Goal: Task Accomplishment & Management: Use online tool/utility

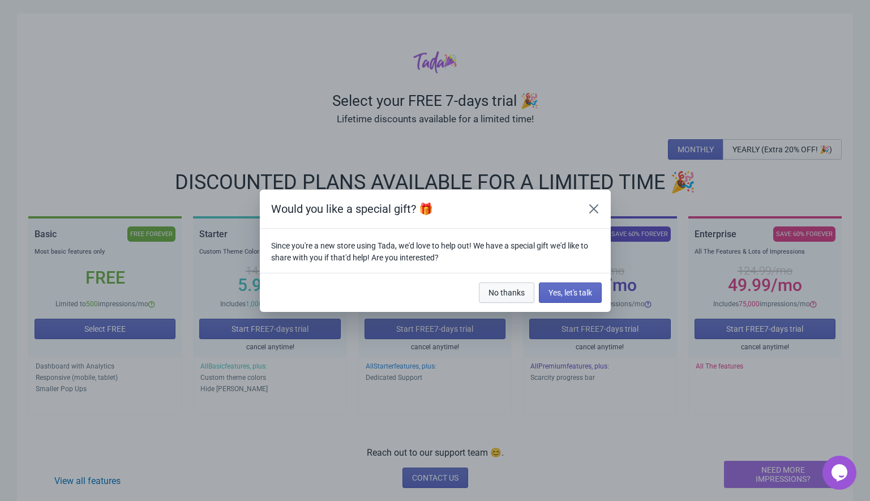
click at [489, 294] on span "No thanks" at bounding box center [506, 292] width 36 height 9
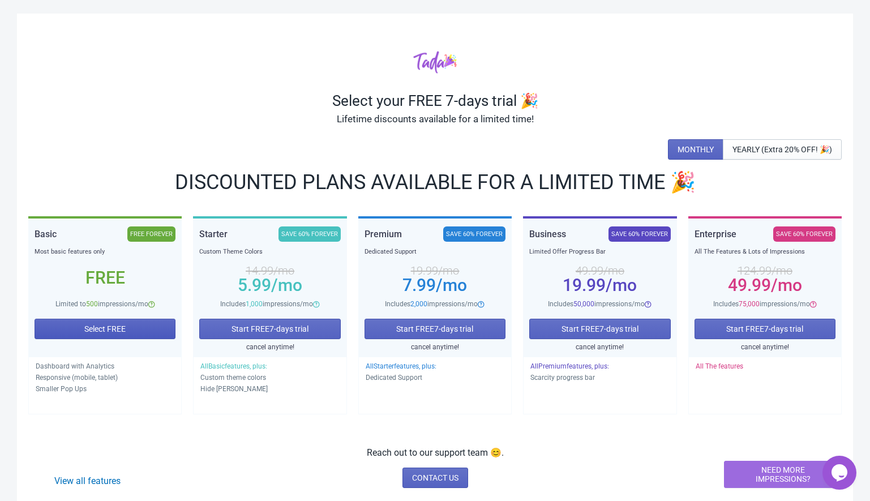
click at [81, 328] on button "Select FREE" at bounding box center [105, 329] width 141 height 20
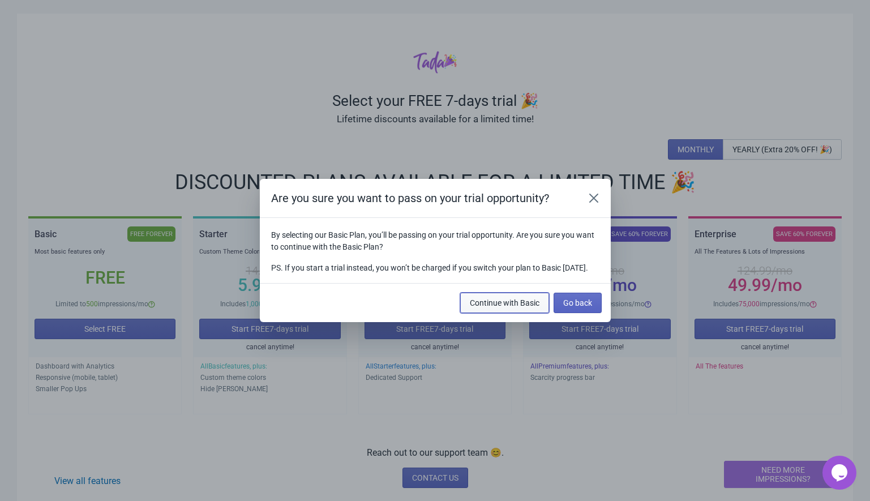
click at [489, 306] on span "Continue with Basic" at bounding box center [505, 302] width 70 height 9
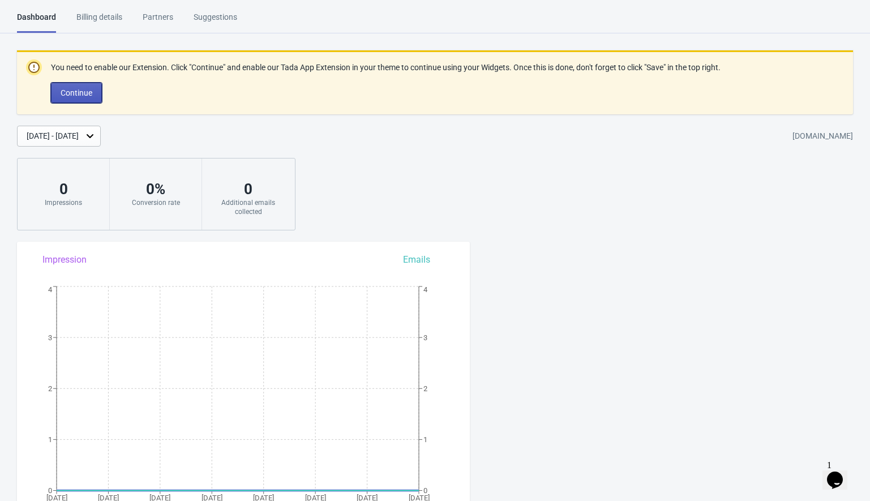
click at [79, 92] on span "Continue" at bounding box center [77, 92] width 32 height 9
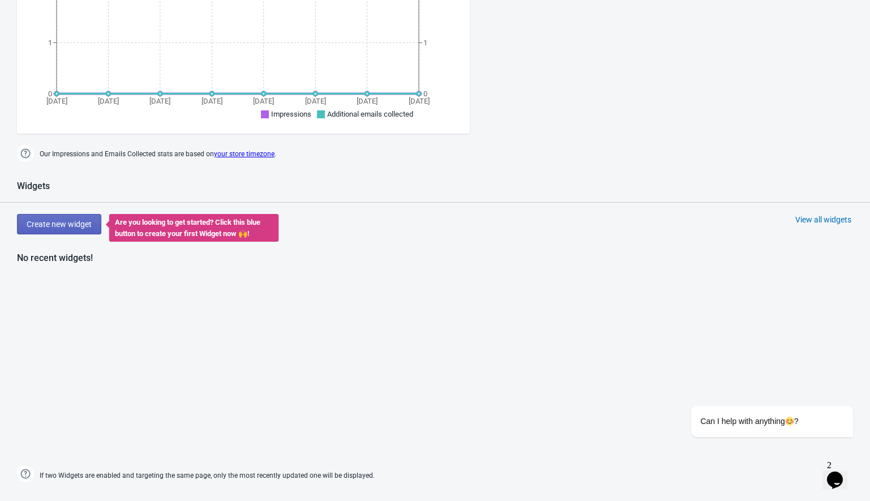
scroll to position [227, 0]
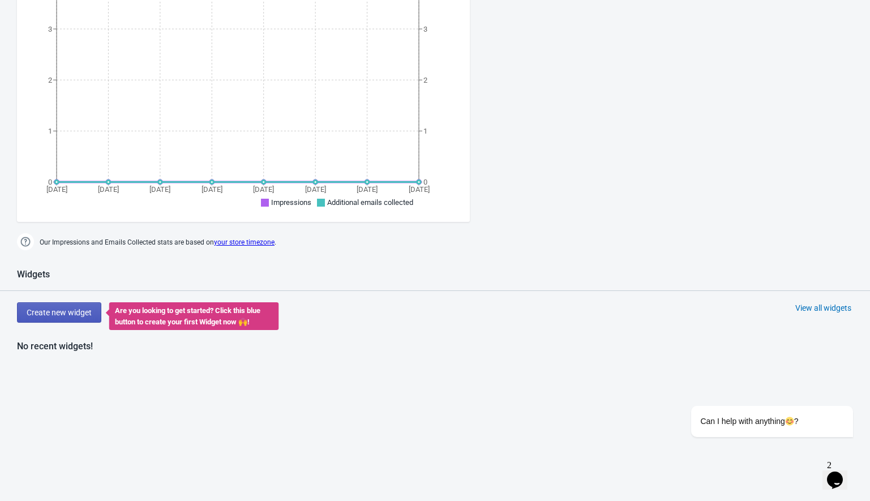
click at [58, 312] on span "Create new widget" at bounding box center [59, 312] width 65 height 9
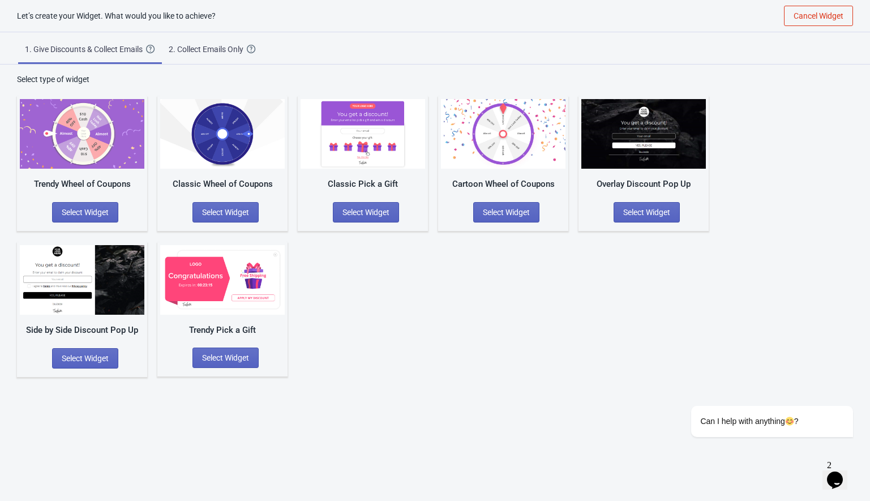
scroll to position [11, 0]
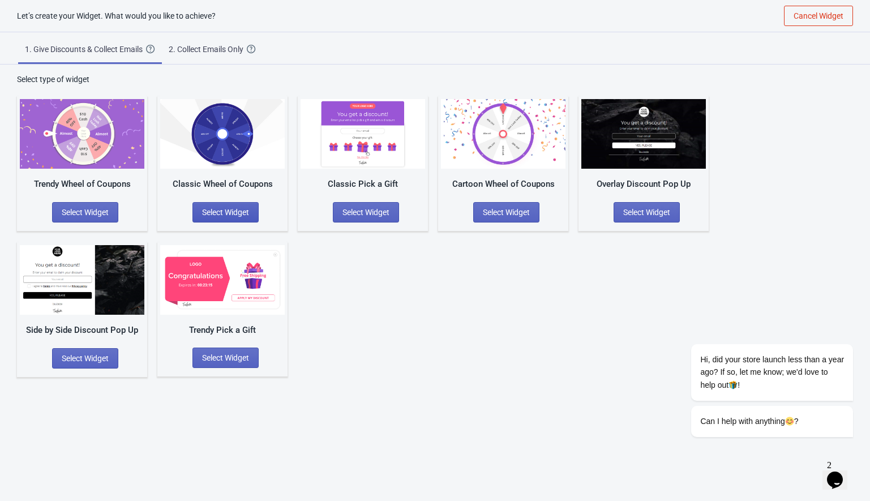
click at [223, 208] on span "Select Widget" at bounding box center [225, 212] width 47 height 9
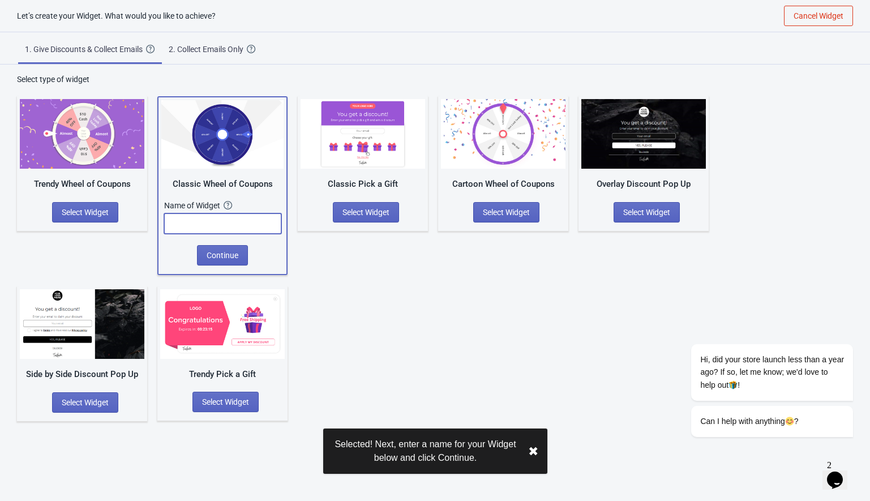
click at [206, 227] on input "text" at bounding box center [222, 223] width 117 height 20
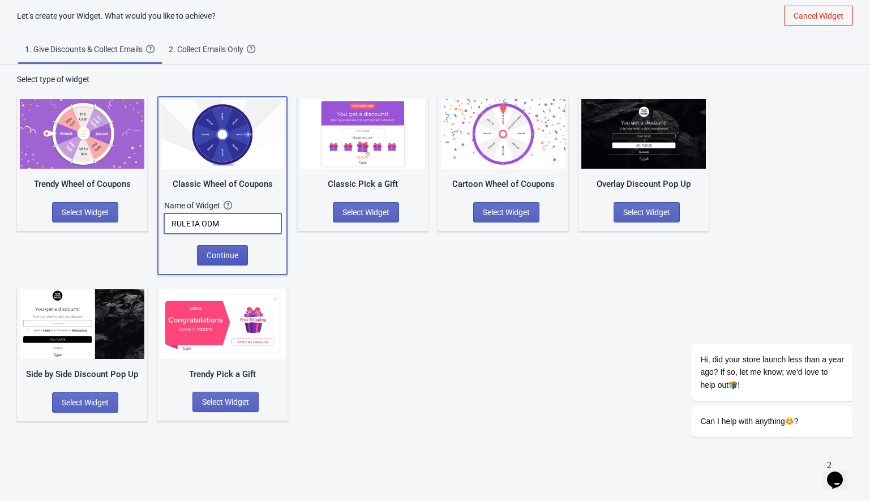
type input "RULETA ODM"
click at [226, 257] on span "Continue" at bounding box center [223, 255] width 32 height 9
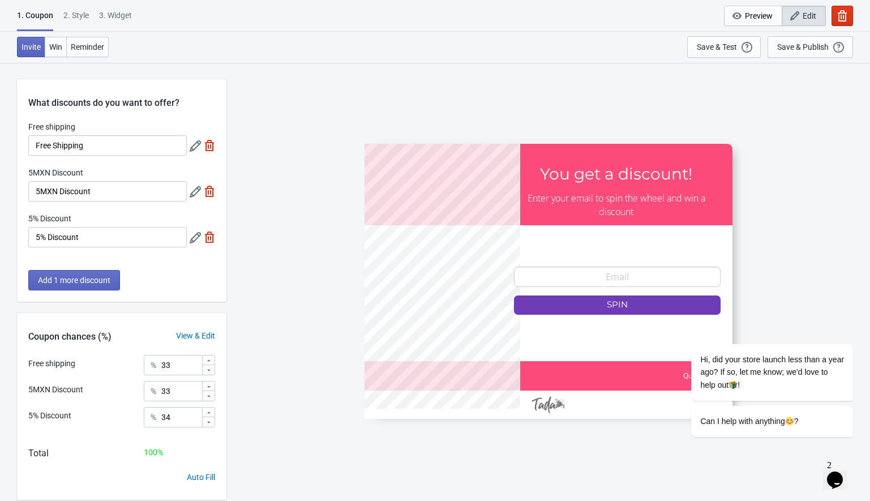
click at [207, 191] on img at bounding box center [209, 191] width 11 height 11
type input "50"
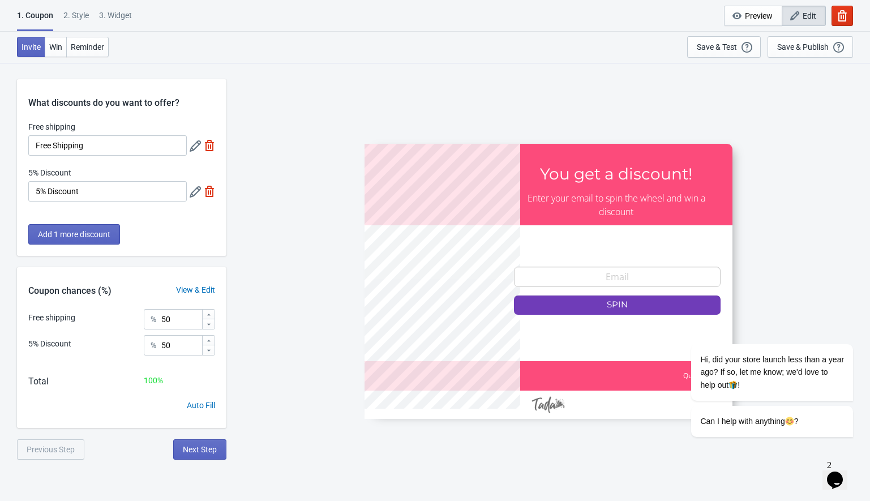
click at [207, 146] on img at bounding box center [209, 145] width 11 height 11
type input "100"
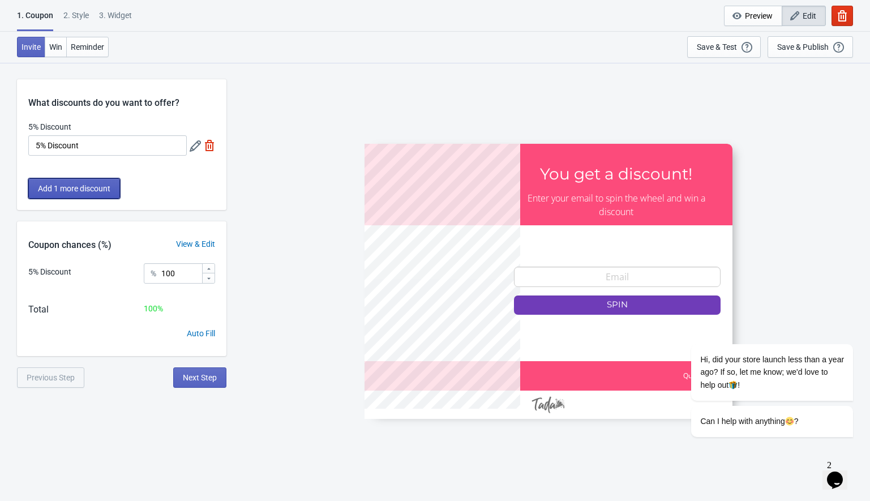
click at [80, 187] on span "Add 1 more discount" at bounding box center [74, 188] width 72 height 9
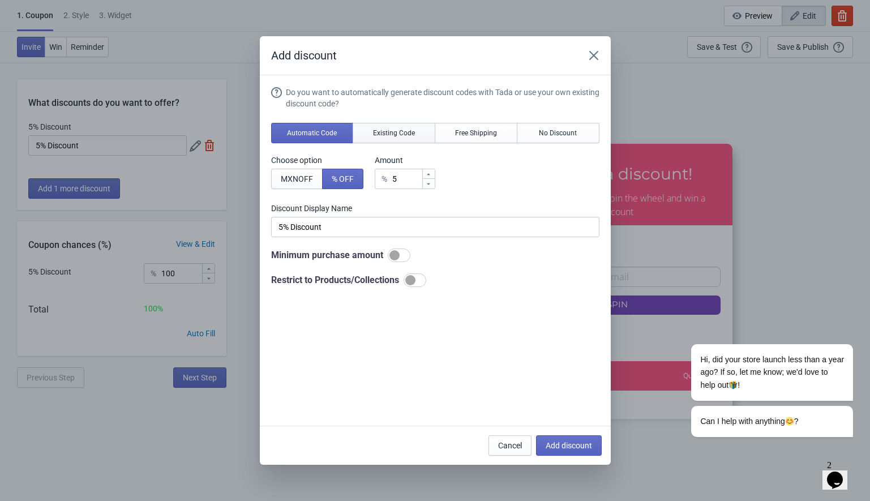
click at [389, 137] on button "Existing Code" at bounding box center [393, 133] width 83 height 20
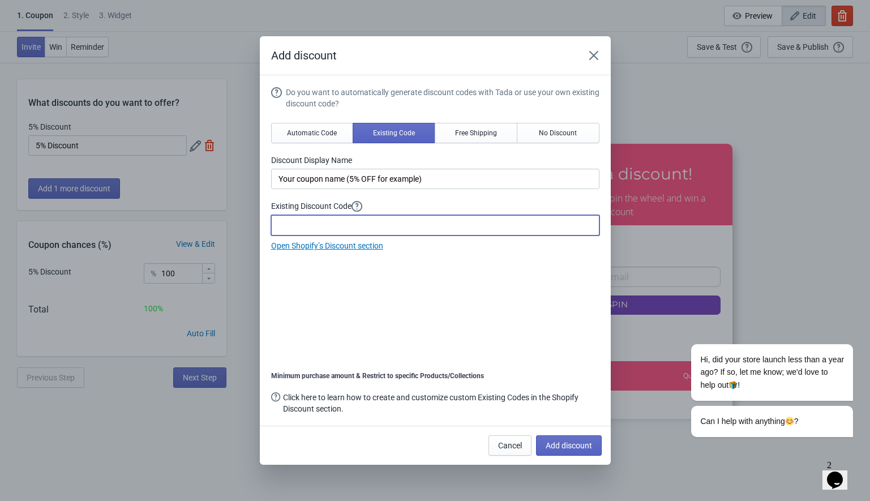
click at [302, 220] on input at bounding box center [435, 225] width 328 height 20
click at [294, 327] on div "Do you want to automatically generate discount codes with Tada or use your own …" at bounding box center [435, 252] width 328 height 330
click at [487, 129] on span "Free Shipping" at bounding box center [476, 132] width 42 height 9
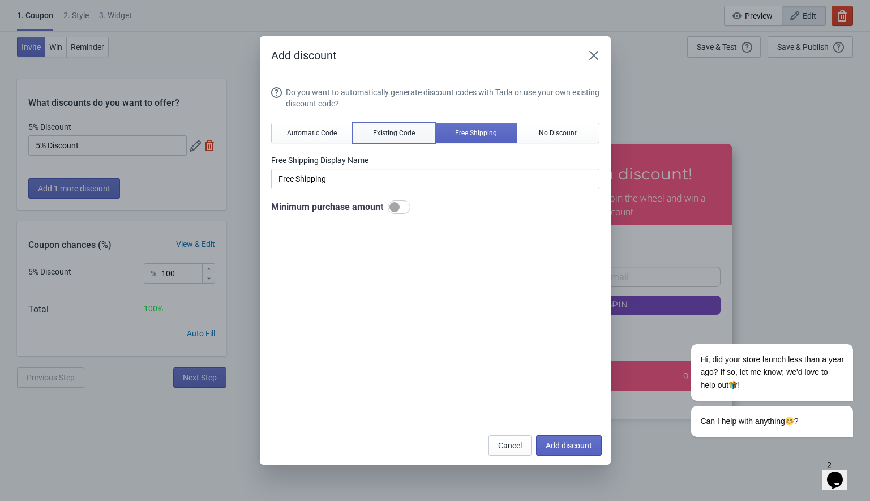
click at [385, 132] on span "Existing Code" at bounding box center [394, 132] width 42 height 9
type input "Your coupon name (5% OFF for example)"
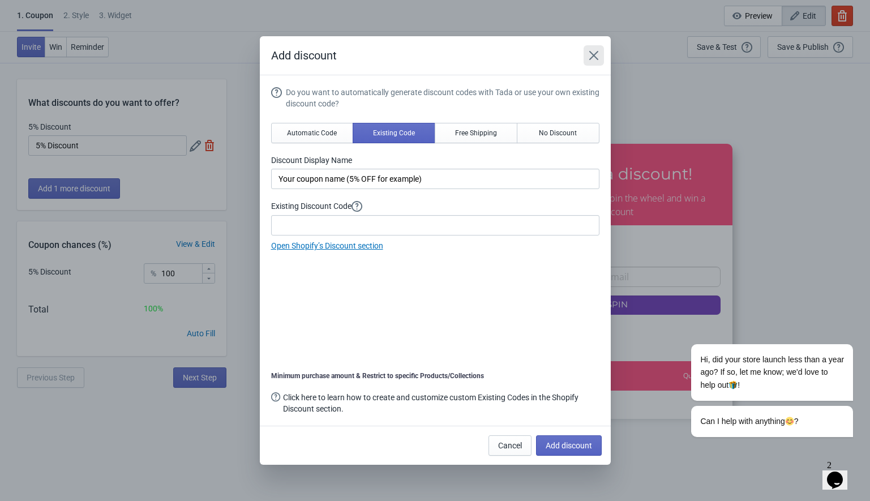
click at [591, 53] on icon "Close" at bounding box center [592, 55] width 9 height 9
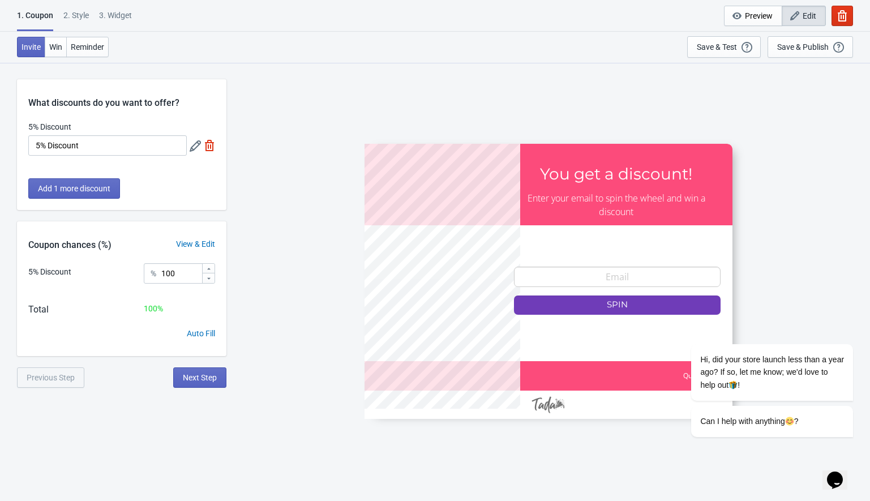
click at [209, 144] on img at bounding box center [209, 145] width 11 height 11
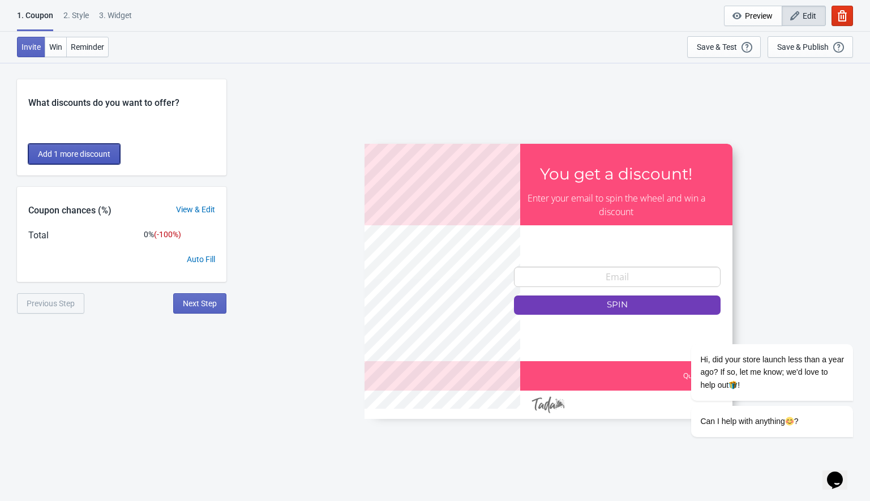
click at [71, 159] on button "Add 1 more discount" at bounding box center [74, 154] width 92 height 20
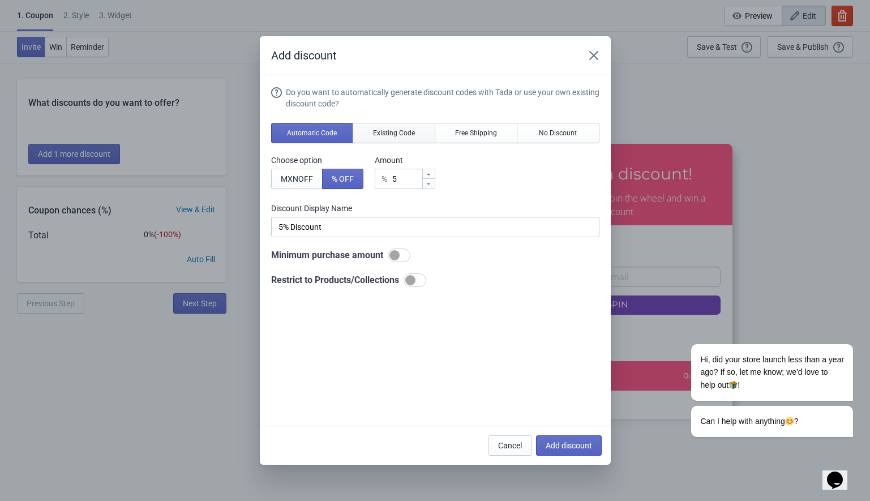
click at [386, 133] on span "Existing Code" at bounding box center [394, 132] width 42 height 9
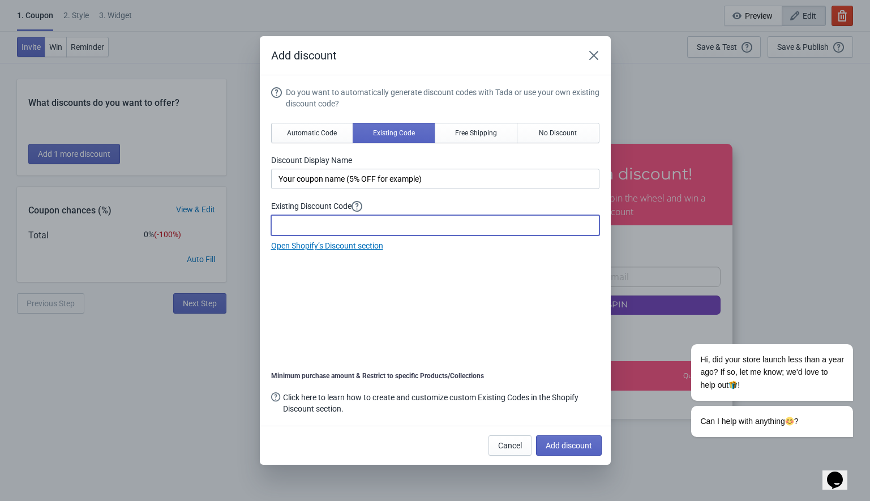
click at [298, 231] on input at bounding box center [435, 225] width 328 height 20
click at [328, 246] on link "Open Shopify’s Discount section" at bounding box center [327, 245] width 112 height 9
click at [308, 221] on input at bounding box center [435, 225] width 328 height 20
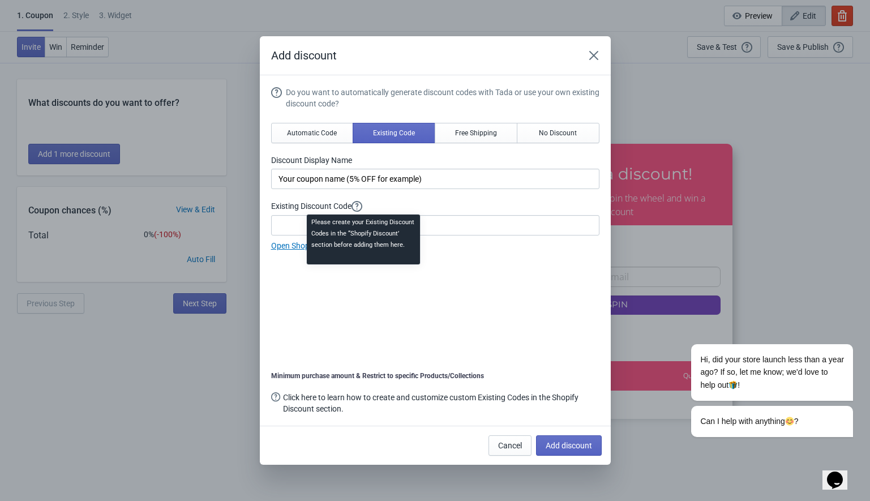
click at [363, 203] on icon at bounding box center [356, 206] width 11 height 11
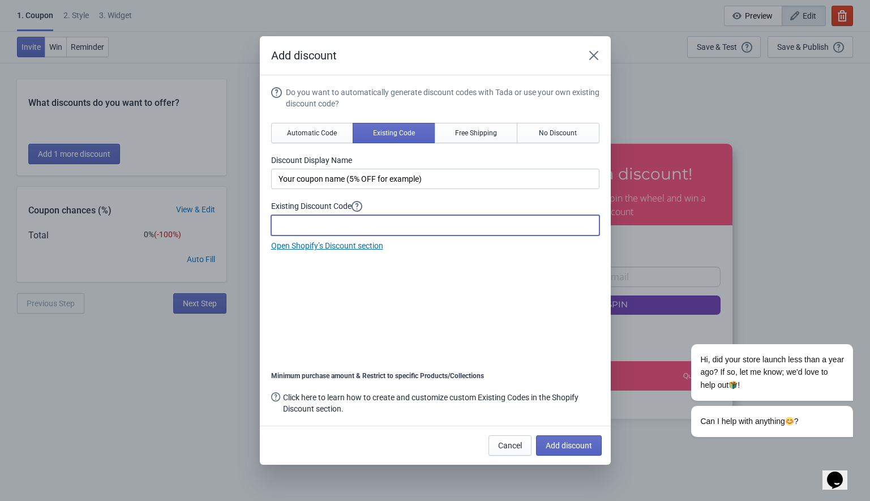
click at [290, 225] on input at bounding box center [435, 225] width 328 height 20
click at [296, 136] on span "Automatic Code" at bounding box center [312, 132] width 50 height 9
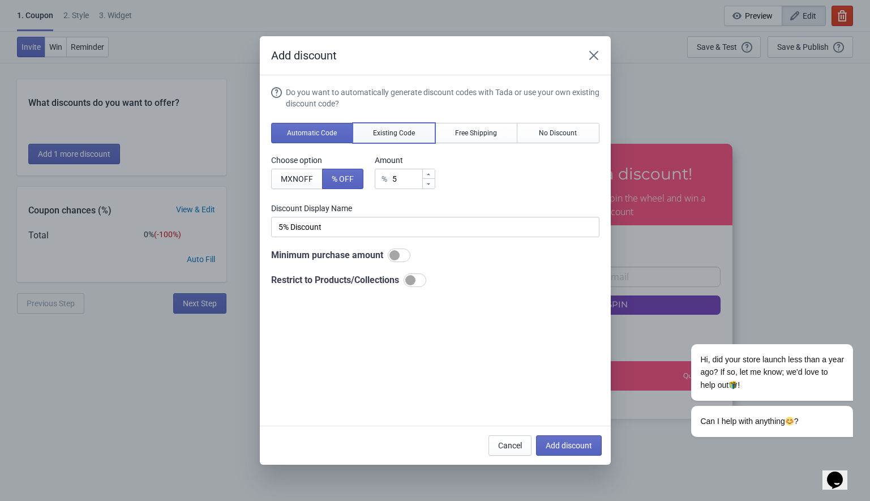
click at [401, 127] on button "Existing Code" at bounding box center [393, 133] width 83 height 20
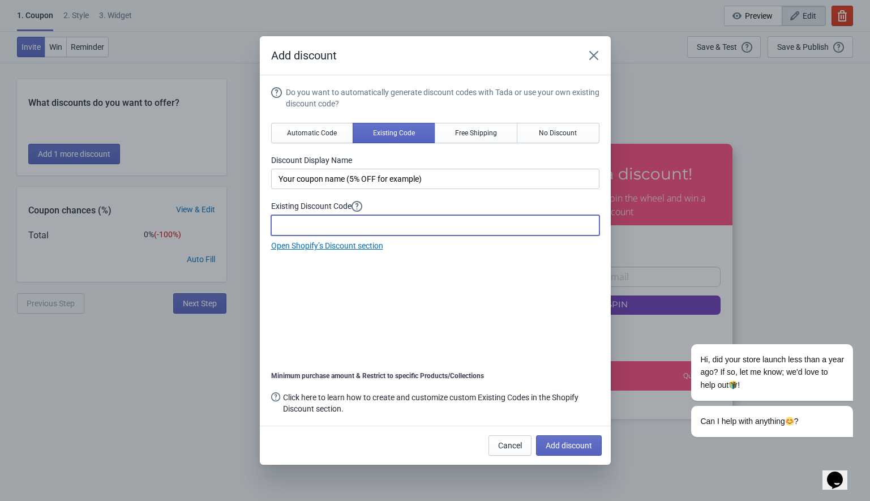
click at [310, 227] on input at bounding box center [435, 225] width 328 height 20
paste input "5%OFF"
type input "5%OFF"
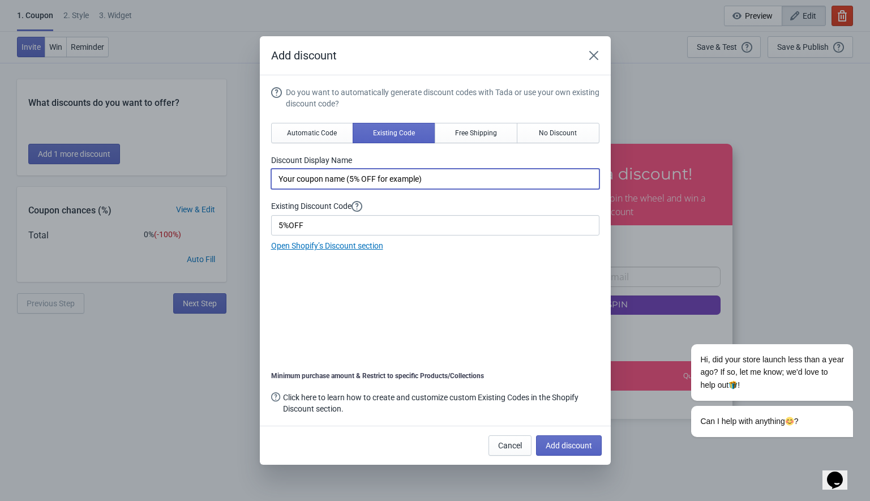
click at [324, 183] on input "Your coupon name (5% OFF for example)" at bounding box center [435, 179] width 328 height 20
click at [308, 182] on input "Your coupon name (5% OFF for example)" at bounding box center [435, 179] width 328 height 20
type input "5%"
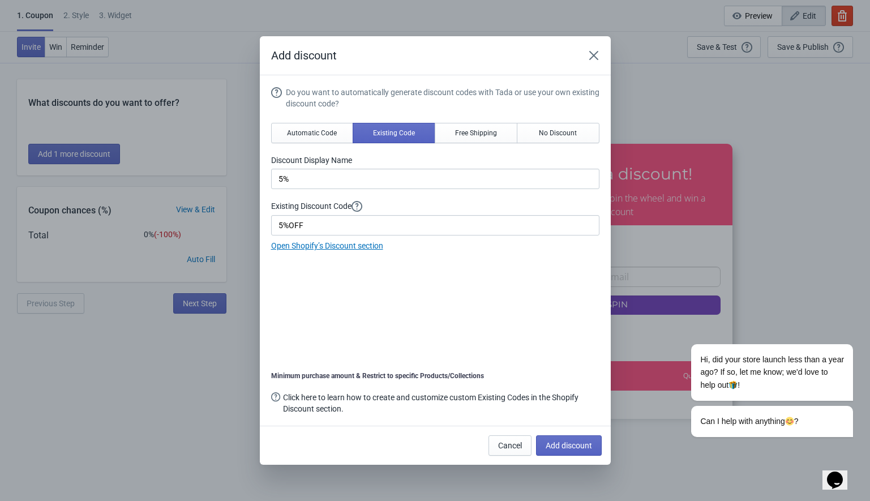
click at [436, 301] on div "Do you want to automatically generate discount codes with Tada or use your own …" at bounding box center [435, 252] width 328 height 330
click at [558, 445] on span "Add discount" at bounding box center [568, 445] width 46 height 9
type input "5%OFF"
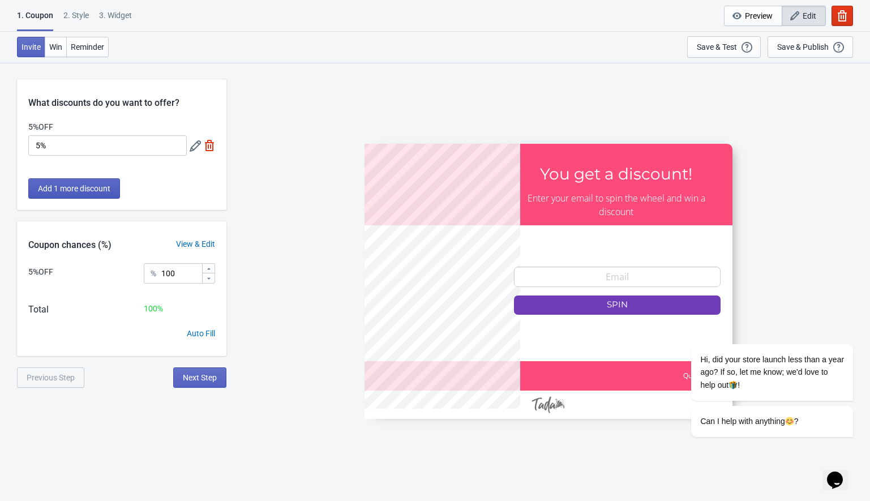
click at [81, 181] on button "Add 1 more discount" at bounding box center [74, 188] width 92 height 20
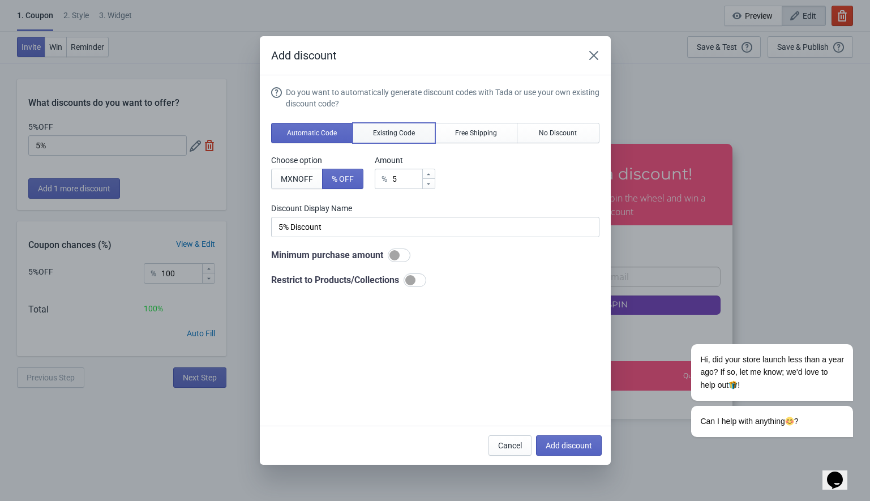
click at [395, 137] on span "Existing Code" at bounding box center [394, 132] width 42 height 9
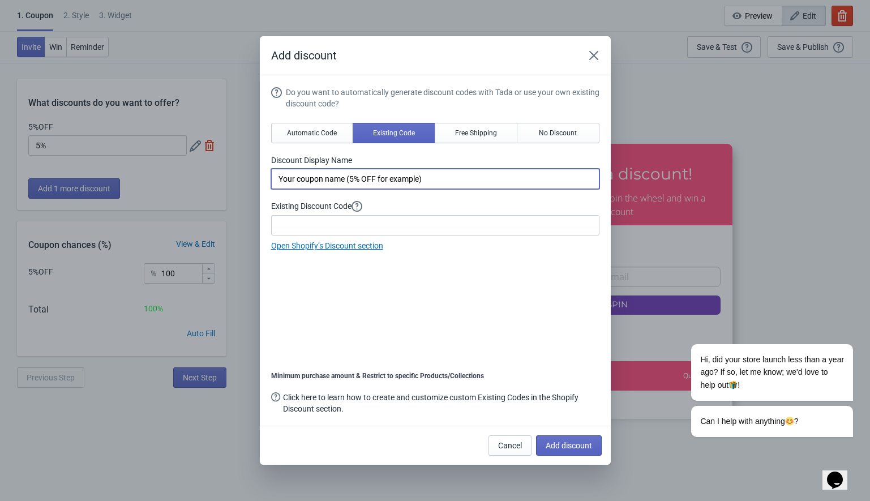
click at [319, 183] on input "Your coupon name (5% OFF for example)" at bounding box center [435, 179] width 328 height 20
click at [319, 184] on input "Your coupon name (5% OFF for example)" at bounding box center [435, 179] width 328 height 20
paste input "5%OFF"
click at [282, 178] on input "5%OFF" at bounding box center [435, 179] width 328 height 20
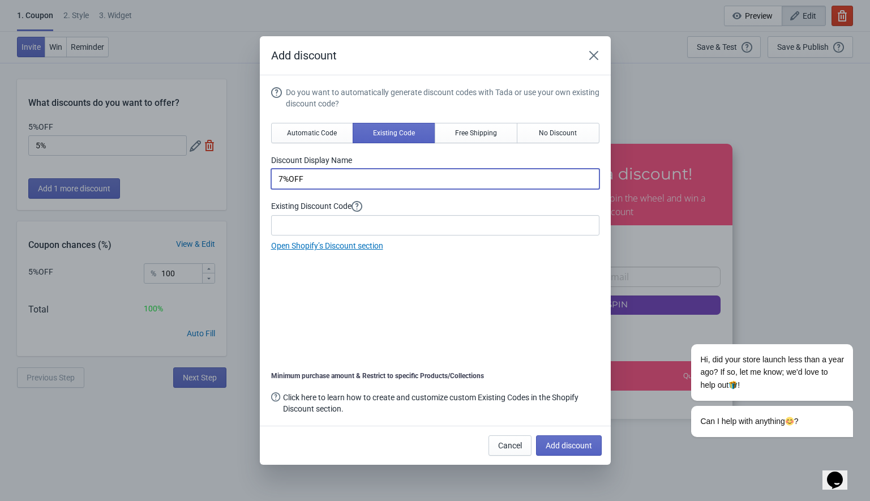
click at [320, 177] on input "7%OFF" at bounding box center [435, 179] width 328 height 20
click at [326, 180] on input "7%OFF" at bounding box center [435, 179] width 328 height 20
type input "7%"
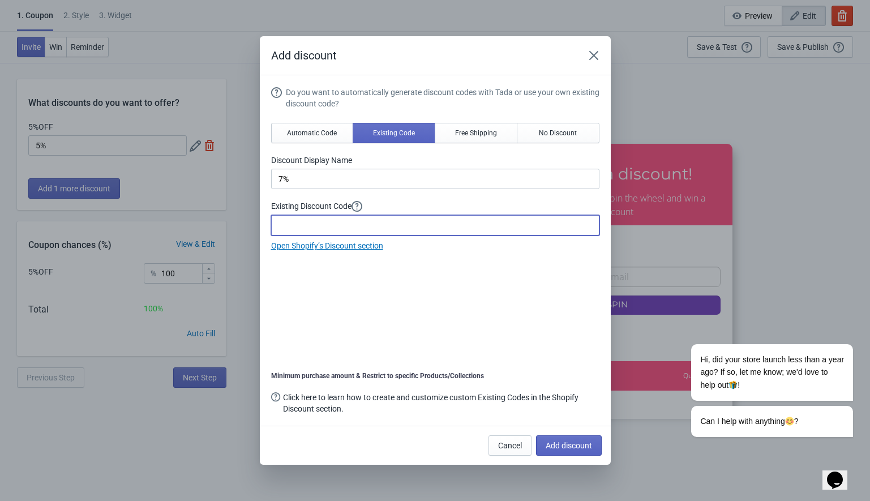
click at [295, 230] on input at bounding box center [435, 225] width 328 height 20
paste input "5%OFF"
click at [280, 226] on input "5%OFF" at bounding box center [435, 225] width 328 height 20
type input "7%OFF"
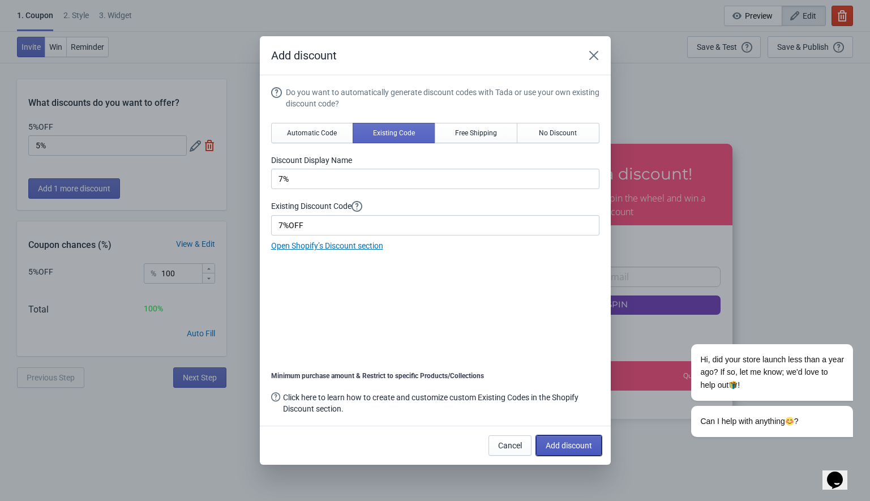
click at [551, 439] on button "Add discount" at bounding box center [569, 445] width 66 height 20
type input "50"
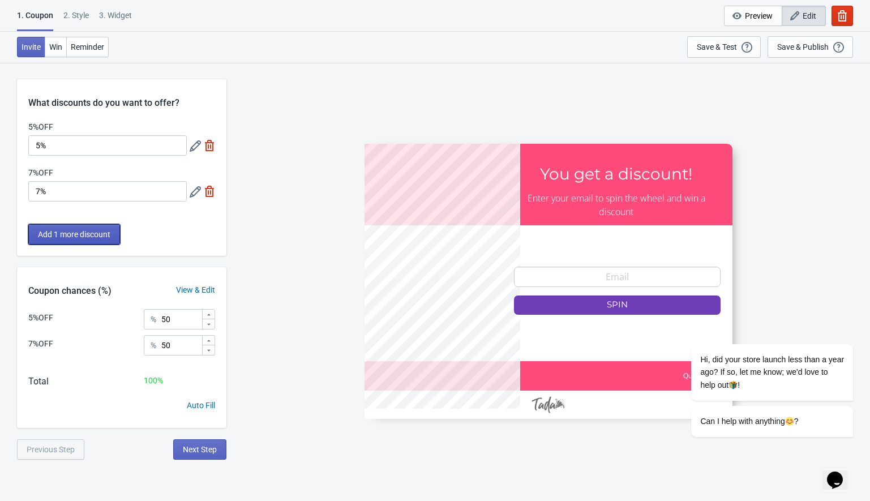
click at [102, 236] on span "Add 1 more discount" at bounding box center [74, 234] width 72 height 9
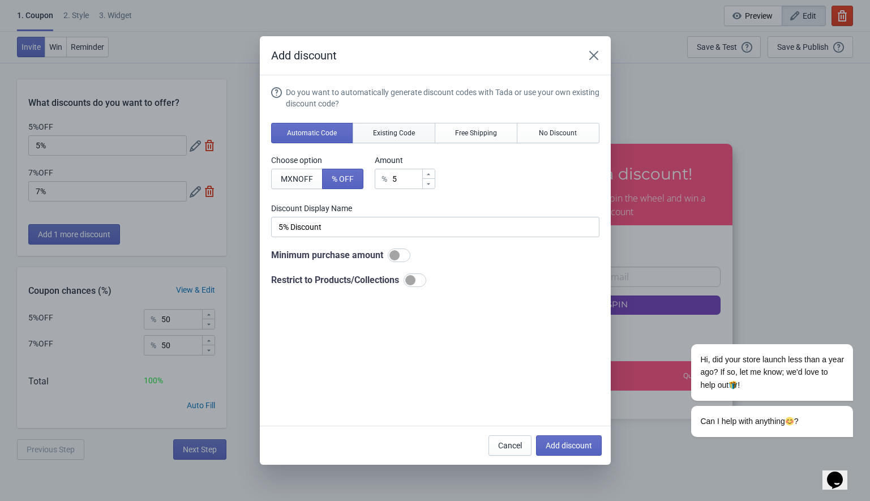
click at [405, 133] on span "Existing Code" at bounding box center [394, 132] width 42 height 9
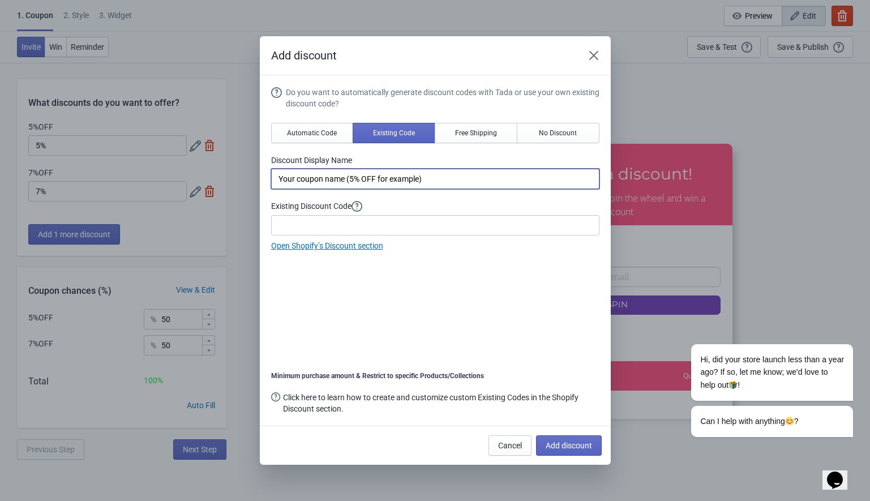
click at [312, 180] on input "Your coupon name (5% OFF for example)" at bounding box center [435, 179] width 328 height 20
type input "10%"
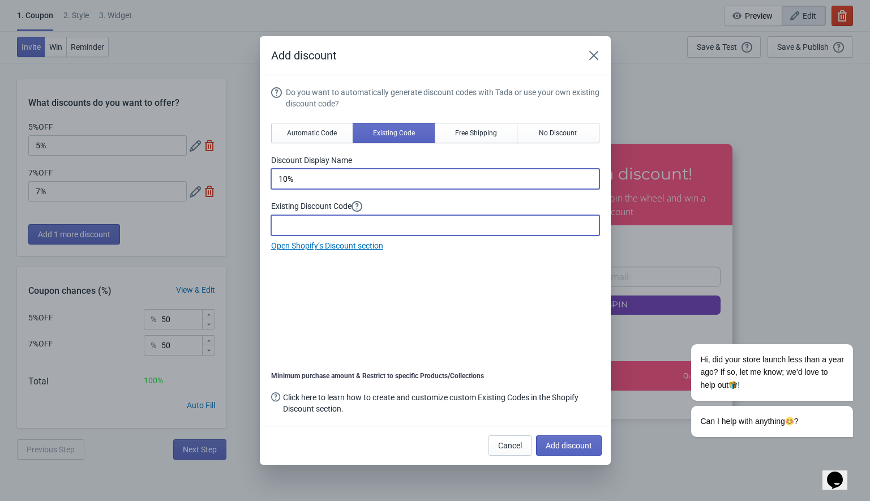
click at [351, 227] on input at bounding box center [435, 225] width 328 height 20
paste input "5%OFF"
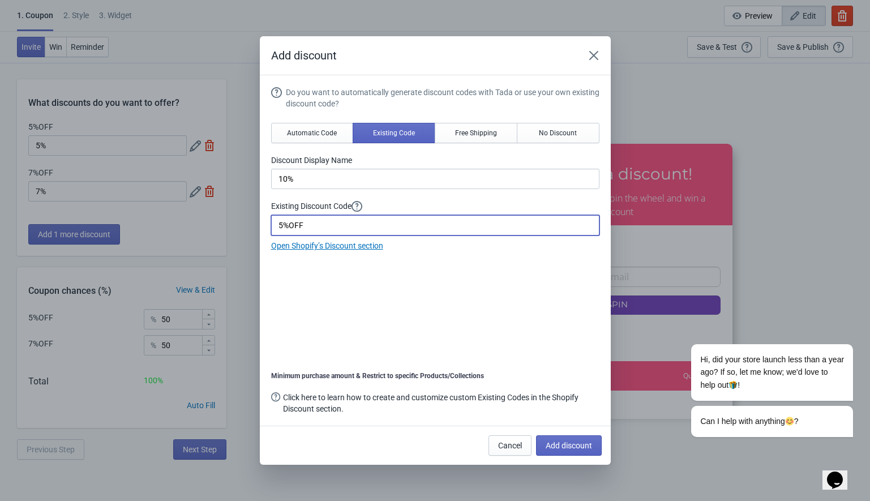
click at [283, 226] on input "5%OFF" at bounding box center [435, 225] width 328 height 20
type input "10%OFF"
click at [555, 443] on span "Add discount" at bounding box center [568, 445] width 46 height 9
type input "33"
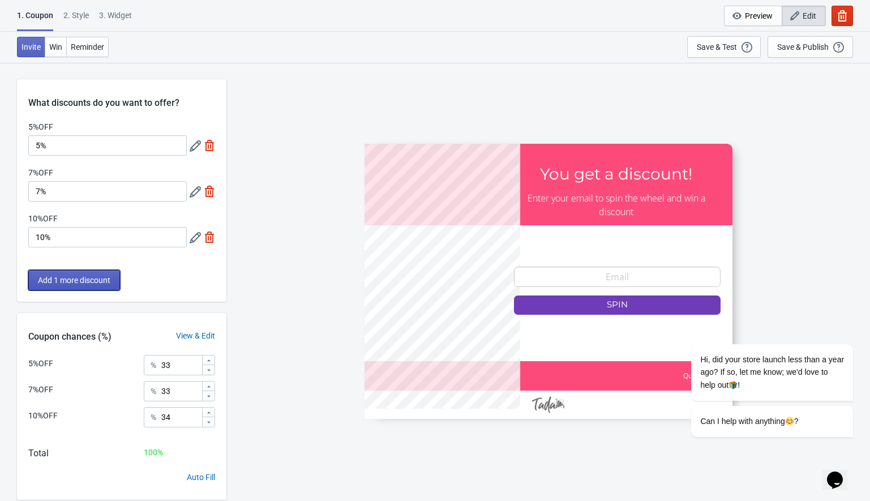
click at [52, 283] on span "Add 1 more discount" at bounding box center [74, 280] width 72 height 9
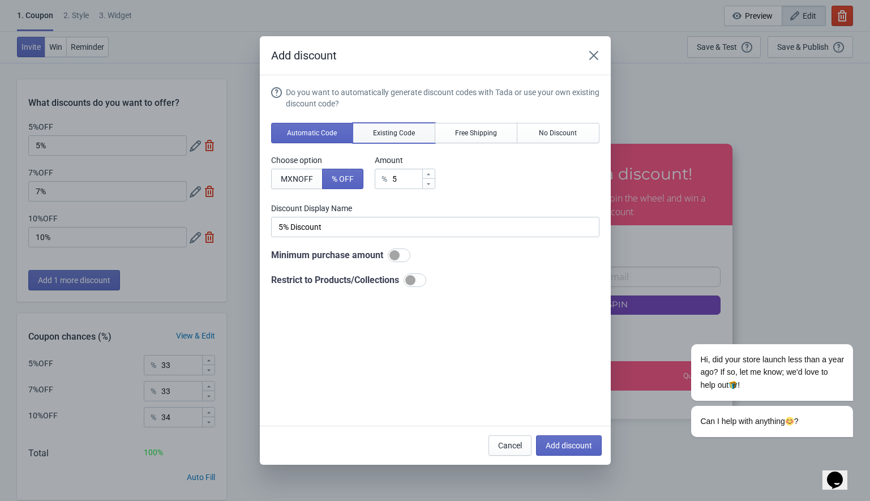
click at [393, 139] on button "Existing Code" at bounding box center [393, 133] width 83 height 20
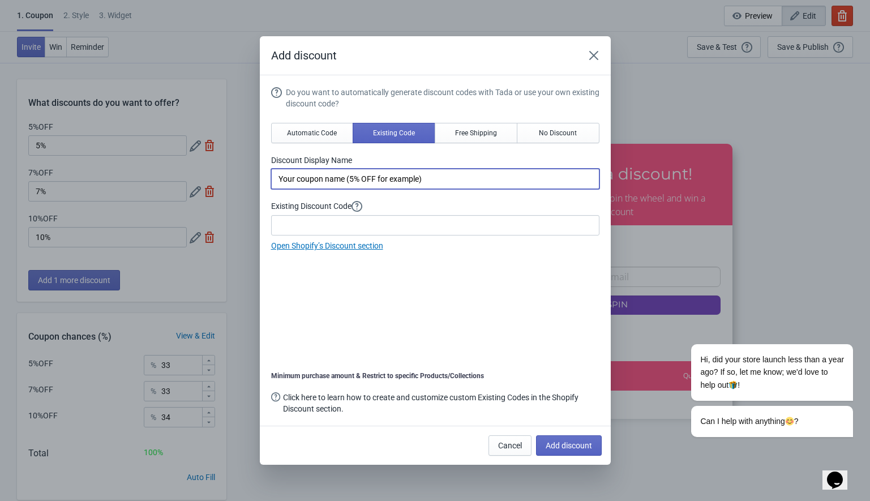
click at [324, 182] on input "Your coupon name (5% OFF for example)" at bounding box center [435, 179] width 328 height 20
type input "5"
type input "$100.000"
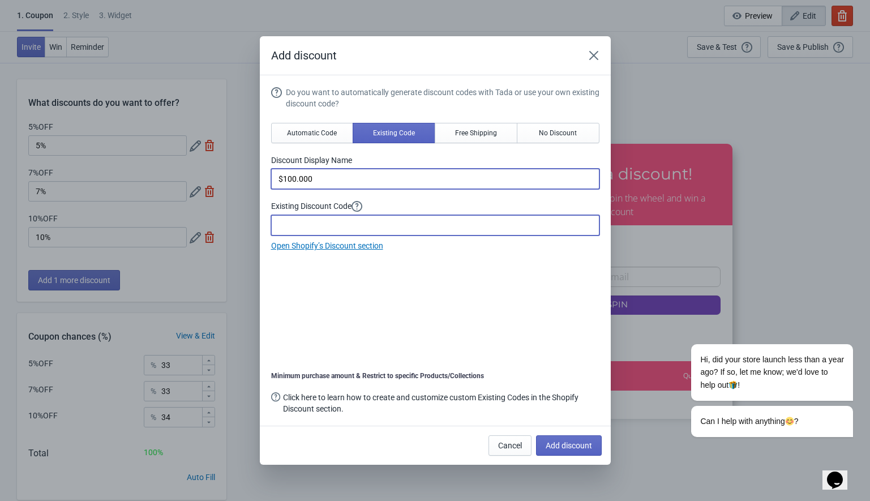
click at [321, 224] on input at bounding box center [435, 225] width 328 height 20
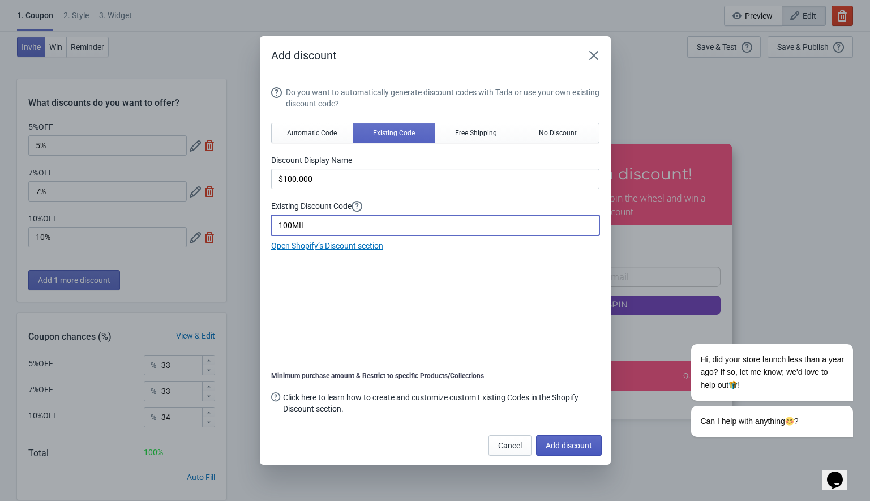
type input "100MIL"
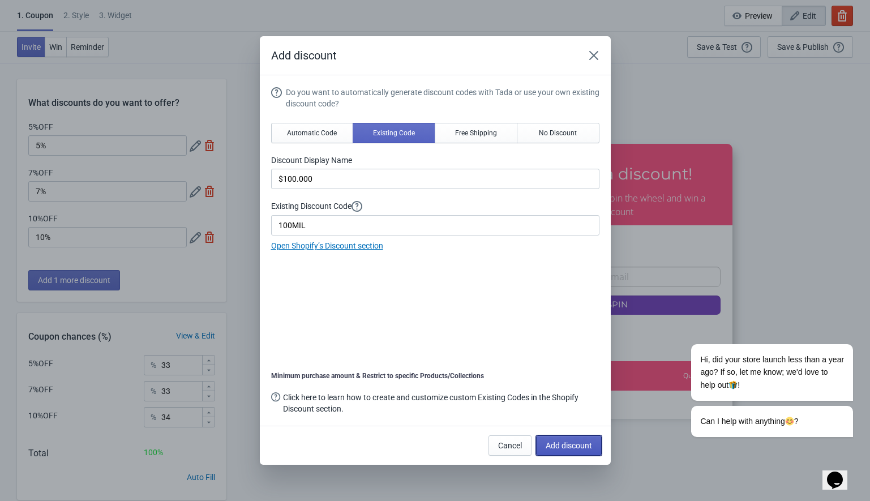
click at [572, 449] on span "Add discount" at bounding box center [568, 445] width 46 height 9
type input "25"
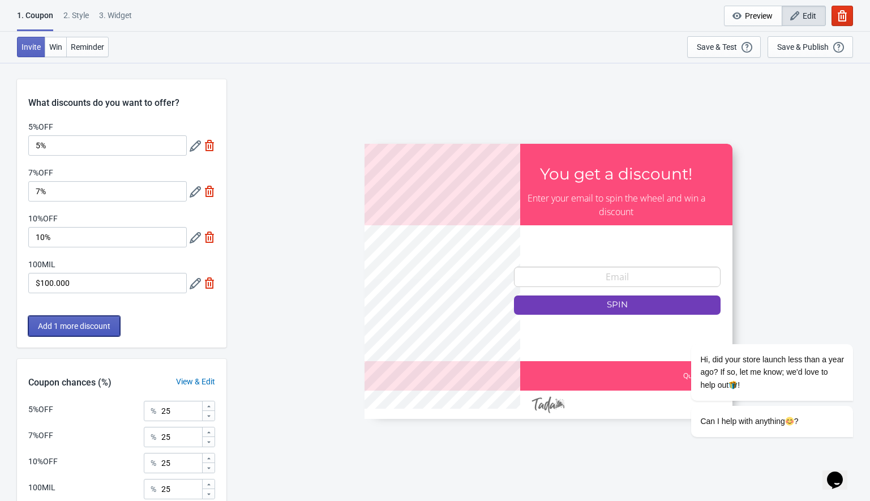
click at [87, 319] on button "Add 1 more discount" at bounding box center [74, 326] width 92 height 20
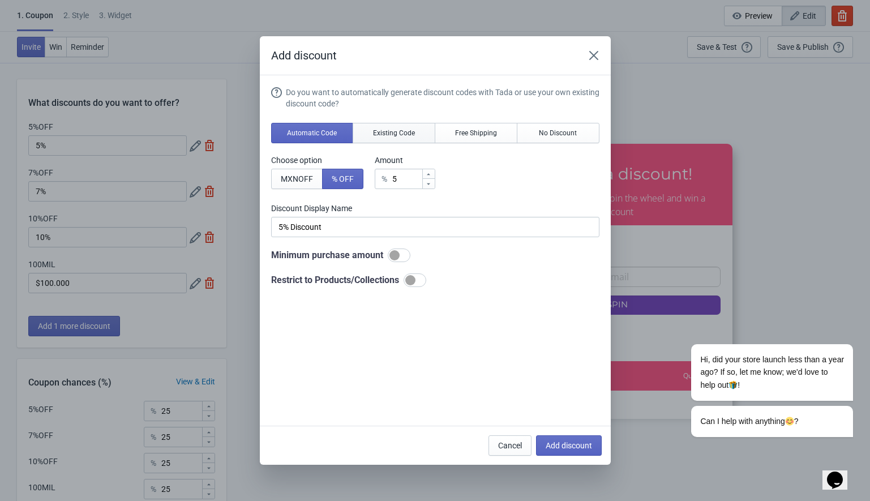
click at [398, 135] on span "Existing Code" at bounding box center [394, 132] width 42 height 9
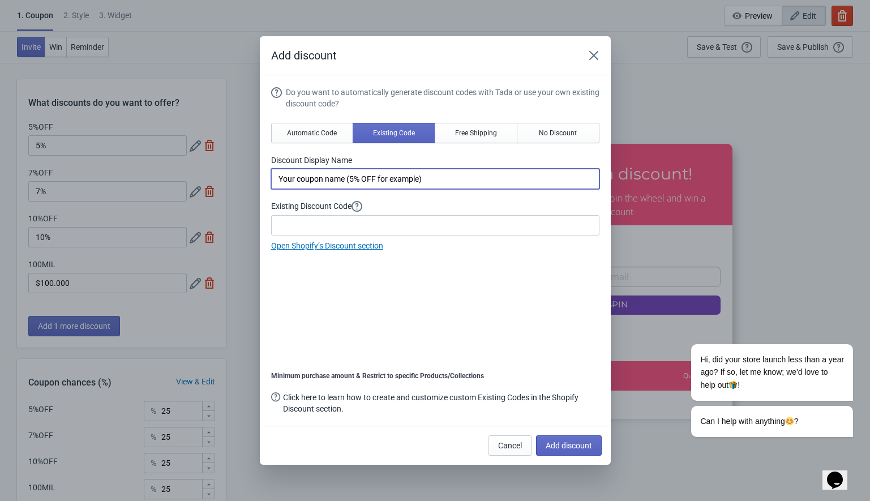
click at [308, 179] on input "Your coupon name (5% OFF for example)" at bounding box center [435, 179] width 328 height 20
type input "$50.000"
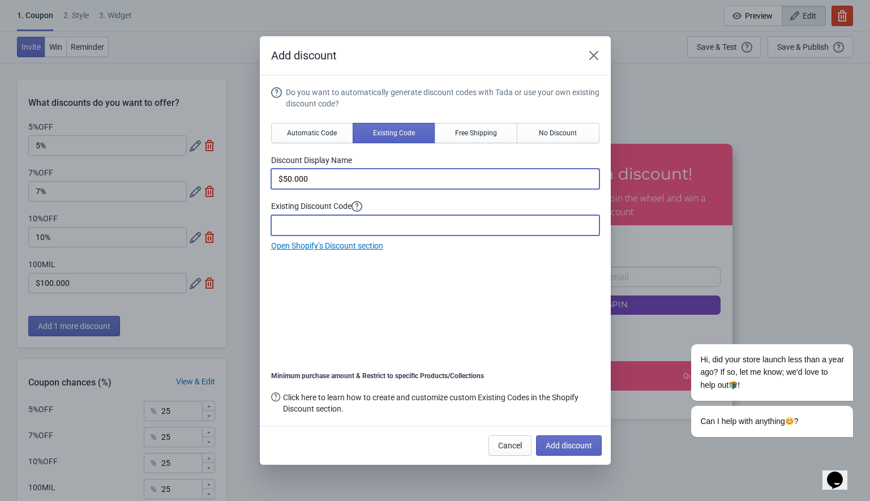
click at [309, 226] on input at bounding box center [435, 225] width 328 height 20
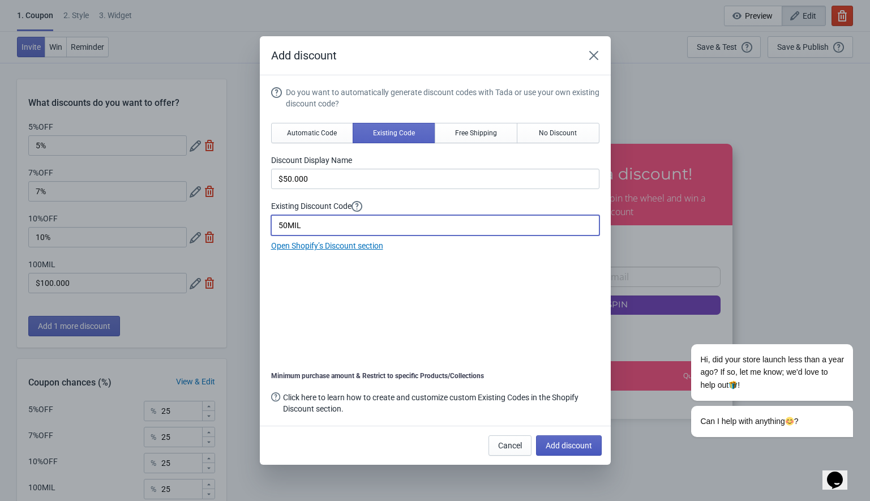
type input "50MIL"
click at [565, 446] on span "Add discount" at bounding box center [568, 445] width 46 height 9
type input "20"
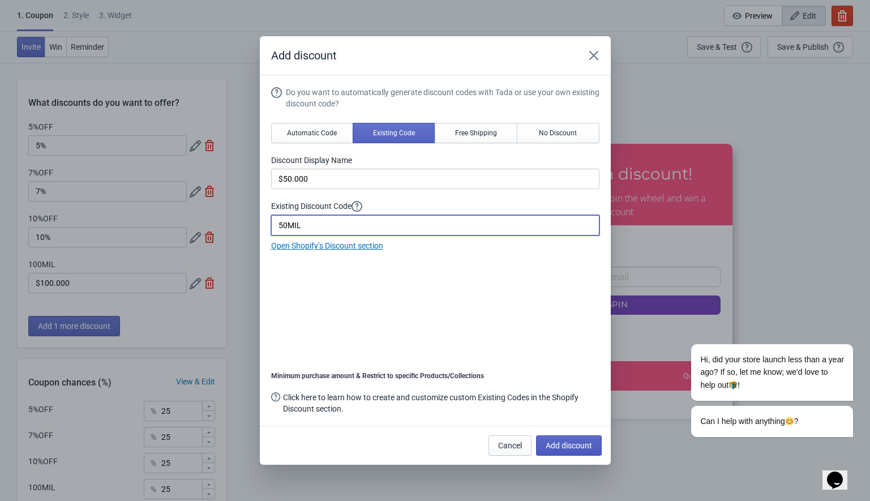
type input "20"
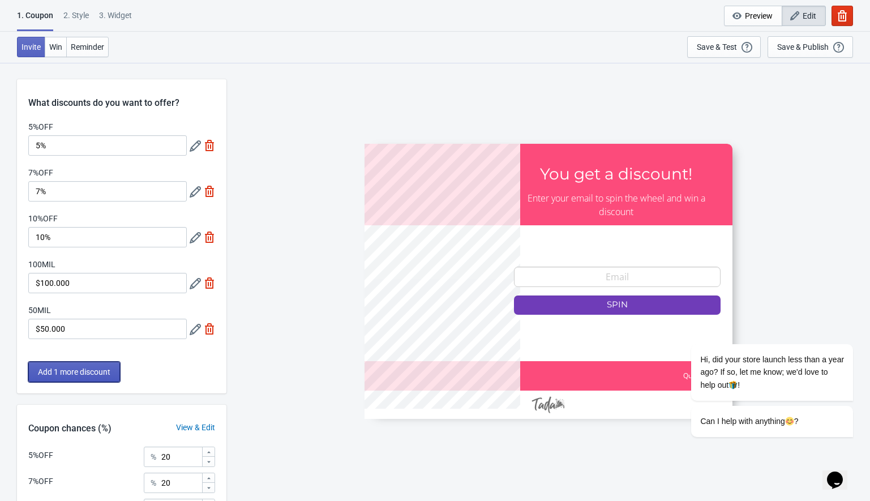
click at [72, 373] on span "Add 1 more discount" at bounding box center [74, 371] width 72 height 9
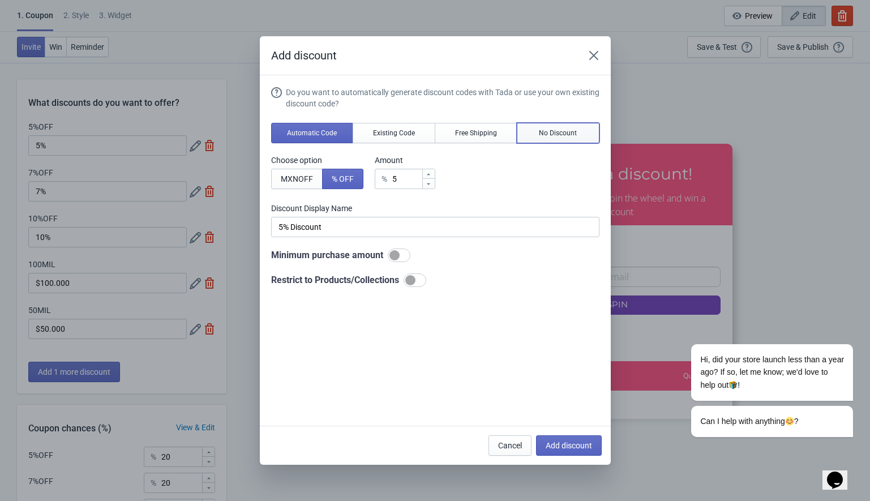
click at [557, 130] on span "No Discount" at bounding box center [558, 132] width 38 height 9
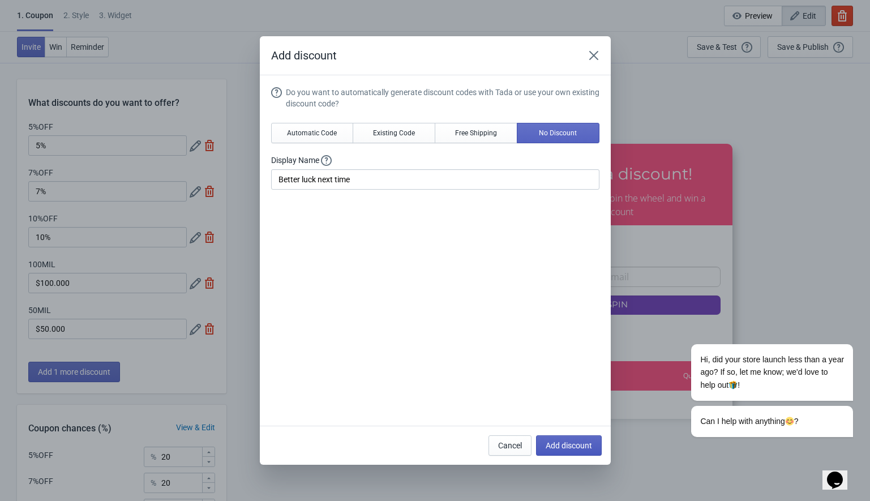
click at [562, 446] on span "Add discount" at bounding box center [568, 445] width 46 height 9
type input "16"
type input "17"
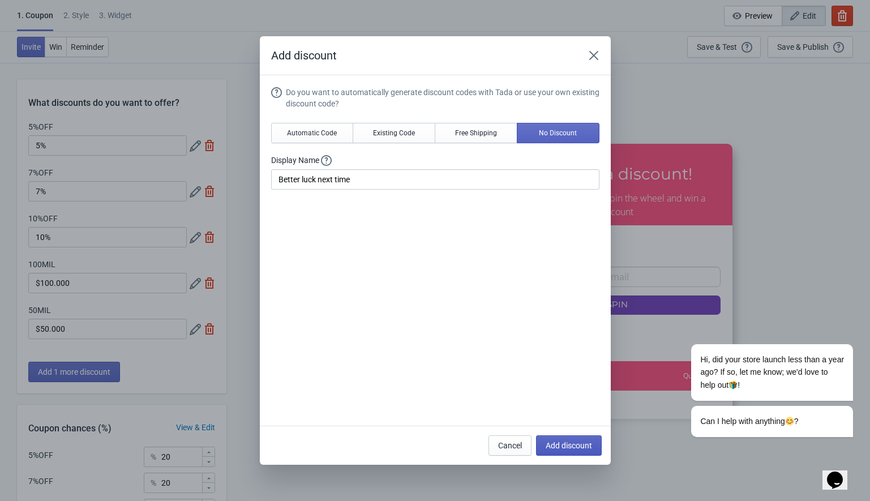
type input "17"
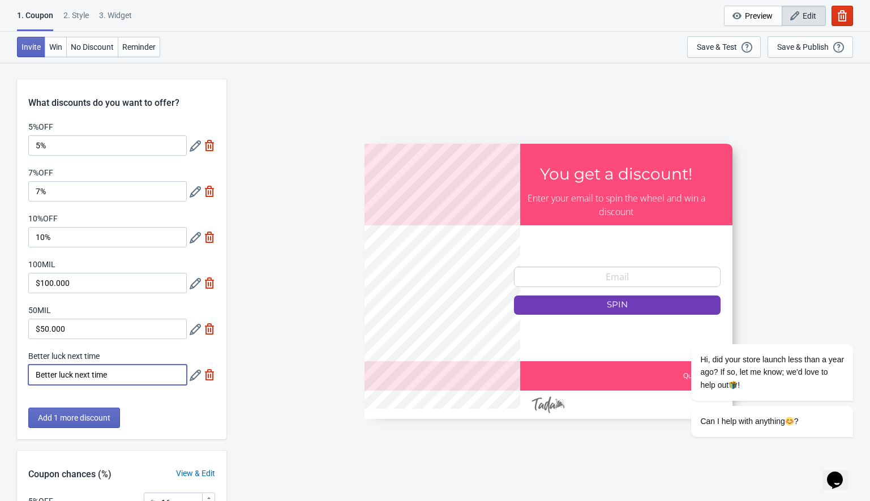
click at [128, 376] on input "Better luck next time" at bounding box center [107, 374] width 158 height 20
click at [210, 376] on img at bounding box center [209, 374] width 11 height 11
type input "20"
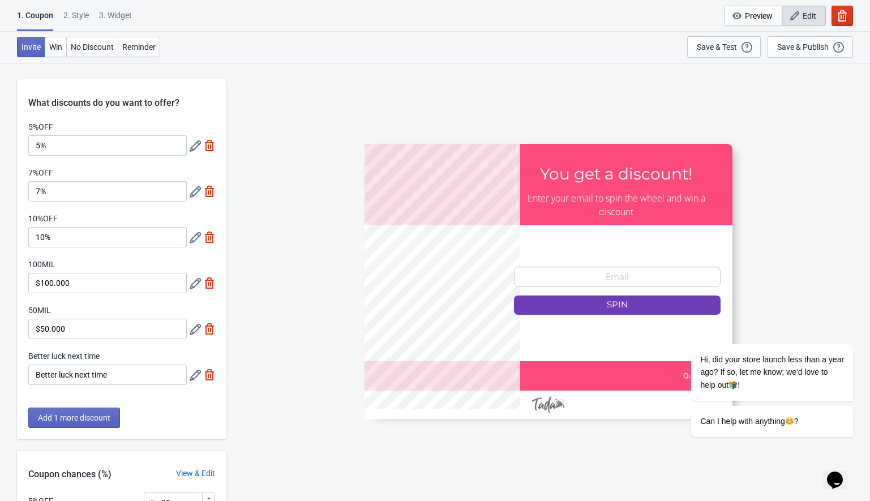
type input "20"
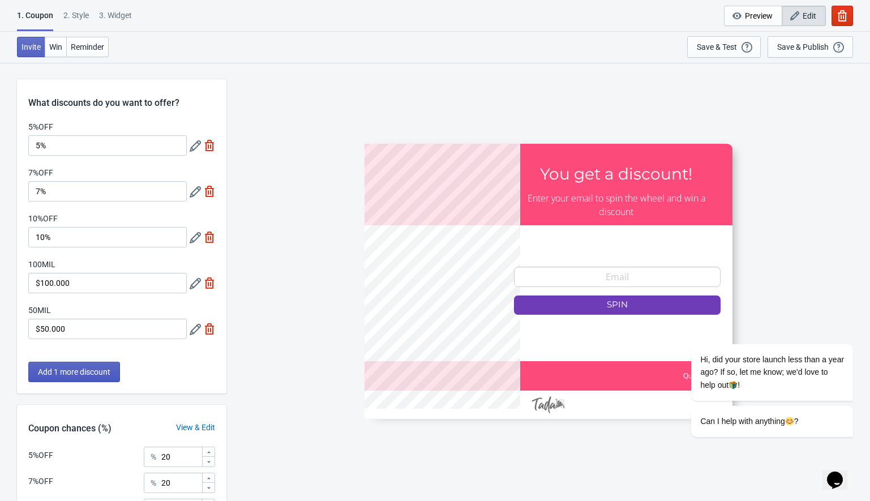
click at [73, 374] on span "Add 1 more discount" at bounding box center [74, 371] width 72 height 9
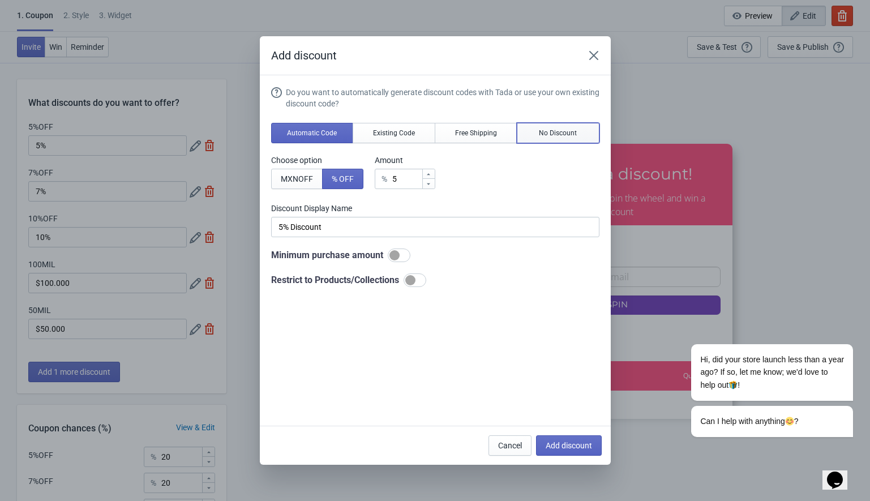
click at [537, 132] on button "No Discount" at bounding box center [558, 133] width 83 height 20
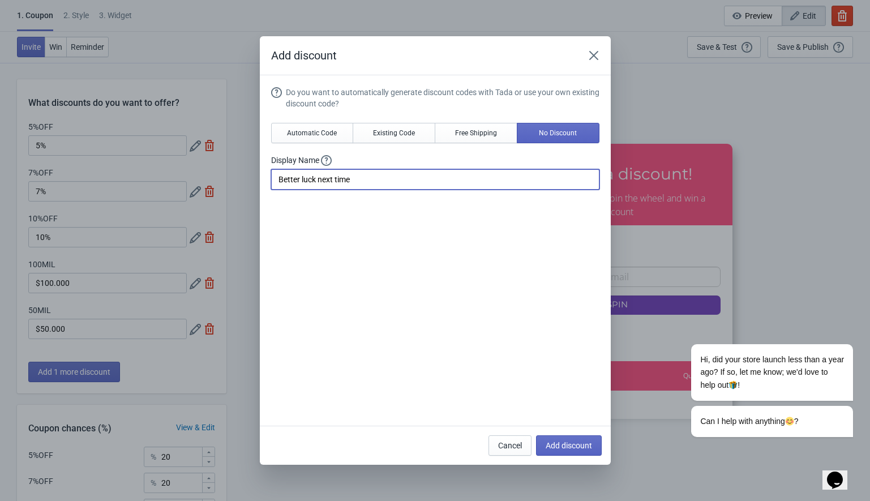
click at [313, 186] on input "Better luck next time" at bounding box center [435, 179] width 328 height 20
type input "v"
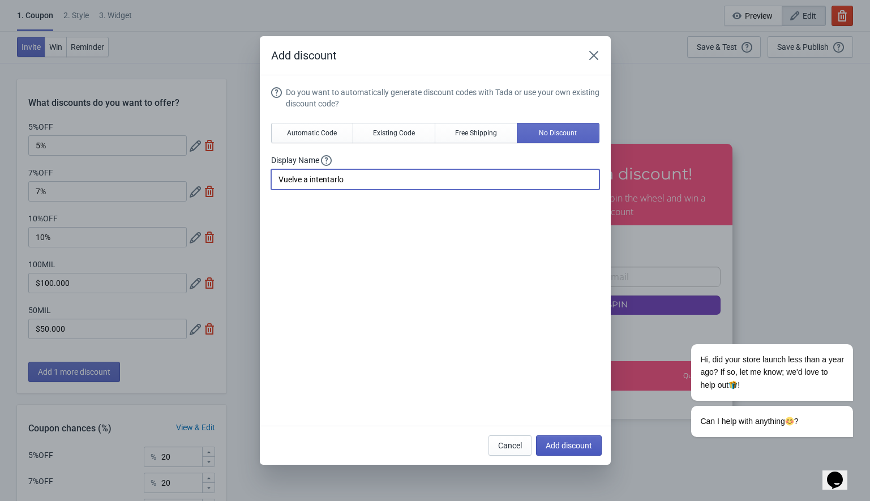
type input "Vuelve a intentarlo"
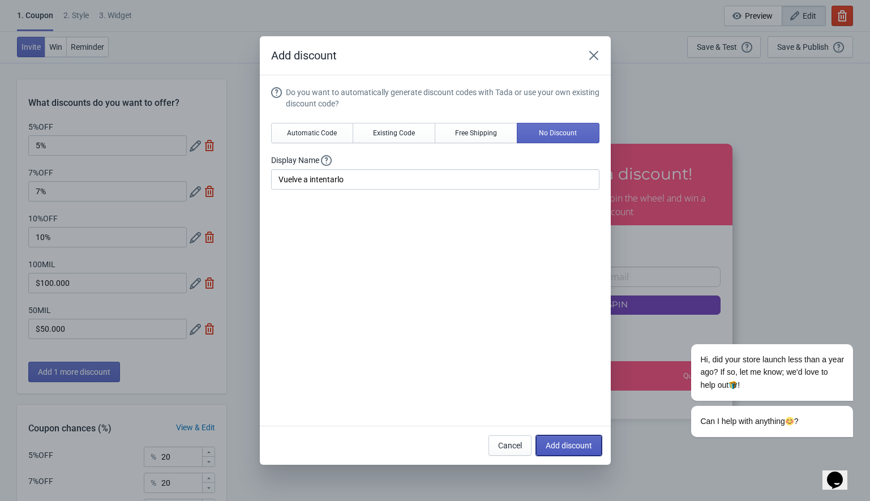
click at [569, 447] on span "Add discount" at bounding box center [568, 445] width 46 height 9
type input "16"
type input "17"
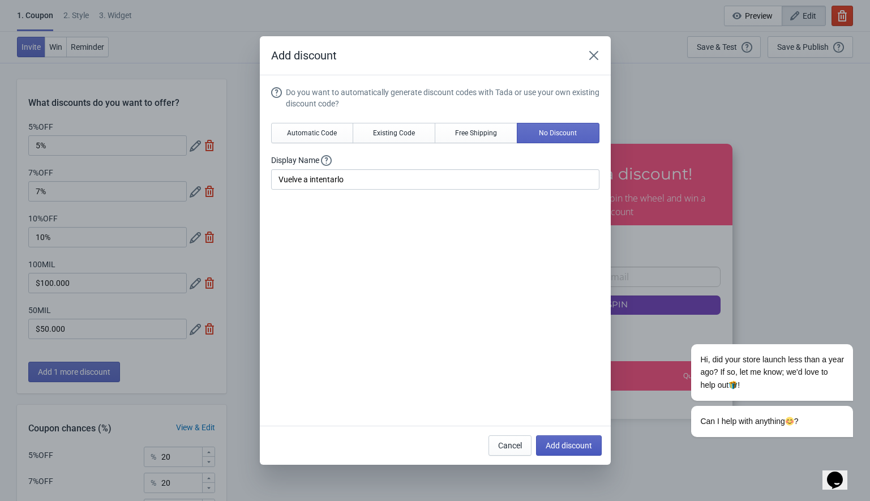
type input "17"
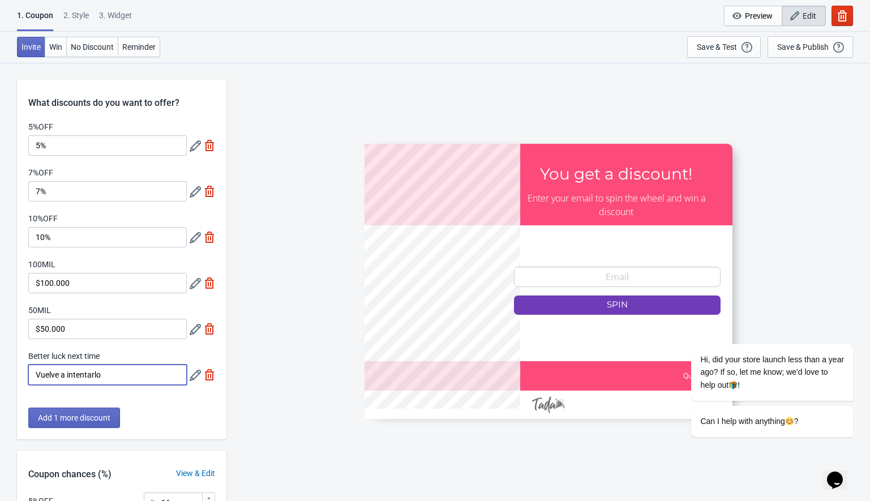
click at [161, 380] on input "Vuelve a intentarlo" at bounding box center [107, 374] width 158 height 20
click at [164, 409] on div "Add 1 more discount" at bounding box center [121, 423] width 209 height 32
click at [75, 417] on span "Add 1 more discount" at bounding box center [74, 417] width 72 height 9
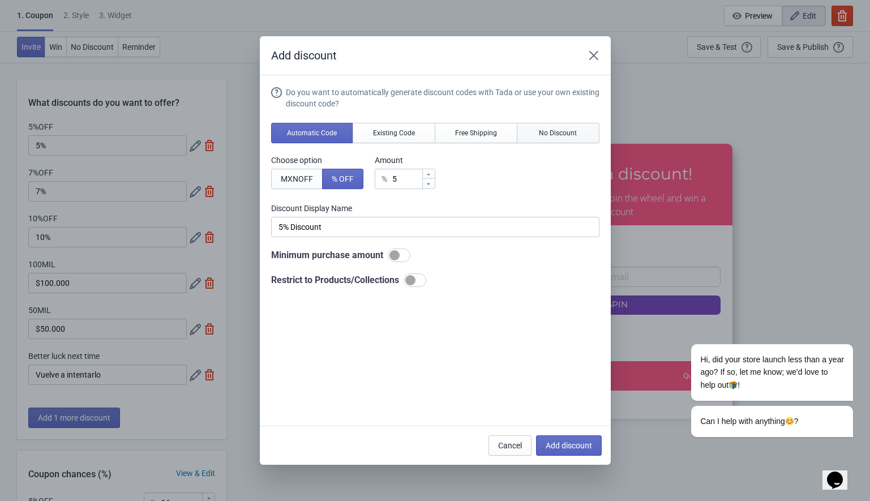
click at [543, 133] on span "No Discount" at bounding box center [558, 132] width 38 height 9
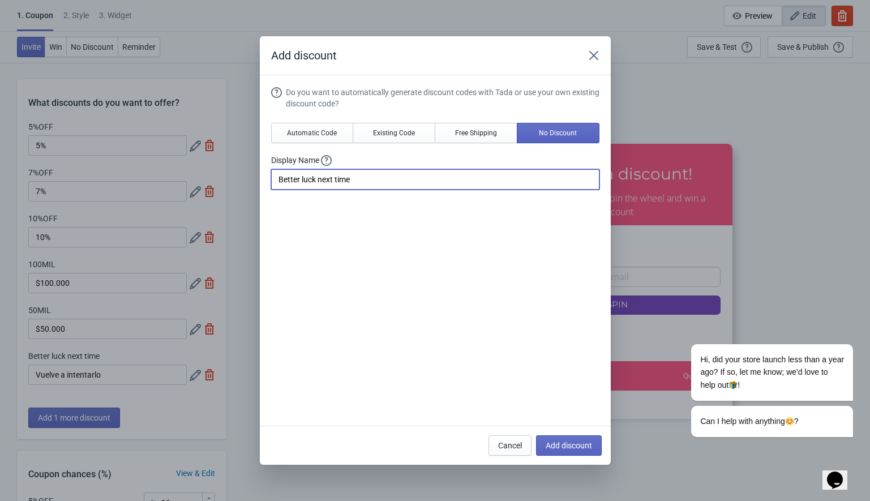
click at [316, 186] on input "Better luck next time" at bounding box center [435, 179] width 328 height 20
paste input "Vuelve a intentarlo"
type input "Vuelve a intentarlo"
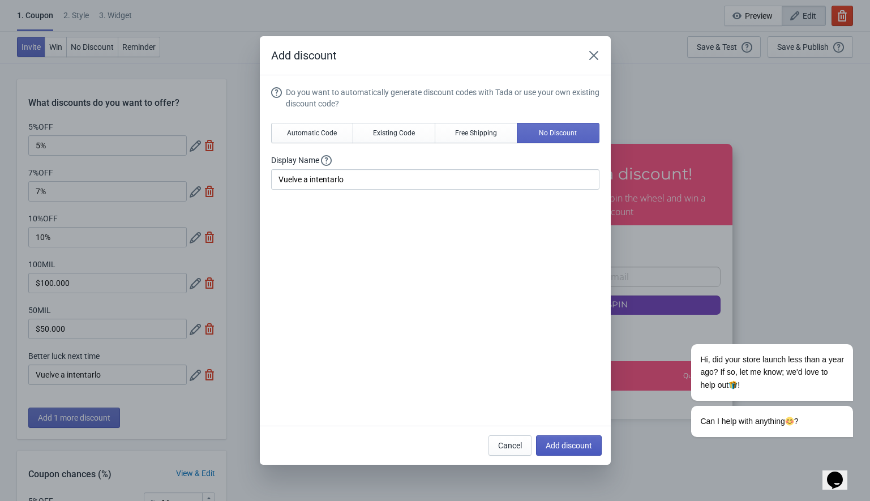
click at [562, 448] on span "Add discount" at bounding box center [568, 445] width 46 height 9
type input "14"
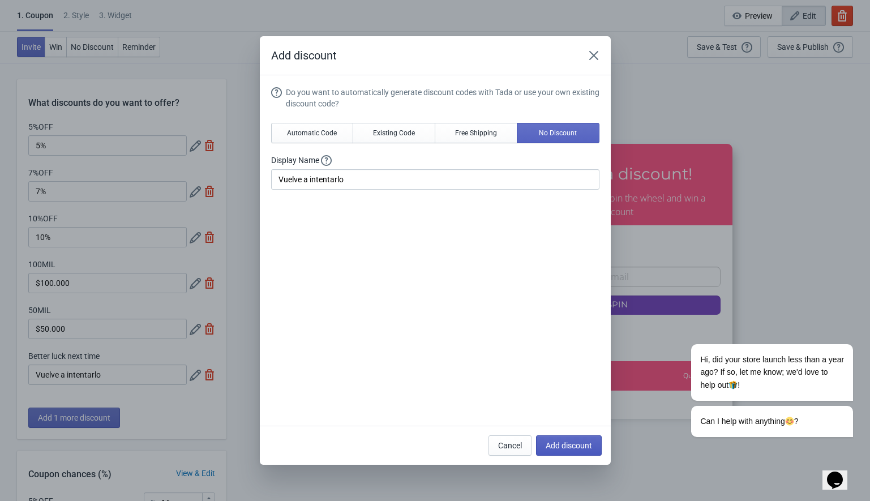
type input "14"
type input "15"
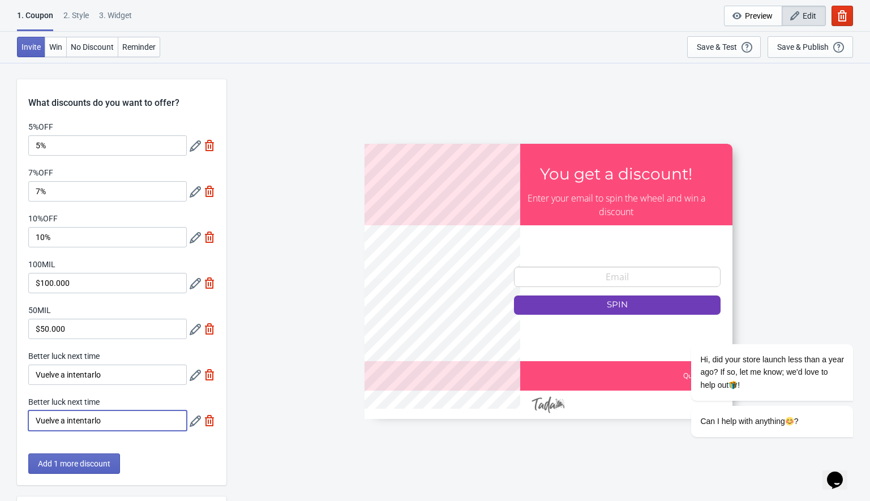
click at [174, 415] on input "Vuelve a intentarlo" at bounding box center [107, 420] width 158 height 20
click at [52, 48] on span "Win" at bounding box center [55, 46] width 13 height 9
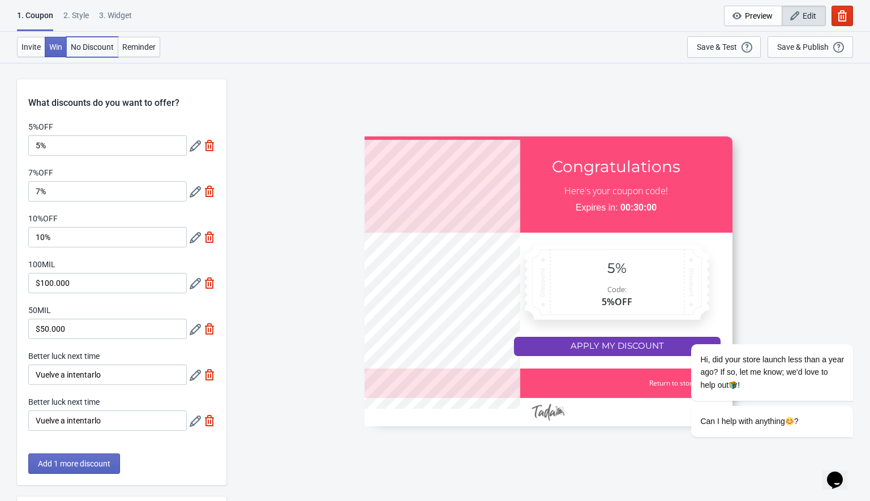
click at [83, 52] on button "No Discount" at bounding box center [92, 47] width 52 height 20
type input "no_code"
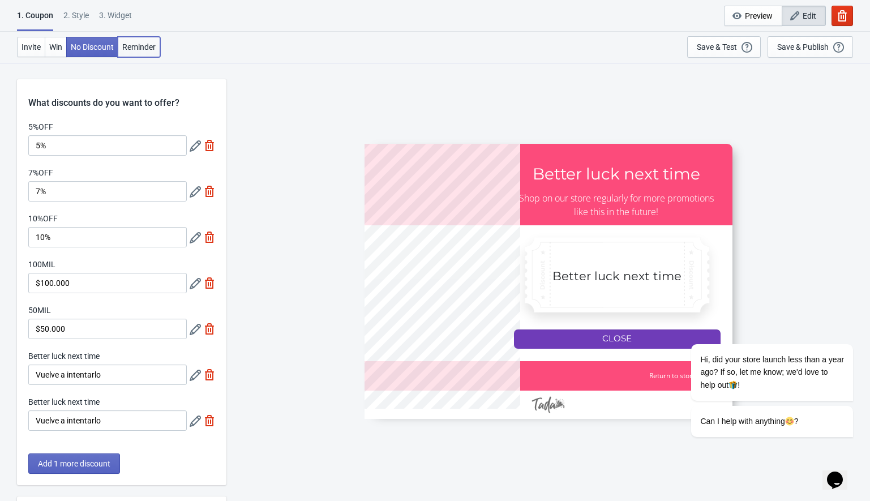
click at [134, 51] on span "Reminder" at bounding box center [138, 46] width 33 height 9
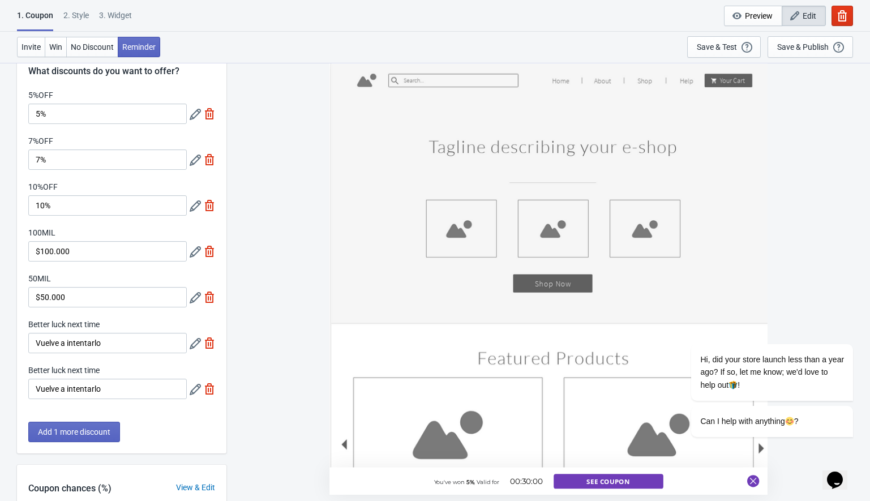
scroll to position [318, 0]
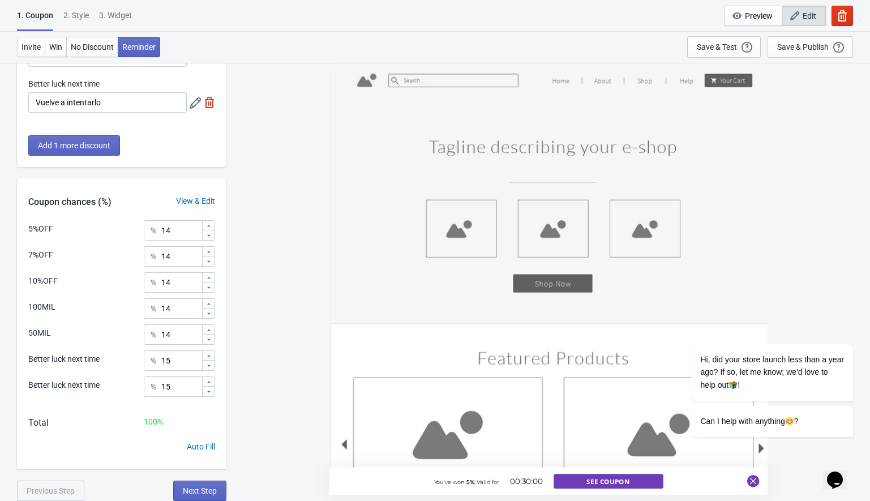
click at [196, 201] on div "View & Edit" at bounding box center [196, 201] width 62 height 12
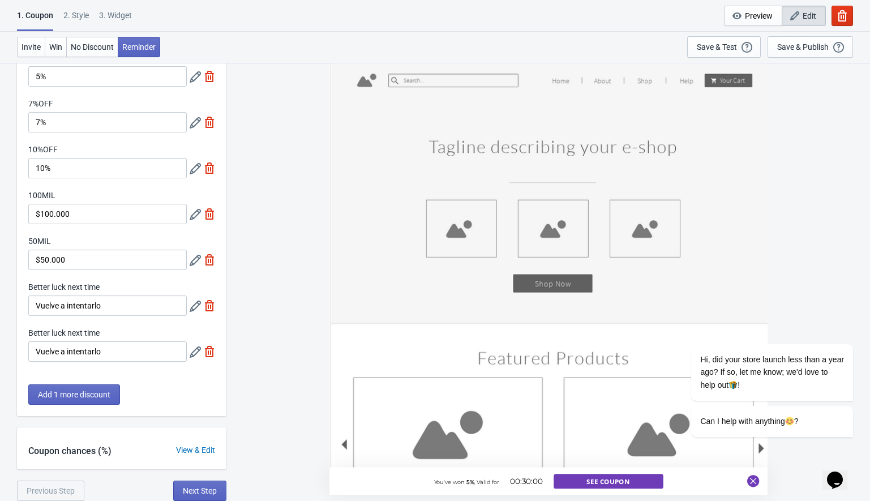
click at [192, 446] on div "View & Edit" at bounding box center [196, 450] width 62 height 12
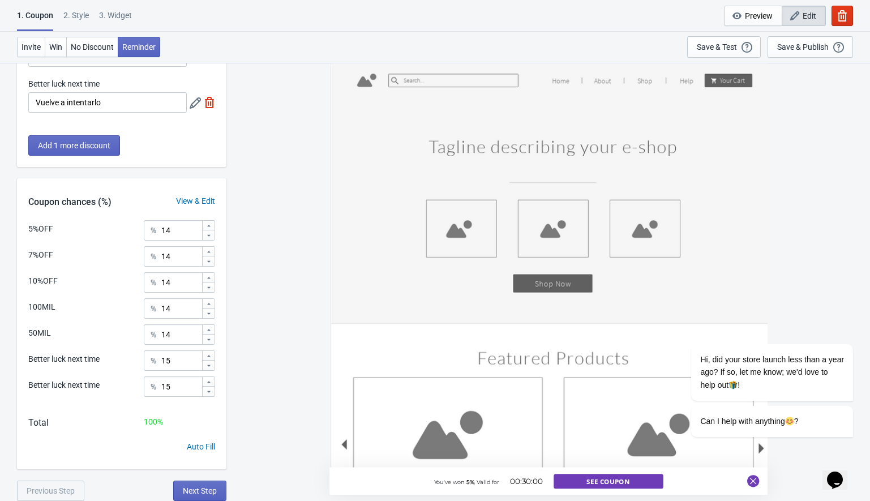
click at [68, 385] on div "Better luck next time" at bounding box center [63, 385] width 71 height 12
click at [196, 448] on div "Auto Fill" at bounding box center [201, 447] width 28 height 12
click at [201, 444] on div "Auto Fill" at bounding box center [201, 447] width 28 height 12
click at [193, 443] on div "Auto Fill" at bounding box center [201, 447] width 28 height 12
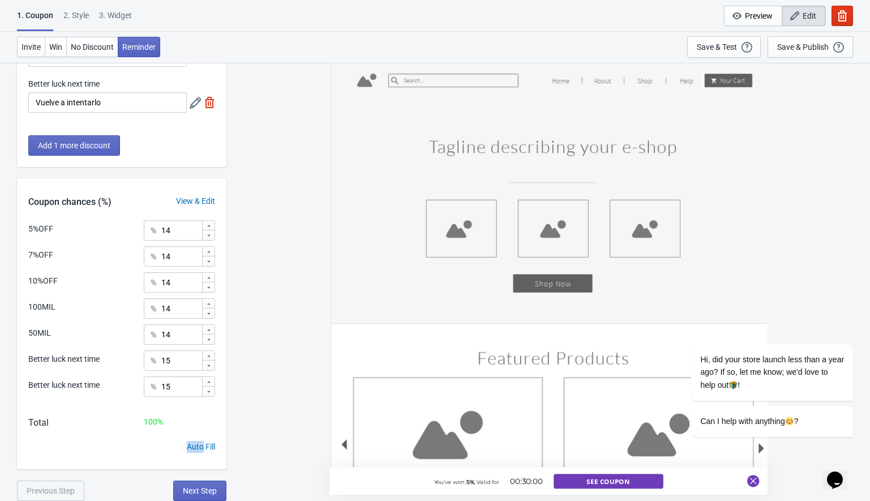
click at [193, 443] on div "Auto Fill" at bounding box center [201, 447] width 28 height 12
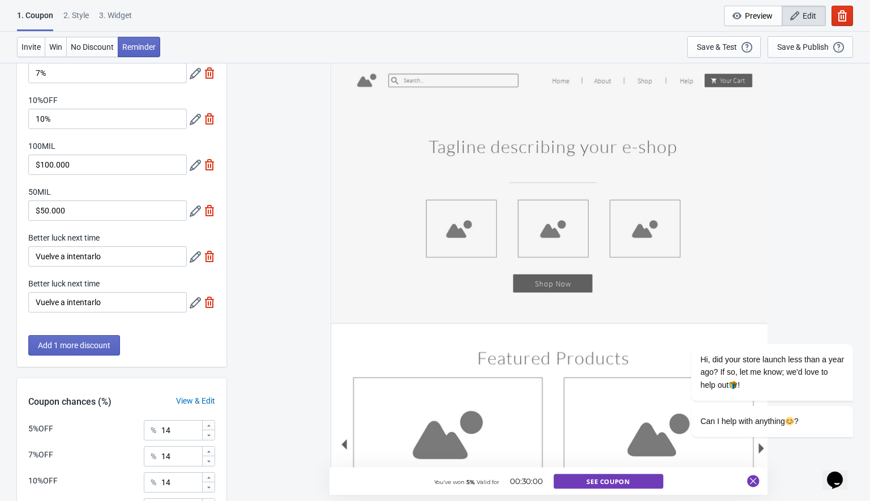
scroll to position [0, 0]
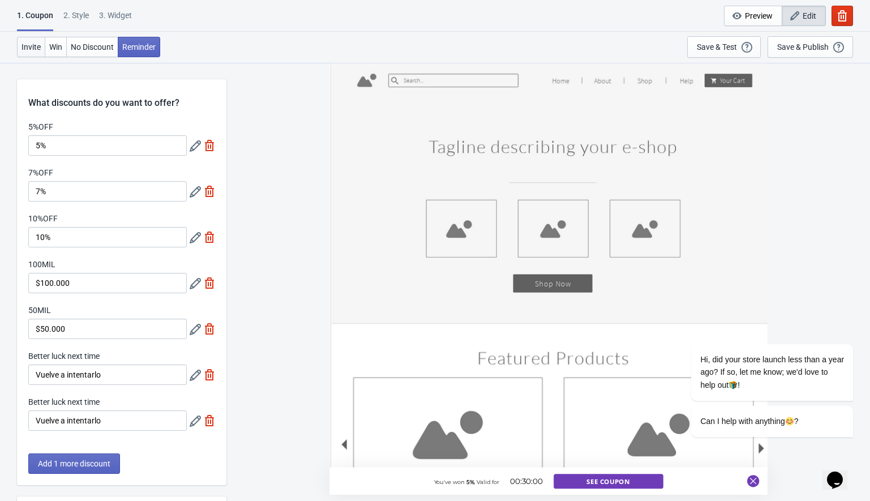
click at [31, 42] on span "Invite" at bounding box center [30, 46] width 19 height 9
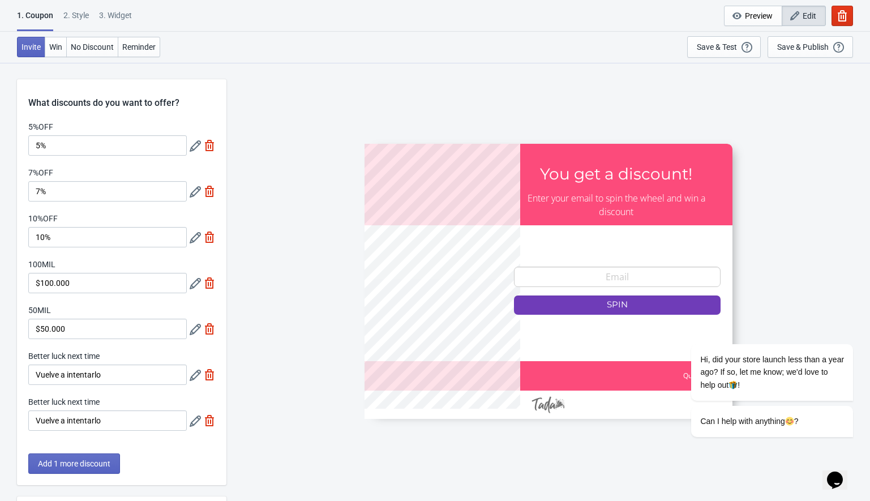
click at [194, 145] on icon at bounding box center [195, 145] width 11 height 11
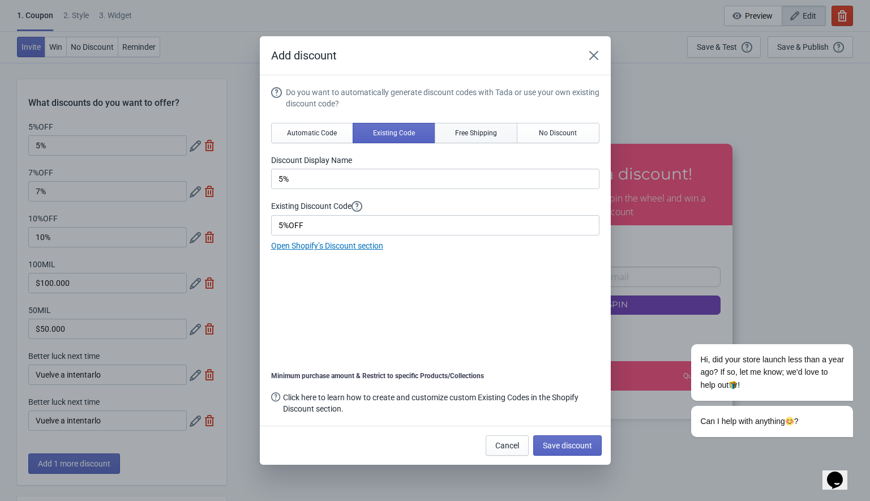
click at [464, 136] on span "Free Shipping" at bounding box center [476, 132] width 42 height 9
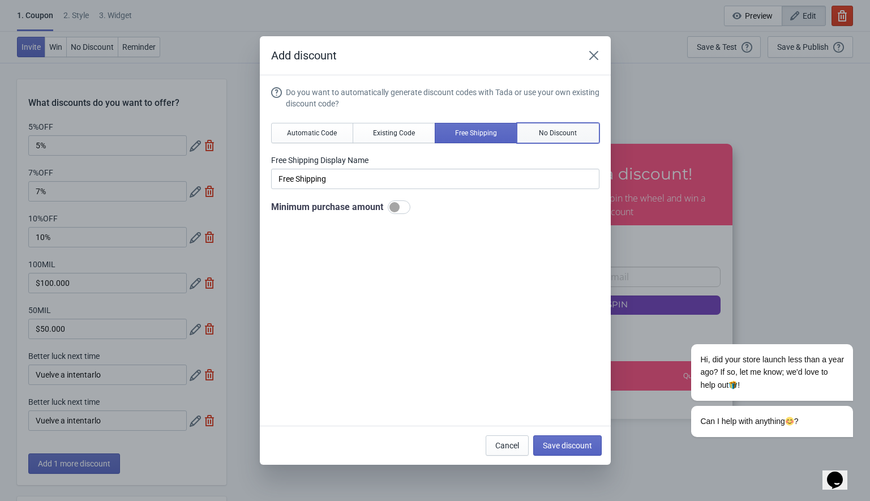
click at [559, 136] on span "No Discount" at bounding box center [558, 132] width 38 height 9
type input "Better luck next time"
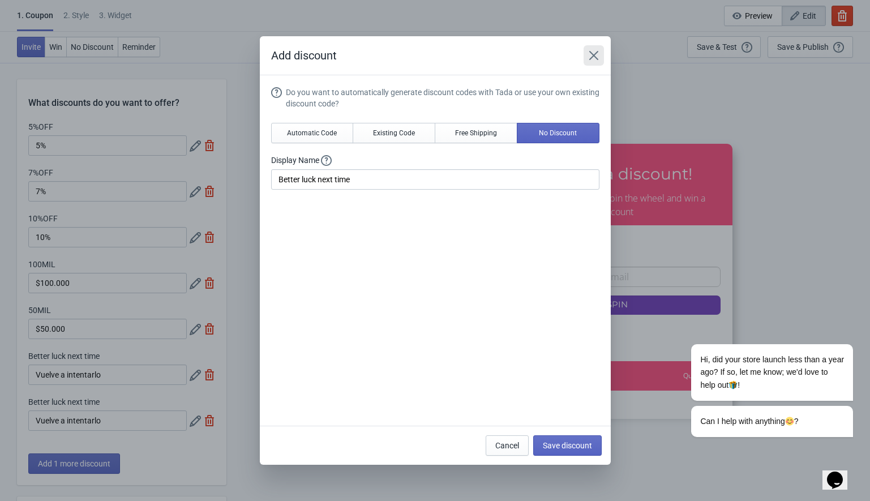
click at [592, 55] on icon "Close" at bounding box center [592, 55] width 9 height 9
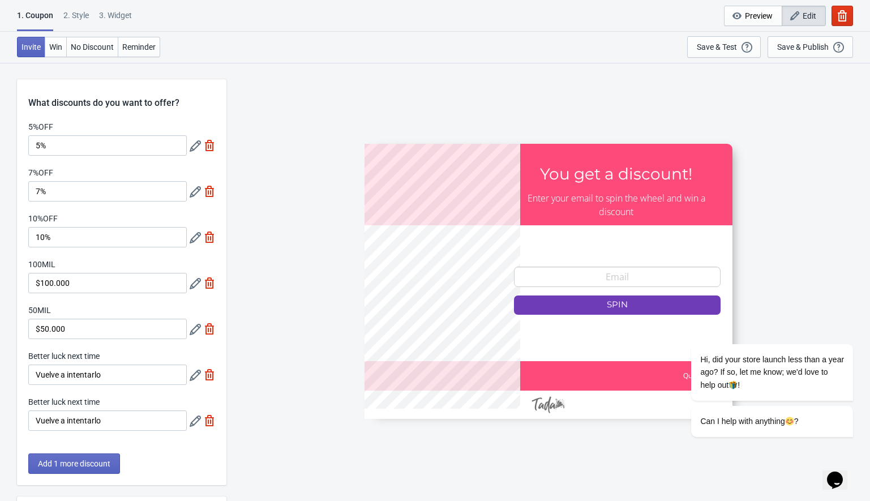
click at [207, 418] on img at bounding box center [209, 420] width 11 height 11
type input "16"
type input "17"
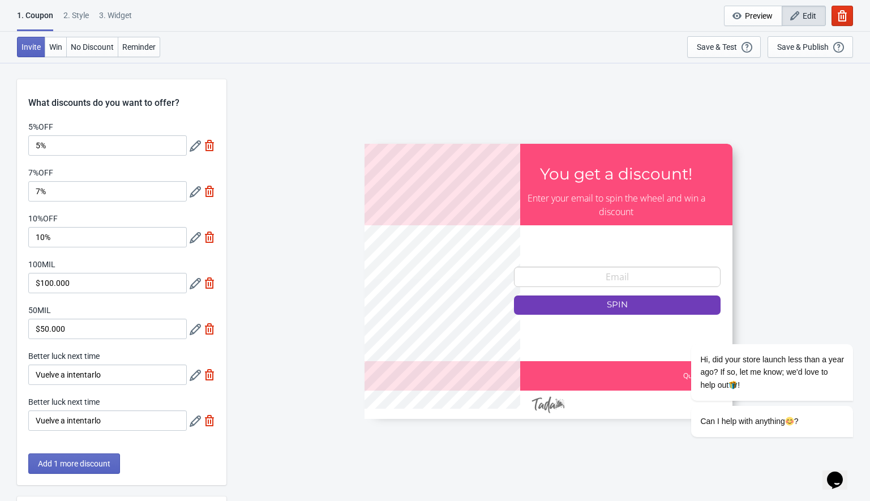
type input "17"
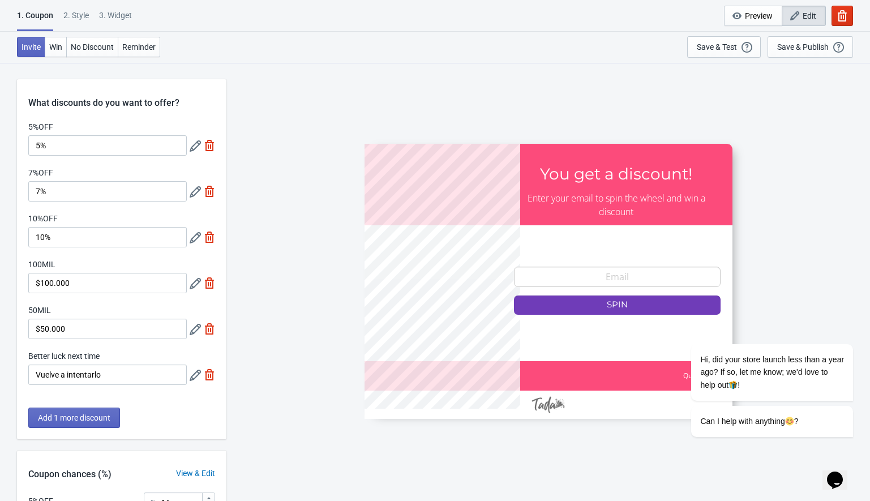
click at [41, 175] on label "7%OFF" at bounding box center [40, 172] width 25 height 11
click at [41, 181] on input "7%" at bounding box center [107, 191] width 158 height 20
click at [41, 175] on label "7%OFF" at bounding box center [40, 172] width 25 height 11
click at [41, 181] on input "7%" at bounding box center [107, 191] width 158 height 20
click at [41, 175] on label "7%OFF" at bounding box center [40, 172] width 25 height 11
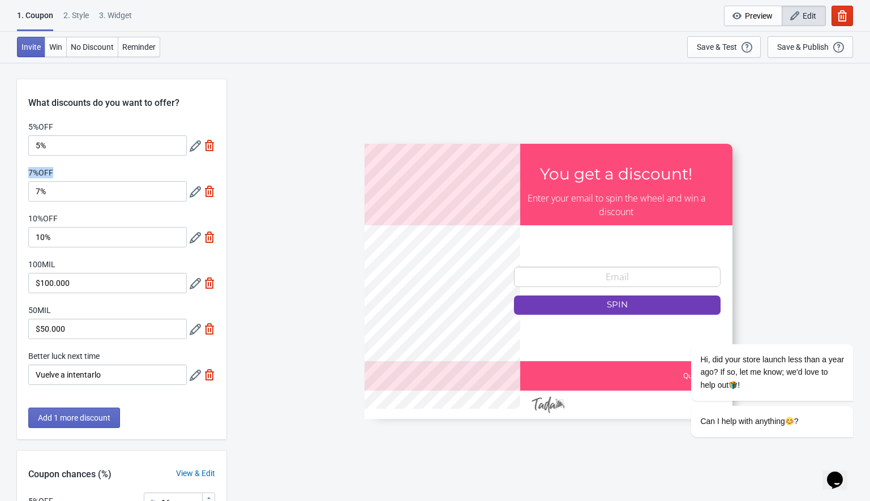
click at [41, 181] on input "7%" at bounding box center [107, 191] width 158 height 20
click at [41, 175] on label "7%OFF" at bounding box center [40, 172] width 25 height 11
click at [41, 181] on input "7%" at bounding box center [107, 191] width 158 height 20
click at [42, 173] on label "7%OFF" at bounding box center [40, 172] width 25 height 11
click at [42, 181] on input "7%" at bounding box center [107, 191] width 158 height 20
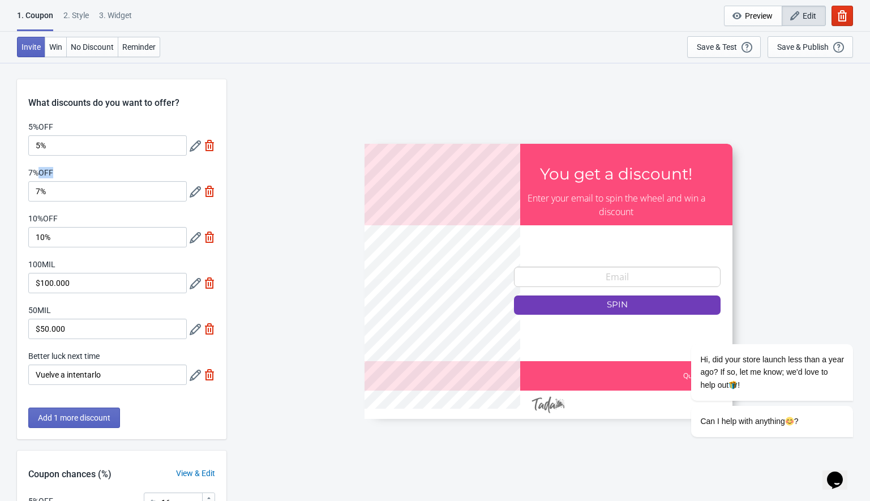
click at [42, 173] on label "7%OFF" at bounding box center [40, 172] width 25 height 11
click at [42, 181] on input "7%" at bounding box center [107, 191] width 158 height 20
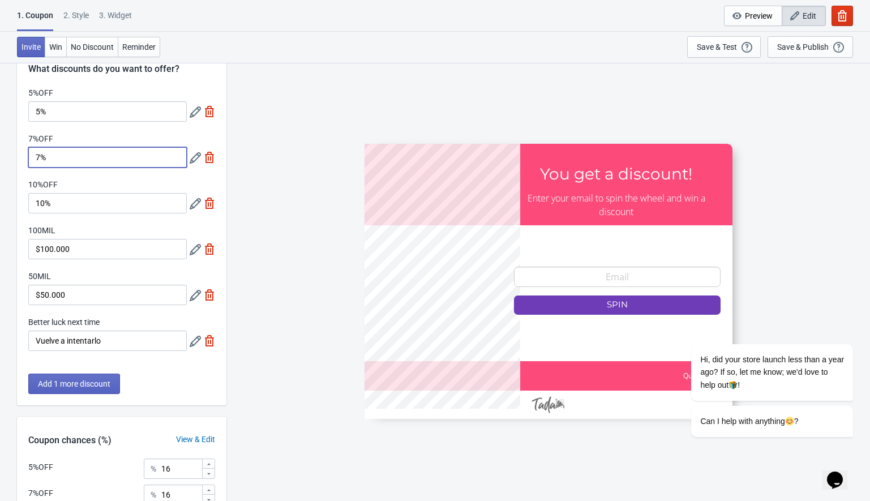
scroll to position [37, 0]
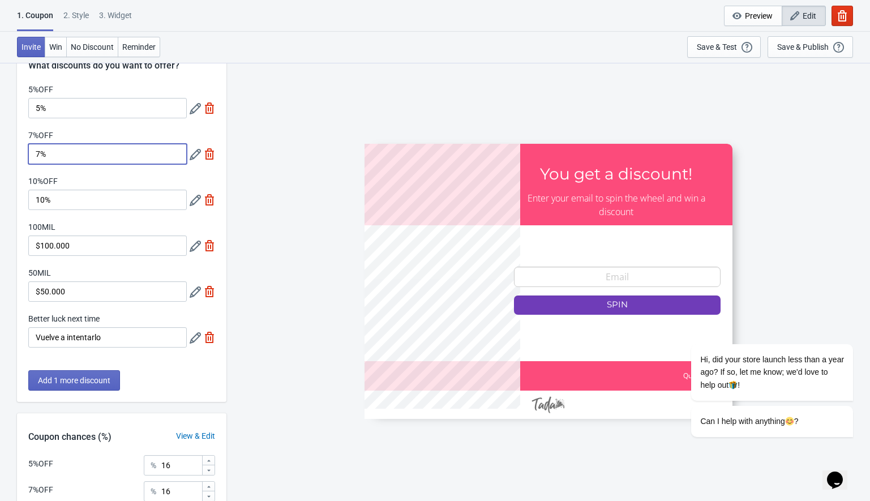
click at [39, 89] on label "5%OFF" at bounding box center [40, 89] width 25 height 11
click at [39, 98] on input "5%" at bounding box center [107, 108] width 158 height 20
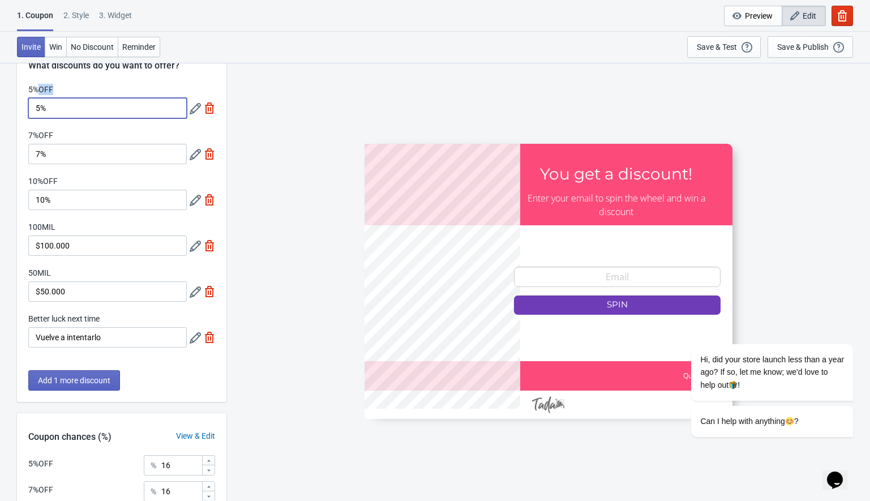
click at [39, 89] on label "5%OFF" at bounding box center [40, 89] width 25 height 11
click at [39, 98] on input "5%" at bounding box center [107, 108] width 158 height 20
click at [39, 89] on label "5%OFF" at bounding box center [40, 89] width 25 height 11
click at [39, 98] on input "5%" at bounding box center [107, 108] width 158 height 20
click at [39, 89] on label "5%OFF" at bounding box center [40, 89] width 25 height 11
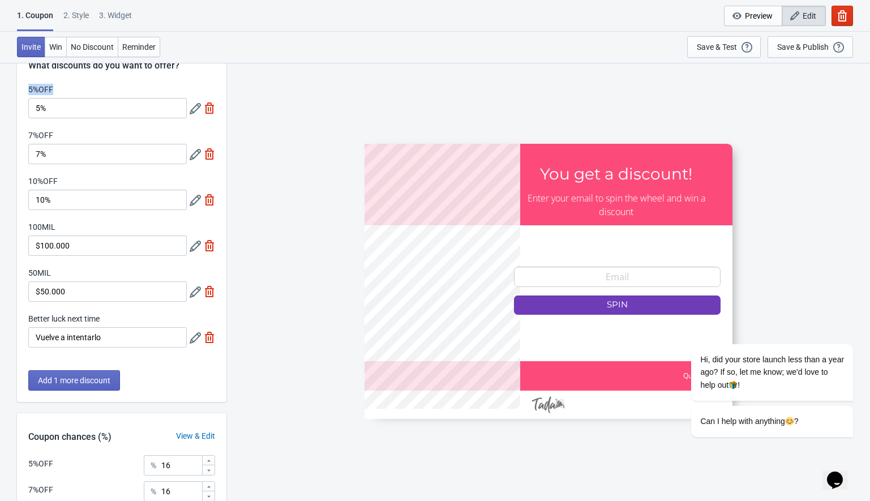
click at [39, 98] on input "5%" at bounding box center [107, 108] width 158 height 20
click at [39, 89] on label "5%OFF" at bounding box center [40, 89] width 25 height 11
click at [39, 98] on input "5%" at bounding box center [107, 108] width 158 height 20
copy label "5%OFF"
drag, startPoint x: 28, startPoint y: 85, endPoint x: 56, endPoint y: 89, distance: 28.5
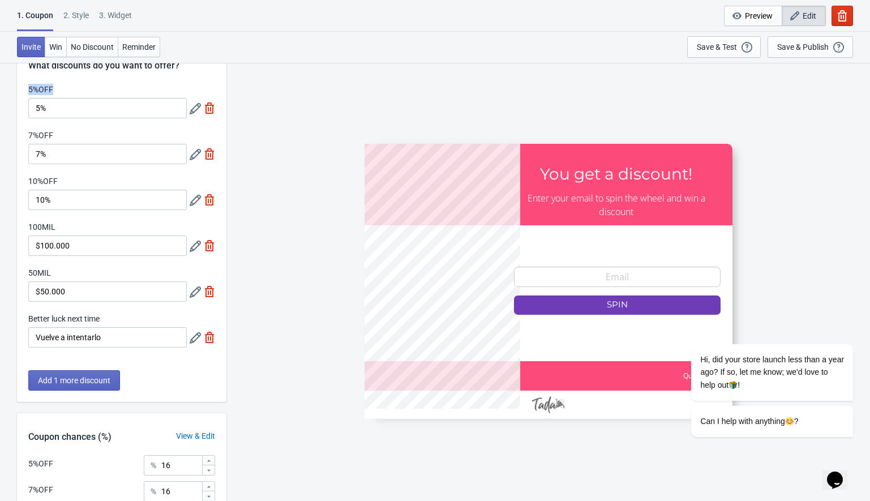
click at [56, 89] on div "5%OFF" at bounding box center [107, 91] width 158 height 14
click at [71, 379] on span "Add 1 more discount" at bounding box center [74, 380] width 72 height 9
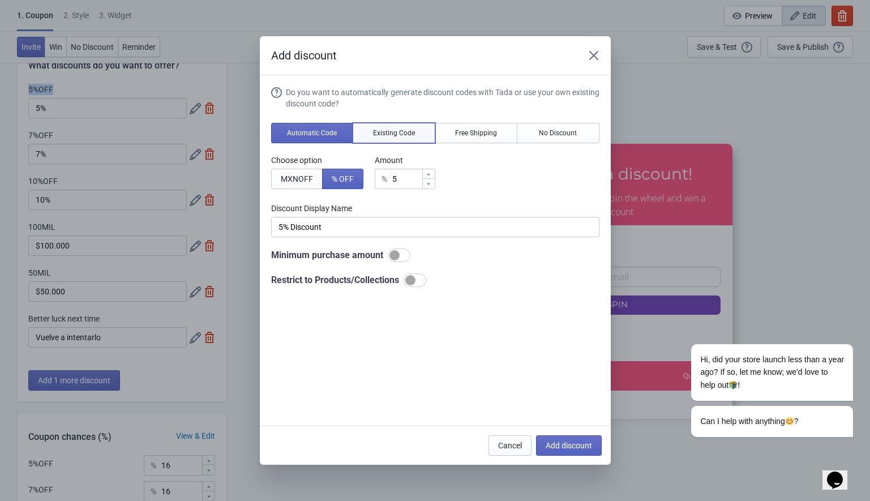
click at [393, 137] on button "Existing Code" at bounding box center [393, 133] width 83 height 20
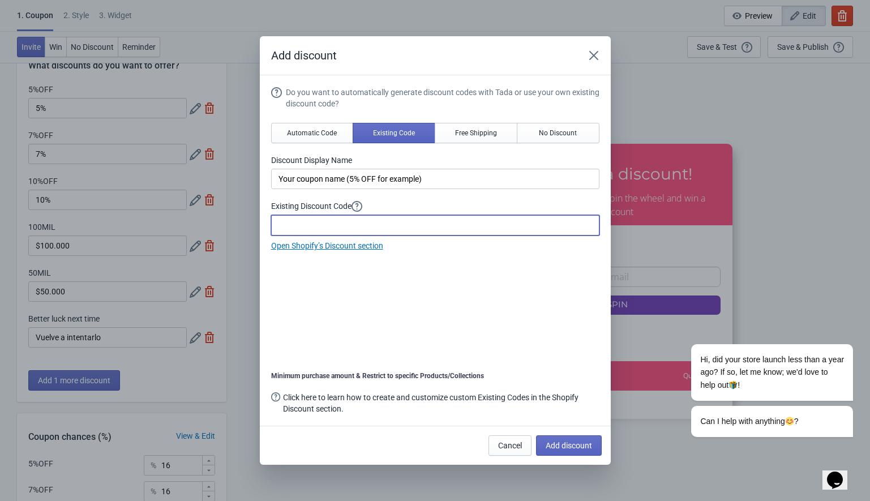
click at [291, 229] on input at bounding box center [435, 225] width 328 height 20
paste input "5%OFF"
type input "5%OFF"
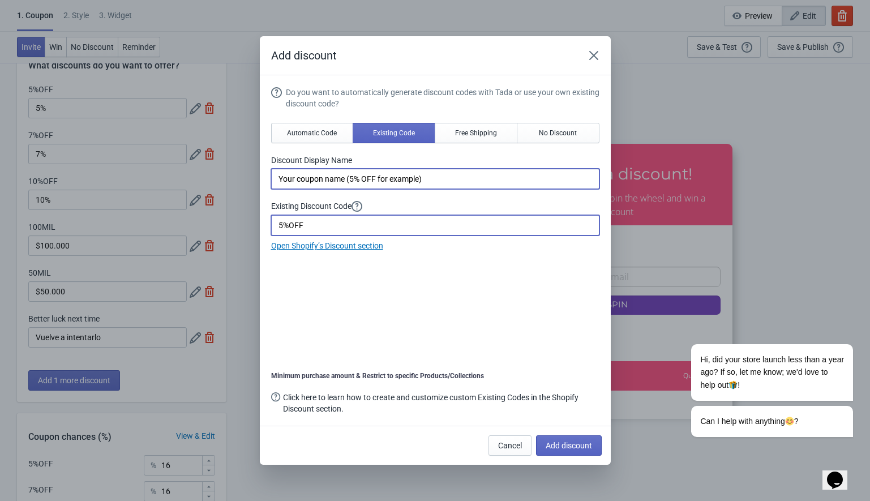
click at [304, 186] on input "Your coupon name (5% OFF for example)" at bounding box center [435, 179] width 328 height 20
paste input "5%OFF"
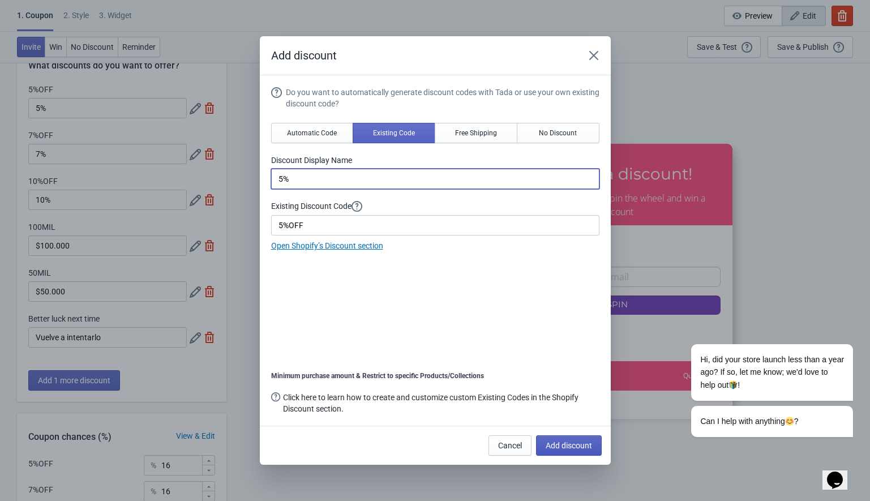
type input "5%"
click at [581, 445] on span "Add discount" at bounding box center [568, 445] width 46 height 9
type input "14"
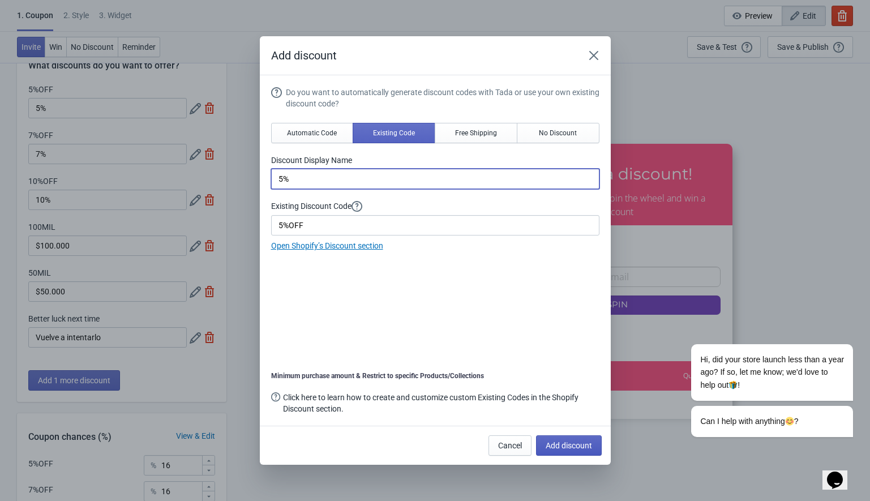
type input "14"
type input "15"
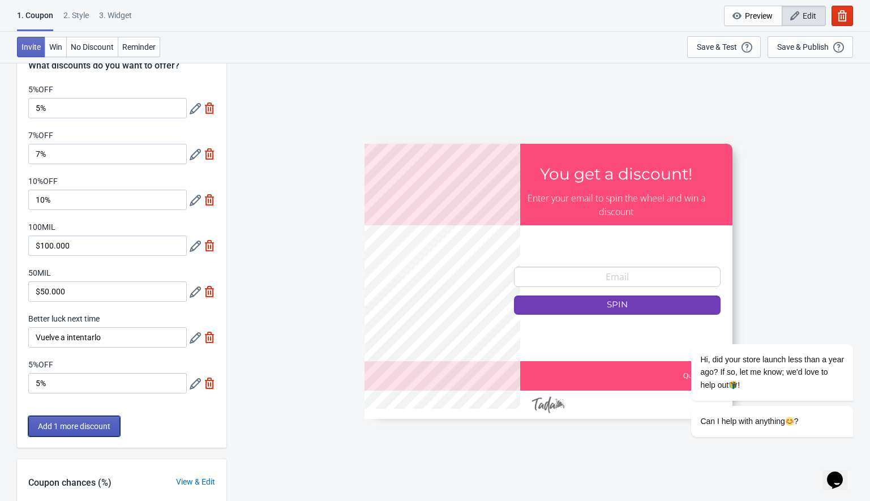
click at [72, 422] on span "Add 1 more discount" at bounding box center [74, 426] width 72 height 9
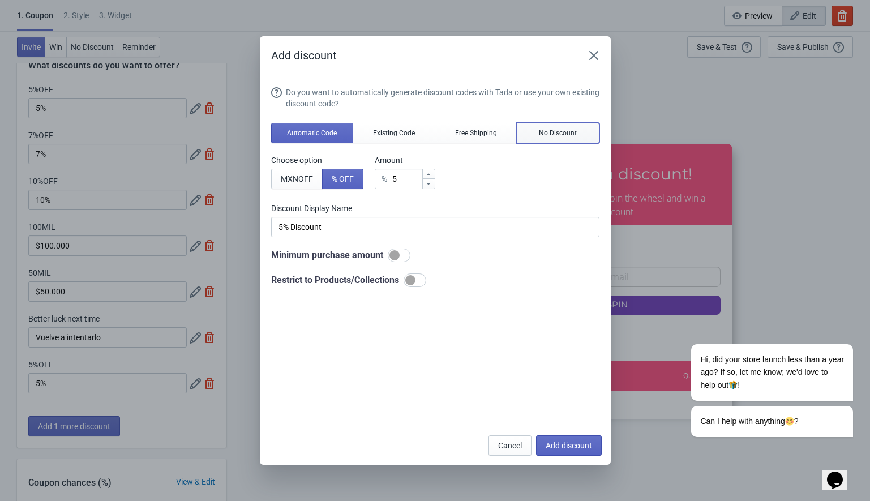
click at [540, 130] on span "No Discount" at bounding box center [558, 132] width 38 height 9
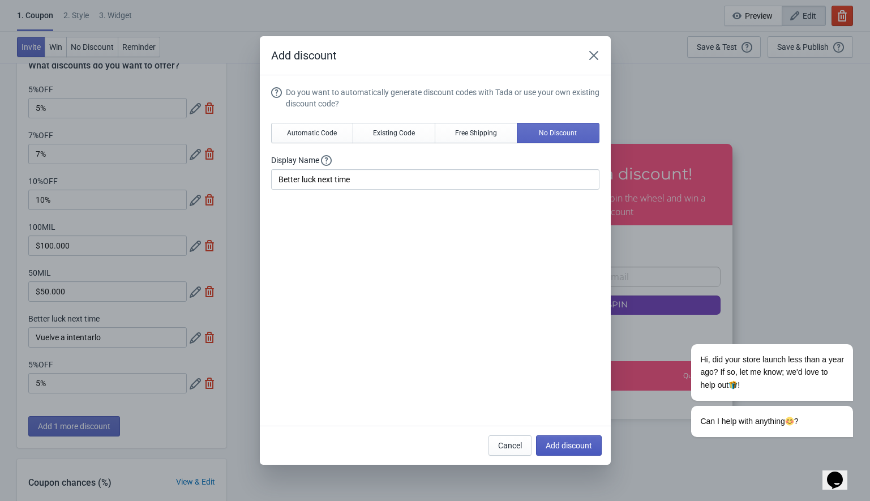
click at [554, 445] on span "Add discount" at bounding box center [568, 445] width 46 height 9
type input "12"
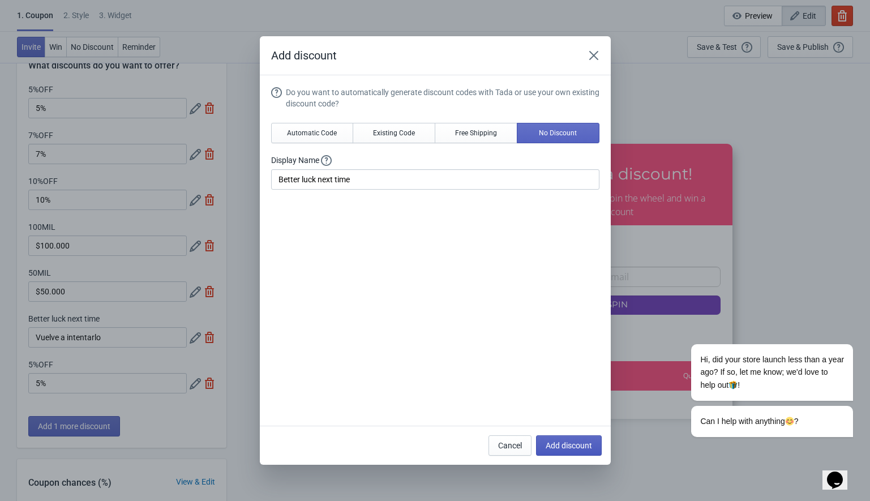
type input "13"
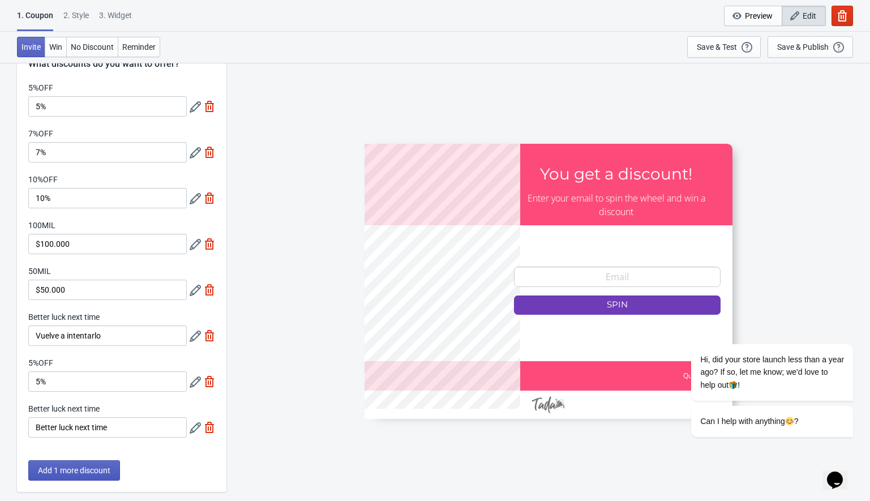
scroll to position [82, 0]
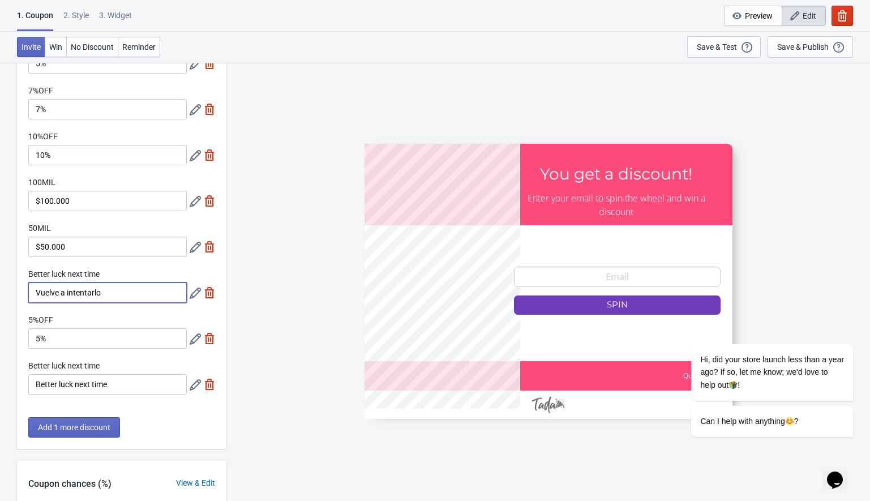
click at [69, 298] on input "Vuelve a intentarlo" at bounding box center [107, 292] width 158 height 20
click at [65, 388] on input "Better luck next time" at bounding box center [107, 384] width 158 height 20
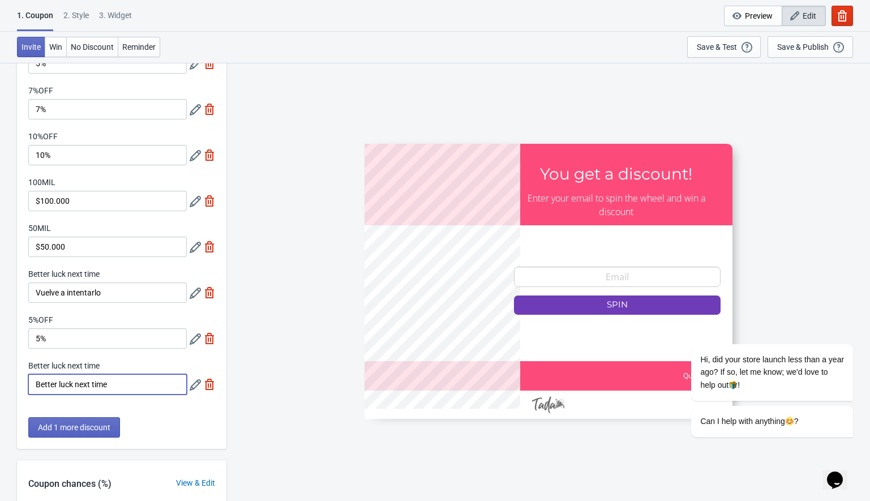
click at [65, 388] on input "Better luck next time" at bounding box center [107, 384] width 158 height 20
paste input "Vuelve a intentarlo"
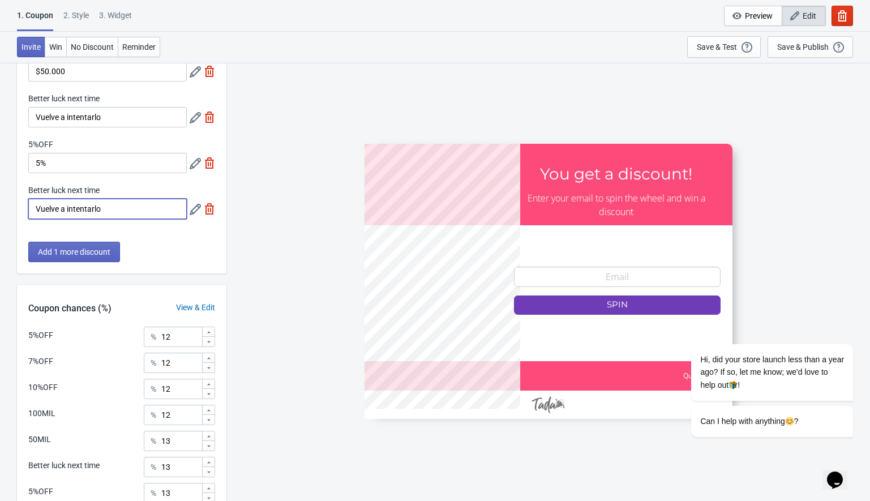
scroll to position [50, 0]
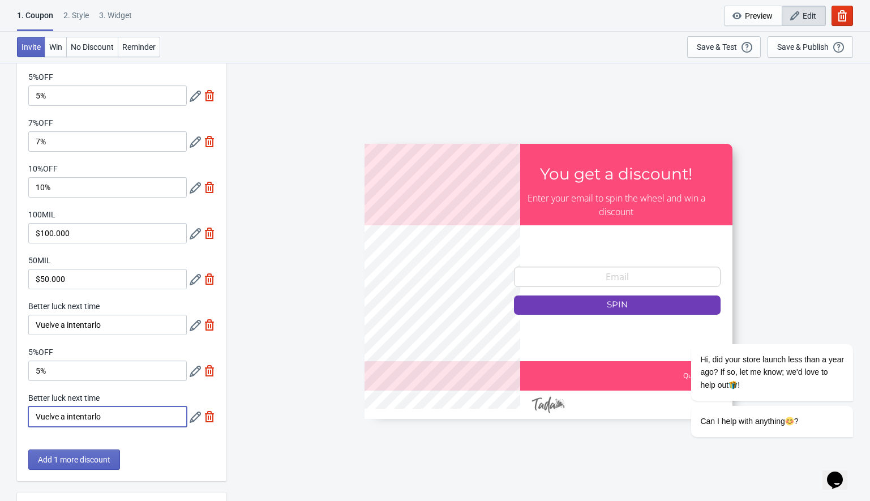
type input "Vuelve a intentarlo"
drag, startPoint x: 30, startPoint y: 120, endPoint x: 59, endPoint y: 122, distance: 28.9
click at [59, 122] on div "7%OFF" at bounding box center [107, 124] width 158 height 14
copy label "7%OFF"
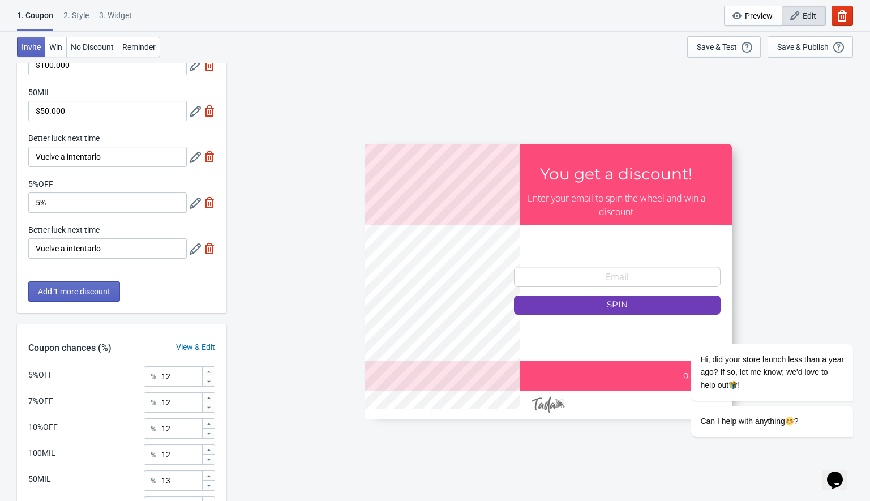
scroll to position [306, 0]
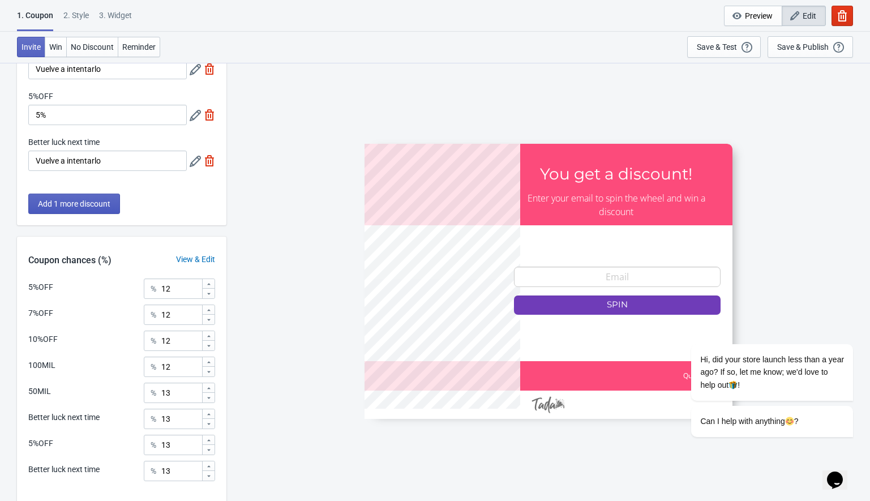
click at [57, 199] on span "Add 1 more discount" at bounding box center [74, 203] width 72 height 9
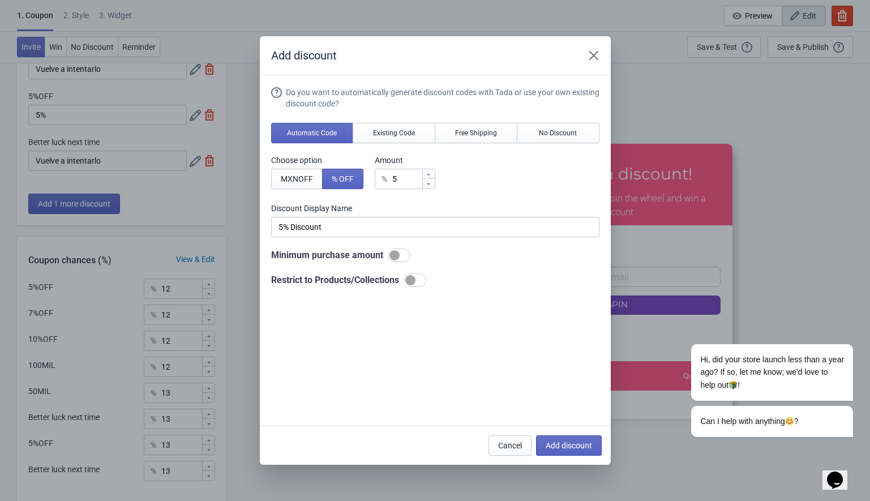
scroll to position [0, 0]
click at [406, 134] on span "Existing Code" at bounding box center [394, 132] width 42 height 9
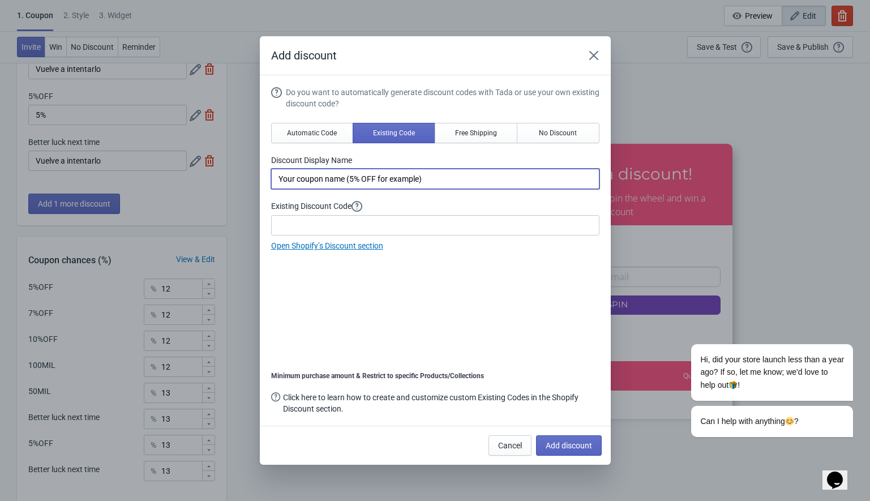
click at [359, 181] on input "Your coupon name (5% OFF for example)" at bounding box center [435, 179] width 328 height 20
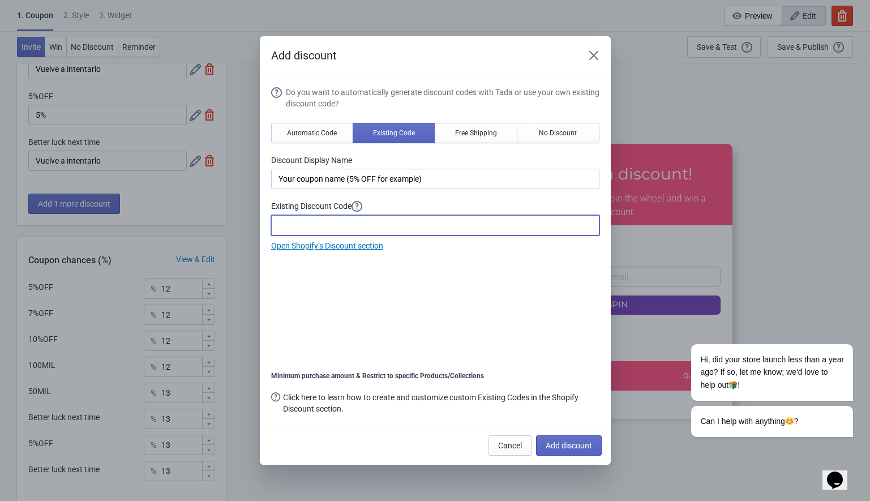
click at [303, 220] on input at bounding box center [435, 225] width 328 height 20
paste input "7%OFF"
type input "7%OFF"
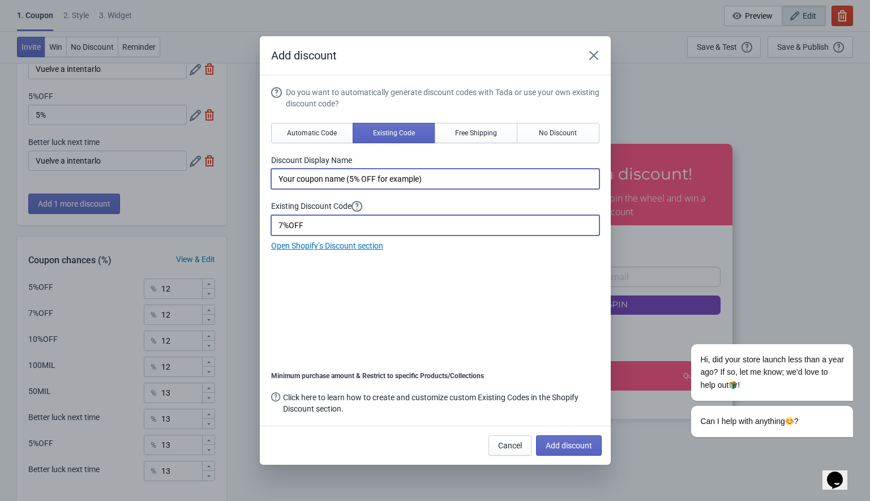
click at [363, 174] on input "Your coupon name (5% OFF for example)" at bounding box center [435, 179] width 328 height 20
paste input "7%OFF"
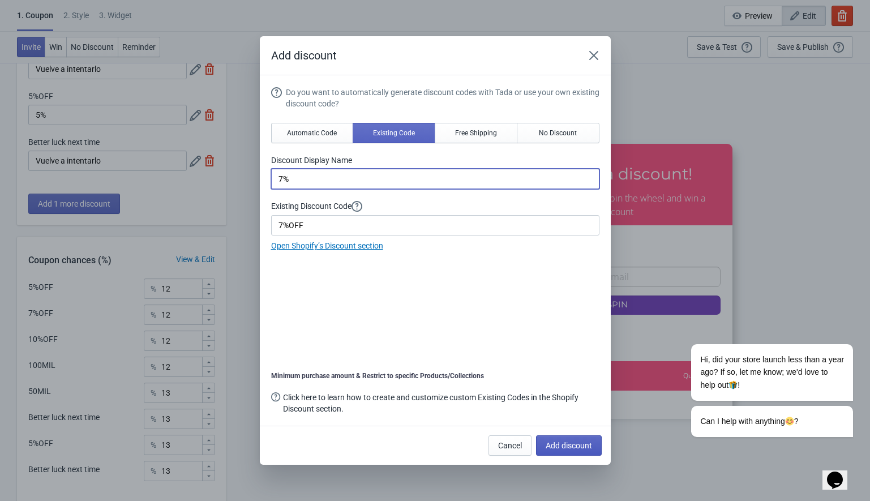
type input "7%"
click at [561, 438] on button "Add discount" at bounding box center [569, 445] width 66 height 20
type input "11"
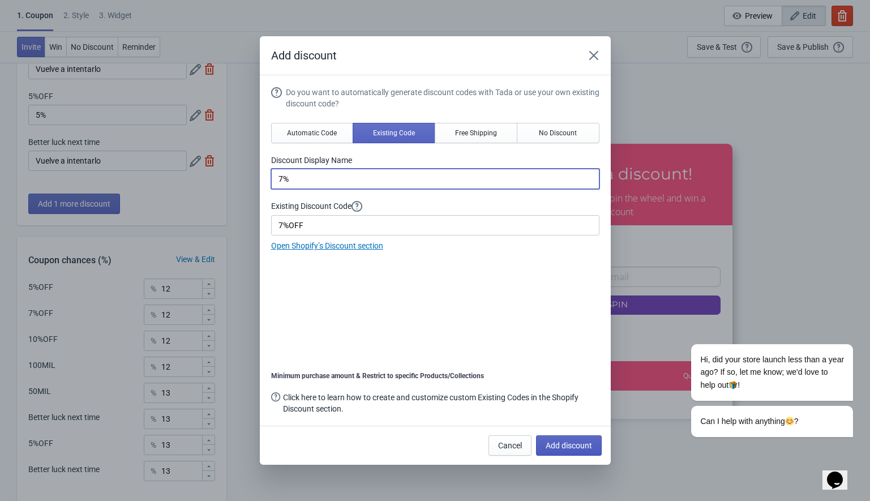
type input "11"
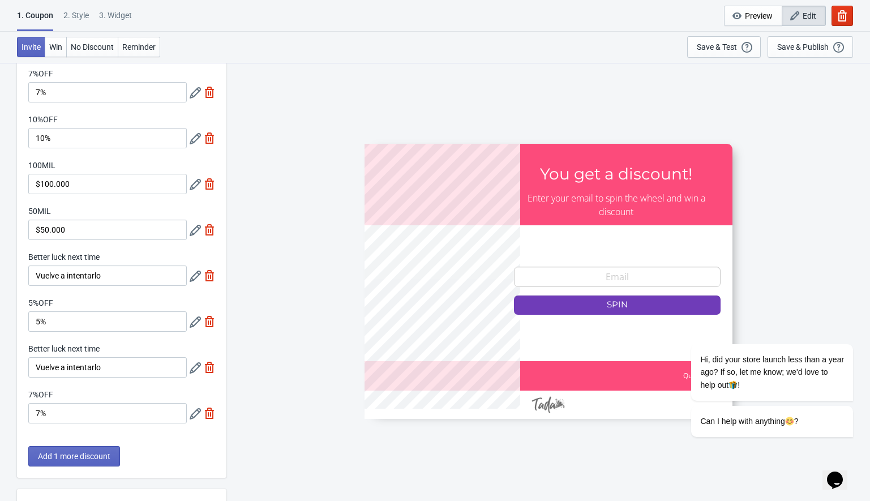
scroll to position [33, 0]
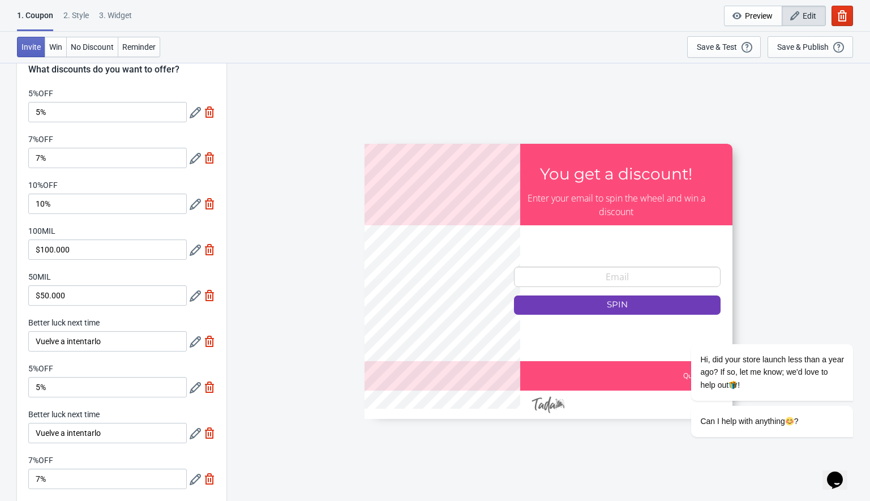
click at [40, 183] on label "10%OFF" at bounding box center [42, 184] width 29 height 11
click at [40, 193] on input "10%" at bounding box center [107, 203] width 158 height 20
drag, startPoint x: 28, startPoint y: 184, endPoint x: 62, endPoint y: 184, distance: 34.0
click at [62, 184] on div "10%OFF" at bounding box center [107, 186] width 158 height 14
copy label "10%OFF"
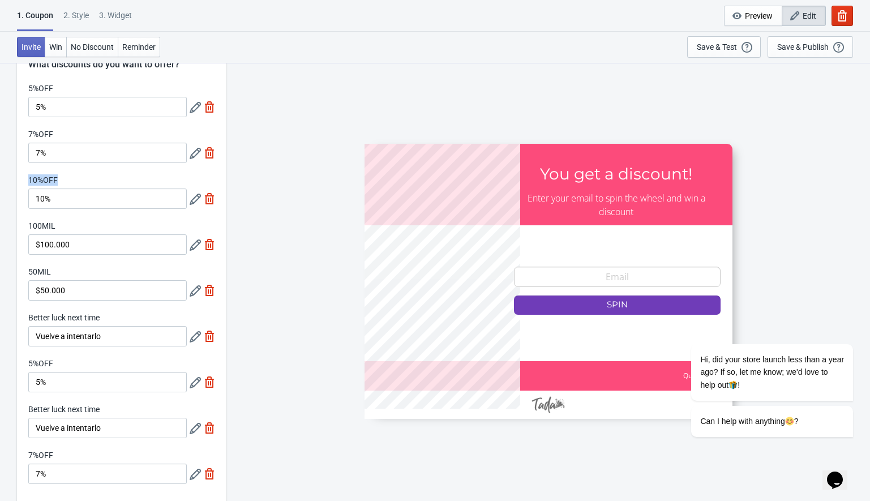
scroll to position [263, 0]
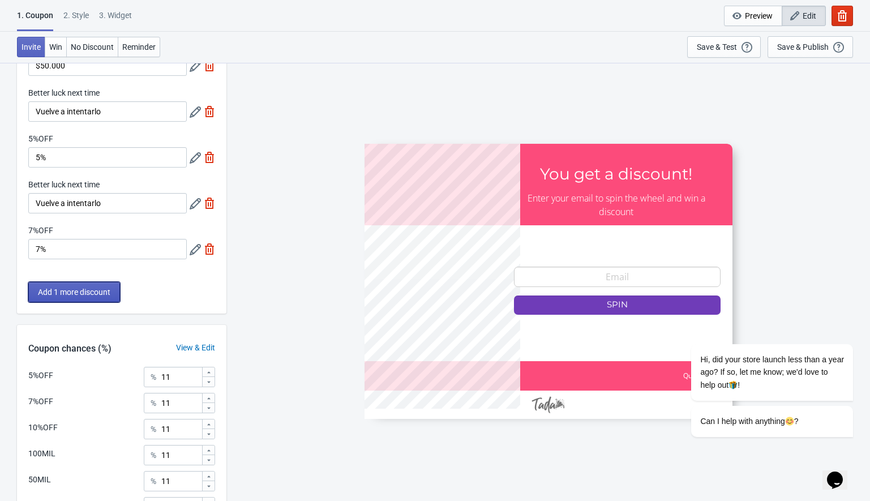
click at [86, 290] on span "Add 1 more discount" at bounding box center [74, 291] width 72 height 9
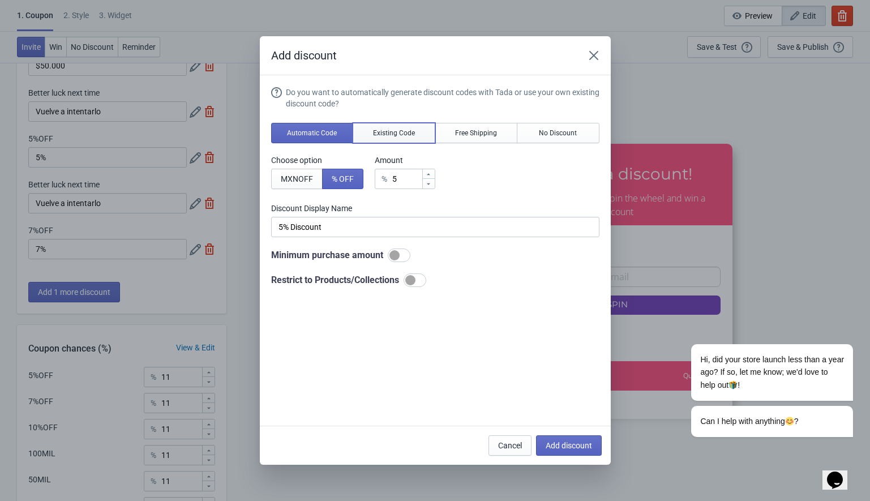
click at [418, 137] on button "Existing Code" at bounding box center [393, 133] width 83 height 20
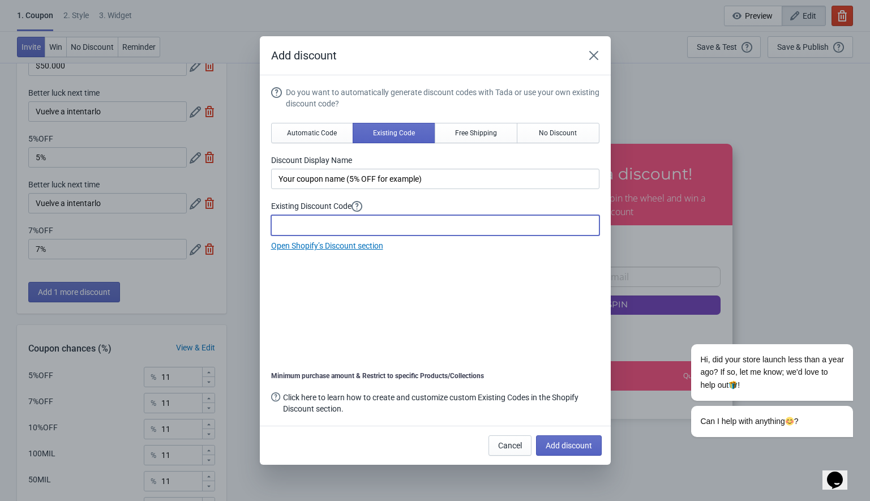
click at [309, 222] on input at bounding box center [435, 225] width 328 height 20
paste input "10%OFF"
type input "10%OFF"
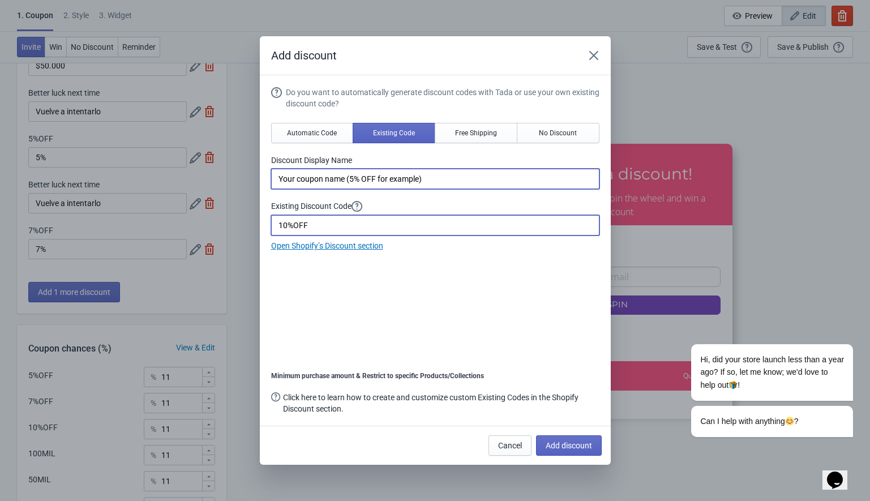
click at [320, 178] on input "Your coupon name (5% OFF for example)" at bounding box center [435, 179] width 328 height 20
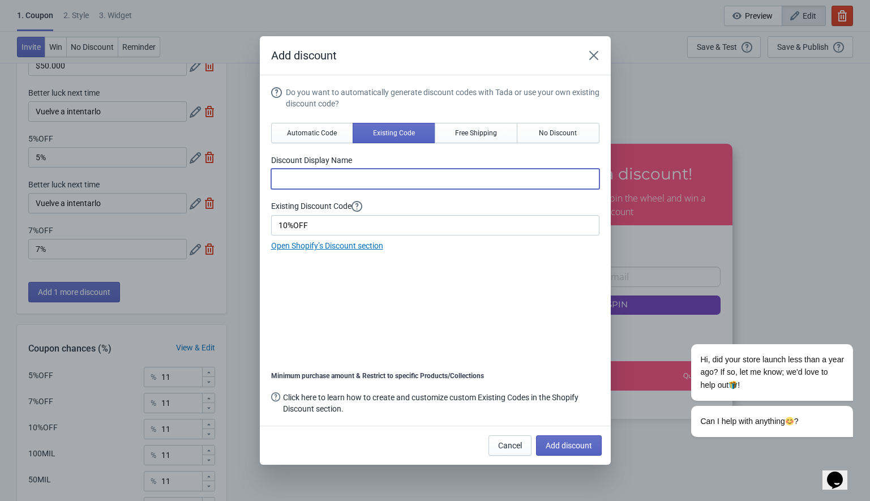
paste input "10%OFF"
type input "10%"
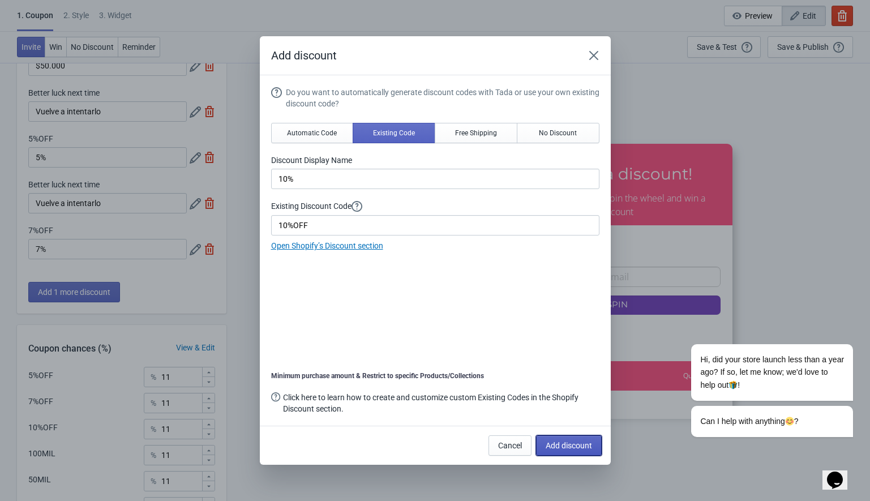
click at [558, 442] on span "Add discount" at bounding box center [568, 445] width 46 height 9
type input "10"
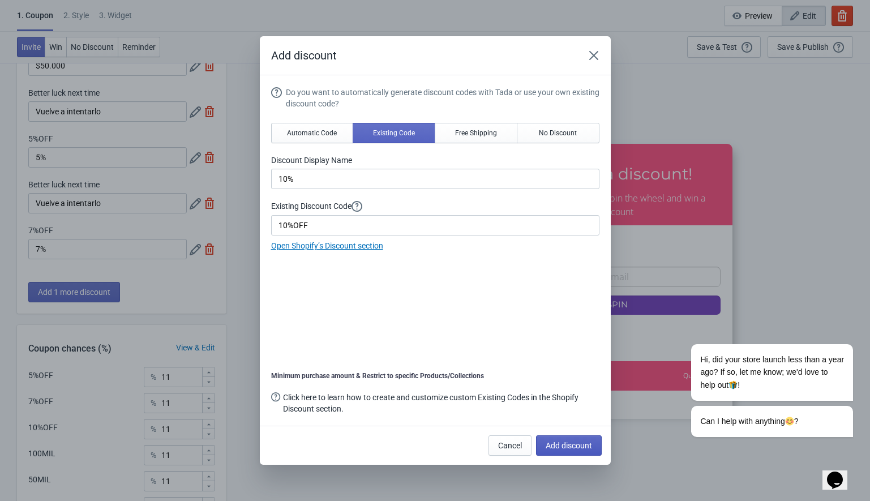
type input "10"
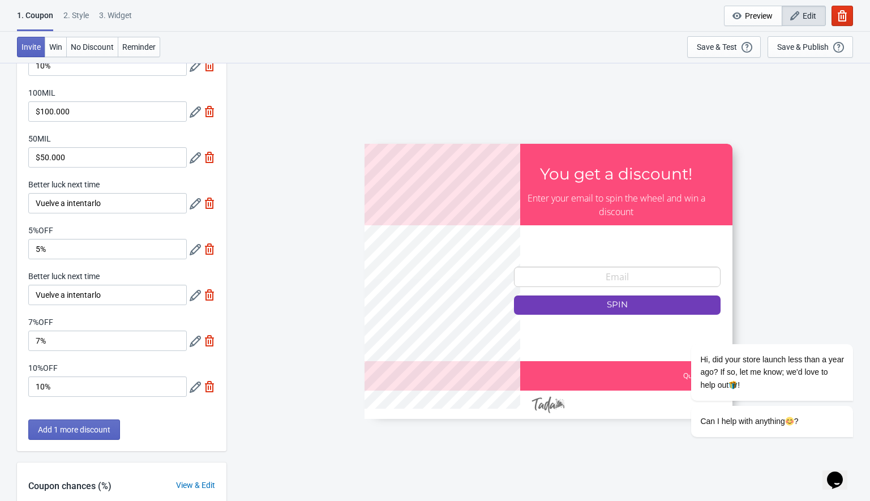
scroll to position [150, 0]
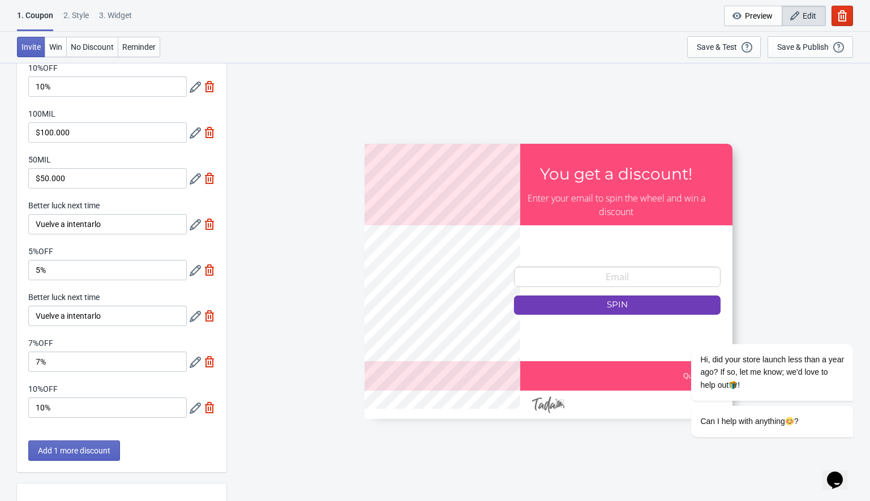
click at [208, 407] on img at bounding box center [209, 407] width 11 height 11
type input "11"
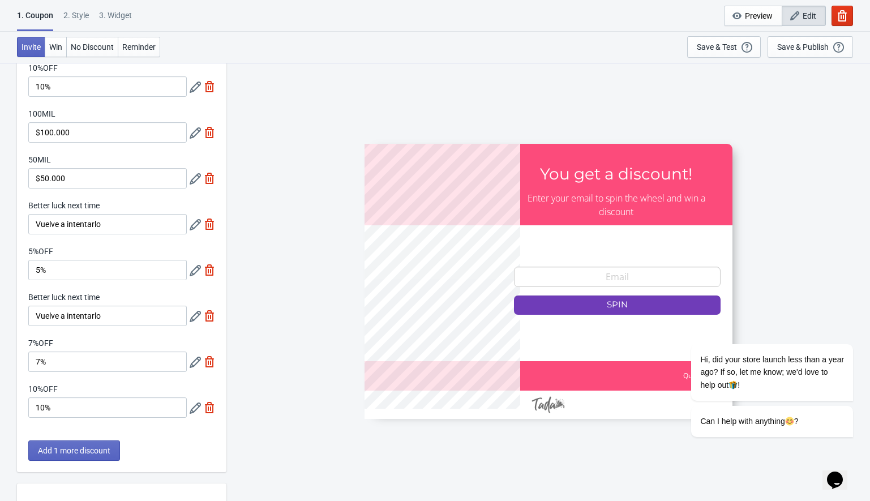
type input "11"
type input "12"
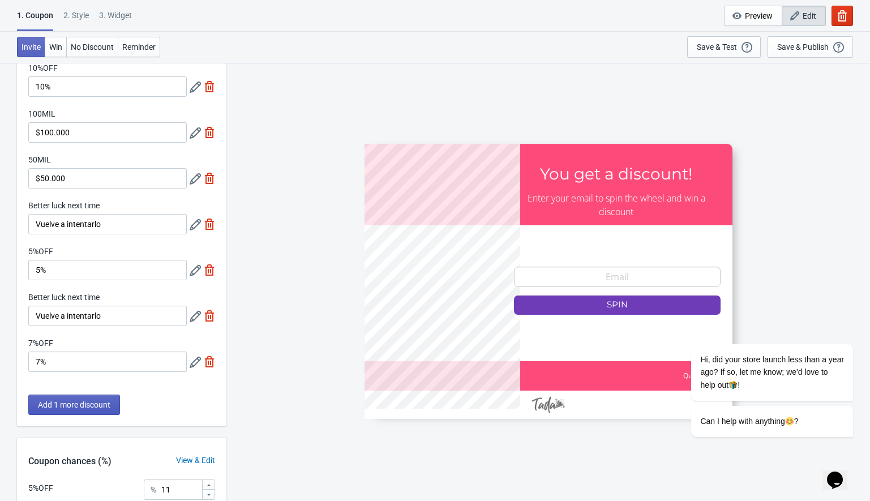
click at [84, 404] on span "Add 1 more discount" at bounding box center [74, 404] width 72 height 9
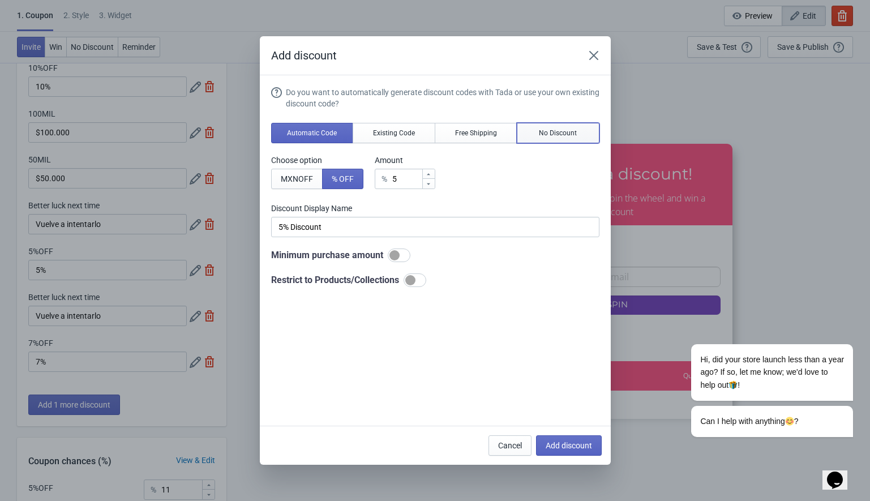
click at [561, 135] on span "No Discount" at bounding box center [558, 132] width 38 height 9
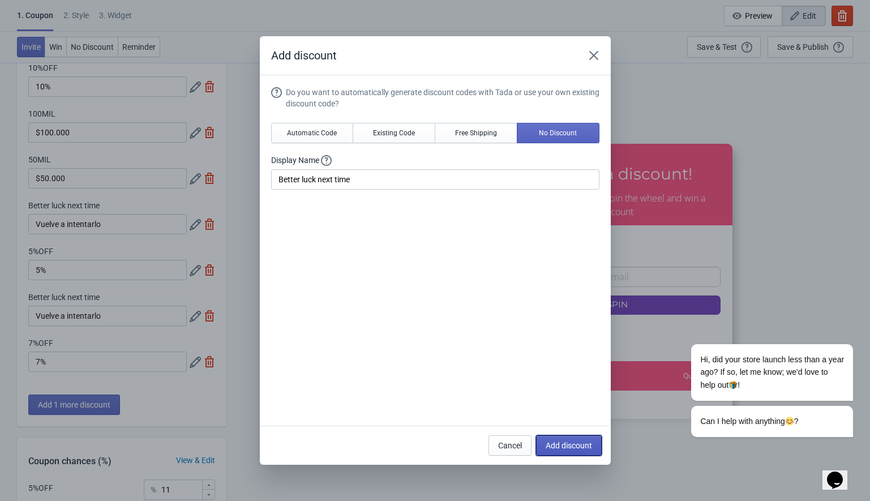
click at [583, 442] on span "Add discount" at bounding box center [568, 445] width 46 height 9
type input "10"
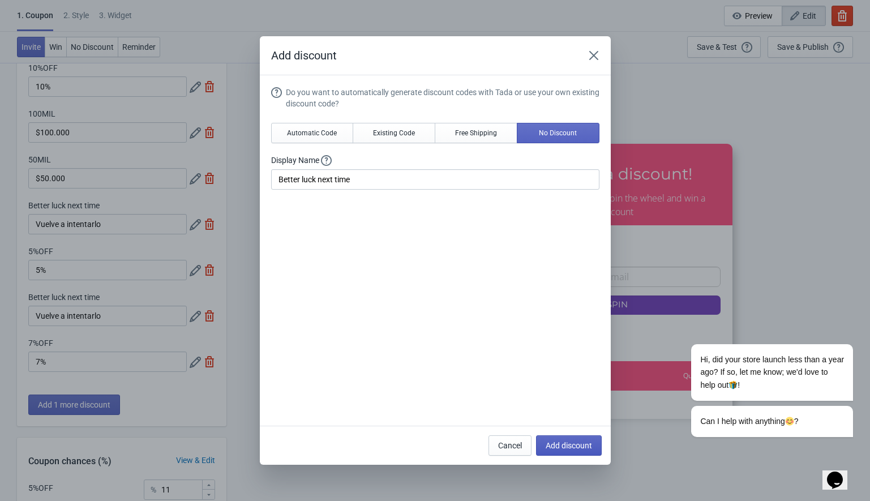
type input "10"
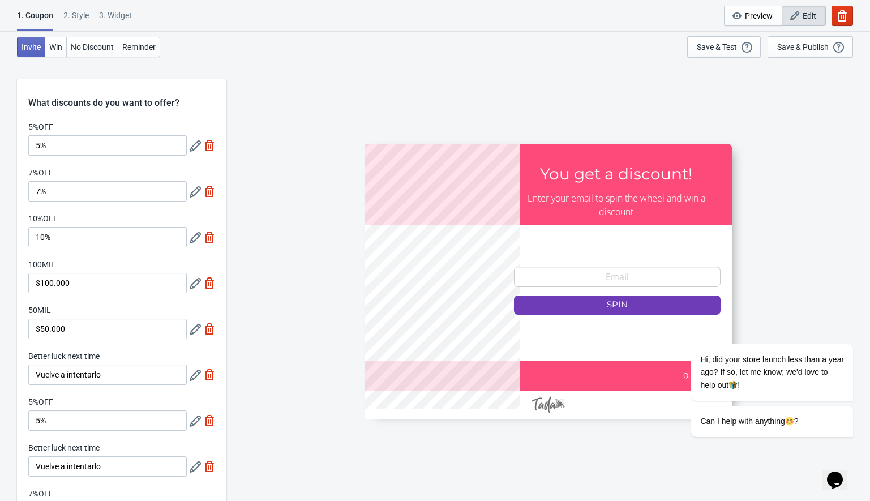
scroll to position [150, 0]
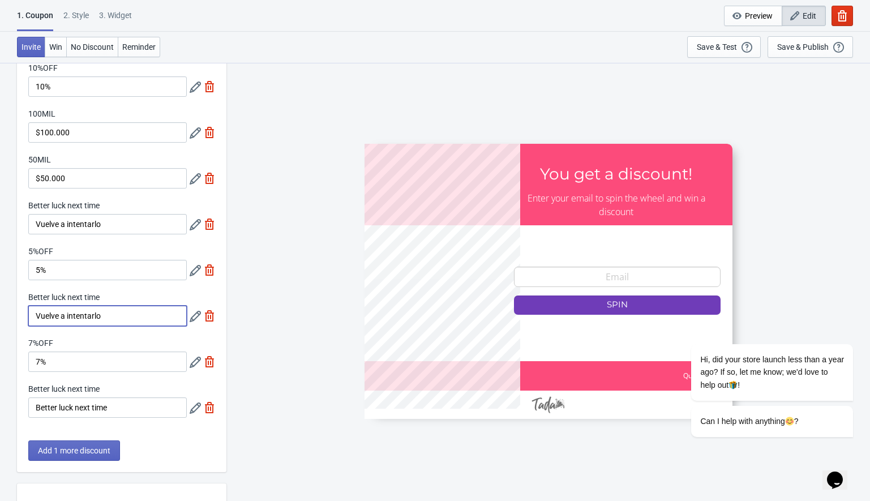
click at [49, 316] on input "Vuelve a intentarlo" at bounding box center [107, 316] width 158 height 20
click at [46, 402] on input "Better luck next time" at bounding box center [107, 407] width 158 height 20
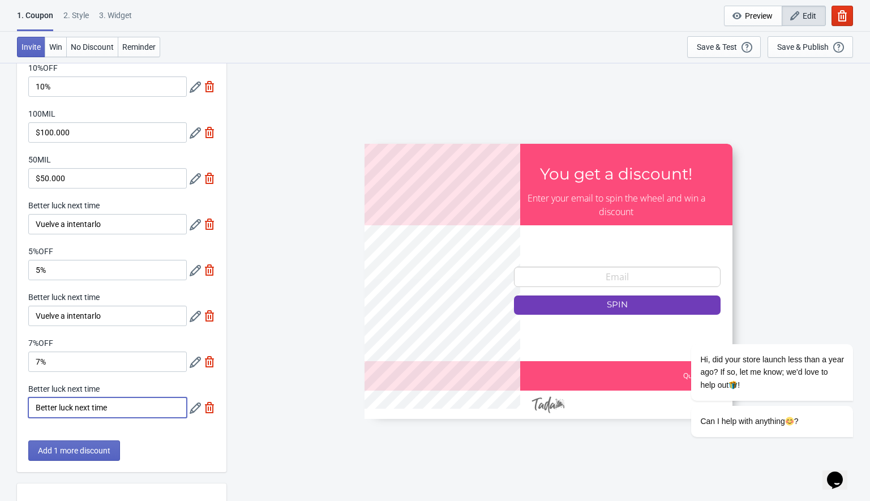
click at [46, 402] on input "Better luck next time" at bounding box center [107, 407] width 158 height 20
paste input "Vuelve a intentarlo"
type input "Vuelve a intentarlo"
click at [61, 448] on span "Add 1 more discount" at bounding box center [74, 450] width 72 height 9
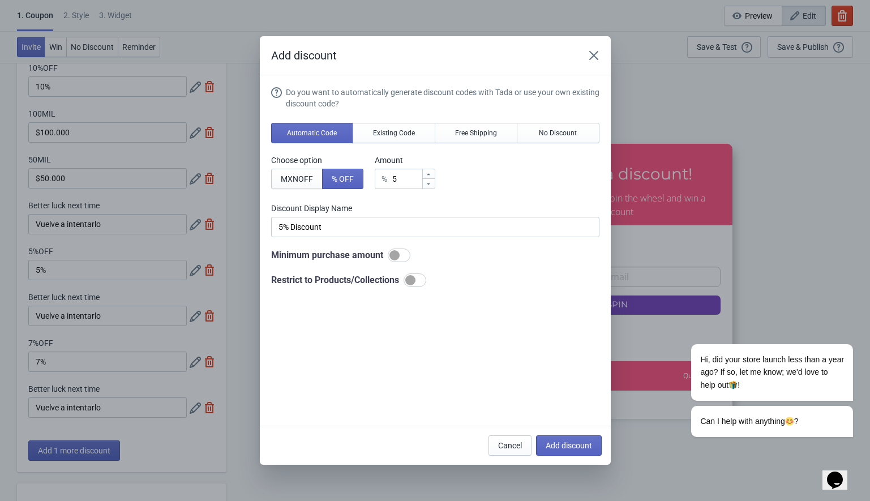
scroll to position [0, 0]
click at [588, 50] on icon "Close" at bounding box center [593, 55] width 11 height 11
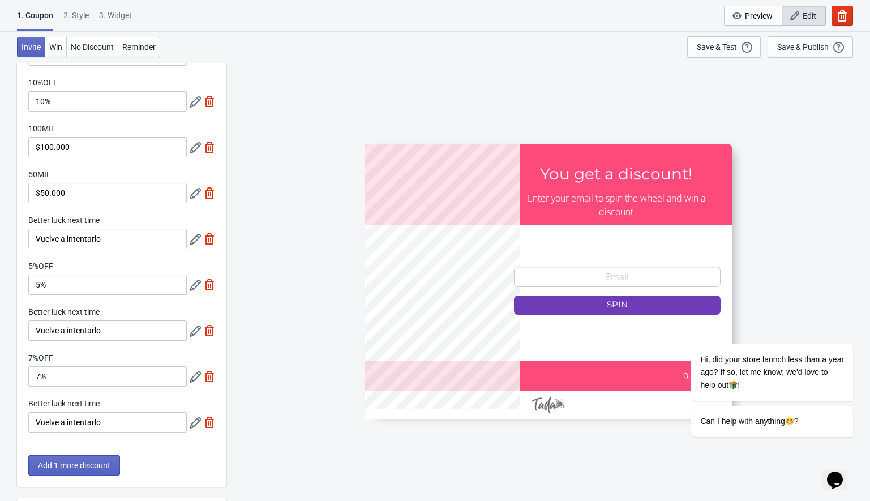
scroll to position [115, 0]
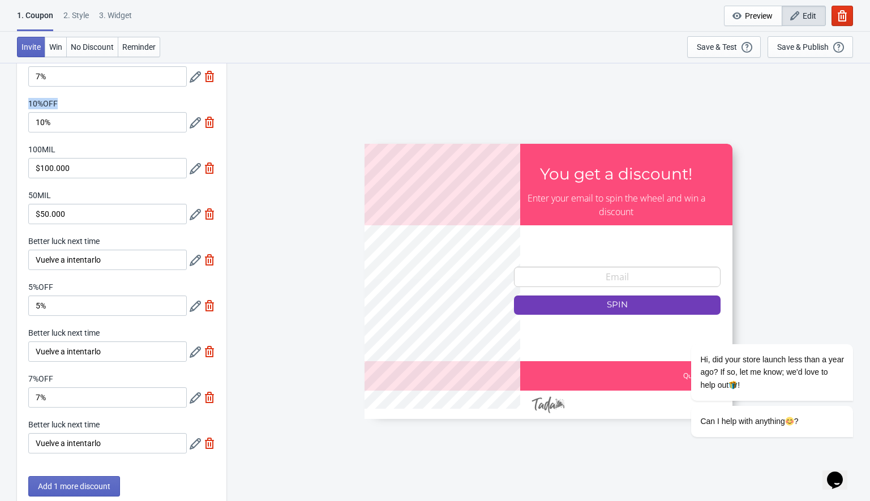
drag, startPoint x: 29, startPoint y: 104, endPoint x: 58, endPoint y: 104, distance: 28.9
click at [58, 104] on label "10%OFF" at bounding box center [42, 103] width 29 height 11
copy label "10%OFF"
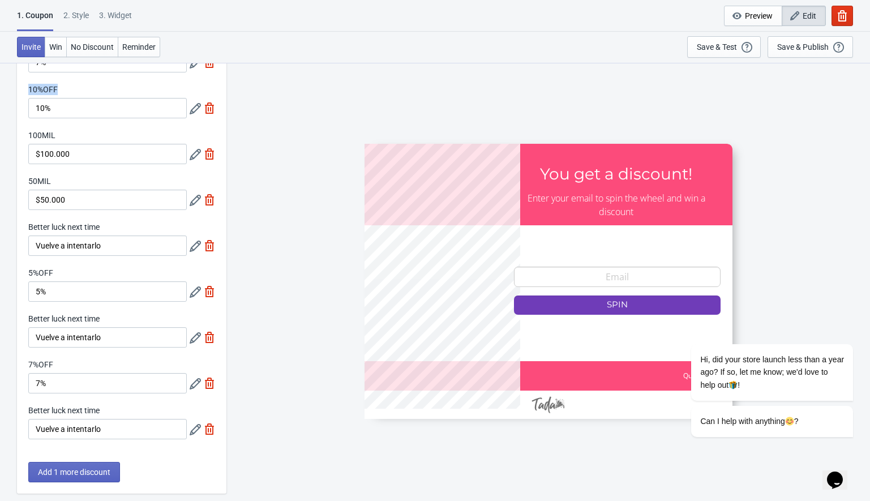
scroll to position [150, 0]
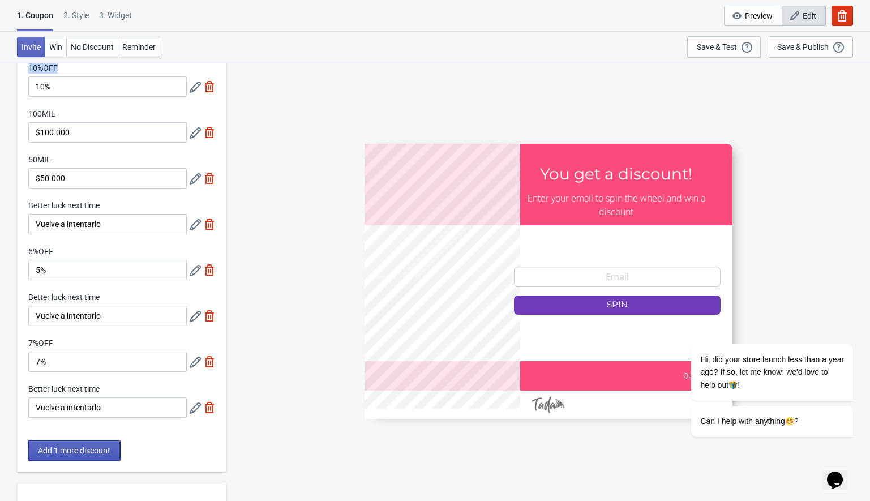
click at [49, 451] on span "Add 1 more discount" at bounding box center [74, 450] width 72 height 9
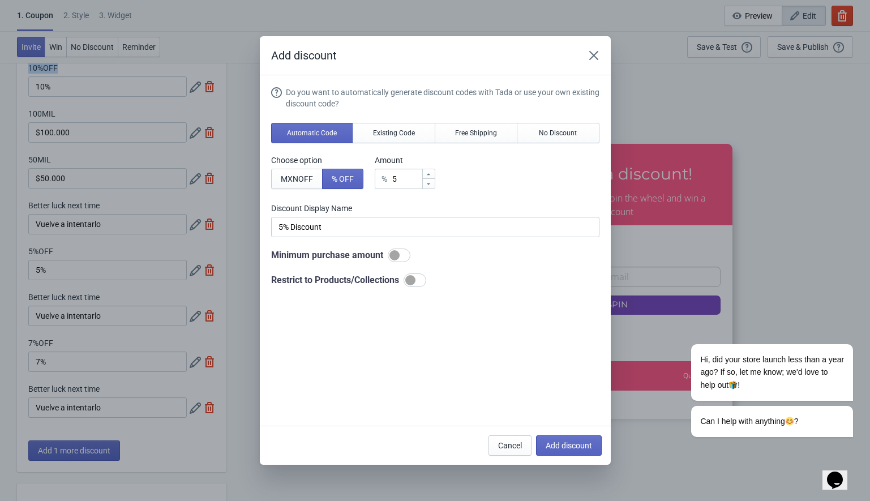
scroll to position [0, 0]
click at [394, 134] on span "Existing Code" at bounding box center [394, 132] width 42 height 9
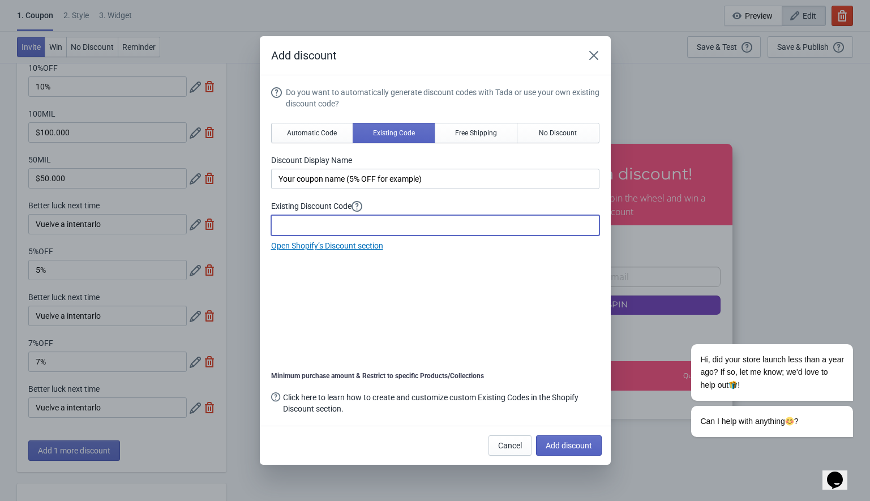
click at [323, 234] on input at bounding box center [435, 225] width 328 height 20
paste input "10%OFF"
type input "10%OFF"
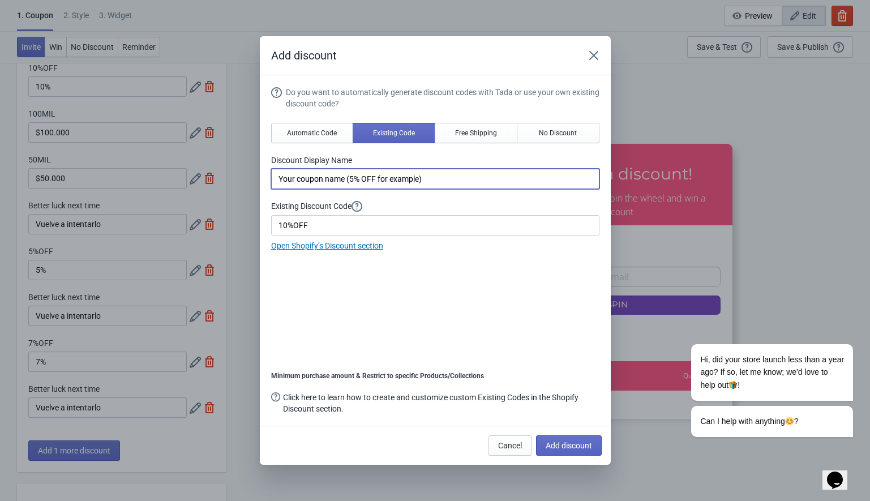
click at [347, 176] on input "Your coupon name (5% OFF for example)" at bounding box center [435, 179] width 328 height 20
click at [347, 177] on input "Your coupon name (5% OFF for example)" at bounding box center [435, 179] width 328 height 20
paste input "10%OFF"
type input "10%"
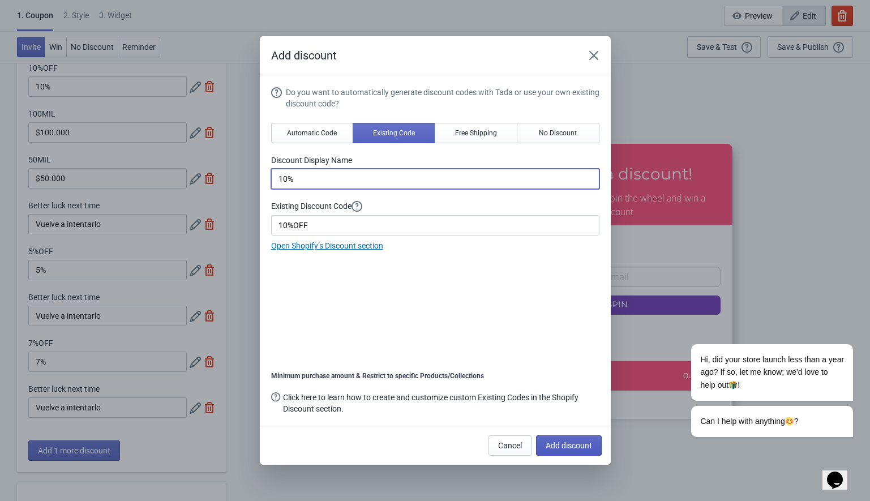
click at [541, 449] on button "Add discount" at bounding box center [569, 445] width 66 height 20
type input "9"
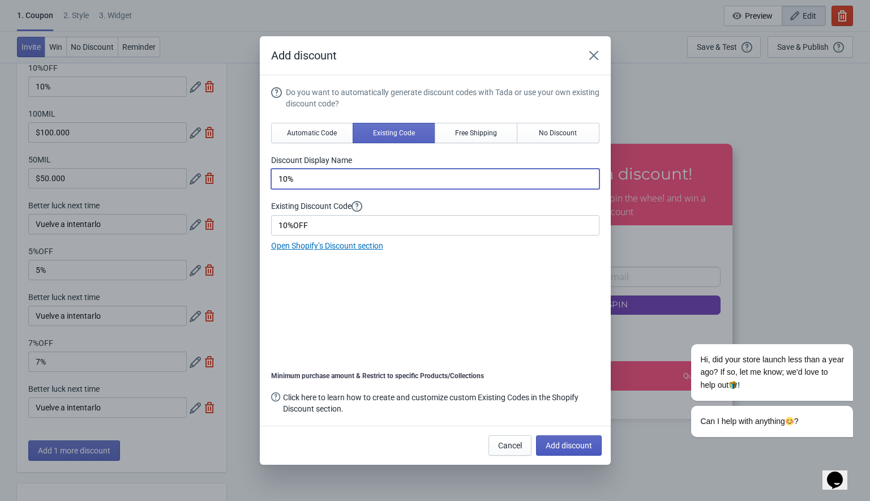
type input "9"
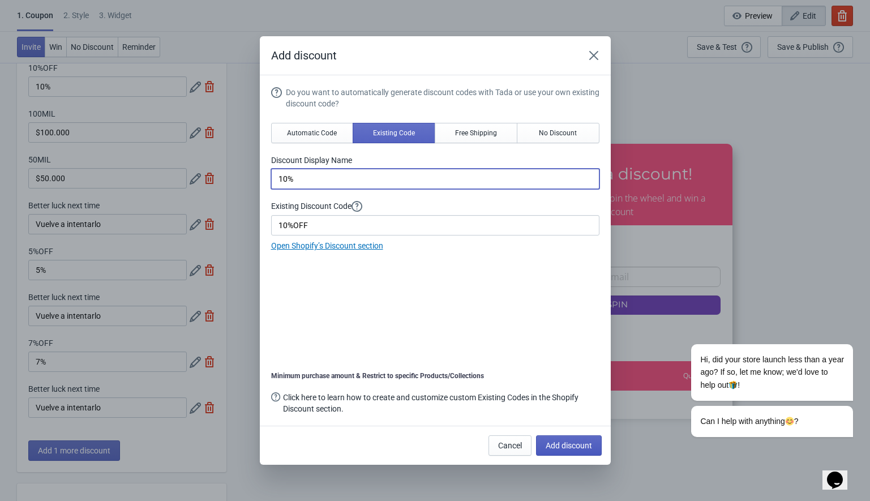
type input "9"
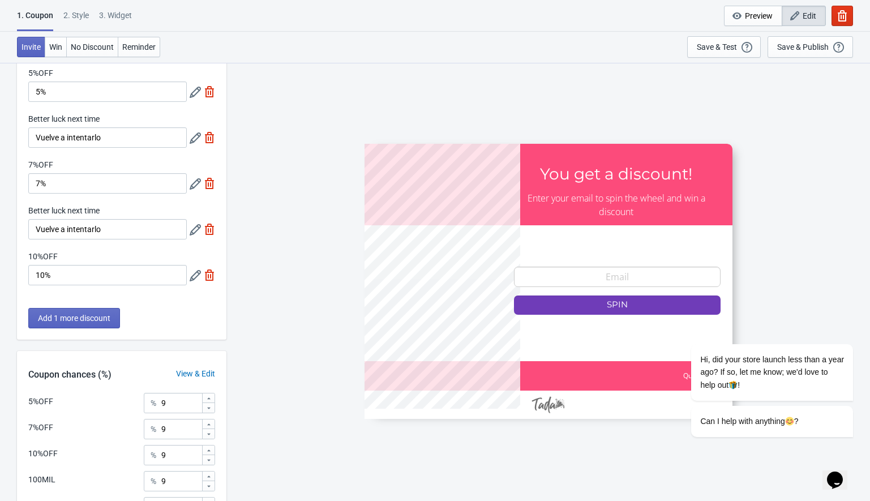
scroll to position [306, 0]
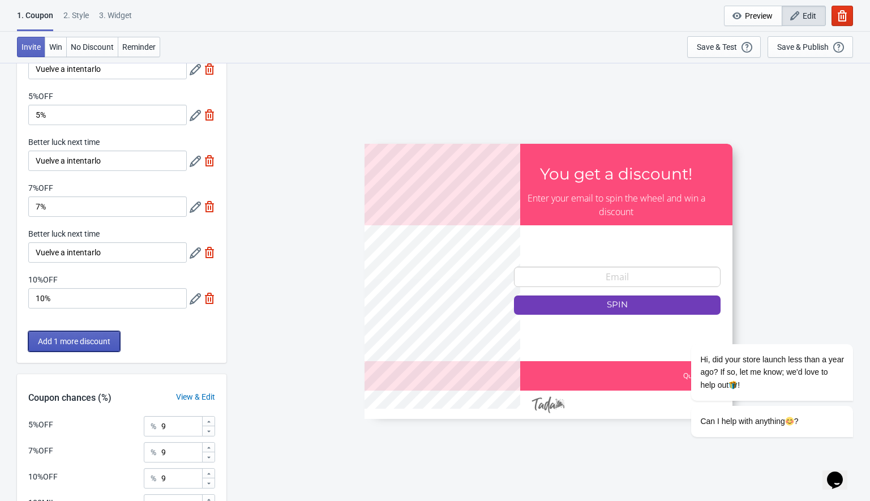
click at [74, 339] on span "Add 1 more discount" at bounding box center [74, 341] width 72 height 9
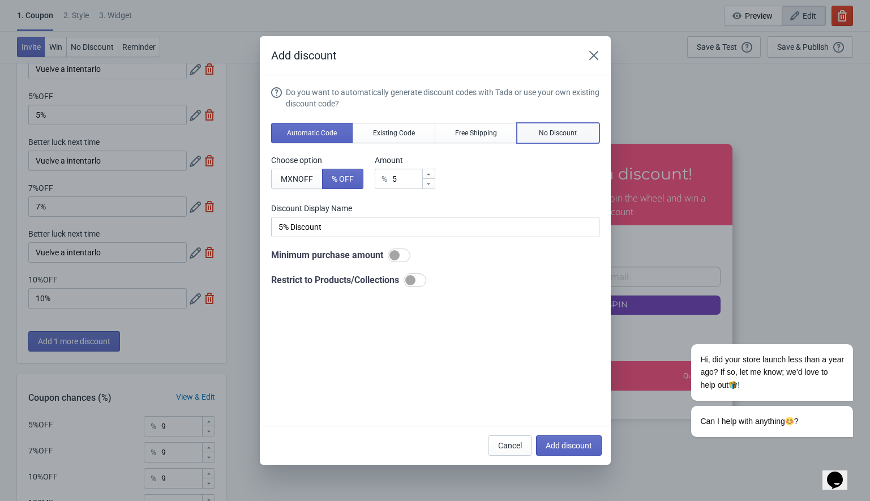
click at [524, 129] on button "No Discount" at bounding box center [558, 133] width 83 height 20
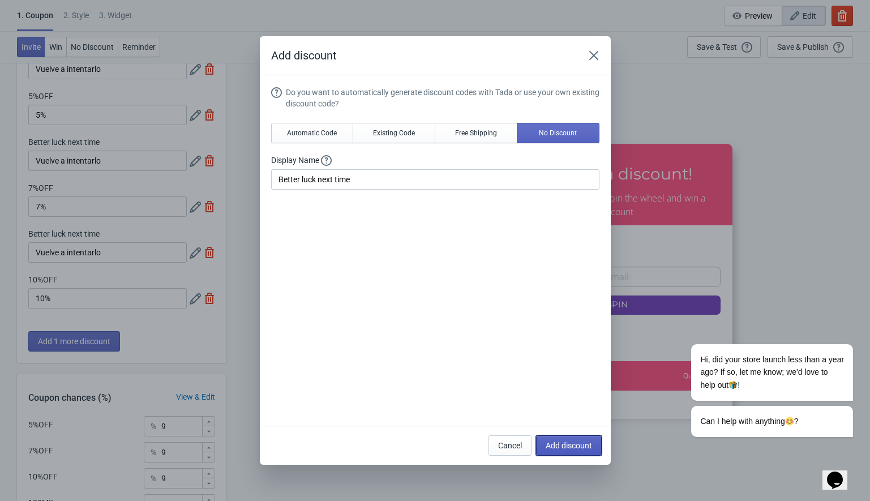
click at [548, 454] on button "Add discount" at bounding box center [569, 445] width 66 height 20
type input "8"
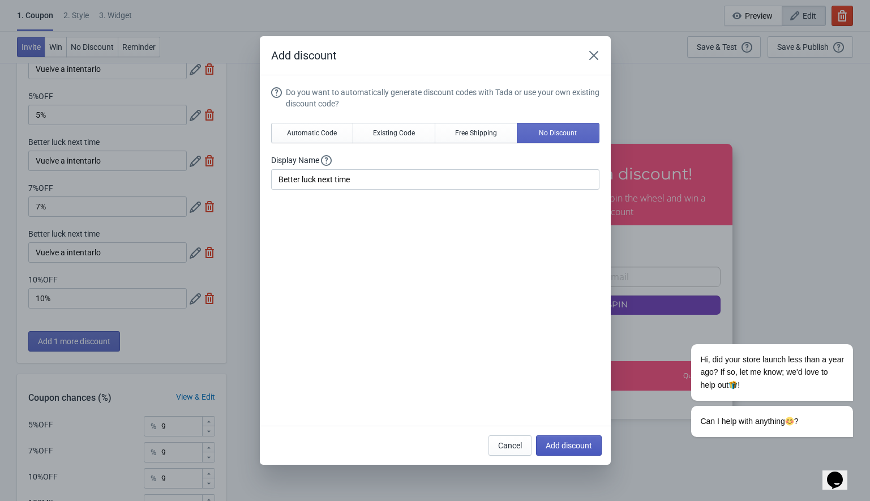
type input "8"
type input "9"
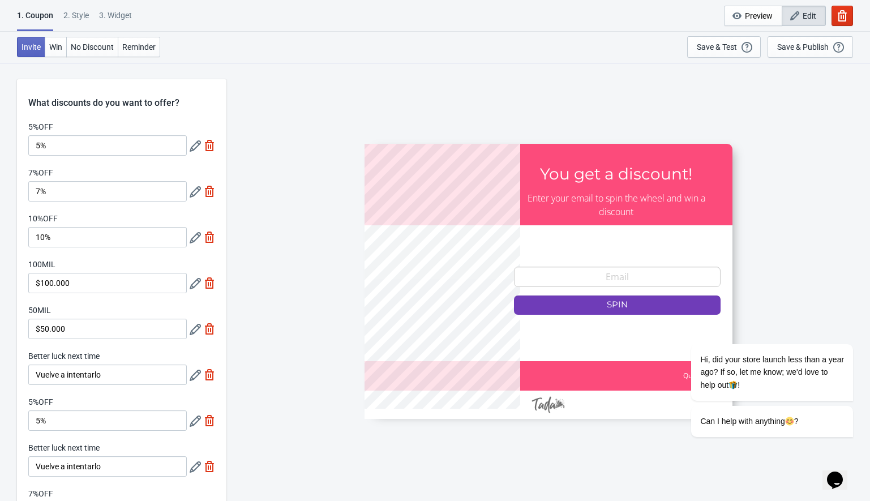
scroll to position [306, 0]
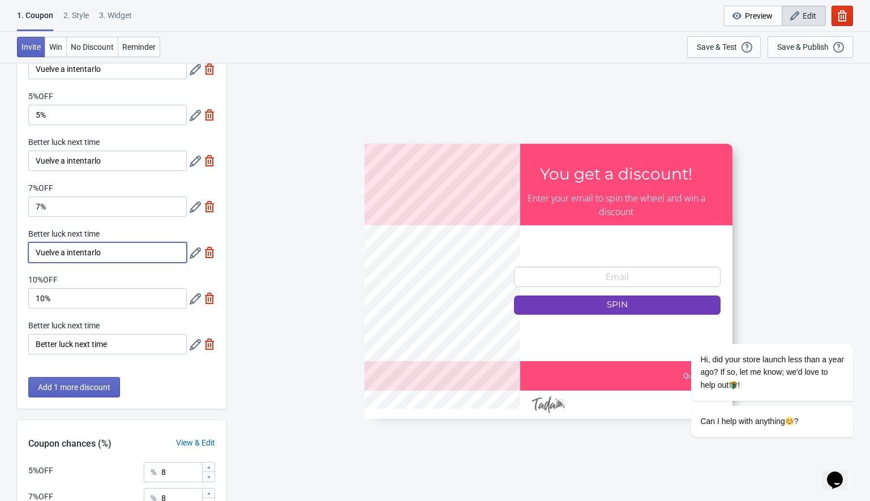
click at [61, 258] on input "Vuelve a intentarlo" at bounding box center [107, 252] width 158 height 20
click at [65, 351] on input "Better luck next time" at bounding box center [107, 344] width 158 height 20
click at [65, 350] on input "Better luck next time" at bounding box center [107, 344] width 158 height 20
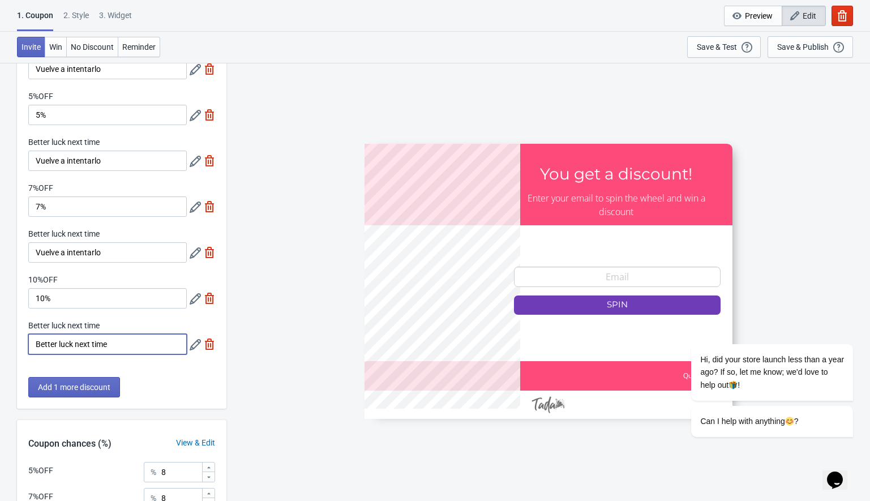
click at [64, 349] on input "Better luck next time" at bounding box center [107, 344] width 158 height 20
paste input "Vuelve a intentarlo"
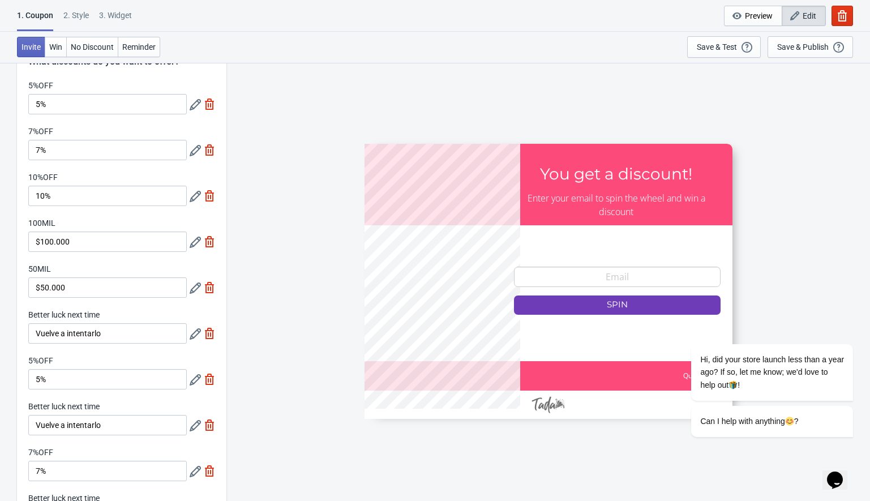
scroll to position [0, 0]
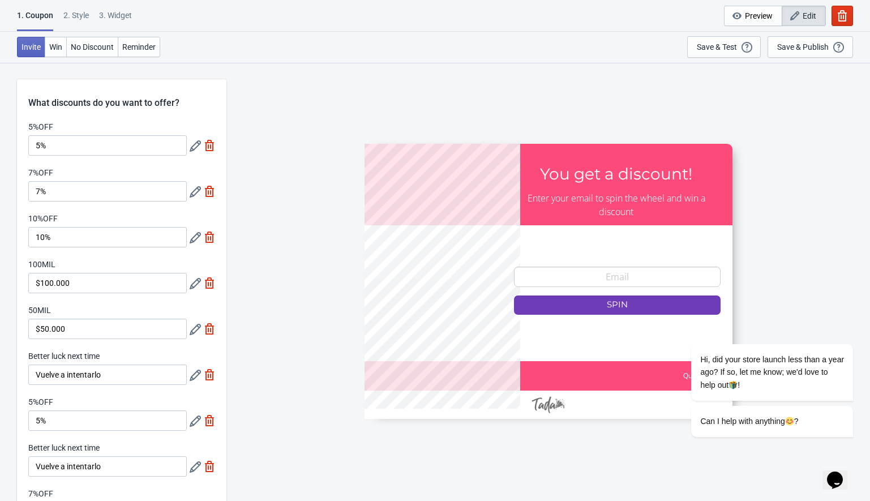
type input "Vuelve a intentarlo"
click at [38, 264] on label "100MIL" at bounding box center [41, 264] width 27 height 11
click at [38, 273] on input "$100.000" at bounding box center [107, 283] width 158 height 20
click at [38, 264] on label "100MIL" at bounding box center [41, 264] width 27 height 11
click at [38, 273] on input "$100.000" at bounding box center [107, 283] width 158 height 20
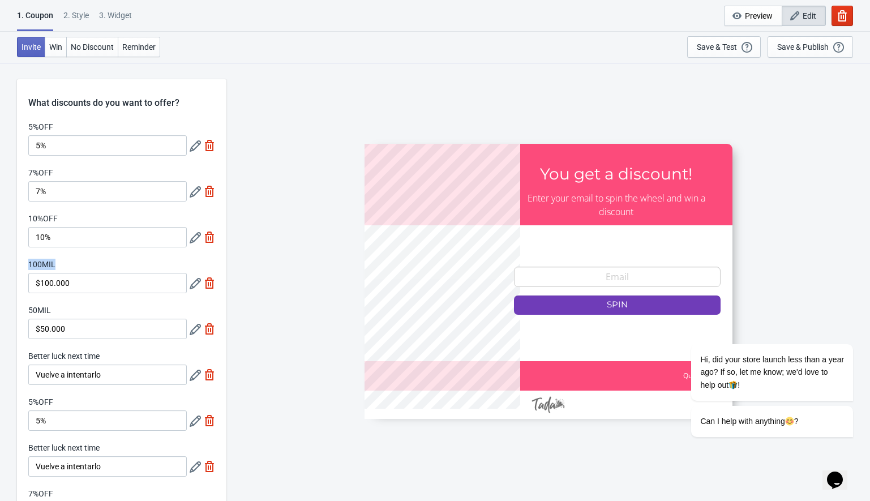
drag, startPoint x: 28, startPoint y: 264, endPoint x: 59, endPoint y: 261, distance: 30.7
click at [59, 261] on div "100MIL" at bounding box center [107, 266] width 158 height 14
copy label "100MIL"
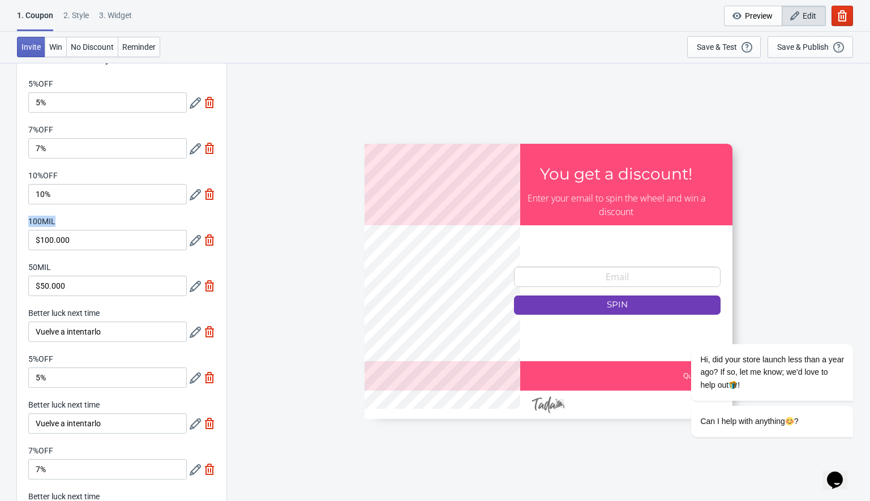
scroll to position [275, 0]
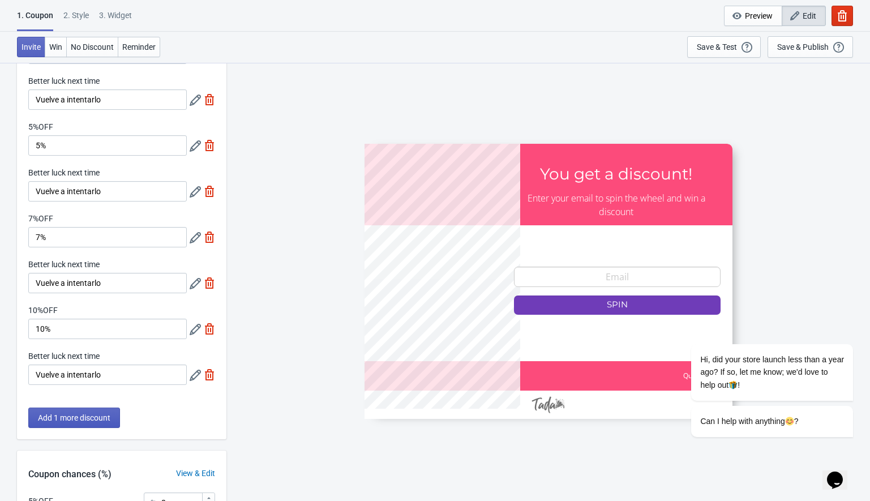
click at [57, 420] on span "Add 1 more discount" at bounding box center [74, 417] width 72 height 9
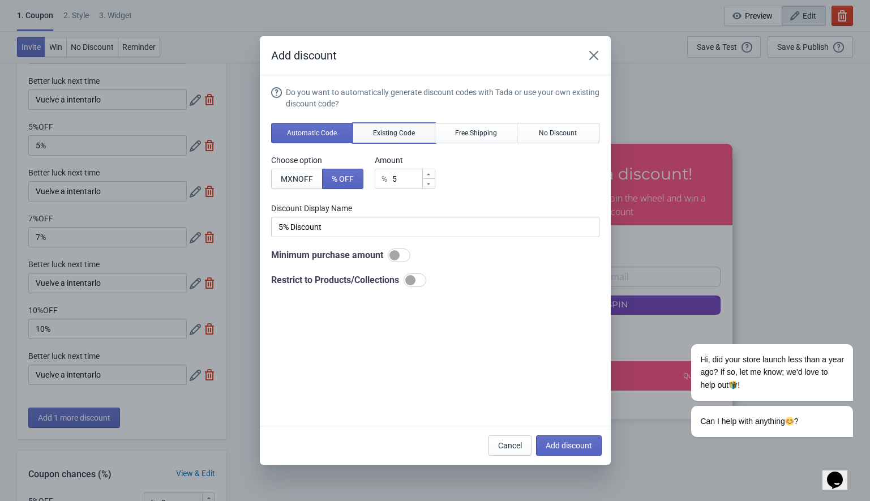
click at [403, 127] on button "Existing Code" at bounding box center [393, 133] width 83 height 20
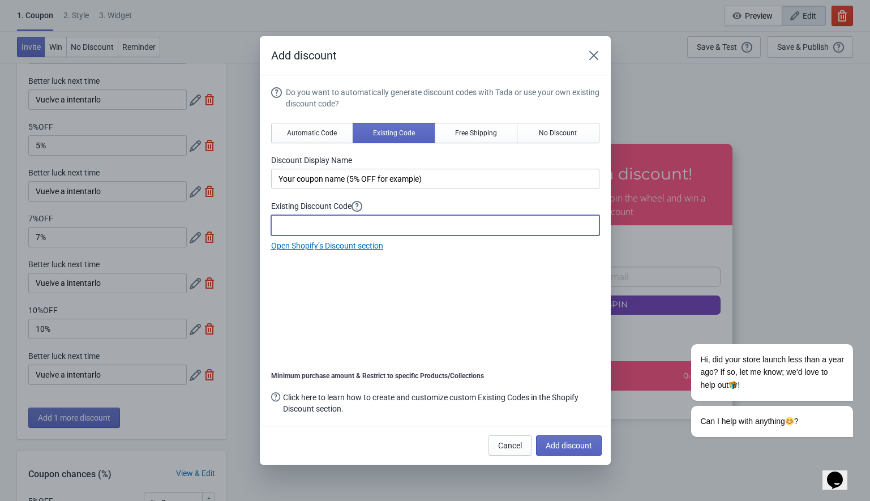
click at [329, 227] on input at bounding box center [435, 225] width 328 height 20
paste input "100MIL"
type input "100MIL"
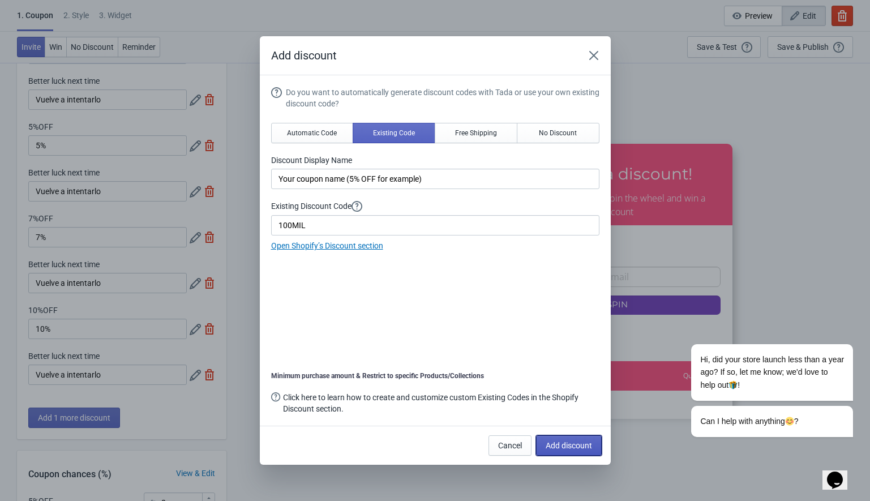
click at [569, 442] on span "Add discount" at bounding box center [568, 445] width 46 height 9
type input "7"
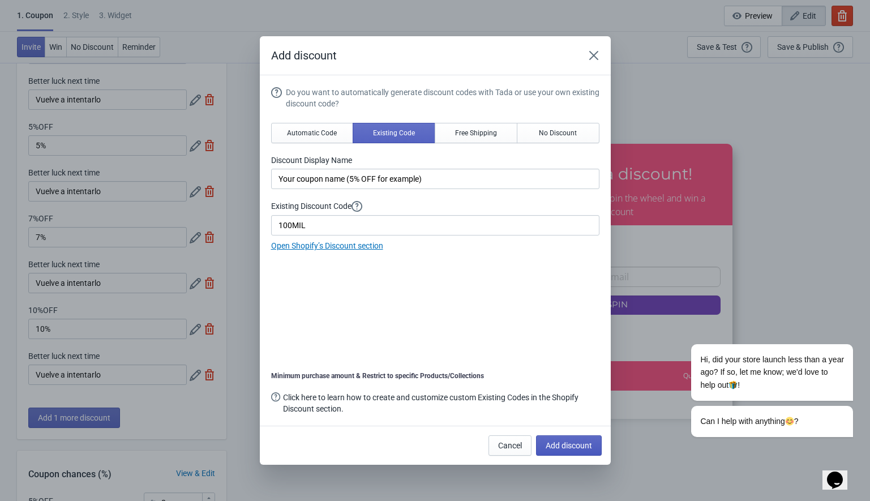
type input "8"
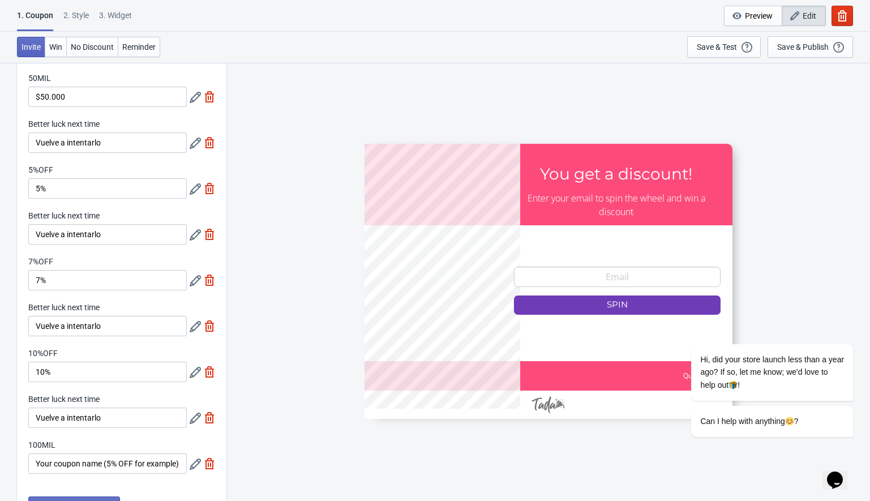
scroll to position [197, 0]
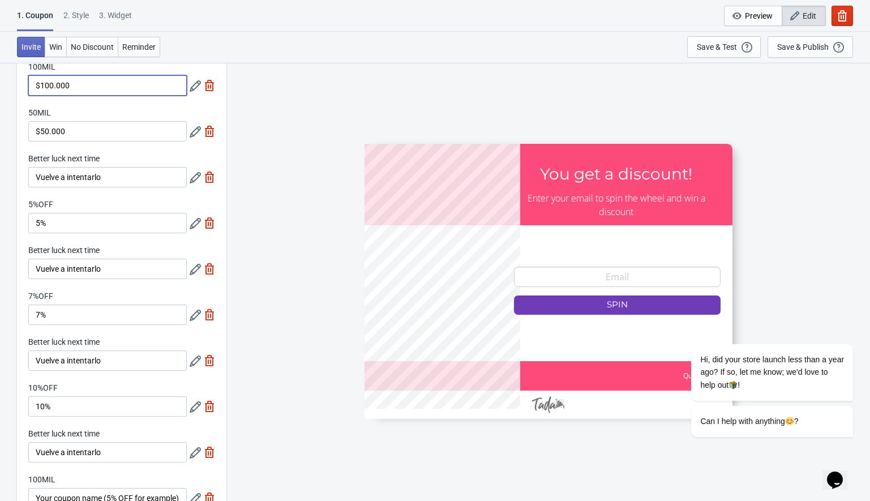
click at [53, 85] on input "$100.000" at bounding box center [107, 85] width 158 height 20
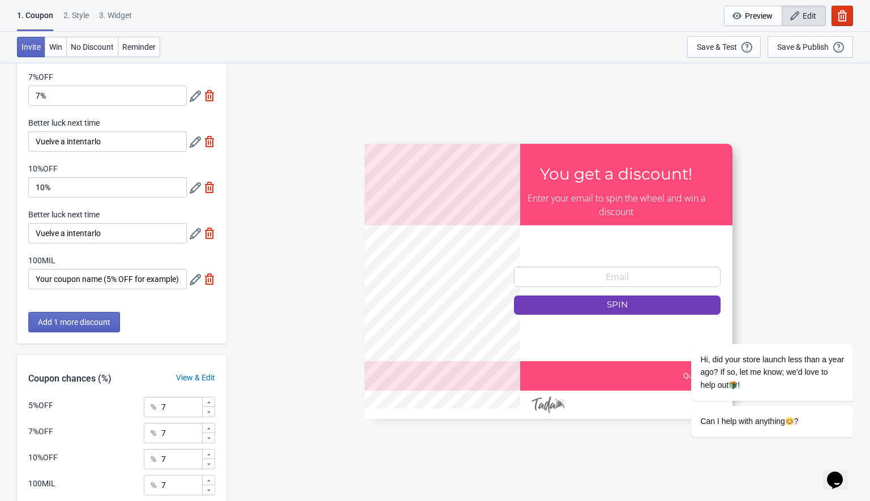
scroll to position [454, 0]
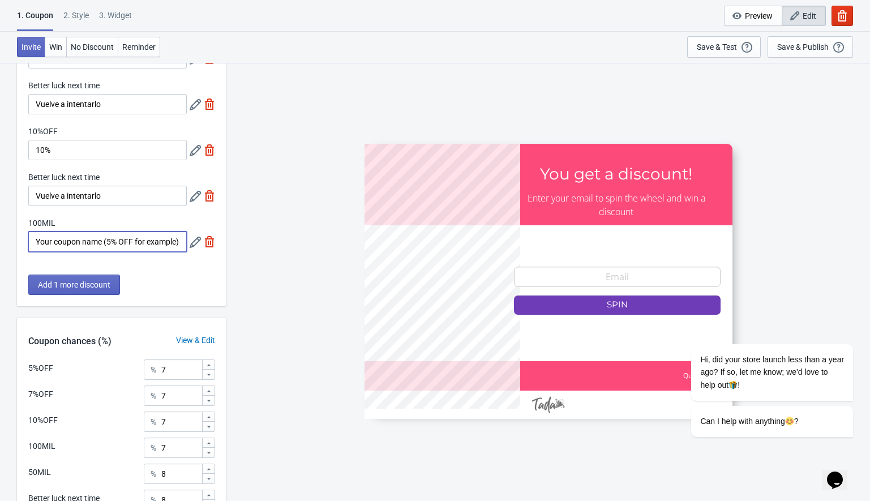
click at [49, 246] on input "Your coupon name (5% OFF for example)" at bounding box center [107, 241] width 158 height 20
paste input "$100.000"
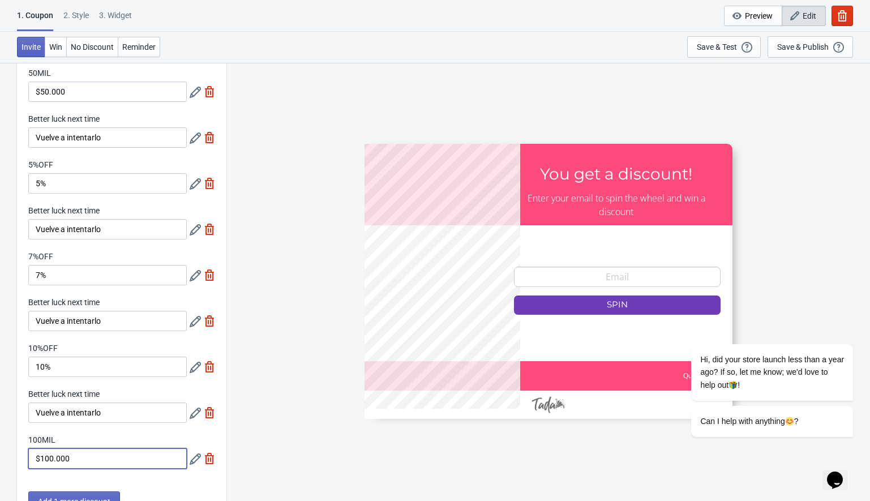
scroll to position [215, 0]
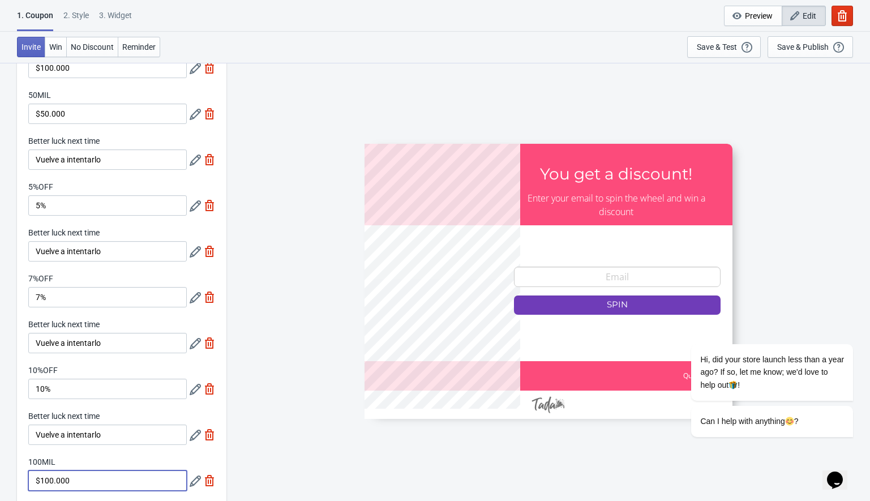
type input "$100.000"
drag, startPoint x: 30, startPoint y: 95, endPoint x: 53, endPoint y: 94, distance: 22.7
click at [53, 94] on div "50MIL" at bounding box center [107, 96] width 158 height 14
copy label "50MIL"
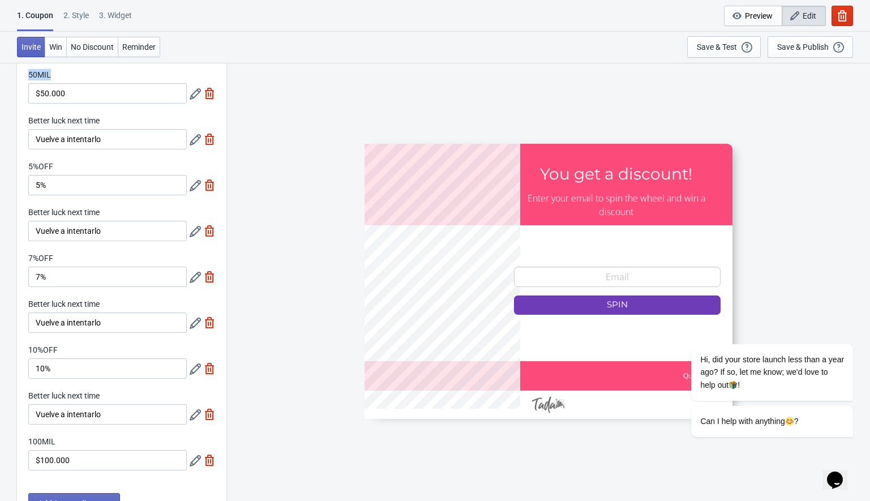
scroll to position [459, 0]
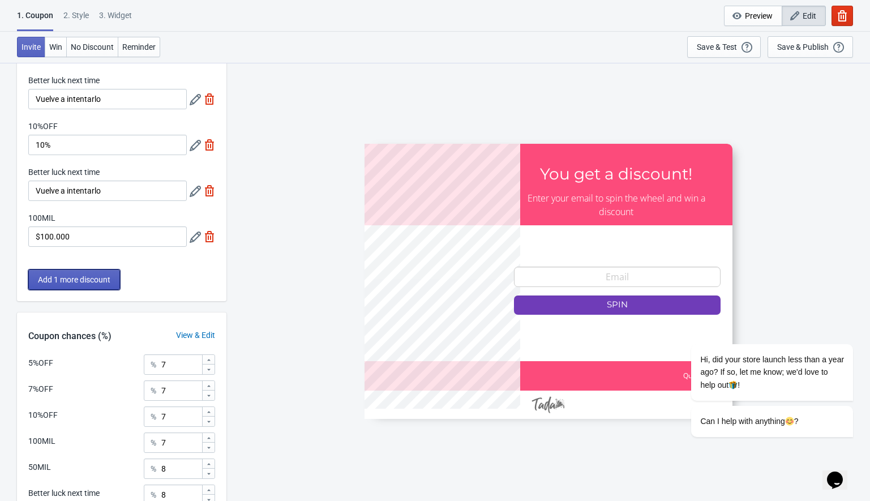
click at [79, 275] on span "Add 1 more discount" at bounding box center [74, 279] width 72 height 9
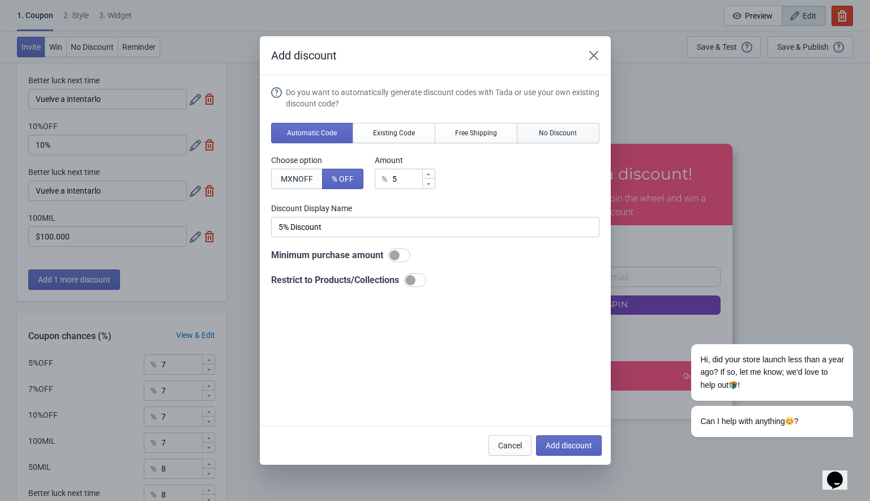
click at [532, 127] on button "No Discount" at bounding box center [558, 133] width 83 height 20
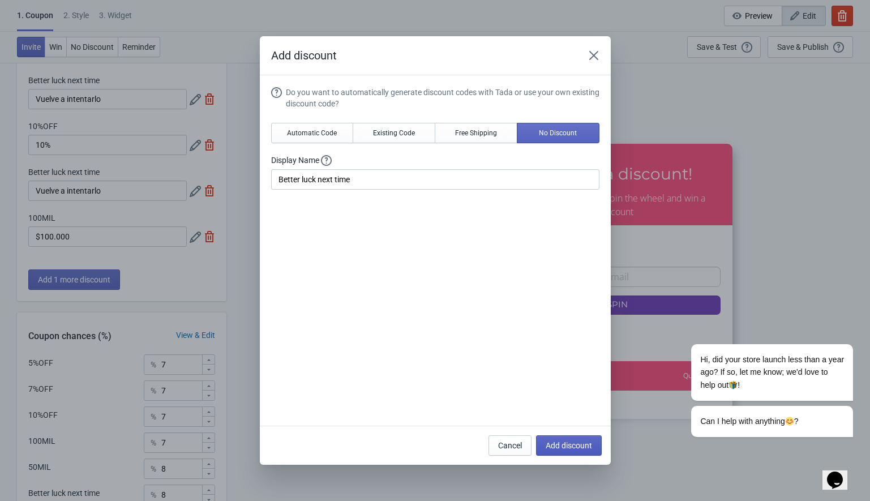
click at [545, 448] on span "Add discount" at bounding box center [568, 445] width 46 height 9
type input "7"
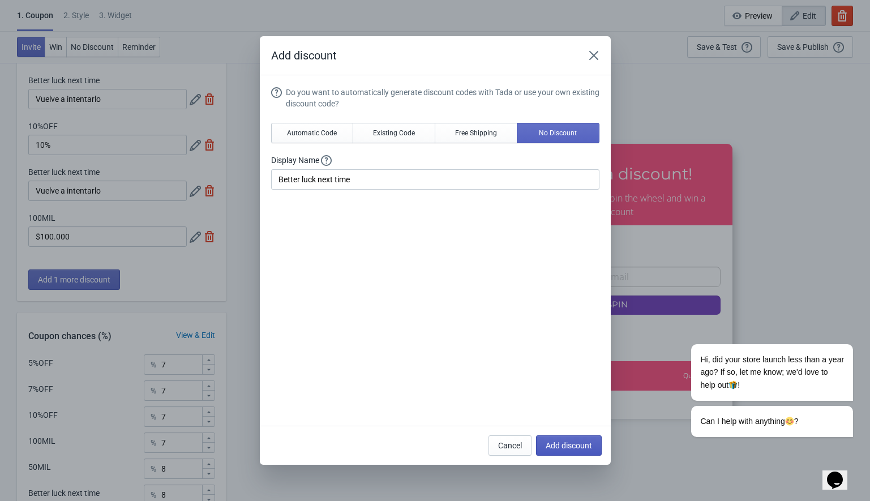
type input "7"
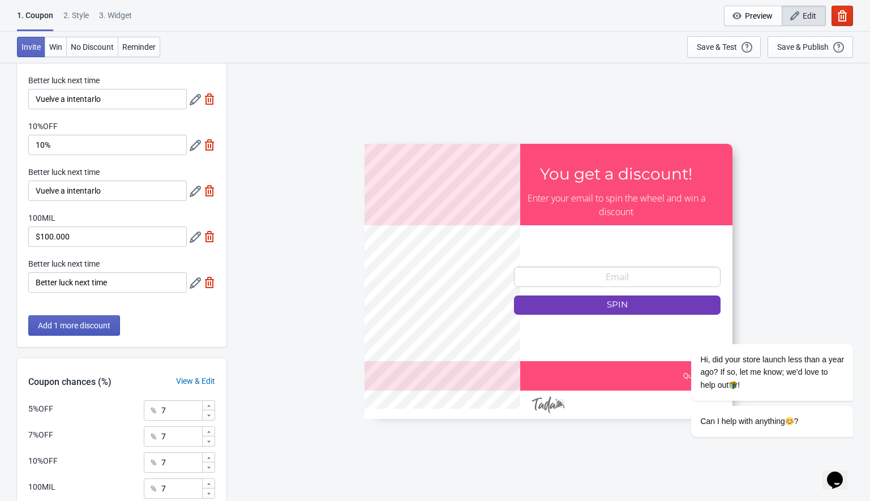
click at [70, 322] on span "Add 1 more discount" at bounding box center [74, 325] width 72 height 9
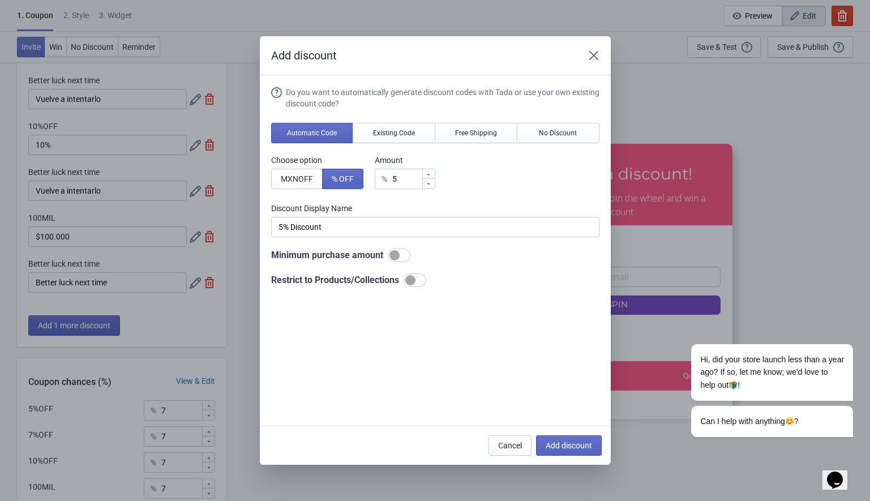
scroll to position [0, 0]
click at [381, 137] on span "Existing Code" at bounding box center [394, 132] width 42 height 9
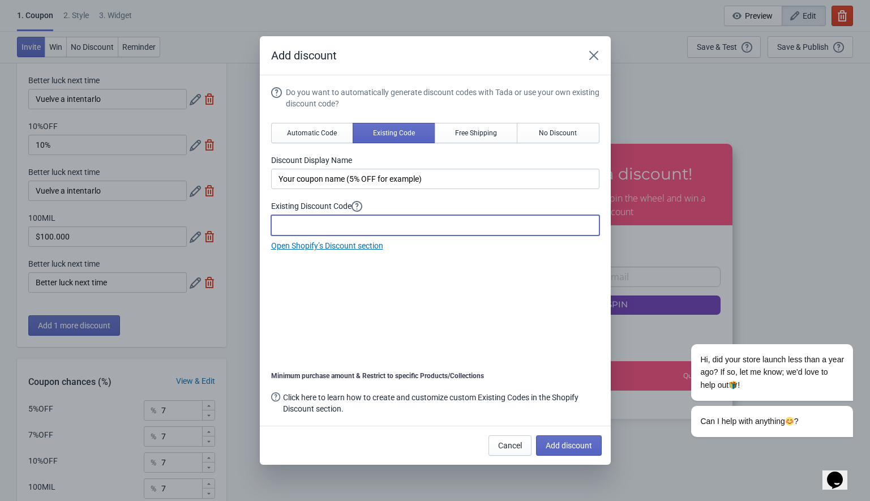
click at [310, 218] on input at bounding box center [435, 225] width 328 height 20
paste input "50MIL"
type input "50MIL"
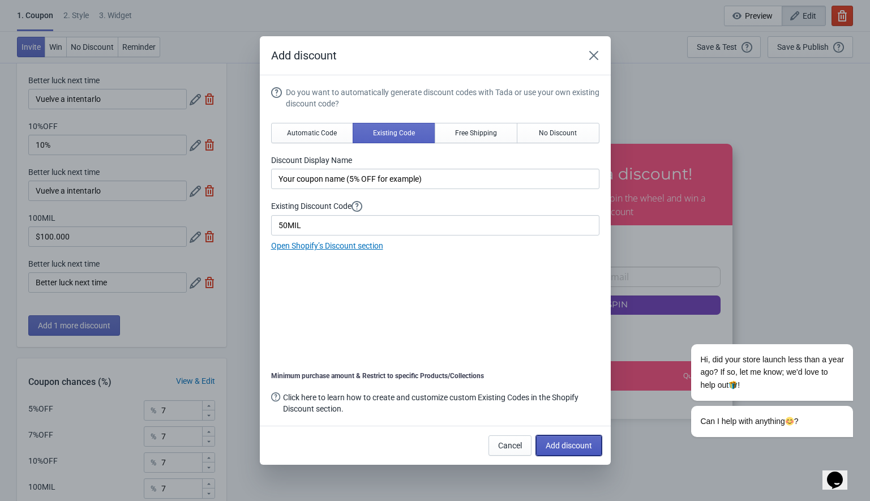
click at [574, 453] on button "Add discount" at bounding box center [569, 445] width 66 height 20
type input "6"
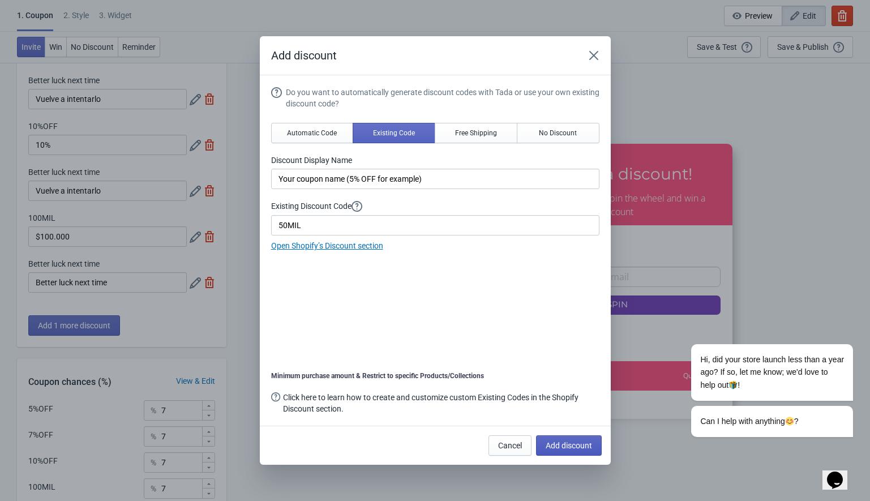
type input "6"
type input "7"
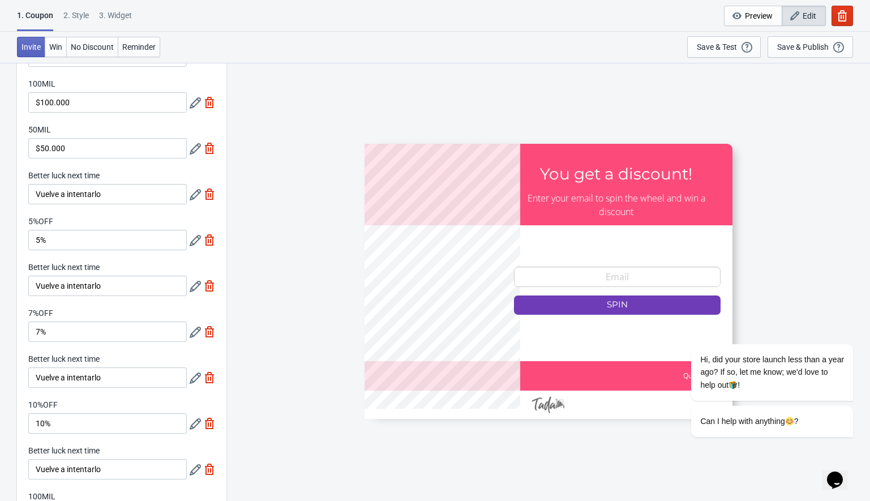
scroll to position [68, 0]
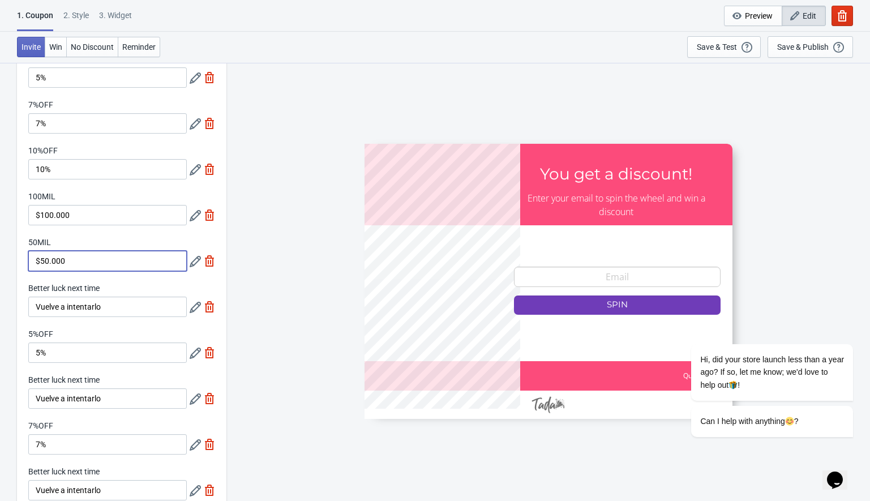
click at [59, 261] on input "$50.000" at bounding box center [107, 261] width 158 height 20
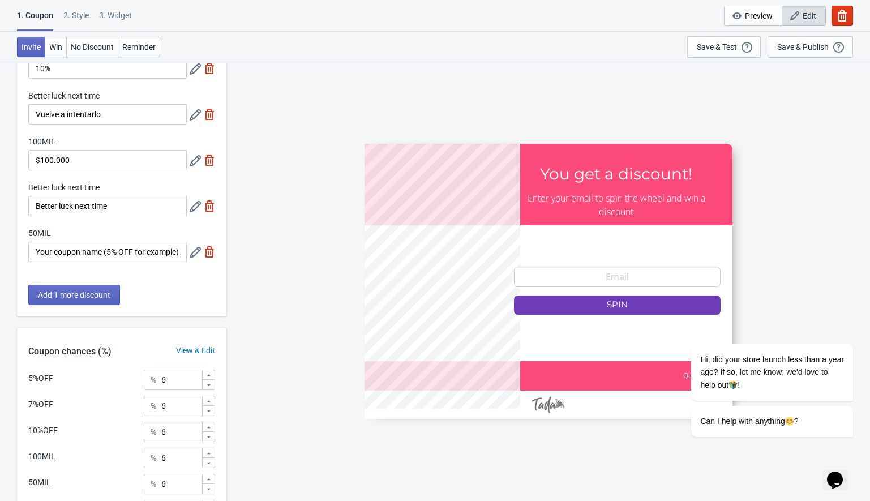
scroll to position [577, 0]
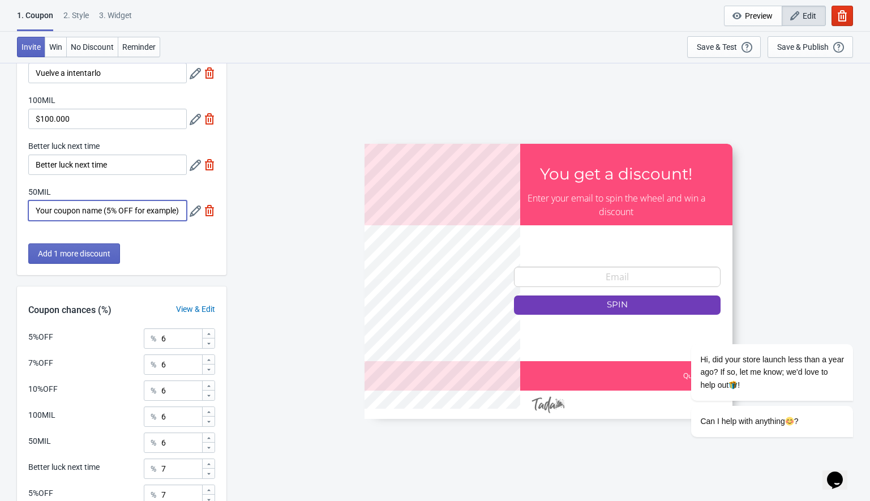
click at [59, 210] on input "Your coupon name (5% OFF for example)" at bounding box center [107, 210] width 158 height 20
paste input "$50.000"
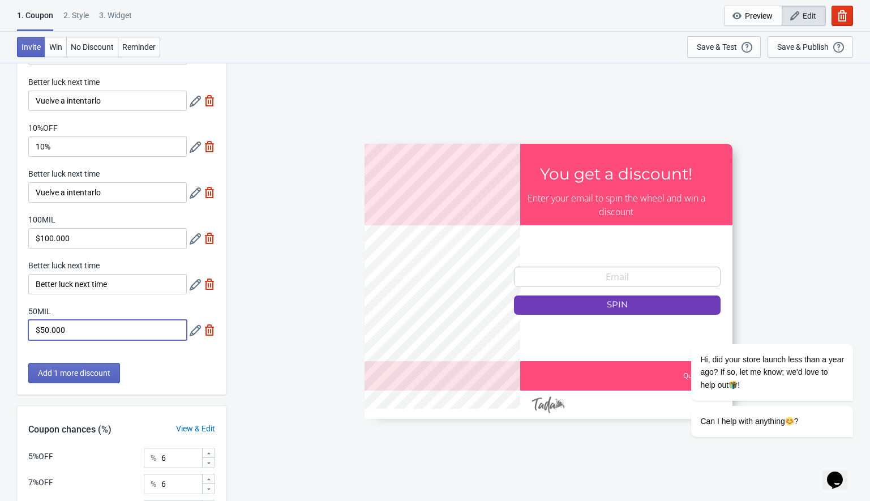
scroll to position [455, 0]
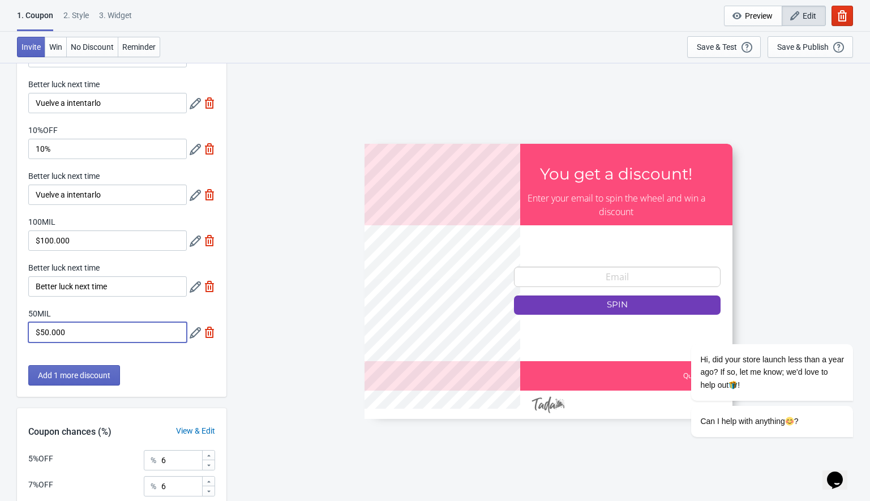
type input "$50.000"
click at [69, 203] on input "Vuelve a intentarlo" at bounding box center [107, 194] width 158 height 20
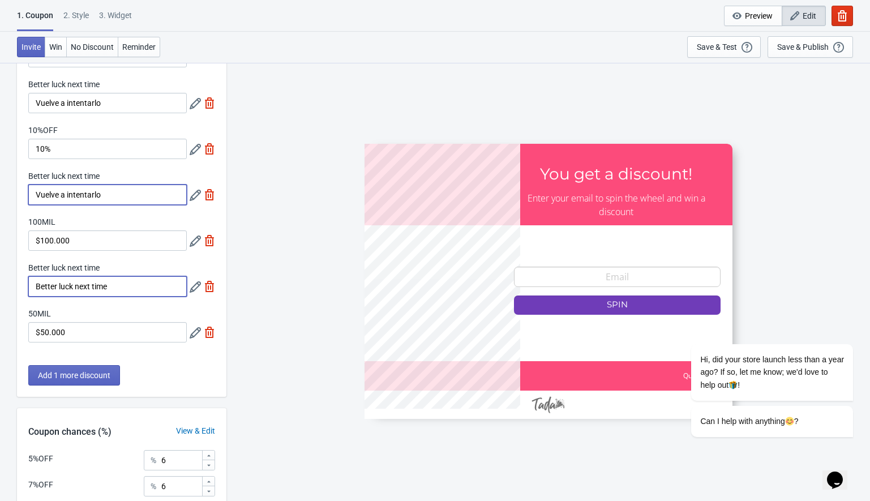
click at [70, 283] on input "Better luck next time" at bounding box center [107, 286] width 158 height 20
paste input "Vuelve a intentarlo"
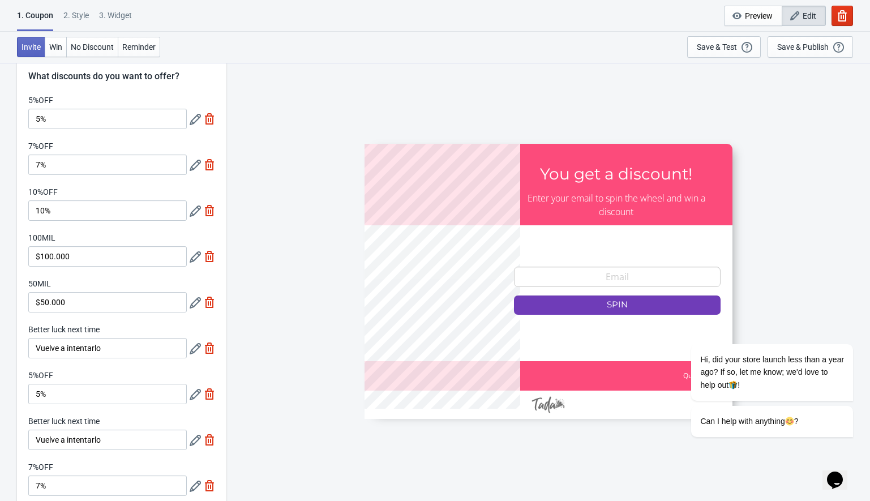
scroll to position [25, 0]
type input "Vuelve a intentarlo"
click at [206, 304] on img at bounding box center [209, 303] width 11 height 11
type input "7"
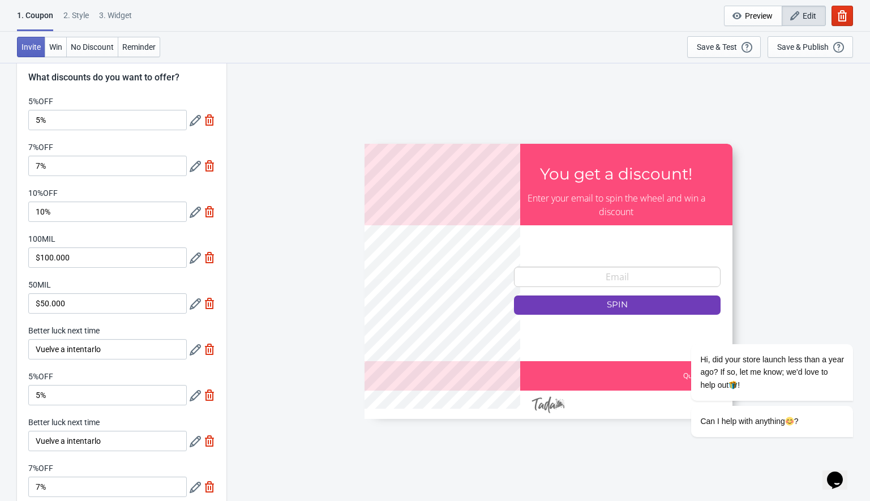
type input "7"
type input "8"
click at [207, 259] on img at bounding box center [209, 257] width 11 height 11
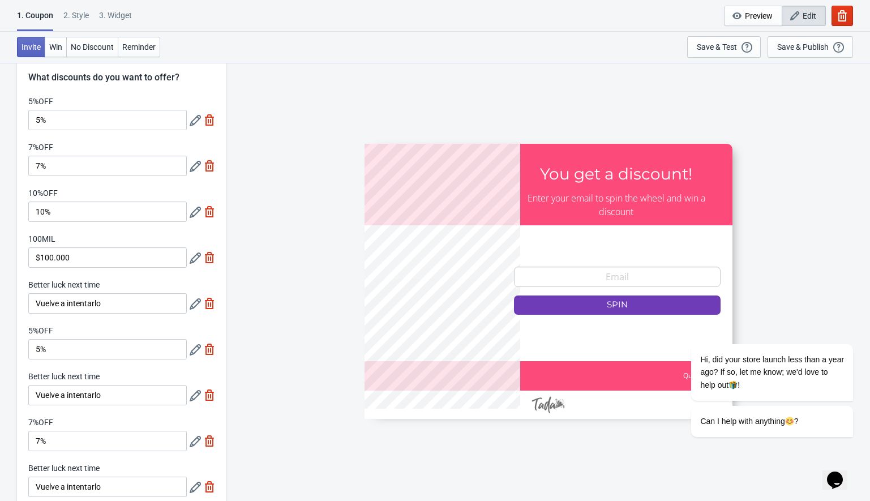
type input "8"
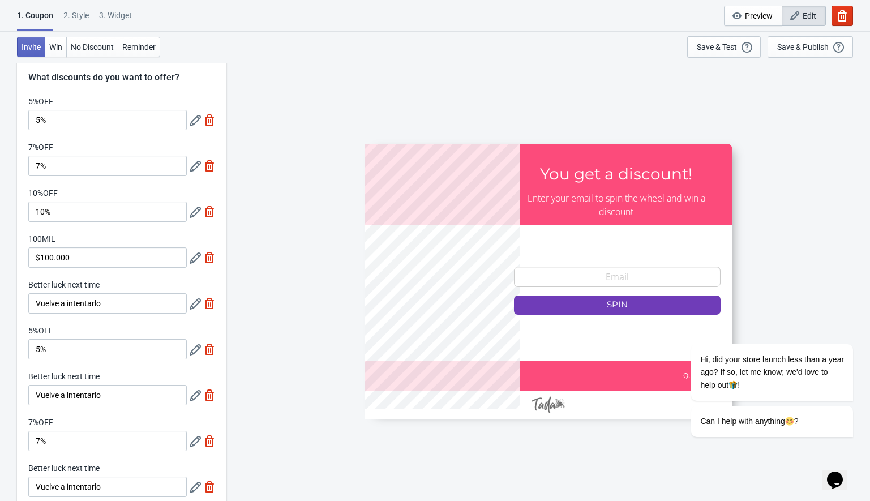
type input "8"
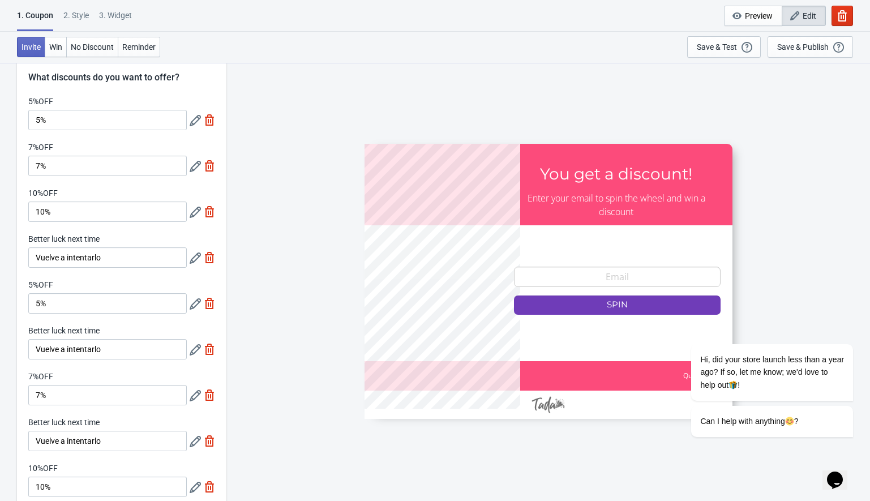
click at [206, 210] on img at bounding box center [209, 211] width 11 height 11
type input "8"
type input "9"
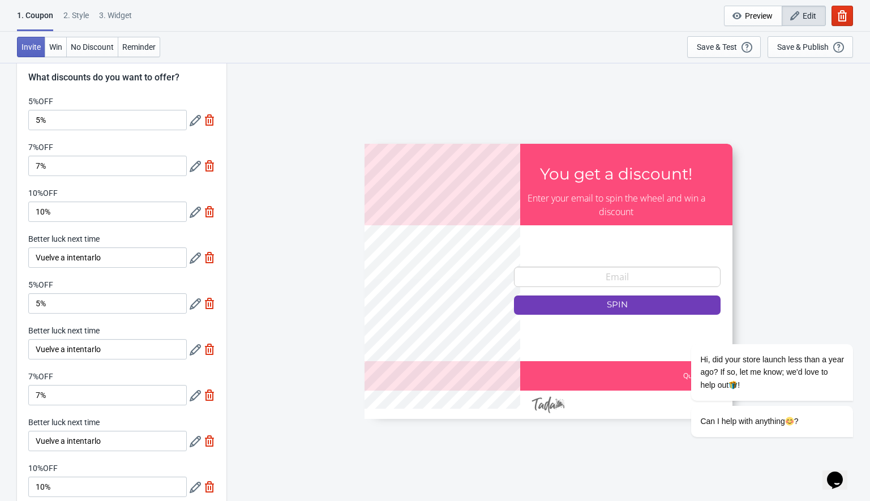
type input "9"
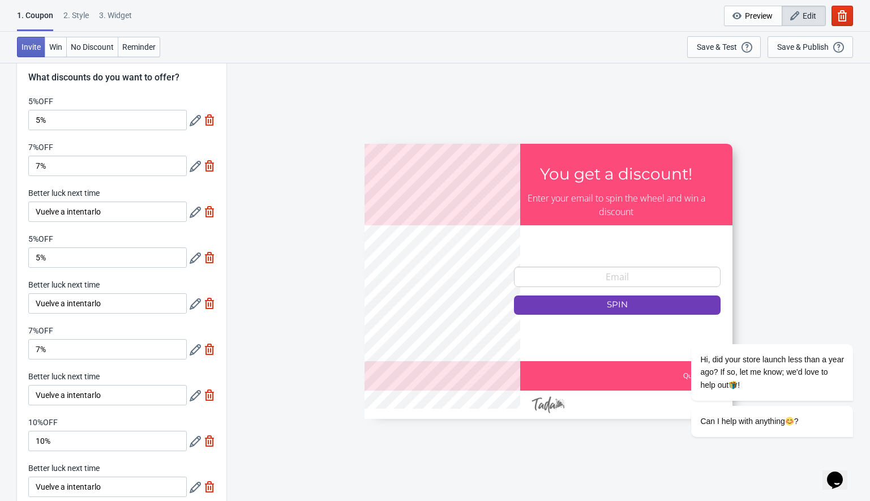
click at [209, 164] on img at bounding box center [209, 165] width 11 height 11
type input "9"
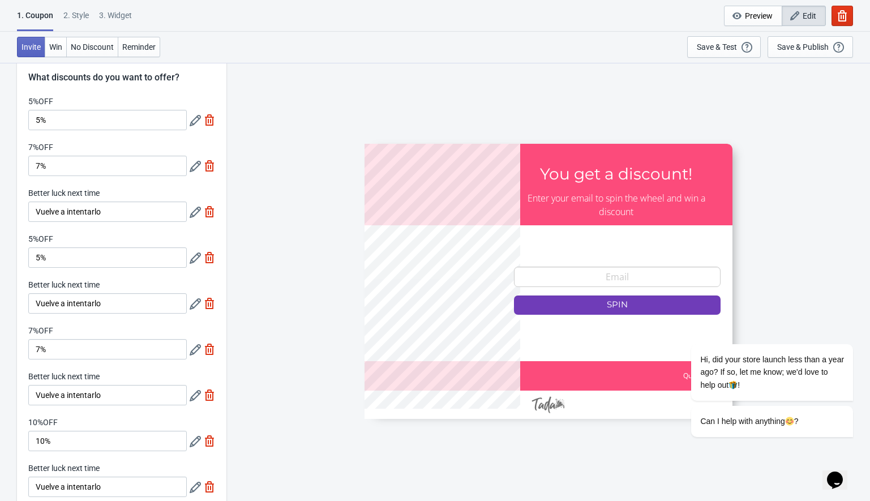
type input "9"
type input "10"
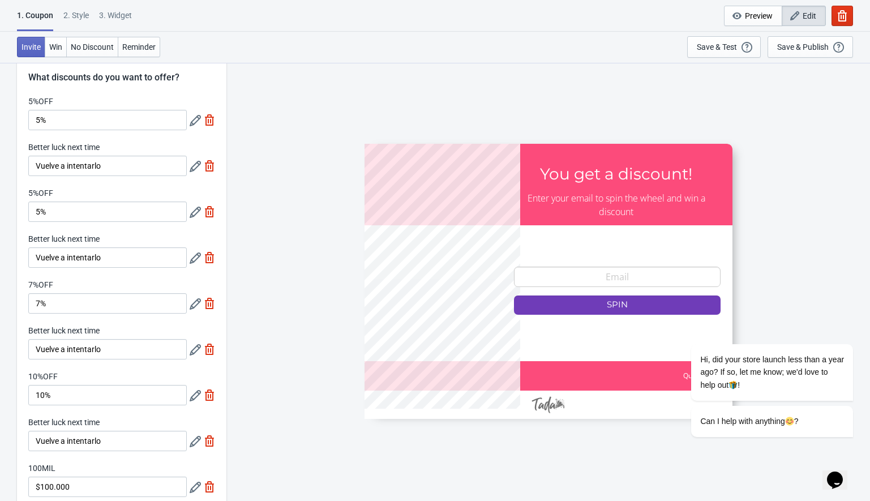
click at [207, 121] on img at bounding box center [209, 119] width 11 height 11
type input "10"
type input "SASDERWERT3H"
type input "10"
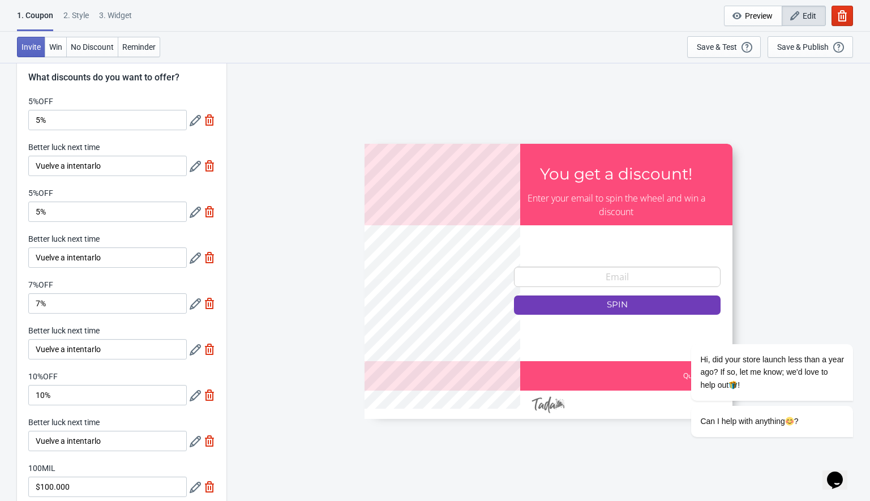
type input "10"
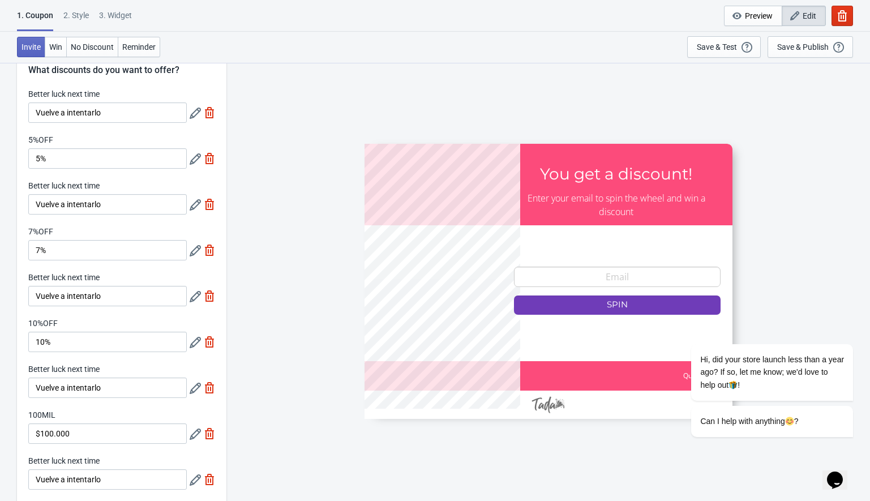
scroll to position [0, 0]
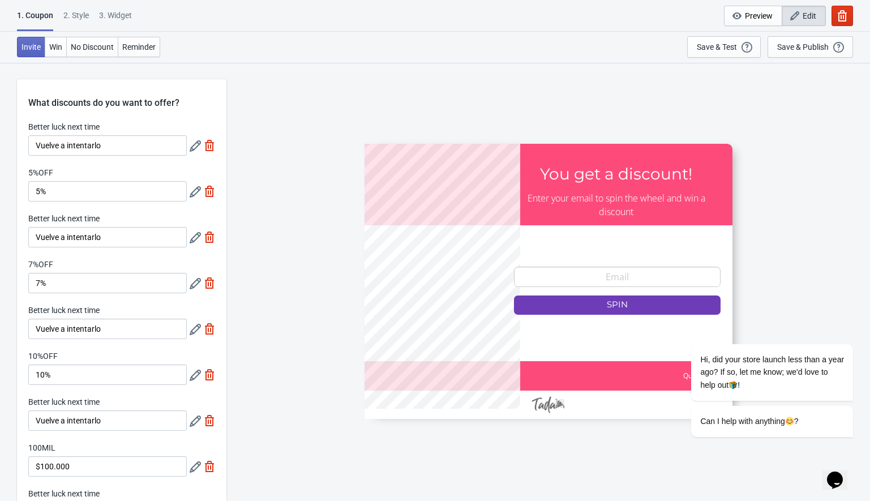
click at [208, 145] on img at bounding box center [209, 145] width 11 height 11
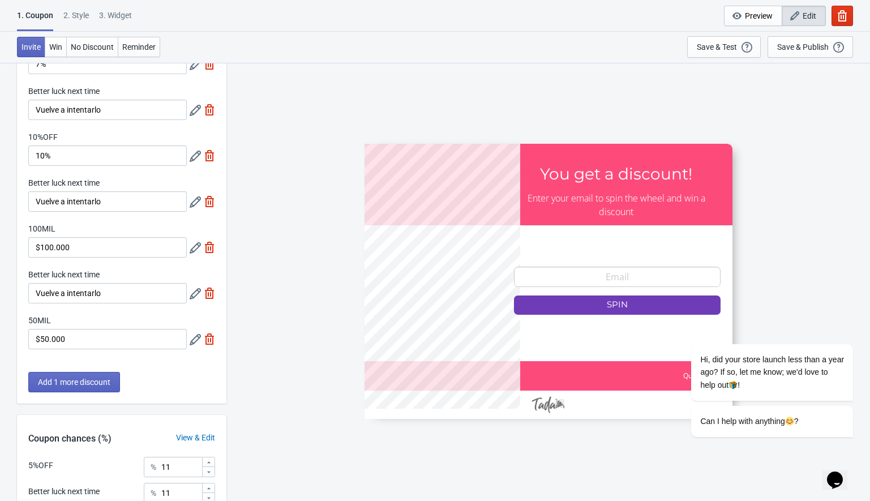
scroll to position [462, 0]
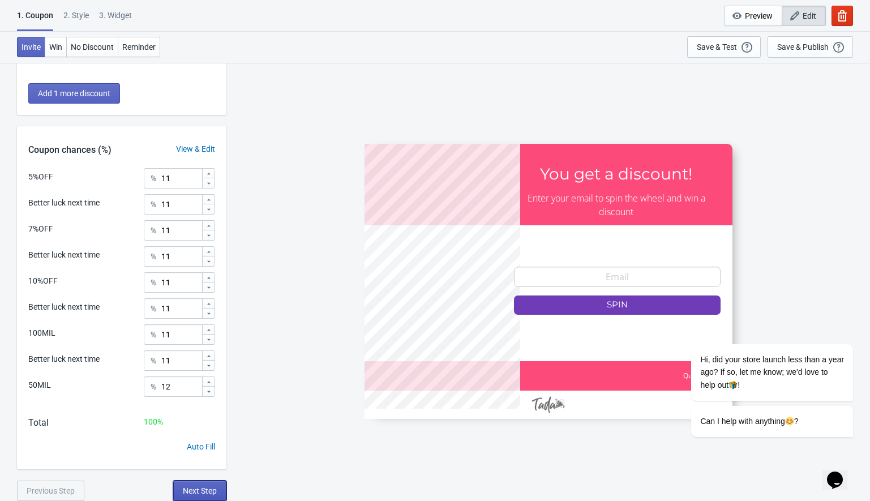
click at [195, 488] on span "Next Step" at bounding box center [200, 490] width 34 height 9
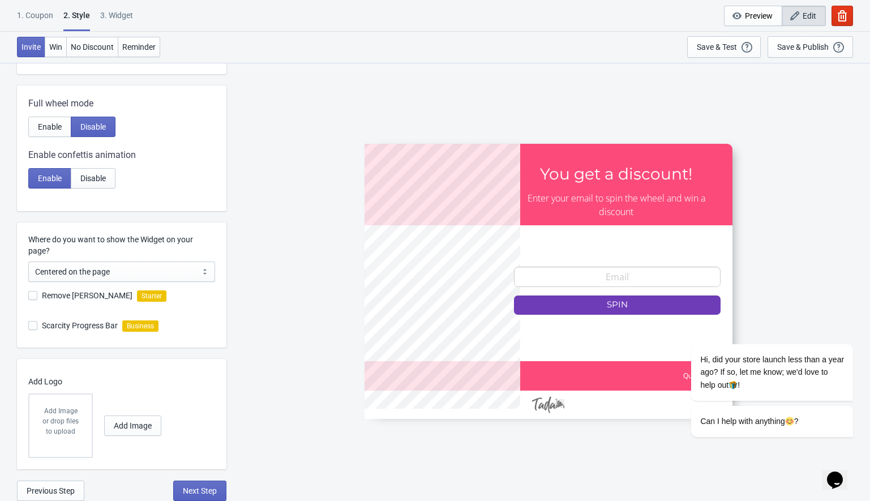
scroll to position [0, 0]
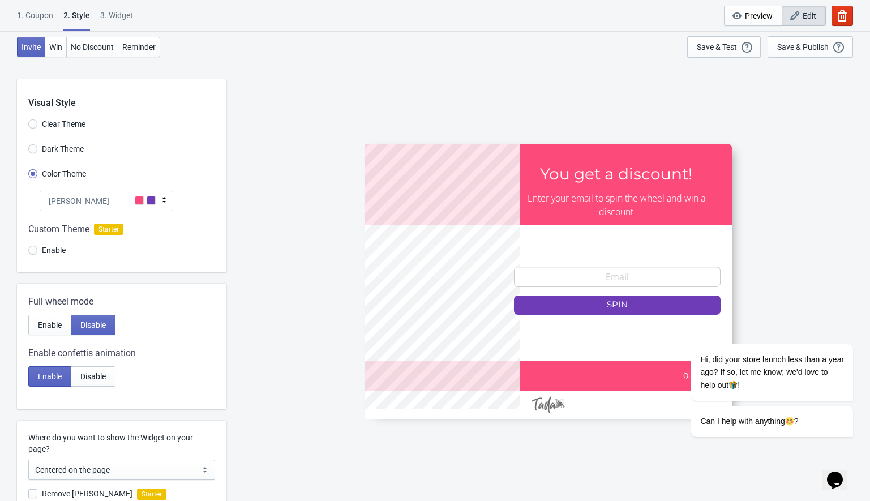
click at [101, 200] on div "Tada" at bounding box center [107, 201] width 134 height 20
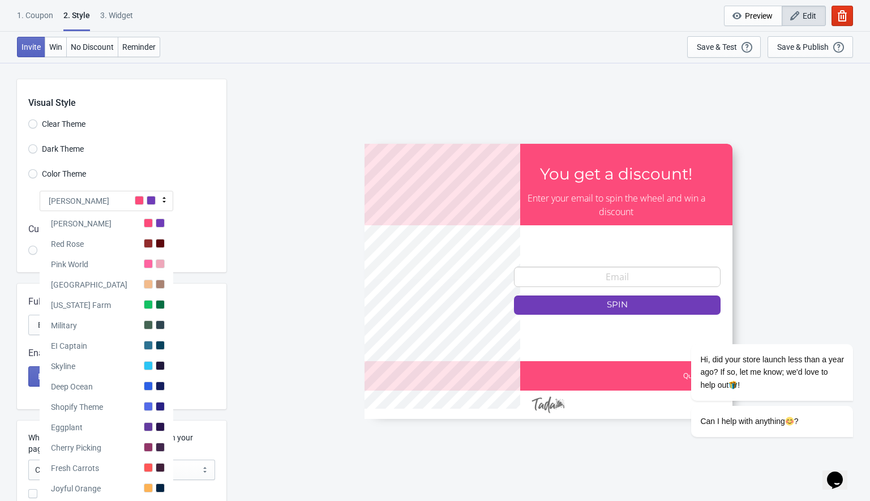
click at [169, 178] on div "Color Theme" at bounding box center [127, 175] width 198 height 19
click at [156, 156] on div "Dark Theme" at bounding box center [127, 150] width 198 height 19
click at [33, 148] on input "Dark Theme" at bounding box center [32, 154] width 9 height 20
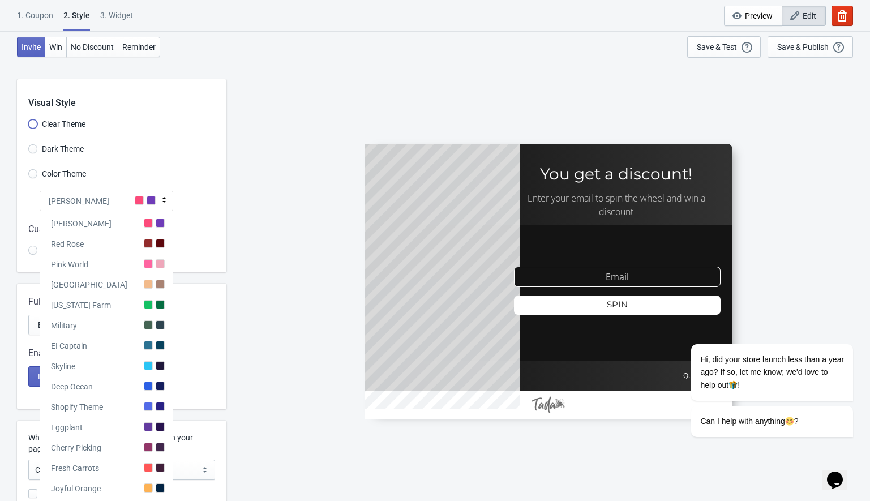
click at [32, 123] on input "Clear Theme" at bounding box center [32, 129] width 9 height 20
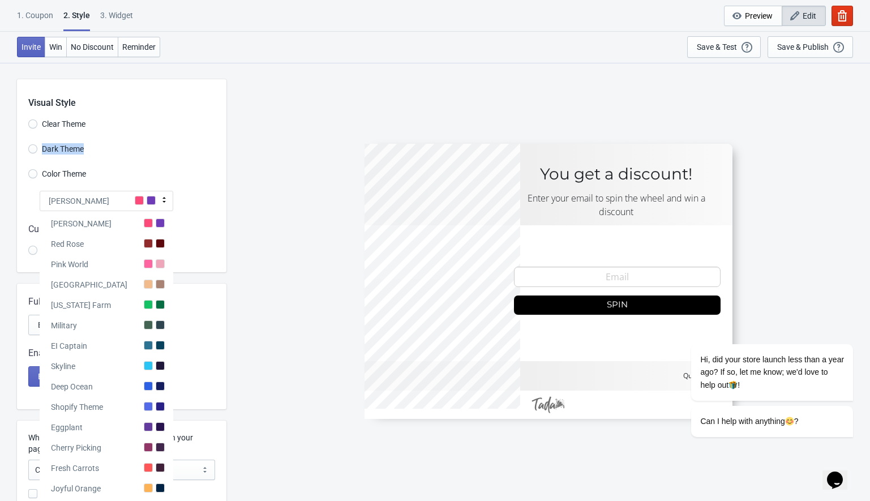
click at [132, 142] on div "Visual Style Clear Theme Dark Theme Color Theme Tada Tada Red Rose Pink World M…" at bounding box center [121, 175] width 209 height 193
click at [68, 162] on div "Visual Style Clear Theme Dark Theme Color Theme Tada Tada Red Rose Pink World M…" at bounding box center [121, 175] width 209 height 193
click at [63, 169] on span "Color Theme" at bounding box center [64, 173] width 44 height 11
click at [37, 169] on input "Color Theme" at bounding box center [32, 179] width 9 height 20
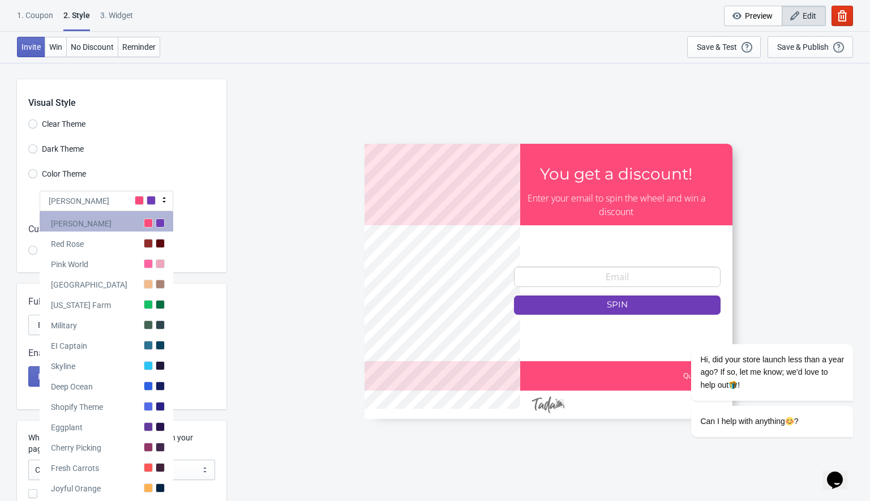
click at [74, 223] on div "Tada" at bounding box center [107, 221] width 134 height 20
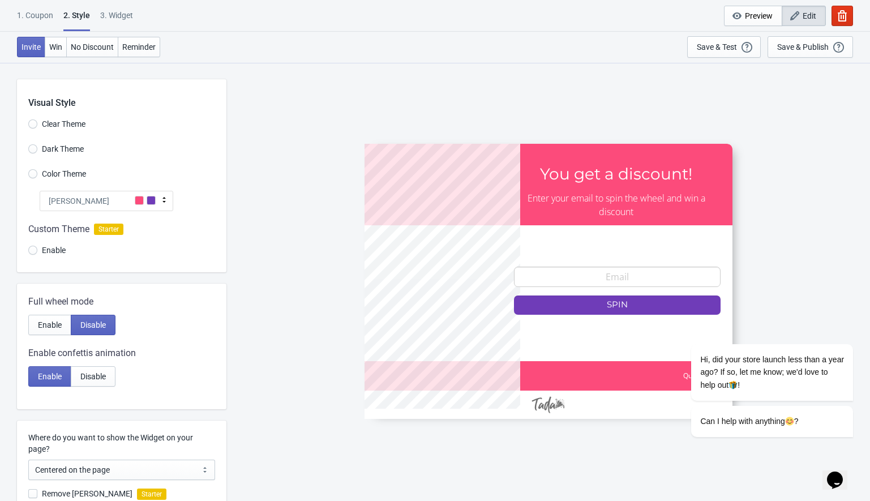
click at [31, 248] on div at bounding box center [121, 241] width 209 height 61
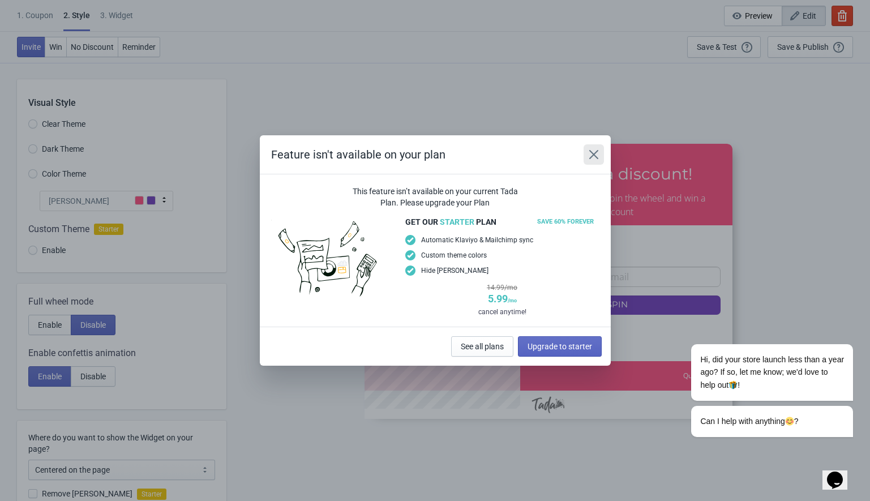
click at [597, 149] on icon "Close" at bounding box center [593, 154] width 11 height 11
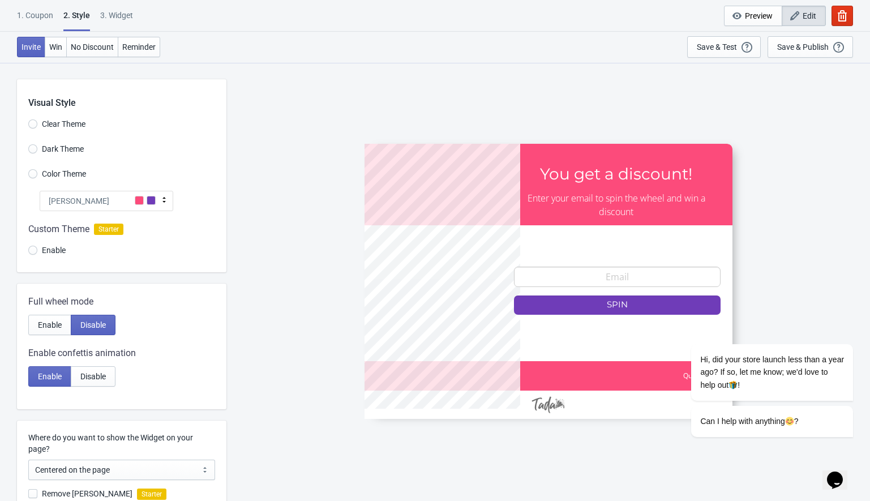
click at [69, 201] on div "Tada" at bounding box center [107, 201] width 134 height 20
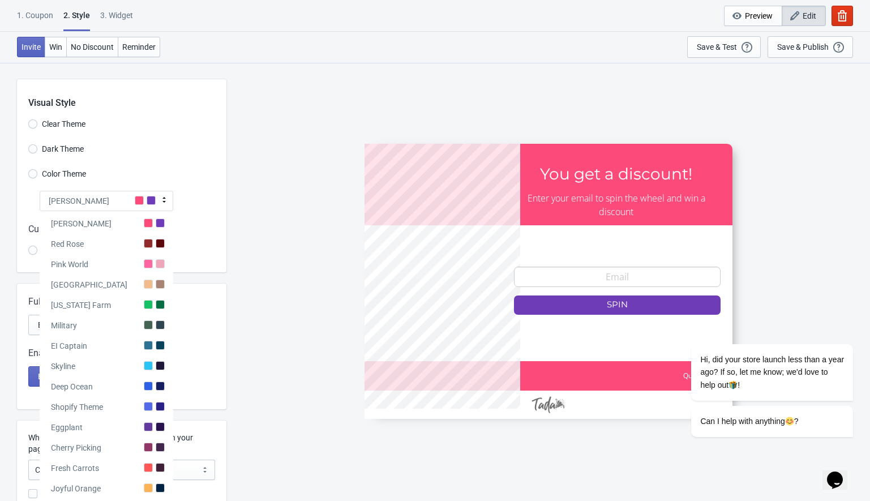
click at [236, 137] on div "5%OFF You get a discount! Enter your email to spin the wheel and win a discount…" at bounding box center [548, 281] width 632 height 438
click at [251, 139] on div "5%OFF You get a discount! Enter your email to spin the wheel and win a discount…" at bounding box center [548, 281] width 632 height 438
click at [81, 226] on div "Tada" at bounding box center [107, 221] width 134 height 20
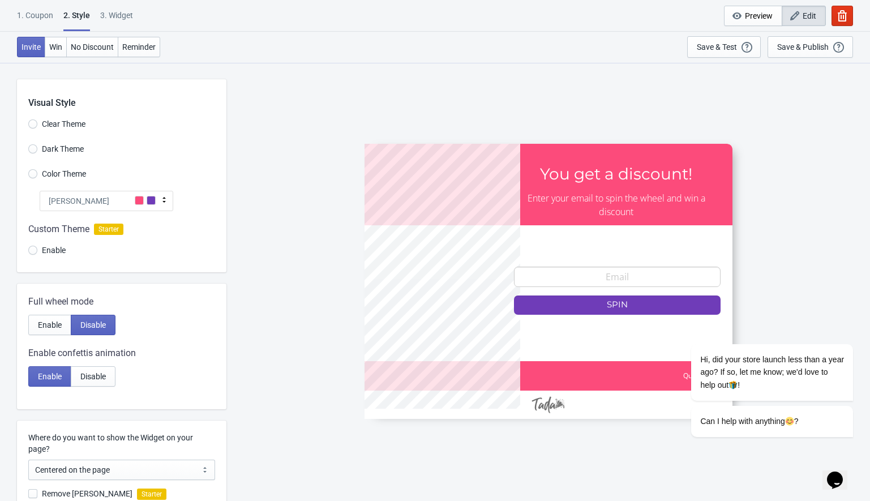
click at [75, 205] on div "Tada" at bounding box center [107, 201] width 134 height 20
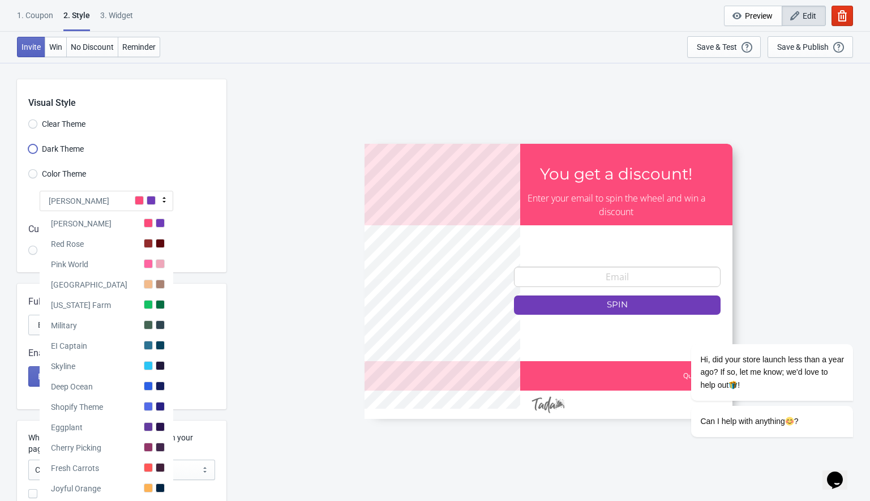
click at [31, 150] on input "Dark Theme" at bounding box center [32, 154] width 9 height 20
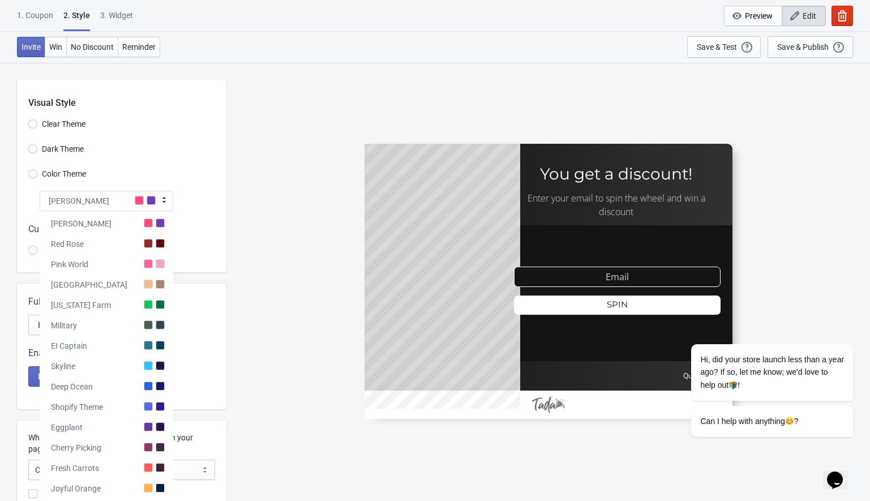
click at [153, 102] on div "Visual Style" at bounding box center [127, 94] width 198 height 31
click at [255, 122] on div "5%OFF You get a discount! Enter your email to spin the wheel and win a discount…" at bounding box center [548, 281] width 632 height 438
click at [102, 217] on div "Tada" at bounding box center [107, 221] width 134 height 20
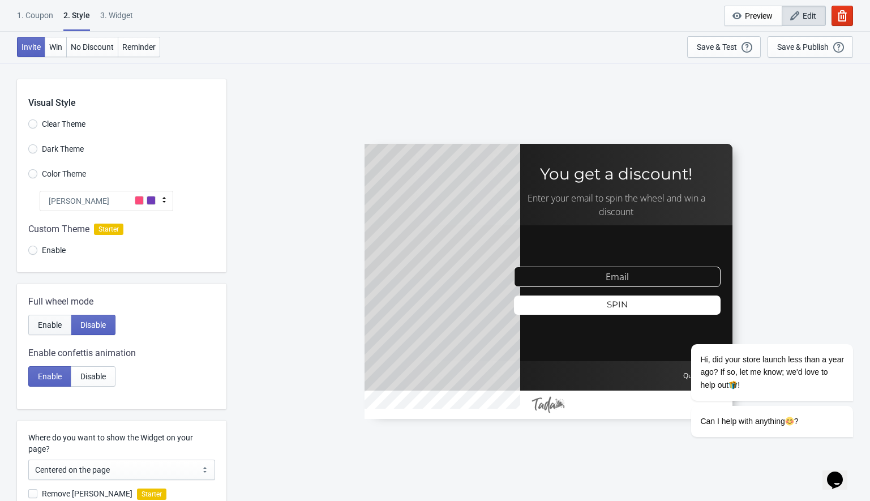
click at [46, 325] on span "Enable" at bounding box center [50, 324] width 24 height 9
click at [89, 320] on span "Disable" at bounding box center [92, 324] width 25 height 9
click at [52, 319] on button "Enable" at bounding box center [49, 325] width 43 height 20
click at [100, 377] on span "Disable" at bounding box center [92, 376] width 25 height 9
click at [40, 377] on span "Enable" at bounding box center [50, 376] width 24 height 9
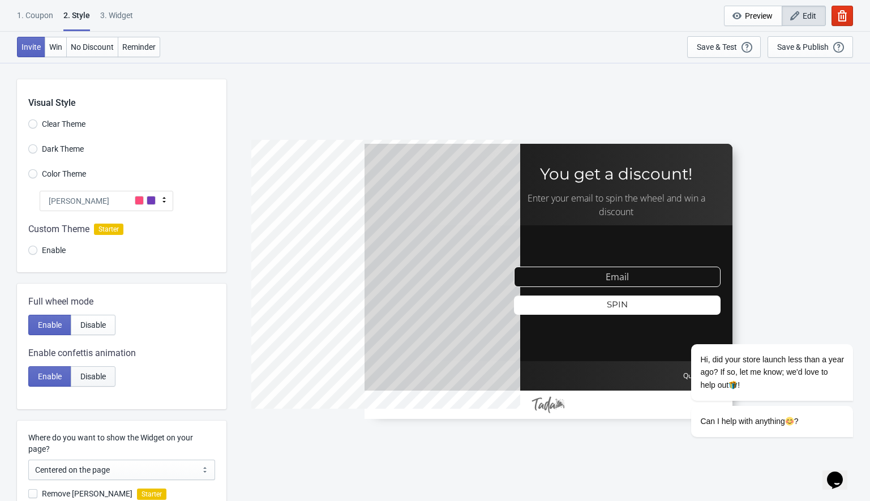
click at [103, 375] on span "Disable" at bounding box center [92, 376] width 25 height 9
click at [51, 377] on span "Enable" at bounding box center [50, 376] width 24 height 9
click at [32, 173] on input "Color Theme" at bounding box center [32, 179] width 9 height 20
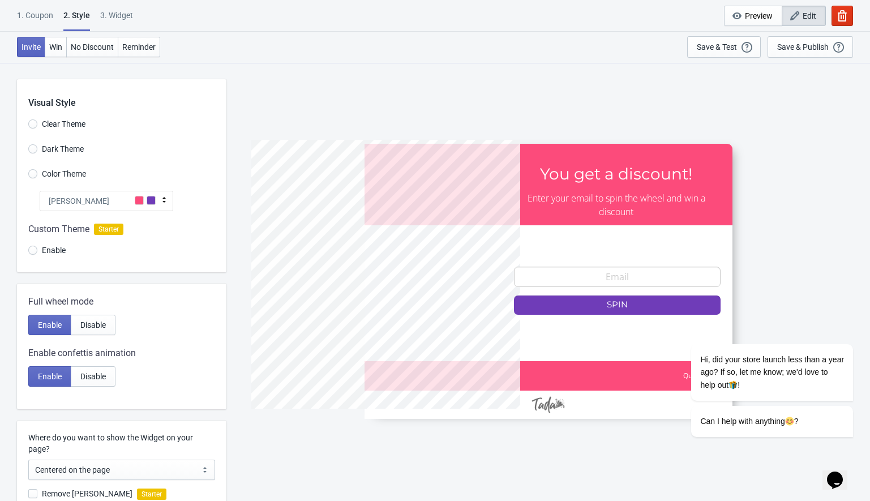
click at [68, 196] on div "Tada" at bounding box center [107, 201] width 134 height 20
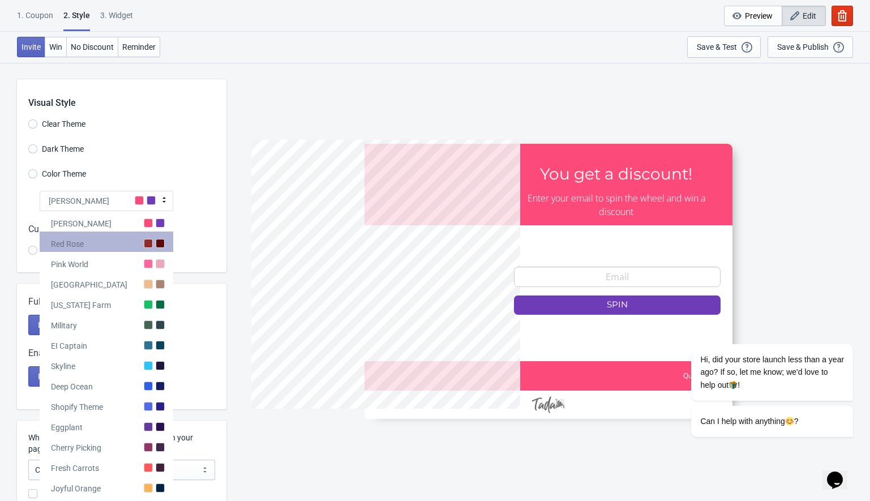
click at [143, 246] on div "Red Rose" at bounding box center [107, 241] width 134 height 20
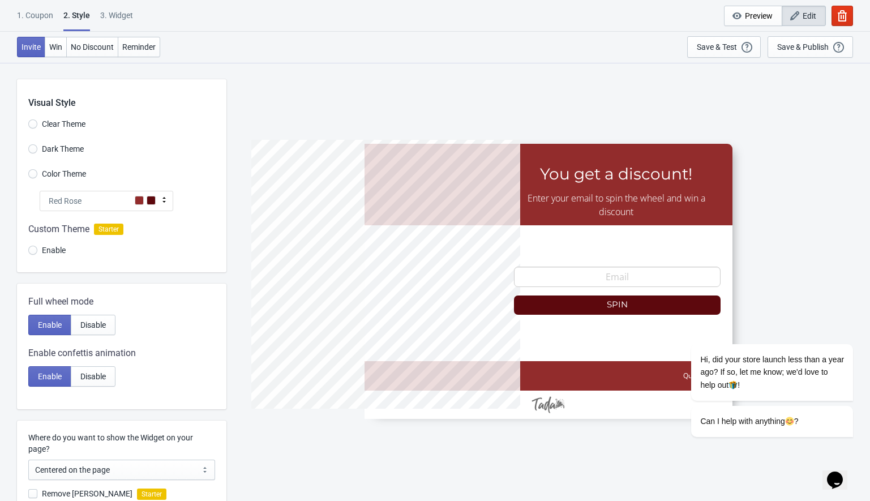
click at [106, 199] on div "Red Rose" at bounding box center [107, 201] width 134 height 20
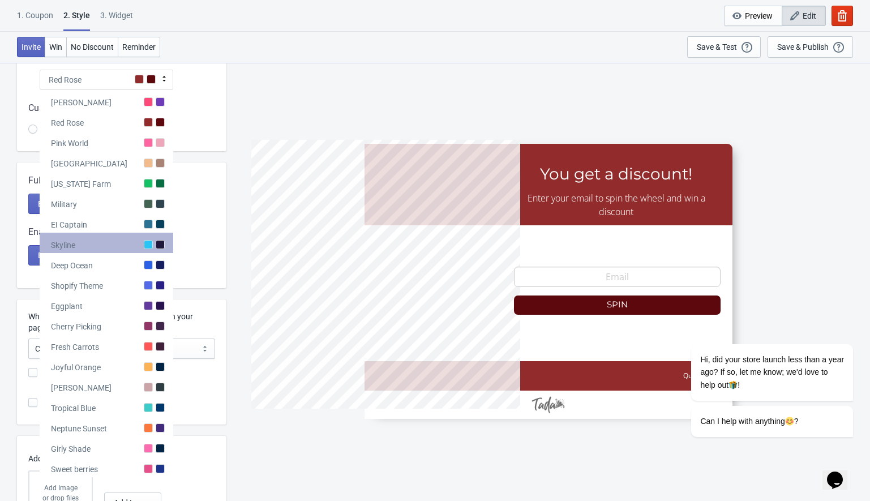
scroll to position [198, 0]
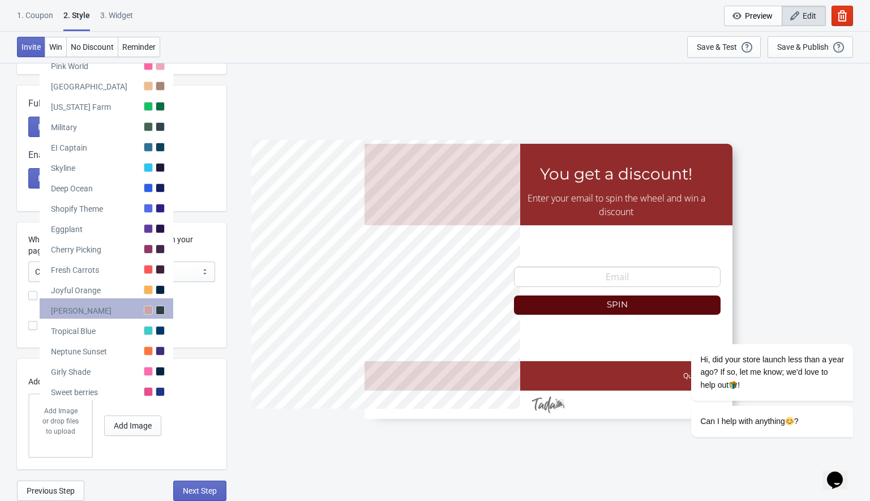
click at [128, 309] on div "Olivia Rose" at bounding box center [107, 308] width 134 height 20
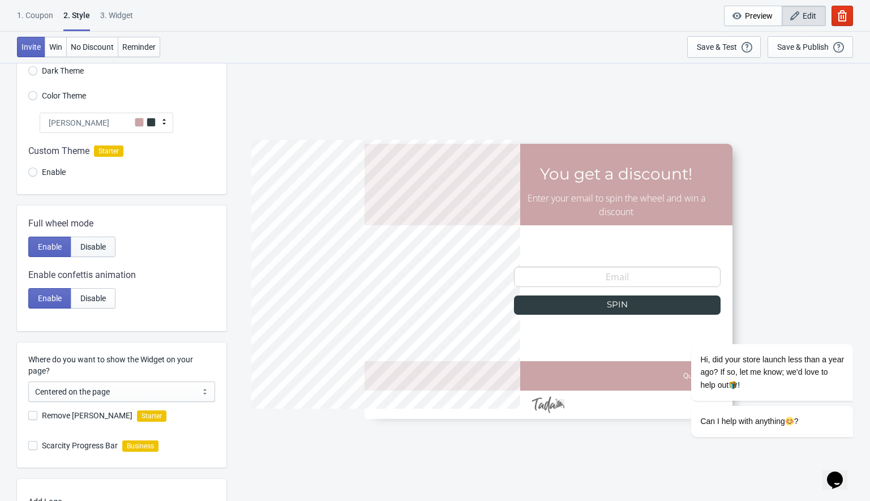
scroll to position [0, 0]
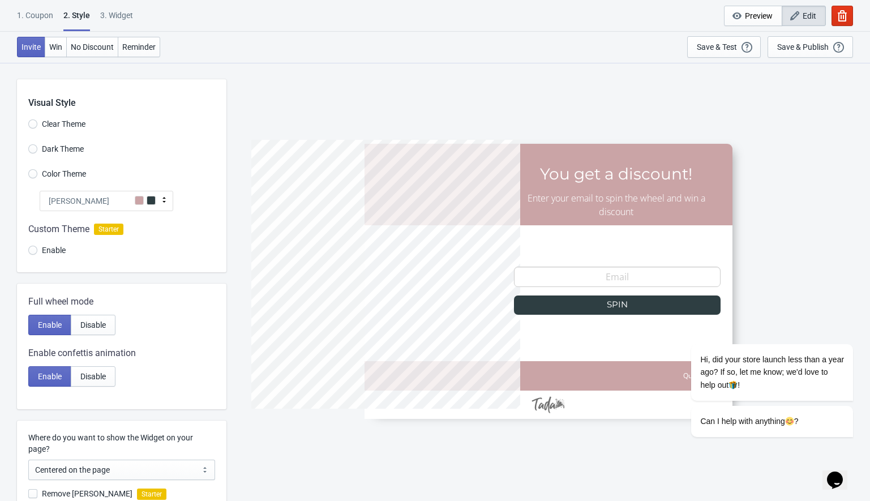
click at [109, 199] on div "Olivia Rose" at bounding box center [107, 201] width 134 height 20
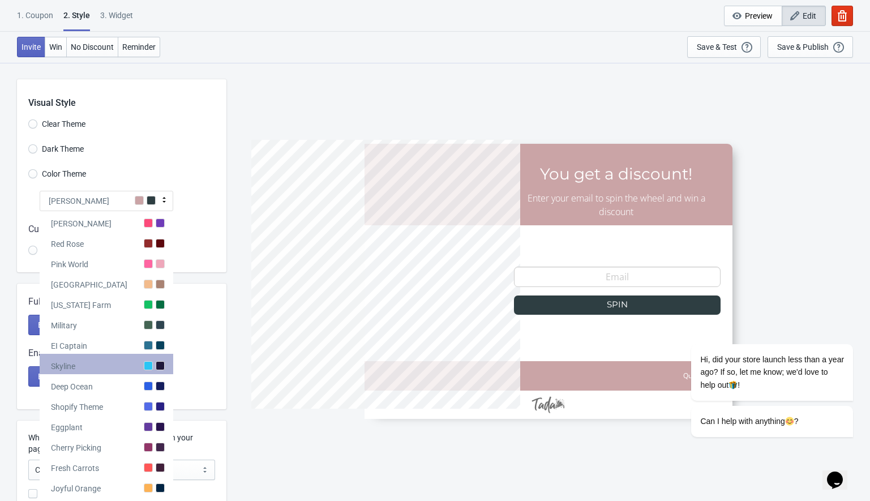
scroll to position [198, 0]
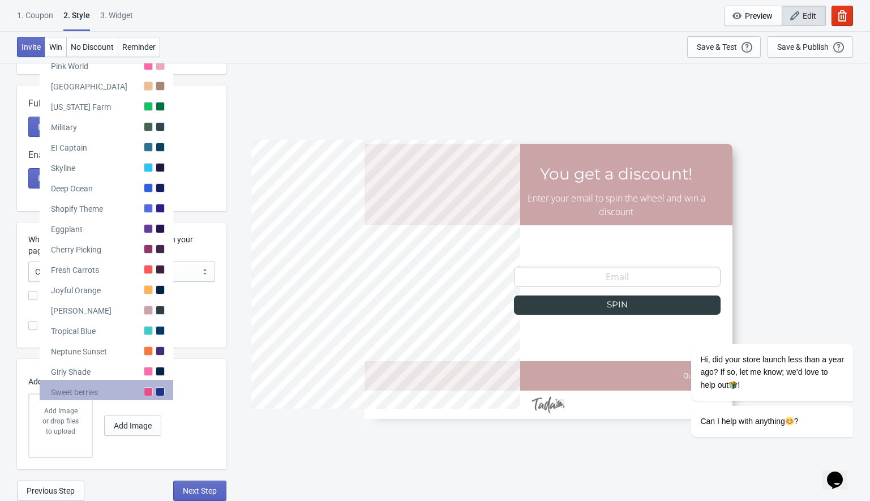
click at [121, 386] on div "Sweet berries" at bounding box center [107, 390] width 134 height 20
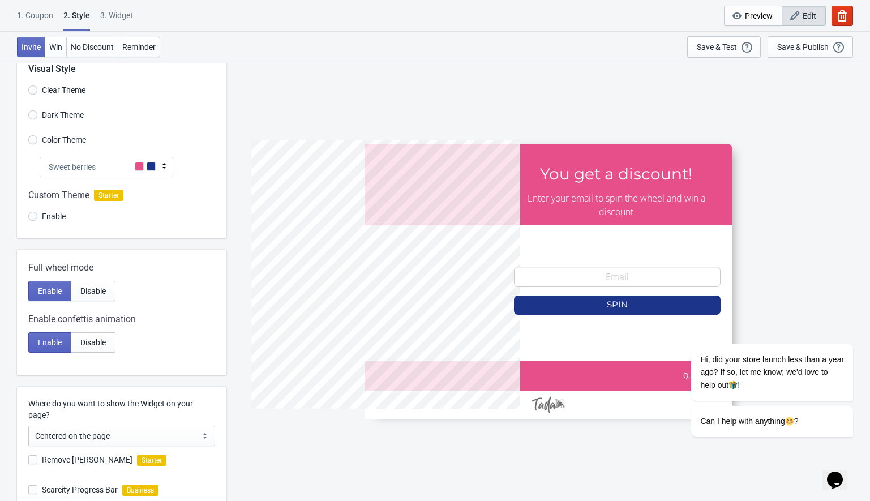
scroll to position [0, 0]
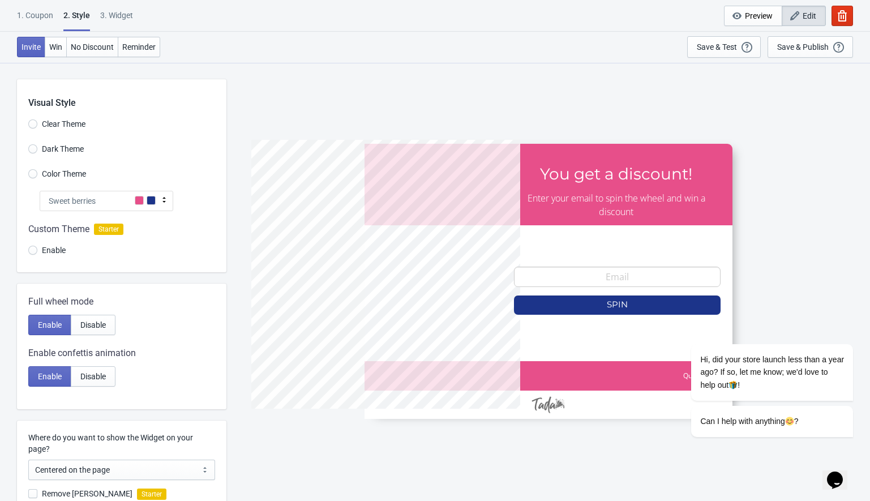
click at [118, 196] on div "Sweet berries" at bounding box center [107, 201] width 134 height 20
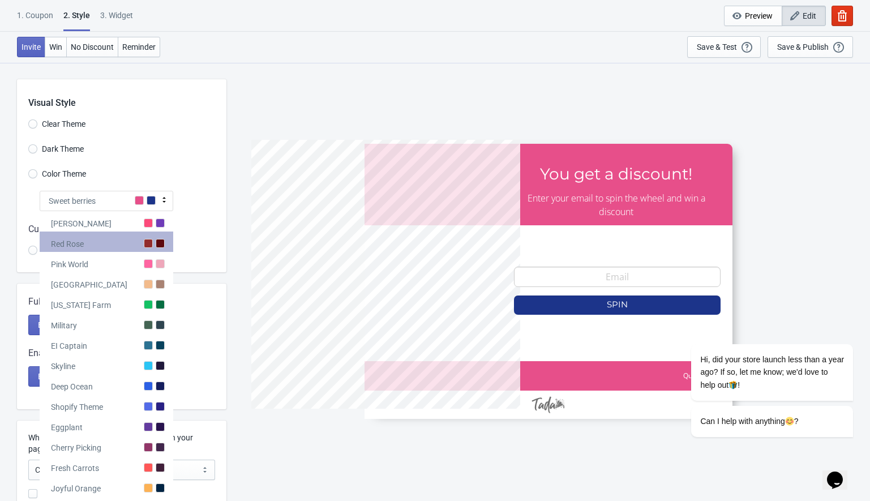
click at [143, 236] on div "Red Rose" at bounding box center [107, 241] width 134 height 20
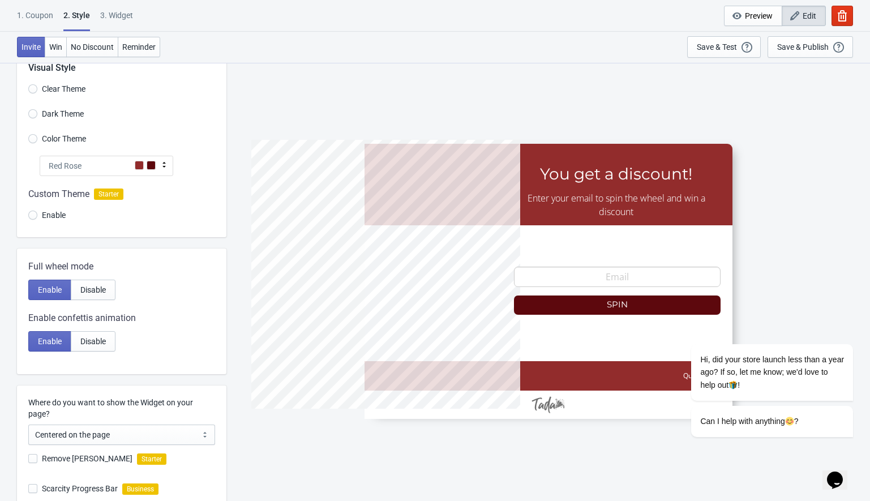
scroll to position [198, 0]
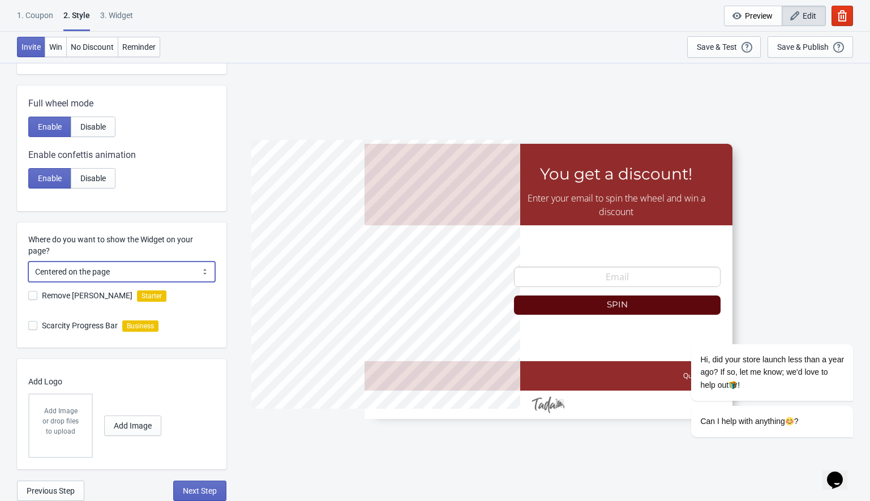
click at [76, 270] on select "Centered on the page Left side of the page" at bounding box center [121, 271] width 187 height 20
click at [28, 261] on select "Centered on the page Left side of the page" at bounding box center [121, 271] width 187 height 20
click at [720, 45] on div "Save & Test" at bounding box center [716, 46] width 40 height 9
click at [92, 278] on select "Centered on the page Left side of the page" at bounding box center [121, 271] width 187 height 20
click at [28, 261] on select "Centered on the page Left side of the page" at bounding box center [121, 271] width 187 height 20
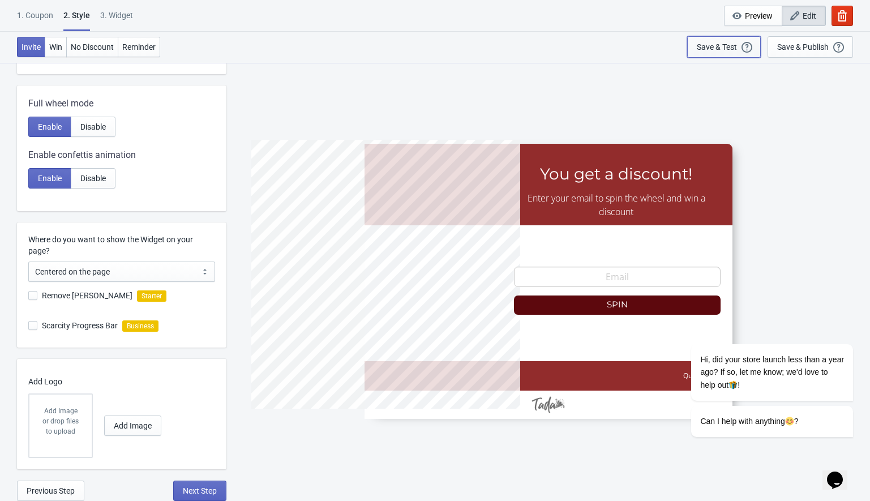
click at [711, 44] on div "Save & Test" at bounding box center [716, 46] width 40 height 9
click at [102, 274] on select "Centered on the page Left side of the page" at bounding box center [121, 271] width 187 height 20
click at [131, 425] on span "Add Image" at bounding box center [133, 425] width 38 height 9
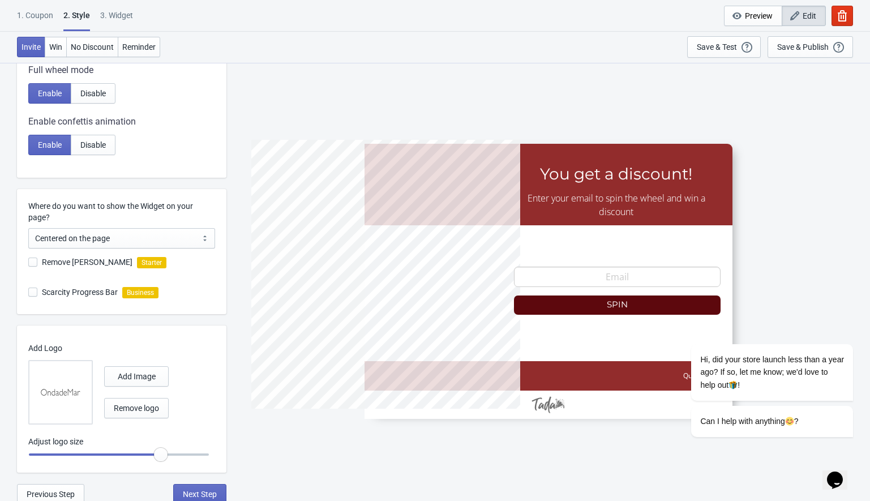
scroll to position [235, 0]
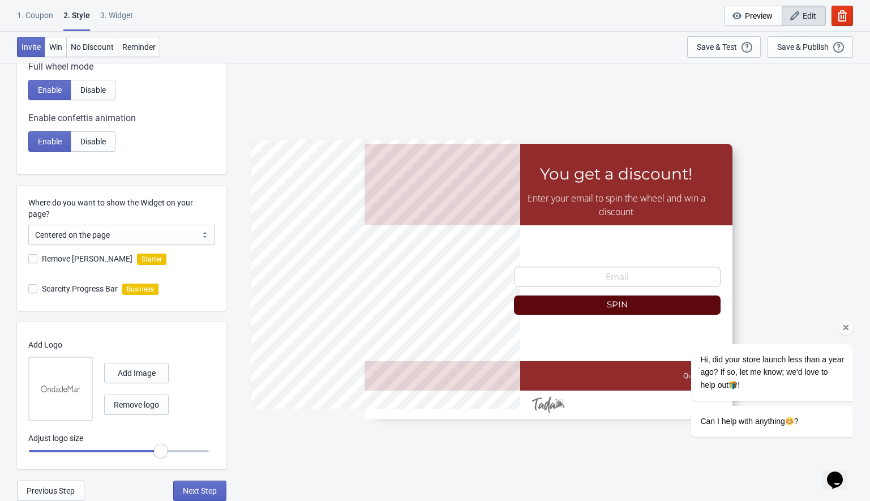
click at [845, 326] on icon "Chat attention grabber" at bounding box center [846, 327] width 10 height 10
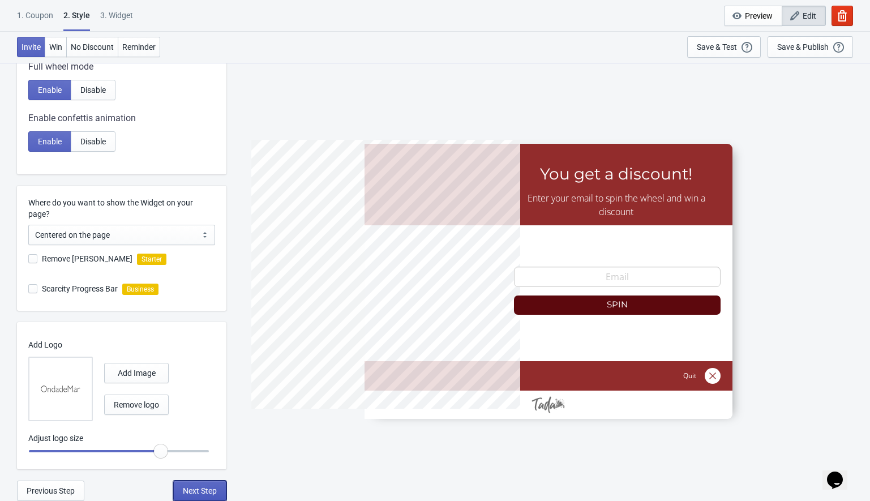
click at [200, 493] on span "Next Step" at bounding box center [200, 490] width 34 height 9
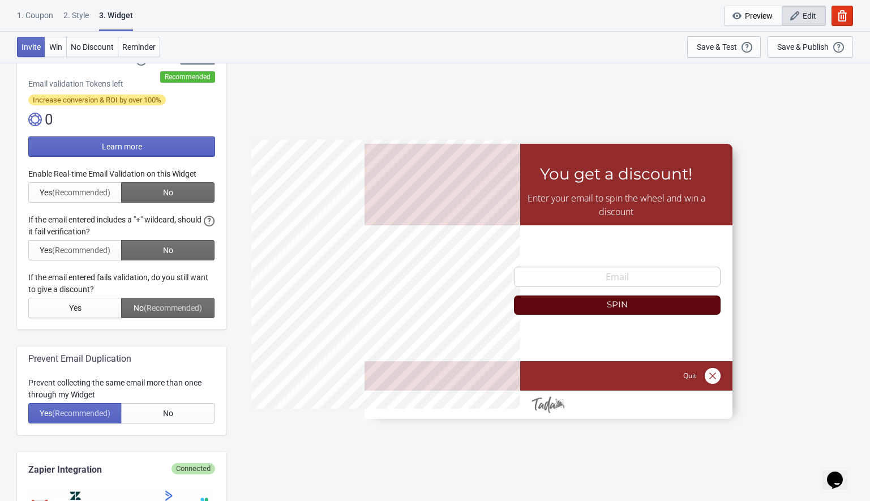
scroll to position [0, 0]
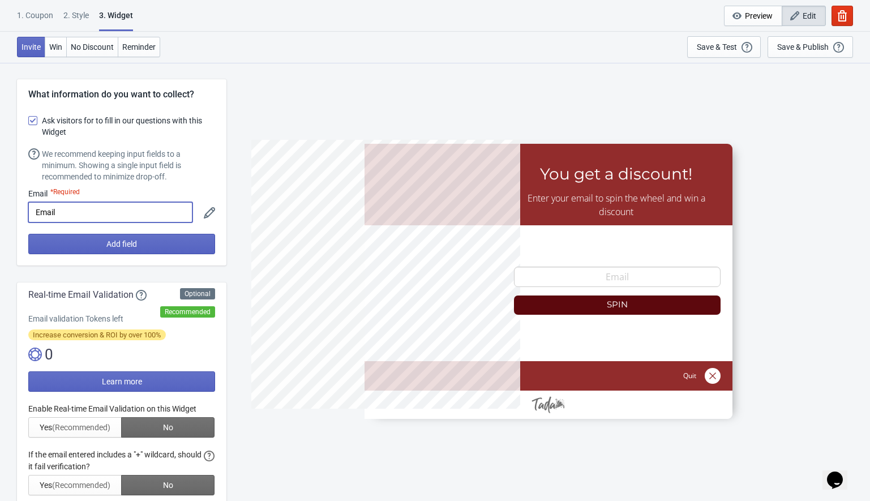
click at [52, 216] on input "Email" at bounding box center [110, 212] width 164 height 20
click at [207, 213] on icon at bounding box center [209, 212] width 11 height 11
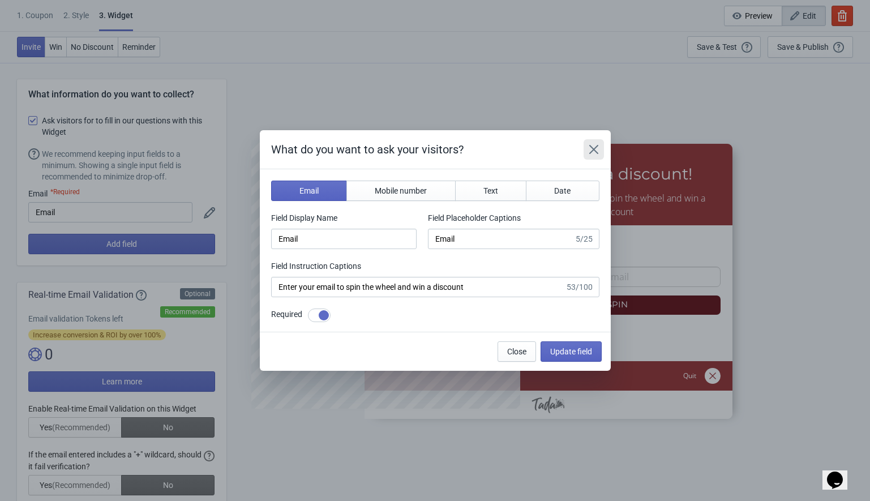
click at [595, 150] on icon "Close" at bounding box center [592, 149] width 9 height 9
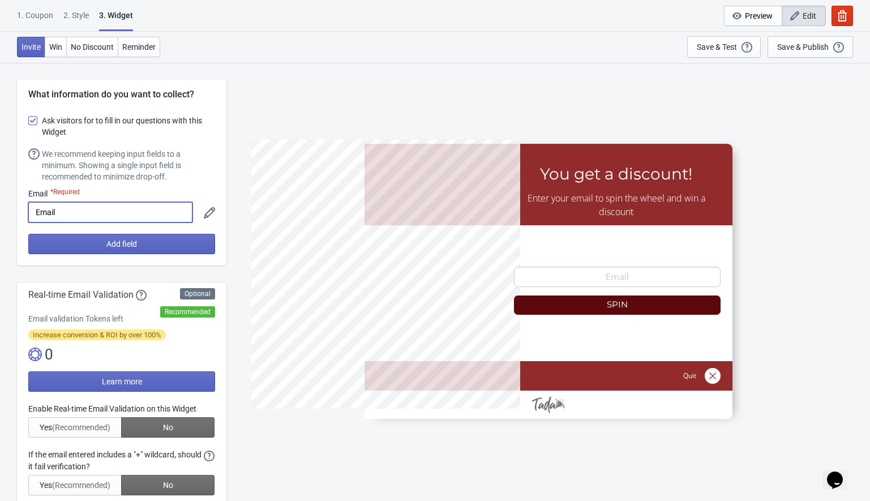
click at [50, 214] on input "Email" at bounding box center [110, 212] width 164 height 20
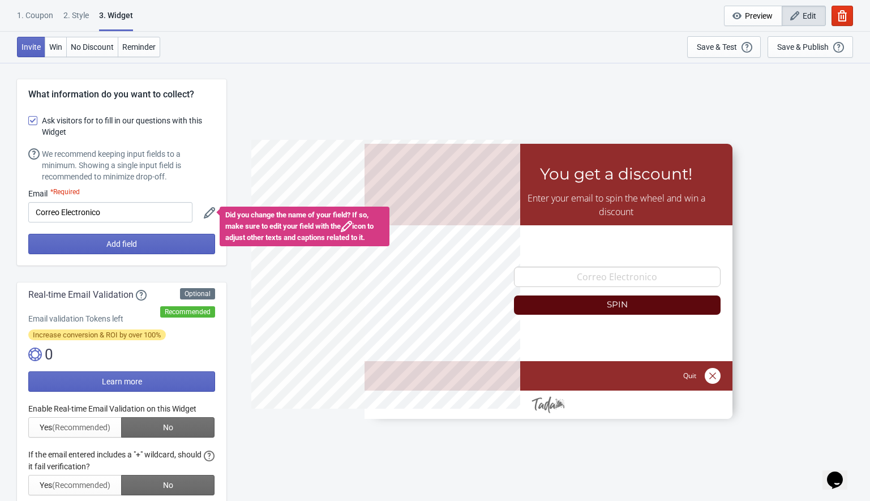
click at [203, 137] on label "Ask visitors for to fill in our questions with this Widget" at bounding box center [121, 126] width 187 height 27
click at [29, 136] on input "Ask visitors for to fill in our questions with this Widget" at bounding box center [28, 126] width 1 height 20
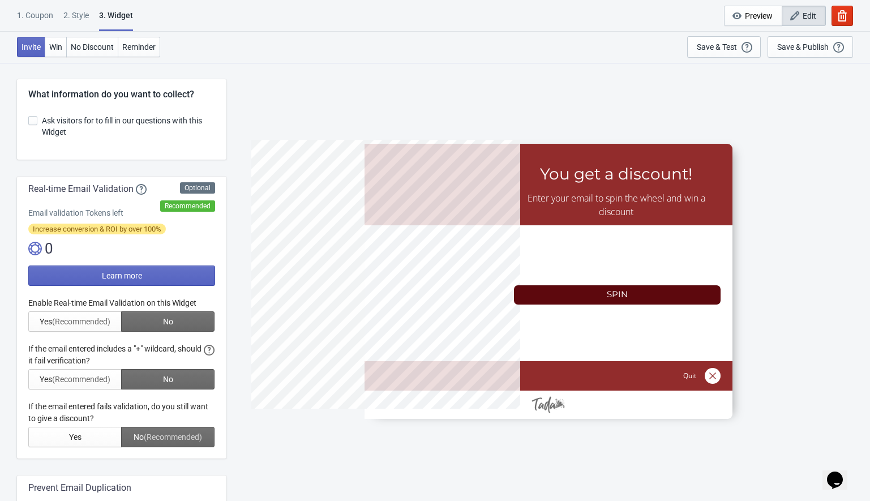
click at [32, 119] on span at bounding box center [32, 120] width 9 height 9
click at [29, 119] on input "Ask visitors for to fill in our questions with this Widget" at bounding box center [28, 126] width 1 height 20
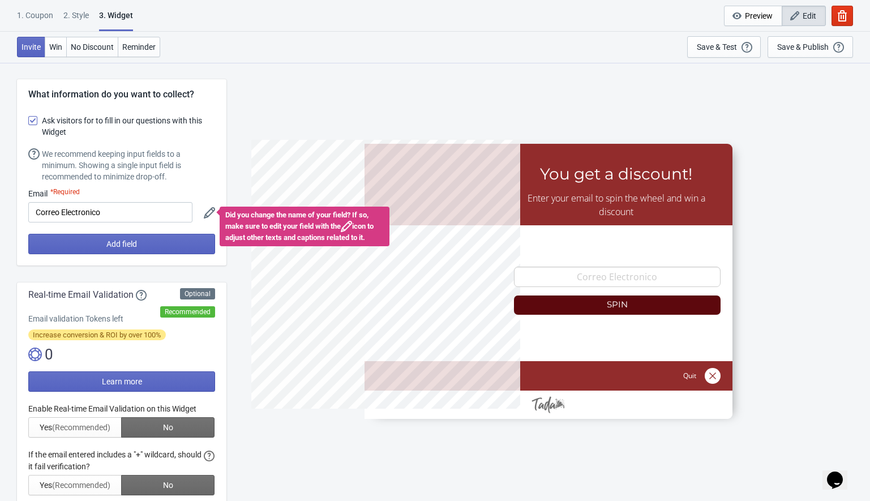
click at [32, 121] on span at bounding box center [32, 120] width 9 height 9
click at [29, 121] on input "Ask visitors for to fill in our questions with this Widget" at bounding box center [28, 126] width 1 height 20
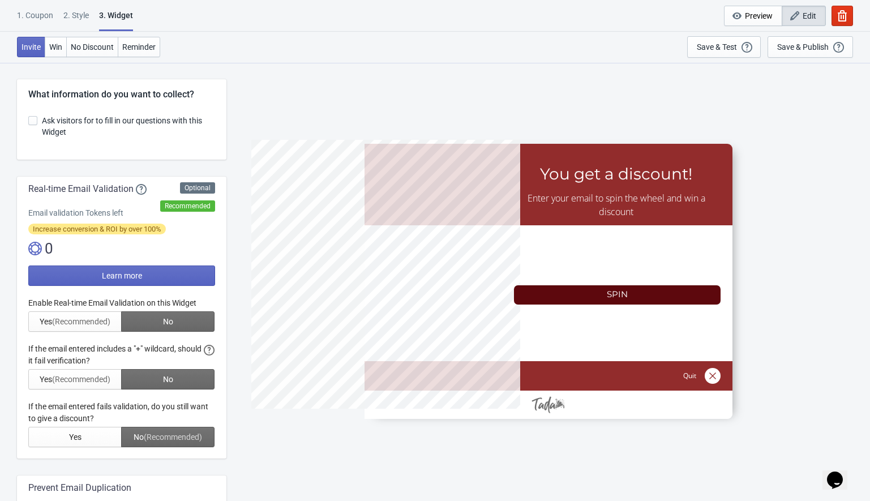
click at [32, 121] on span at bounding box center [32, 120] width 9 height 9
click at [29, 121] on input "Ask visitors for to fill in our questions with this Widget" at bounding box center [28, 126] width 1 height 20
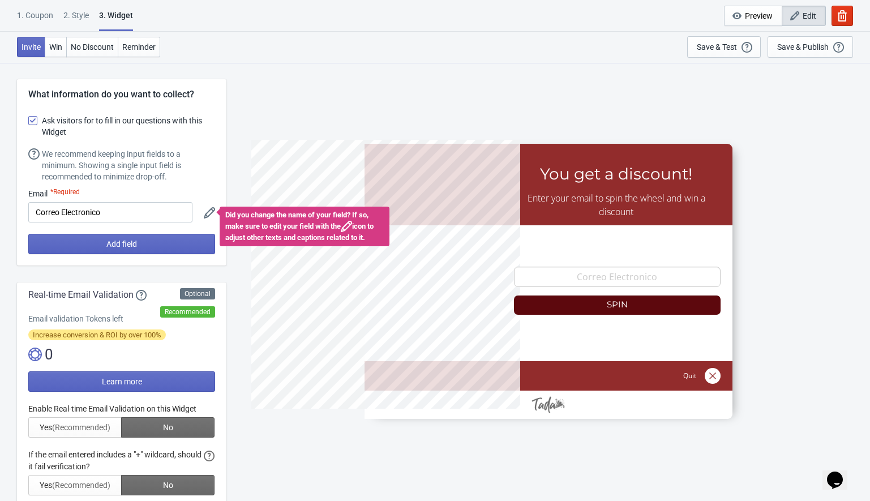
click at [32, 121] on span at bounding box center [32, 120] width 9 height 9
click at [29, 121] on input "Ask visitors for to fill in our questions with this Widget" at bounding box center [28, 126] width 1 height 20
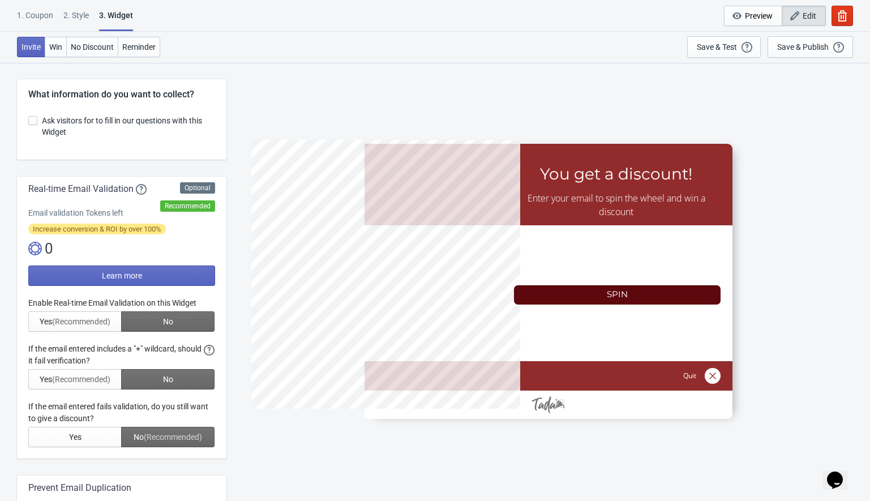
click at [32, 121] on span at bounding box center [32, 120] width 9 height 9
click at [29, 121] on input "Ask visitors for to fill in our questions with this Widget" at bounding box center [28, 126] width 1 height 20
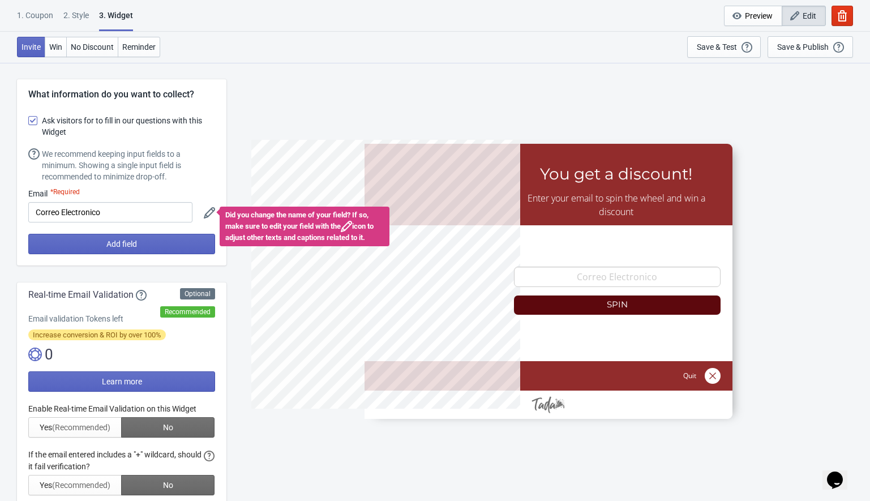
click at [197, 153] on div "We recommend keeping input fields to a minimum. Showing a single input field is…" at bounding box center [128, 165] width 173 height 34
click at [88, 217] on input "Correo Electronico" at bounding box center [110, 212] width 164 height 20
click at [78, 213] on input "Correo Electrnico" at bounding box center [110, 212] width 164 height 20
paste input "electró"
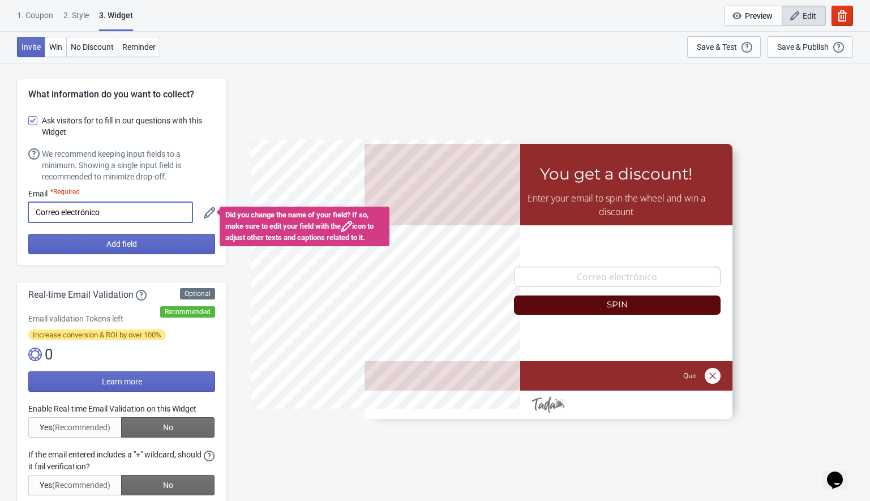
click at [66, 213] on input "Correo electrónico" at bounding box center [110, 212] width 164 height 20
click at [204, 170] on div "We recommend keeping input fields to a minimum. Showing a single input field is…" at bounding box center [128, 165] width 173 height 34
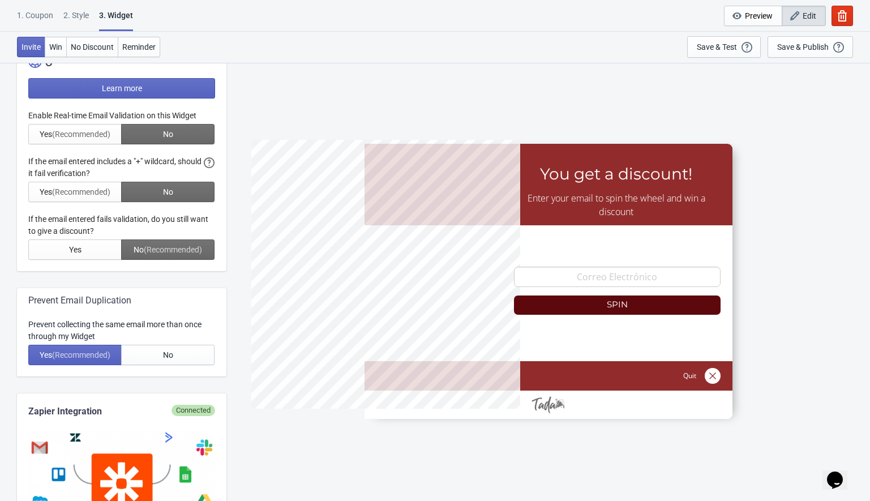
scroll to position [275, 0]
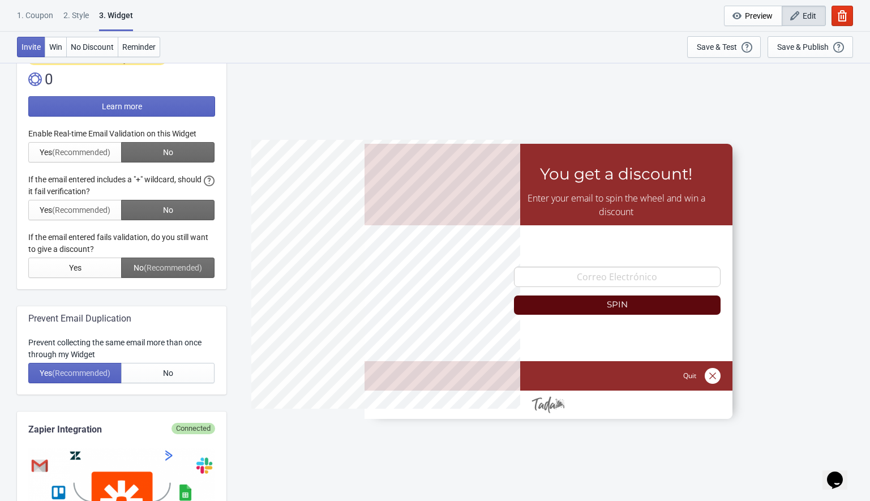
click at [210, 183] on div at bounding box center [121, 203] width 187 height 150
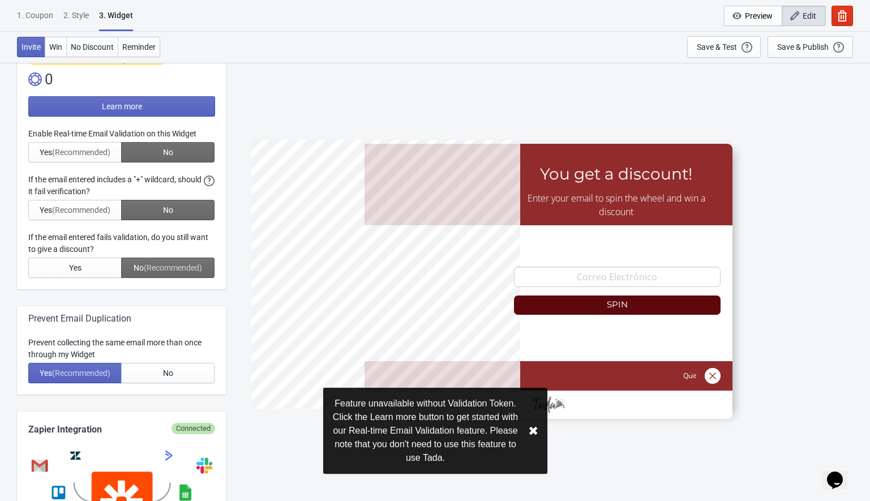
click at [208, 183] on div at bounding box center [121, 203] width 187 height 150
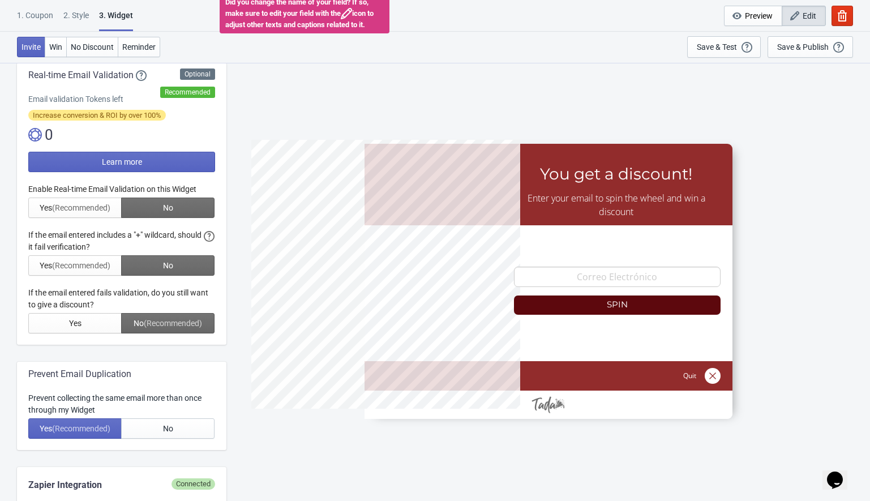
scroll to position [192, 0]
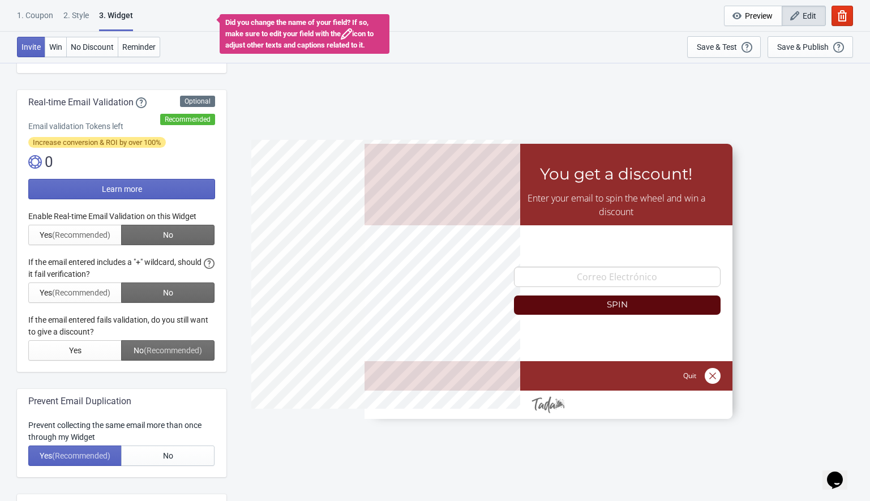
click at [166, 263] on div at bounding box center [121, 285] width 187 height 150
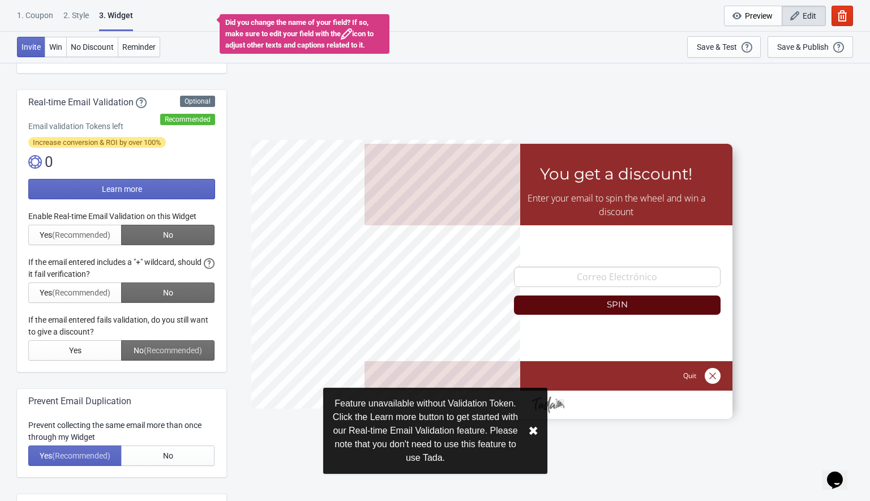
click at [166, 263] on div at bounding box center [121, 285] width 187 height 150
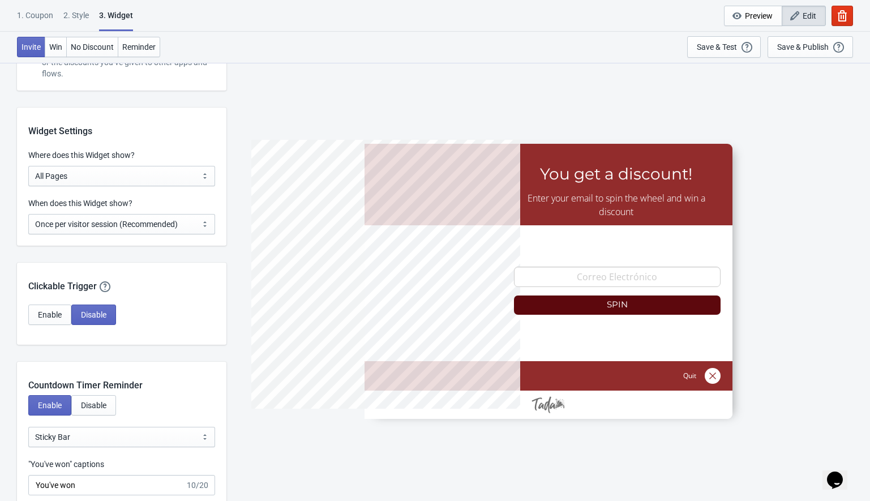
scroll to position [824, 0]
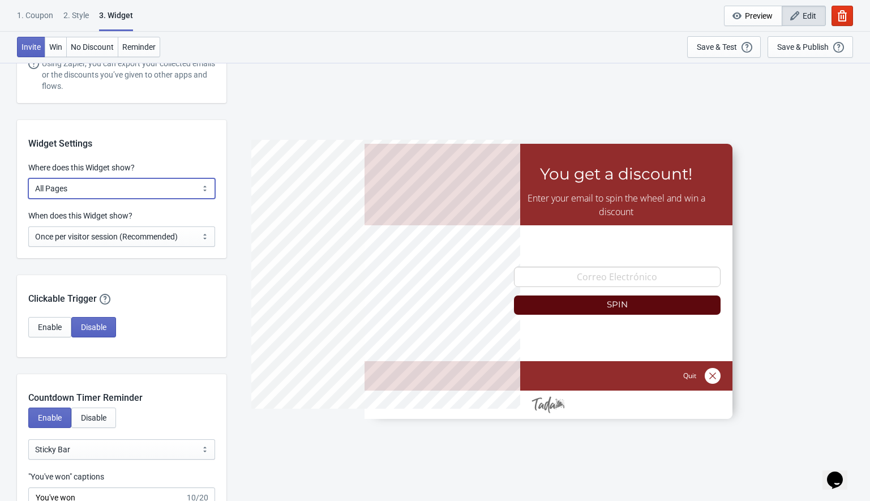
click at [53, 186] on select "All Pages All Product Pages All Blog Pages All Static Pages Specific Product(s)…" at bounding box center [121, 188] width 187 height 20
click at [28, 178] on select "All Pages All Product Pages All Blog Pages All Static Pages Specific Product(s)…" at bounding box center [121, 188] width 187 height 20
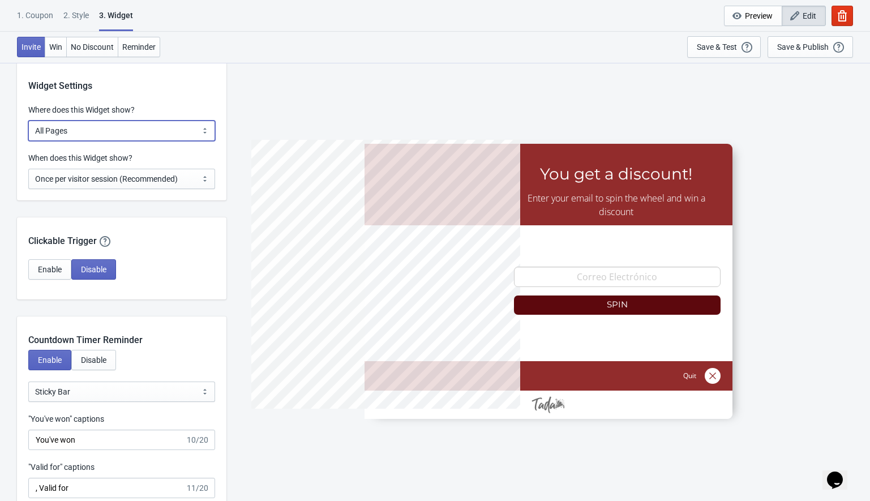
scroll to position [904, 0]
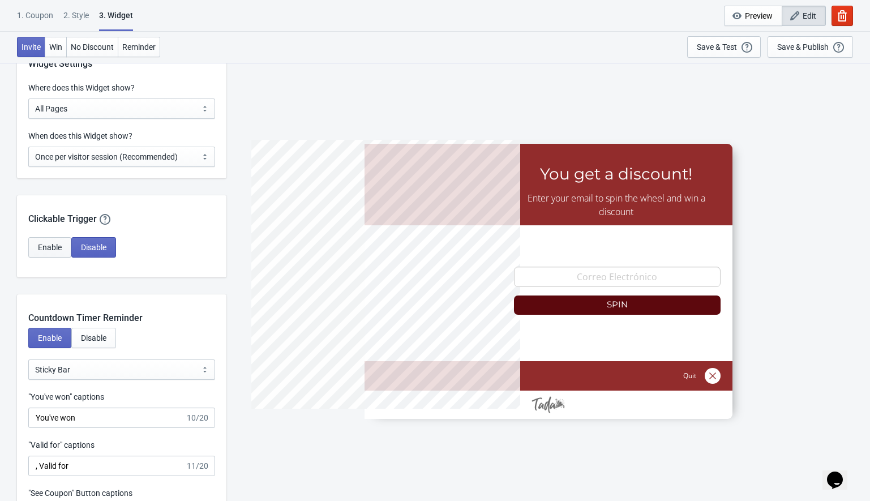
click at [57, 243] on span "Enable" at bounding box center [50, 247] width 24 height 9
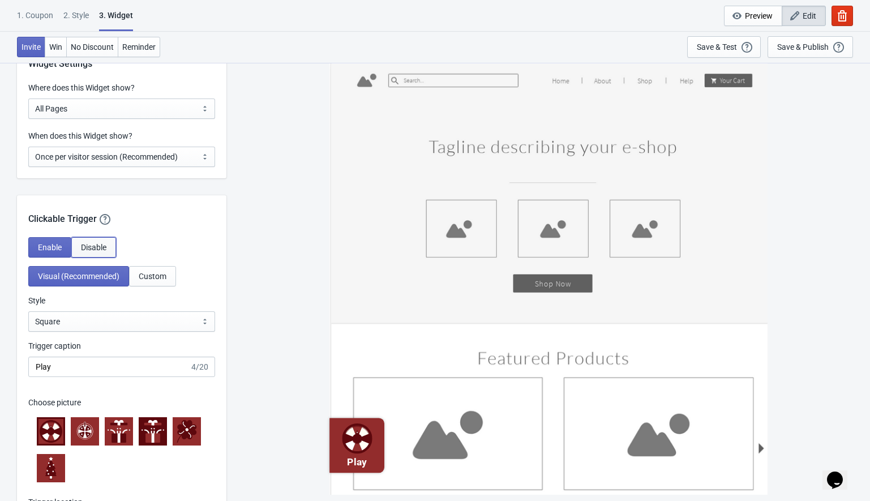
click at [97, 250] on span "Disable" at bounding box center [93, 247] width 25 height 9
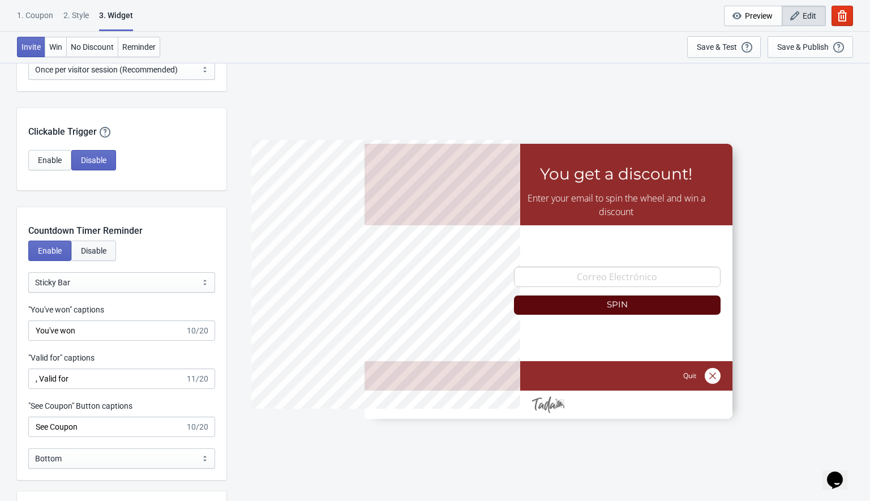
scroll to position [991, 0]
click at [91, 244] on button "Disable" at bounding box center [93, 250] width 45 height 20
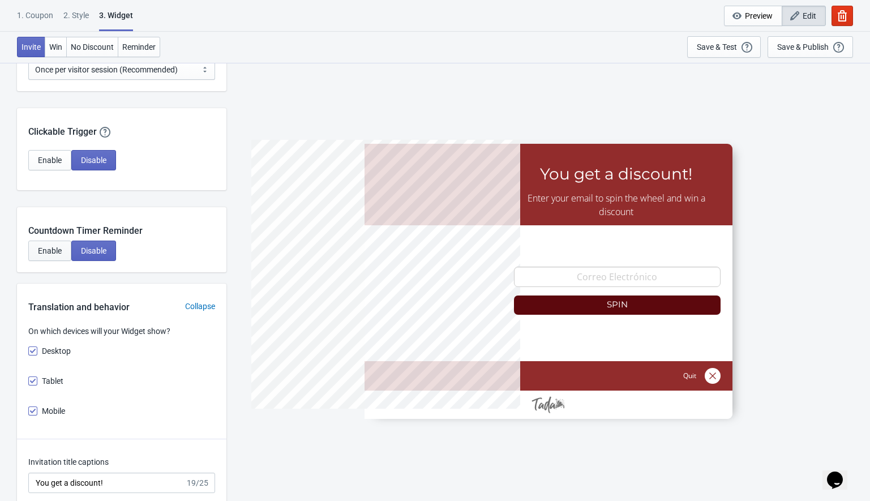
click at [50, 247] on span "Enable" at bounding box center [50, 250] width 24 height 9
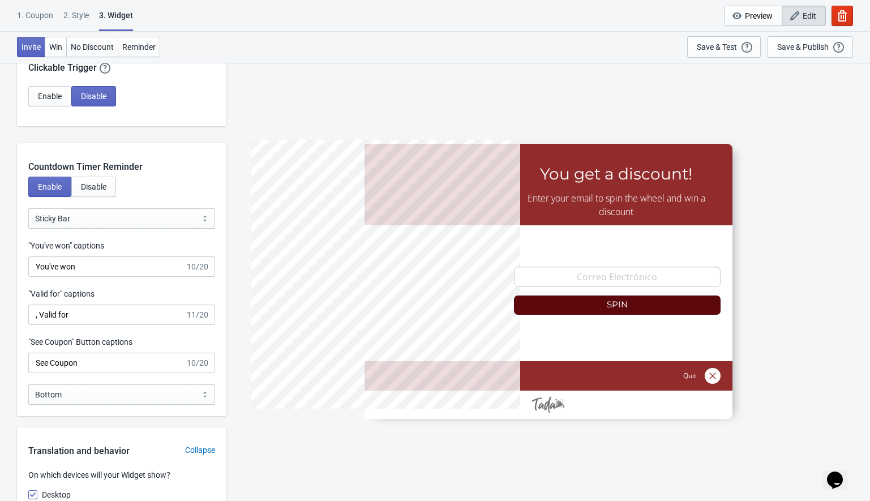
scroll to position [1058, 0]
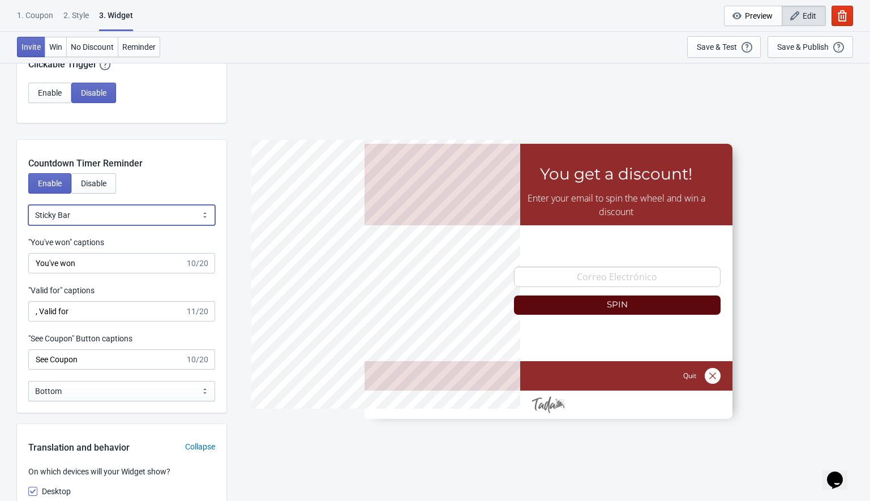
click at [70, 216] on select "Bubble Sticky Bar" at bounding box center [121, 215] width 187 height 20
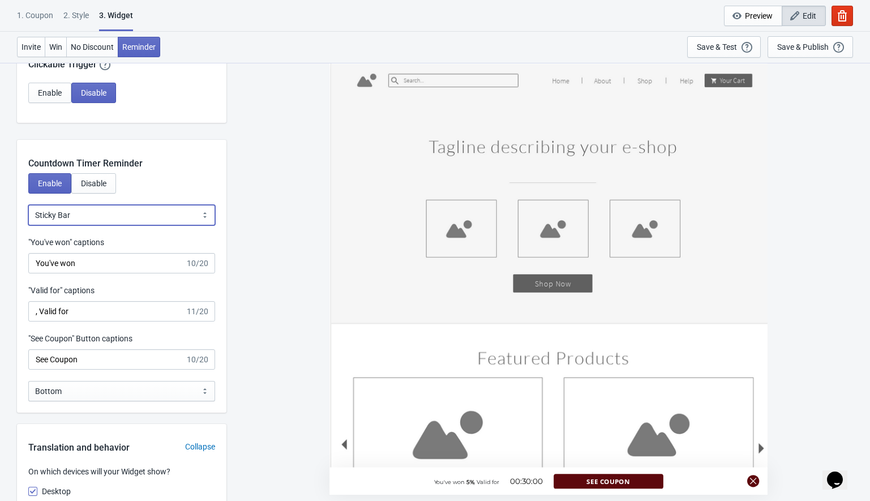
click at [28, 205] on select "Bubble Sticky Bar" at bounding box center [121, 215] width 187 height 20
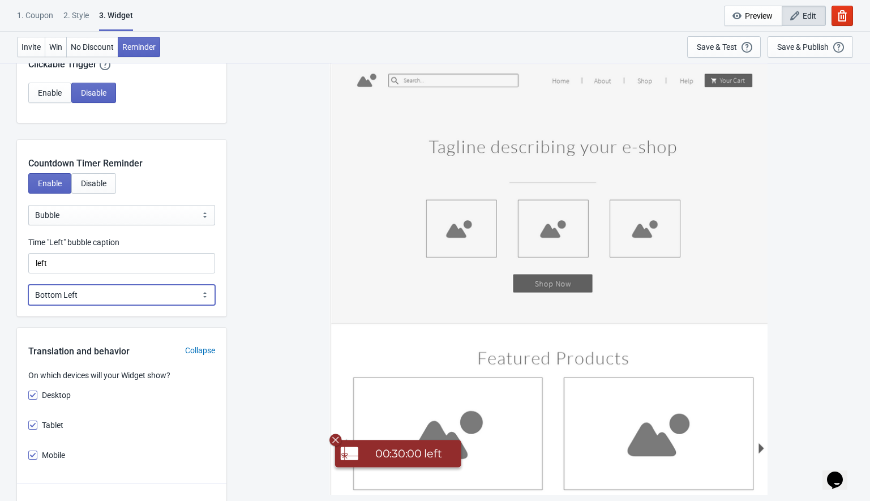
click at [66, 293] on select "Bottom Left Bottom Right Middle Left Middle Right Top Left Top Right" at bounding box center [121, 295] width 187 height 20
click at [28, 285] on select "Bottom Left Bottom Right Middle Left Middle Right Top Left Top Right" at bounding box center [121, 295] width 187 height 20
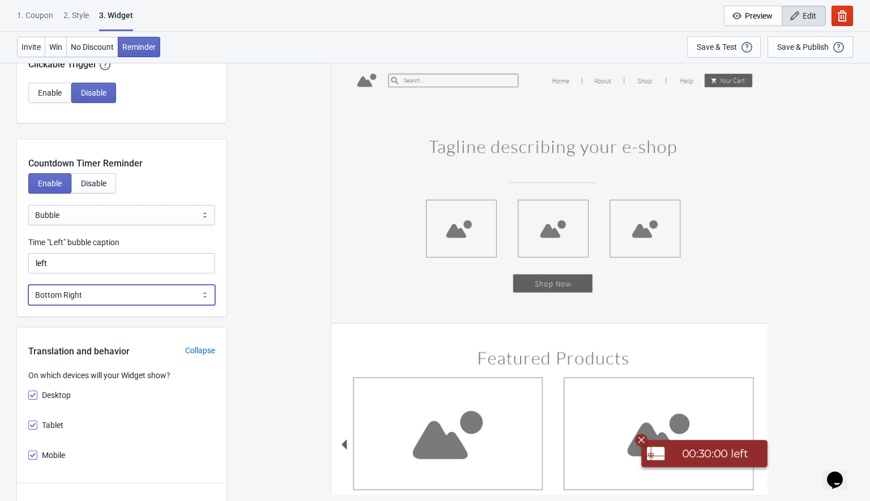
click at [51, 294] on select "Bottom Left Bottom Right Middle Left Middle Right Top Left Top Right" at bounding box center [121, 295] width 187 height 20
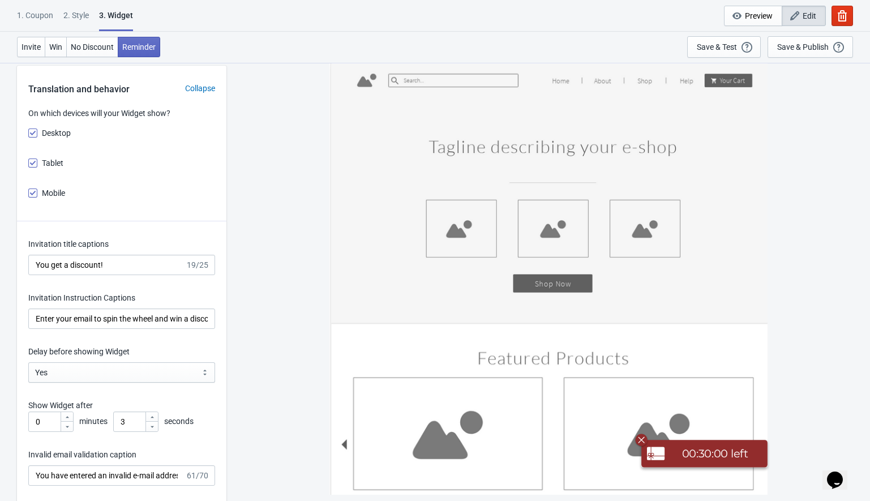
scroll to position [1335, 0]
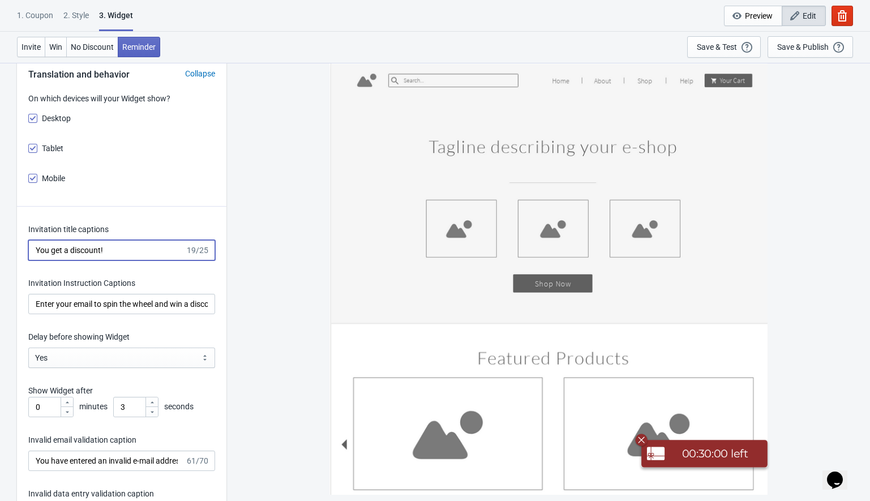
click at [50, 244] on input "You get a discount!" at bounding box center [106, 250] width 157 height 20
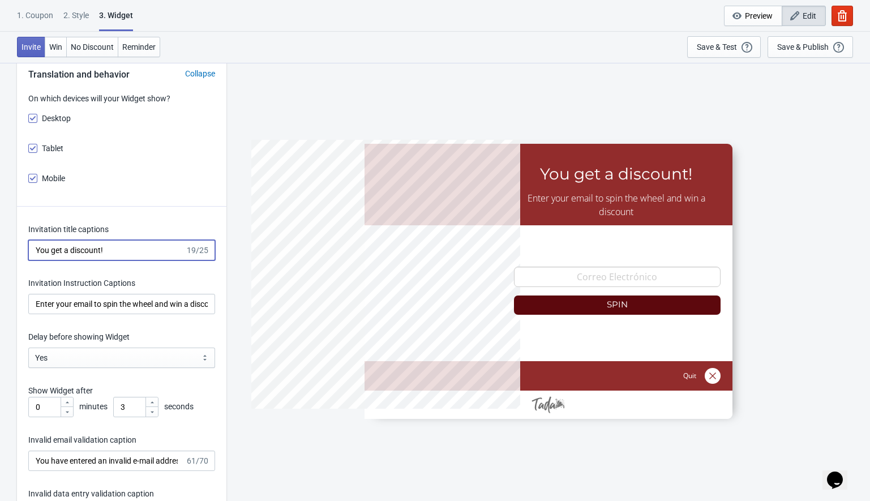
click at [81, 249] on input "You get a discount!" at bounding box center [106, 250] width 157 height 20
paste input "¡Obtienes un descuento"
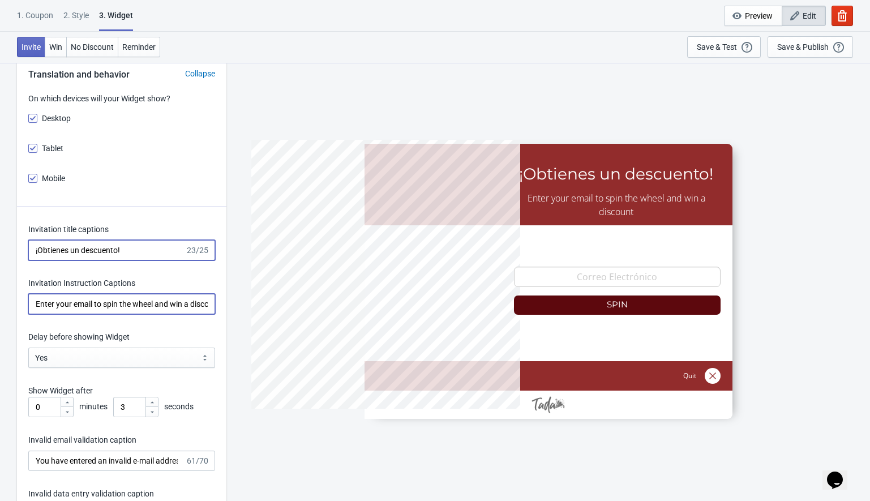
click at [118, 303] on input "Enter your email to spin the wheel and win a discount" at bounding box center [121, 304] width 187 height 20
paste input "Introduce tu email para girar la rueda y ganar un descuento"
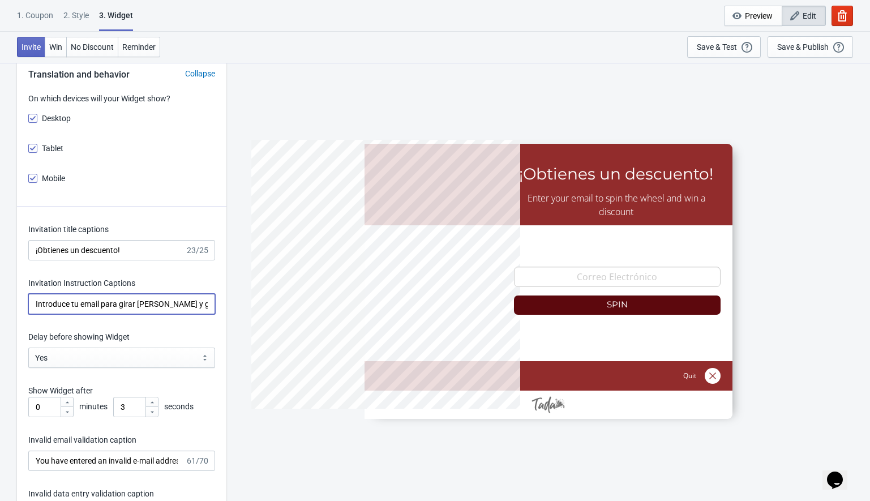
scroll to position [0, 44]
click at [49, 334] on label "Delay before showing Widget" at bounding box center [78, 336] width 101 height 11
click at [49, 347] on select "Yes No" at bounding box center [121, 357] width 187 height 20
click at [49, 334] on label "Delay before showing Widget" at bounding box center [78, 336] width 101 height 11
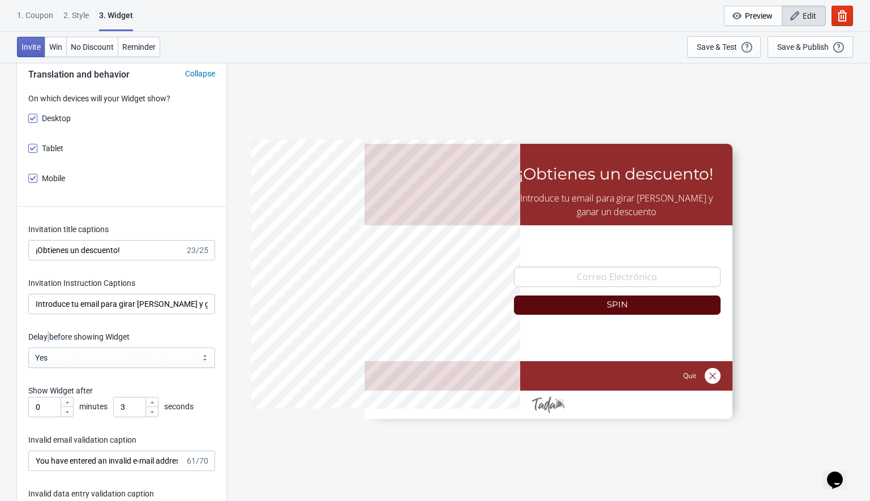
click at [49, 347] on select "Yes No" at bounding box center [121, 357] width 187 height 20
click at [49, 334] on label "Delay before showing Widget" at bounding box center [78, 336] width 101 height 11
click at [49, 347] on select "Yes No" at bounding box center [121, 357] width 187 height 20
click at [49, 334] on label "Delay before showing Widget" at bounding box center [78, 336] width 101 height 11
click at [49, 347] on select "Yes No" at bounding box center [121, 357] width 187 height 20
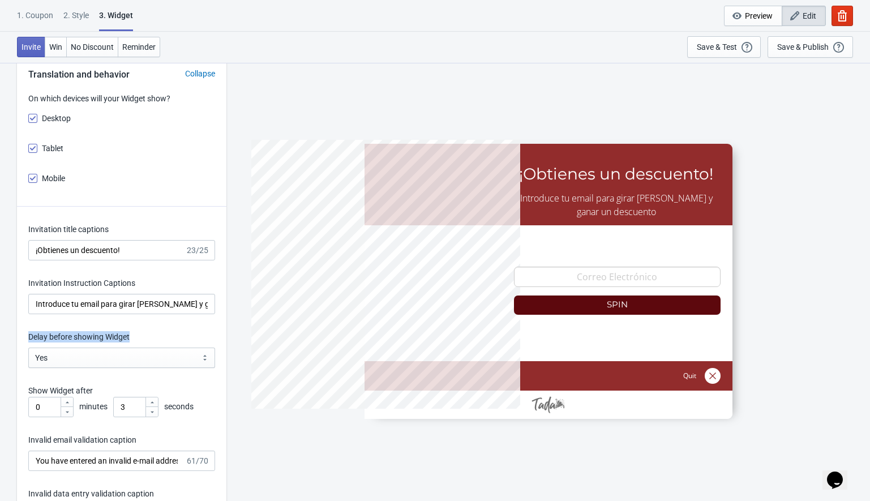
copy label "Delay before showing Widget"
click at [145, 329] on div "Invitation title captions ¡Obtienes un descuento! 23/25 Invitation Instruction …" at bounding box center [121, 502] width 209 height 590
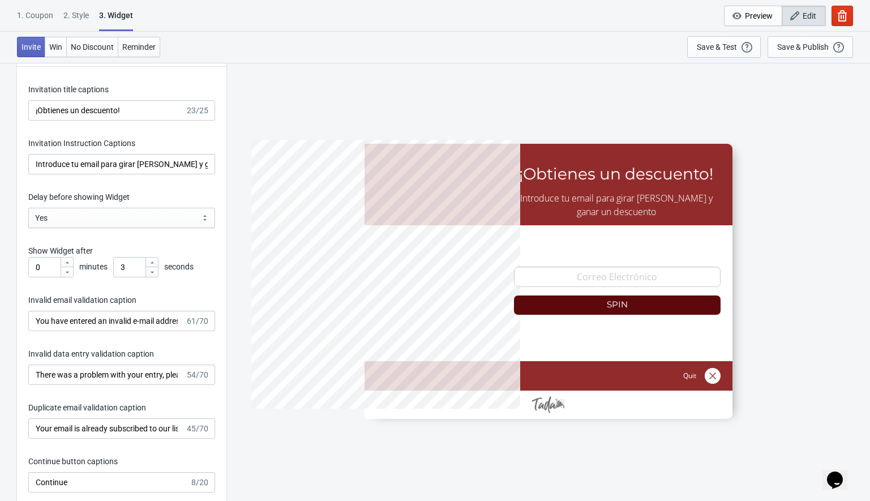
scroll to position [1533, 0]
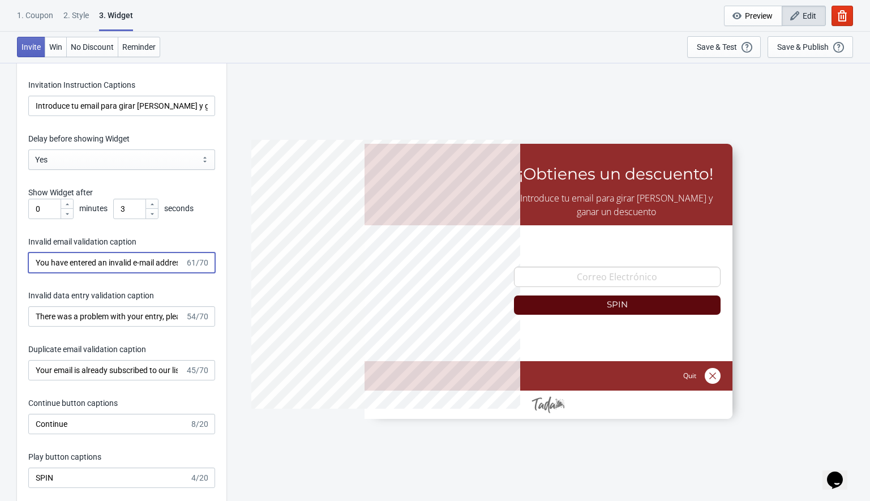
click at [87, 266] on input "You have entered an invalid e-mail address. Please try again." at bounding box center [106, 262] width 157 height 20
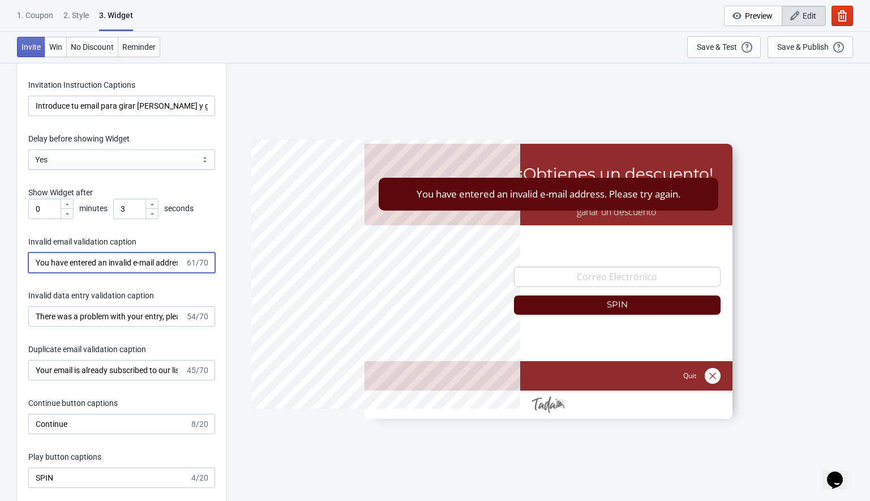
click at [87, 266] on input "You have entered an invalid e-mail address. Please try again." at bounding box center [106, 262] width 157 height 20
paste input "Ha introducido una dirección de correo electrónico no válida. Inténtel"
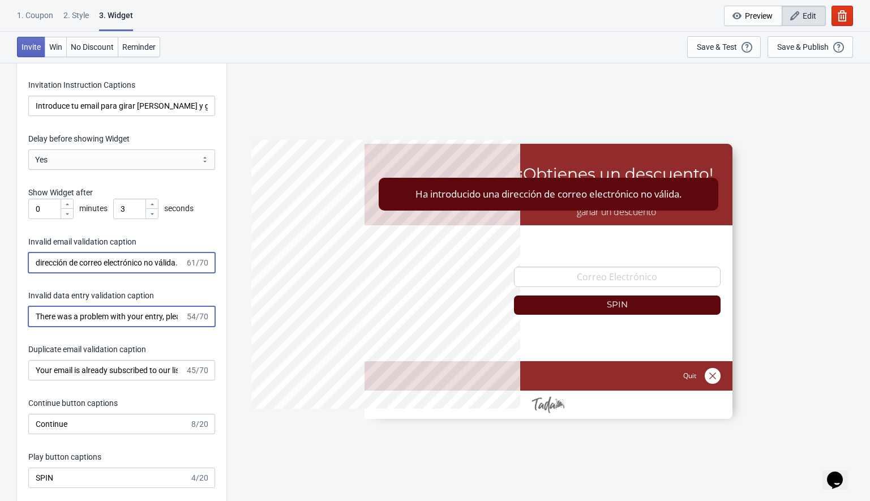
click at [110, 313] on input "There was a problem with your entry, please try again." at bounding box center [106, 316] width 157 height 20
paste input "Hubo un problema con tu entrada, por favor inténtalo de nuevo"
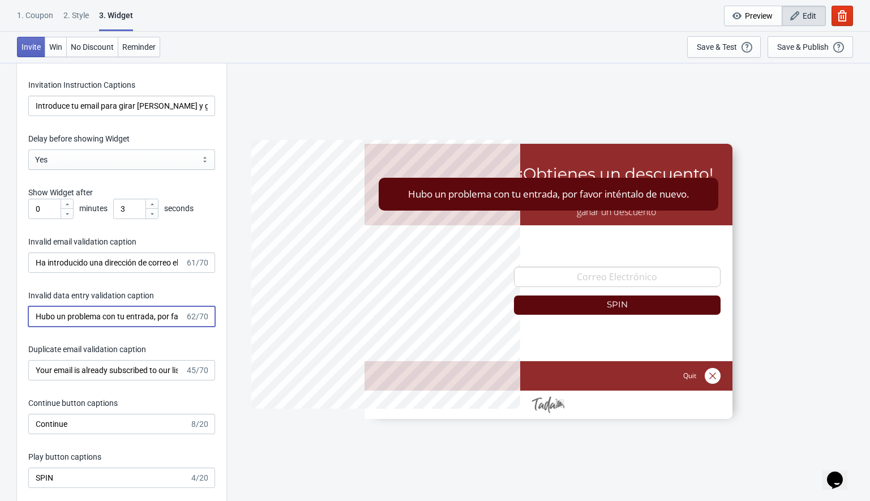
scroll to position [0, 89]
click at [84, 372] on input "Your email is already subscribed to our list." at bounding box center [106, 370] width 157 height 20
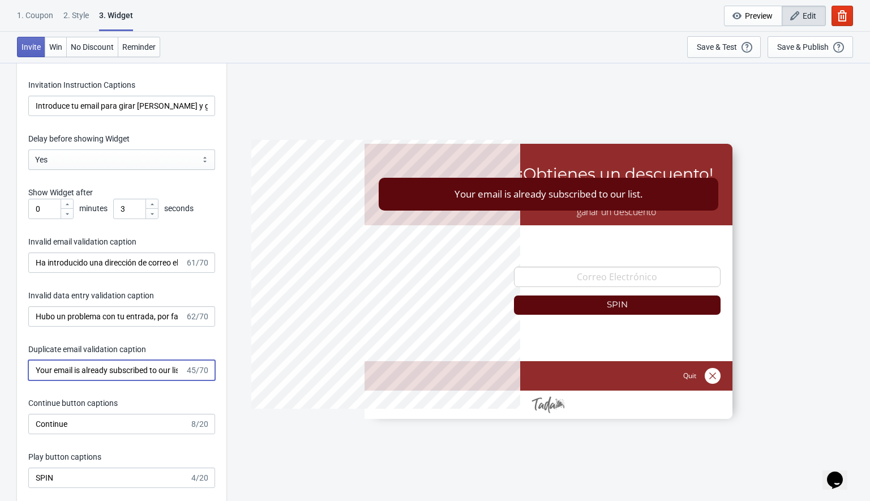
click at [84, 372] on input "Your email is already subscribed to our list." at bounding box center [106, 370] width 157 height 20
paste input "Tu correo electrónico ya está suscrito a nuestra lista"
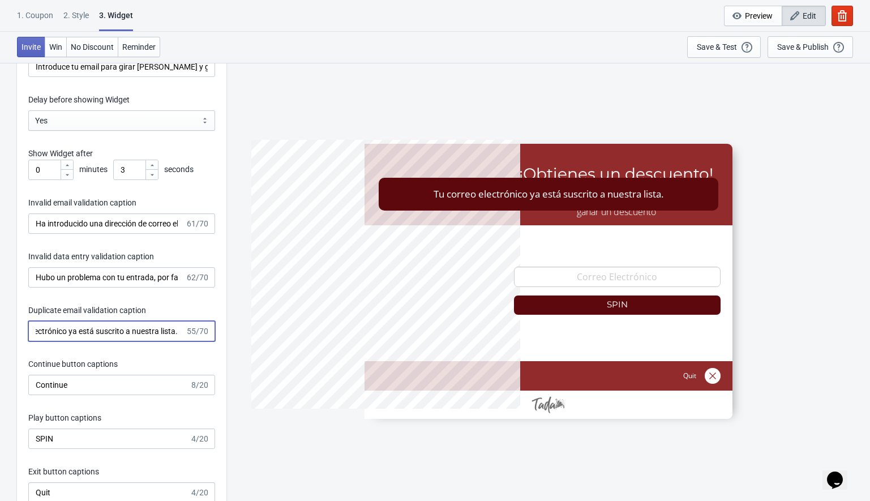
scroll to position [1593, 0]
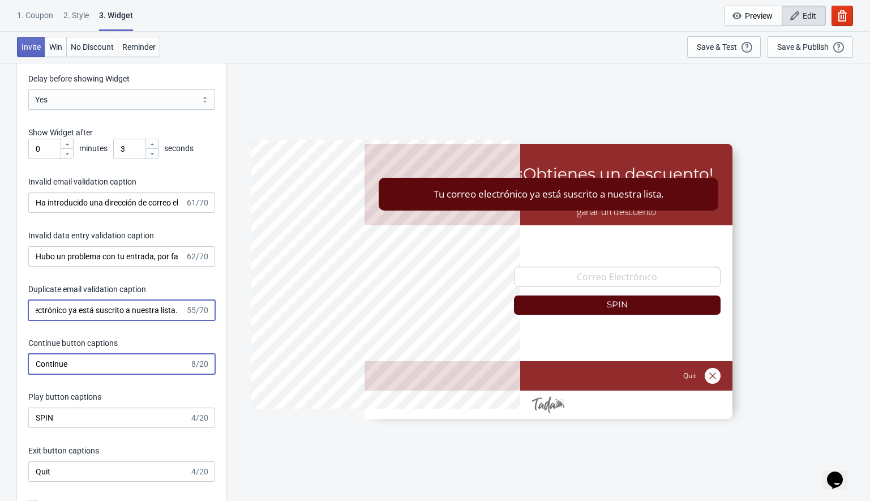
click at [84, 361] on input "Continue" at bounding box center [108, 364] width 161 height 20
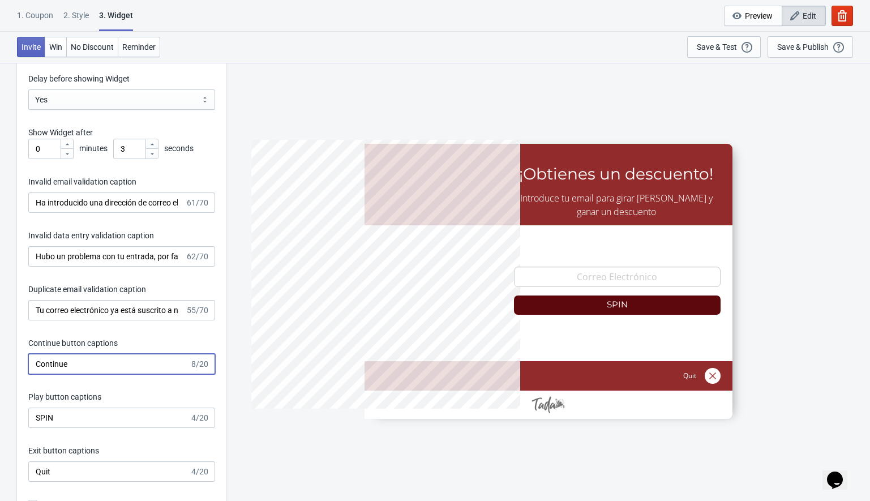
click at [84, 361] on input "Continue" at bounding box center [108, 364] width 161 height 20
click at [103, 339] on label "Continue button captions" at bounding box center [72, 342] width 89 height 11
click at [103, 354] on input "Continue" at bounding box center [108, 364] width 161 height 20
click at [87, 361] on input "Continue" at bounding box center [108, 364] width 161 height 20
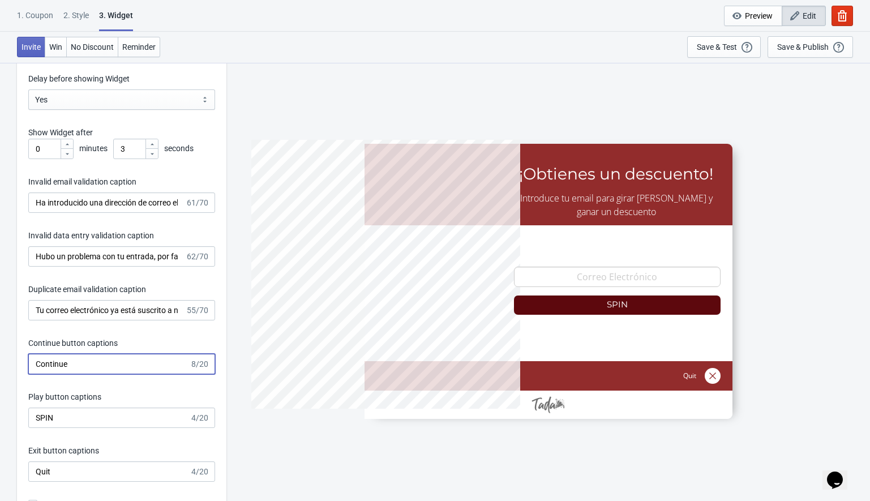
click at [63, 430] on div "Invitation title captions ¡Obtienes un descuento! 23/25 Invitation Instruction …" at bounding box center [121, 244] width 209 height 590
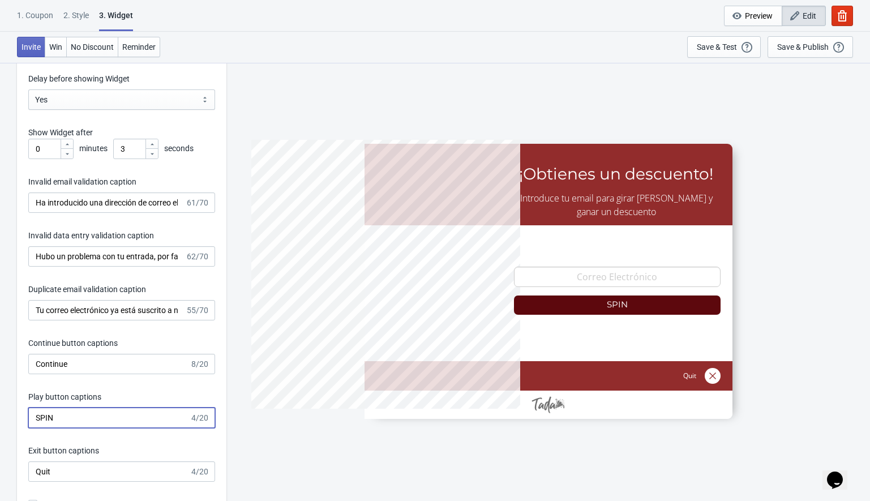
click at [64, 419] on input "SPIN" at bounding box center [108, 417] width 161 height 20
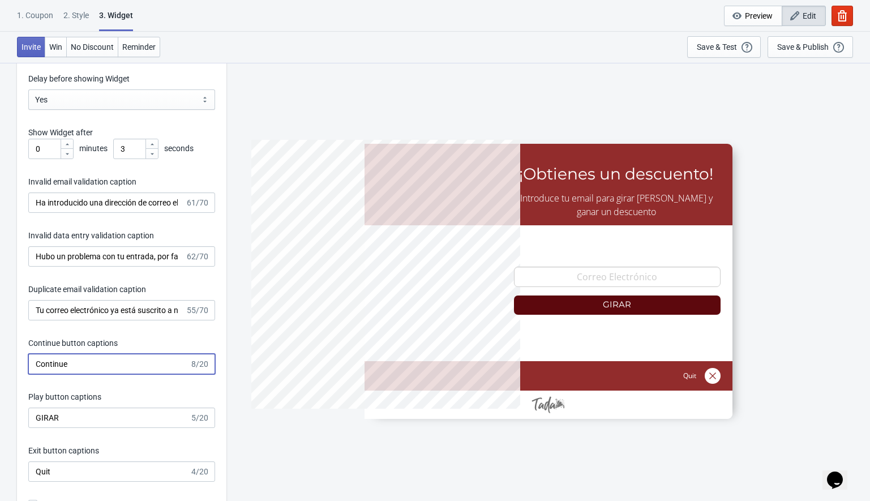
click at [75, 365] on input "Continue" at bounding box center [108, 364] width 161 height 20
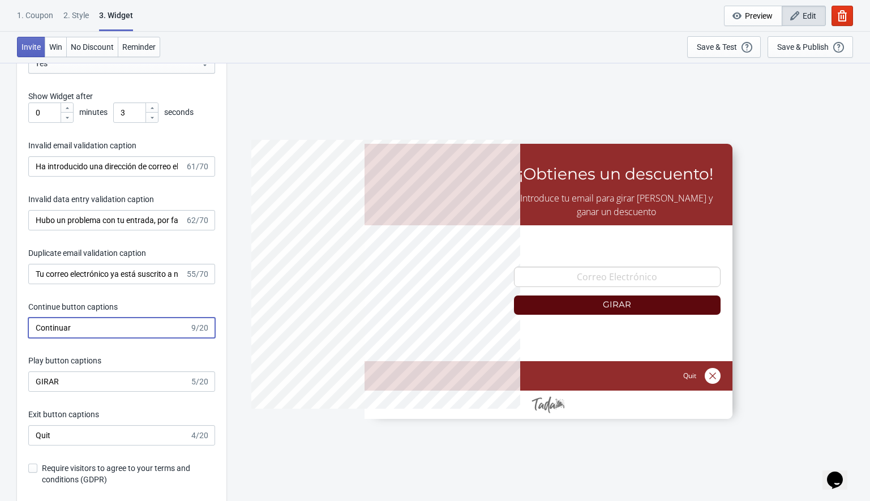
scroll to position [1630, 0]
click at [62, 432] on input "Quit" at bounding box center [108, 434] width 161 height 20
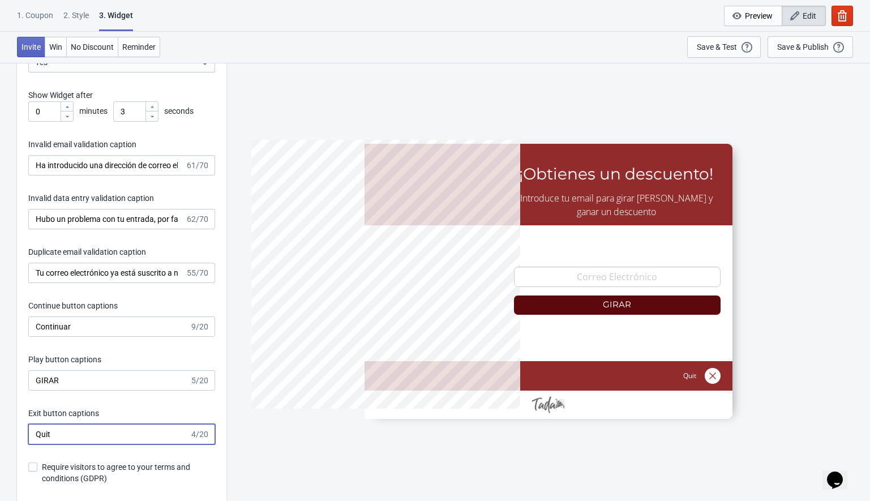
click at [62, 432] on input "Quit" at bounding box center [108, 434] width 161 height 20
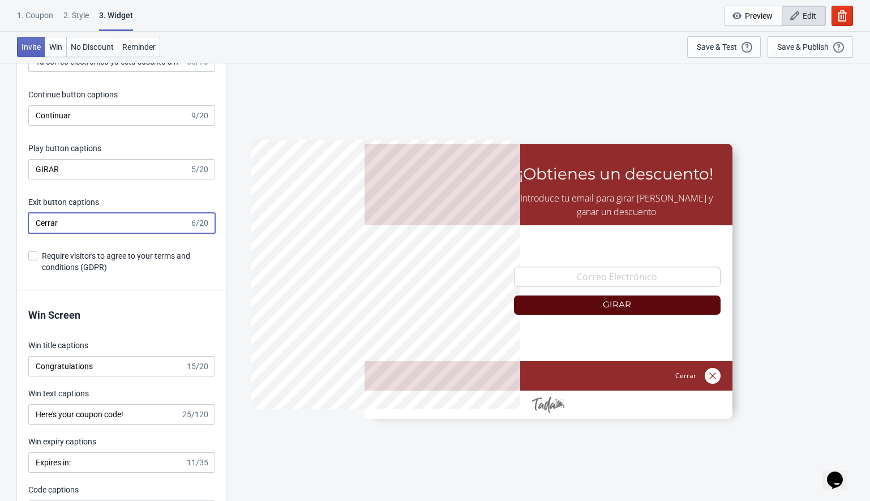
scroll to position [1840, 0]
click at [87, 255] on span "Require visitors to agree to your terms and conditions (GDPR)" at bounding box center [128, 262] width 173 height 23
click at [29, 255] on input "Require visitors to agree to your terms and conditions (GDPR)" at bounding box center [28, 262] width 1 height 20
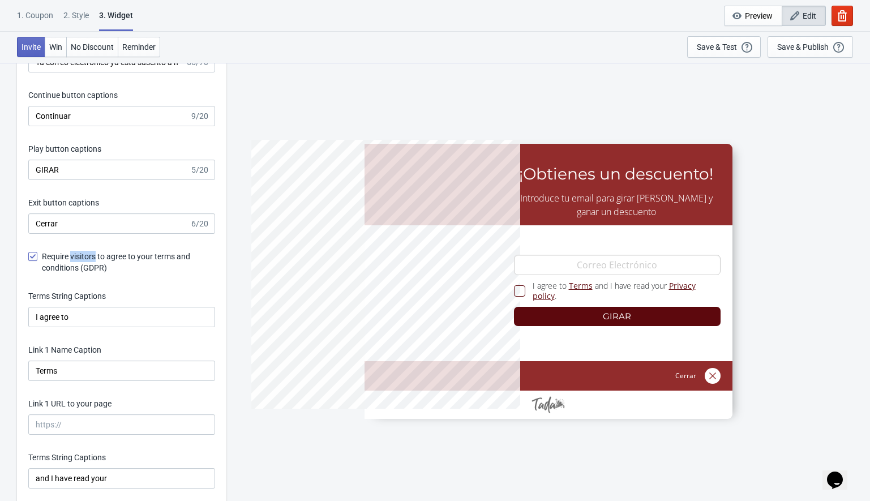
click at [87, 255] on span "Require visitors to agree to your terms and conditions (GDPR)" at bounding box center [128, 262] width 173 height 23
click at [29, 255] on input "Require visitors to agree to your terms and conditions (GDPR)" at bounding box center [28, 262] width 1 height 20
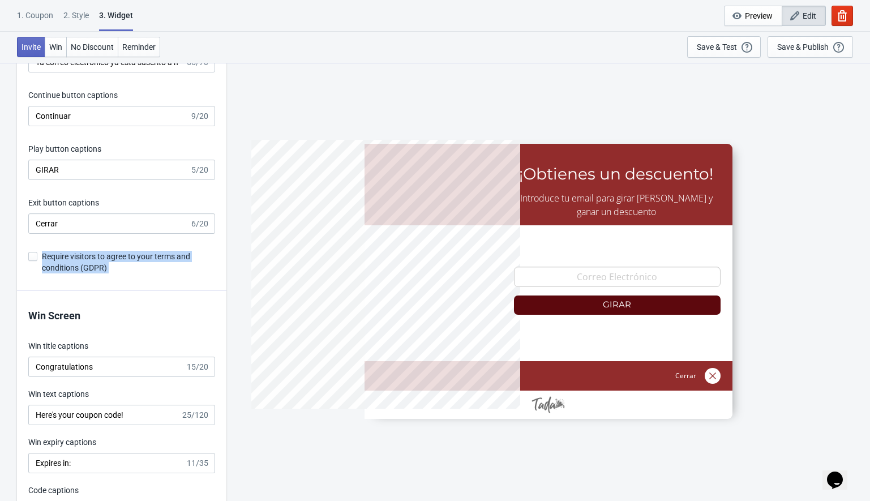
click at [87, 255] on span "Require visitors to agree to your terms and conditions (GDPR)" at bounding box center [128, 262] width 173 height 23
click at [29, 255] on input "Require visitors to agree to your terms and conditions (GDPR)" at bounding box center [28, 262] width 1 height 20
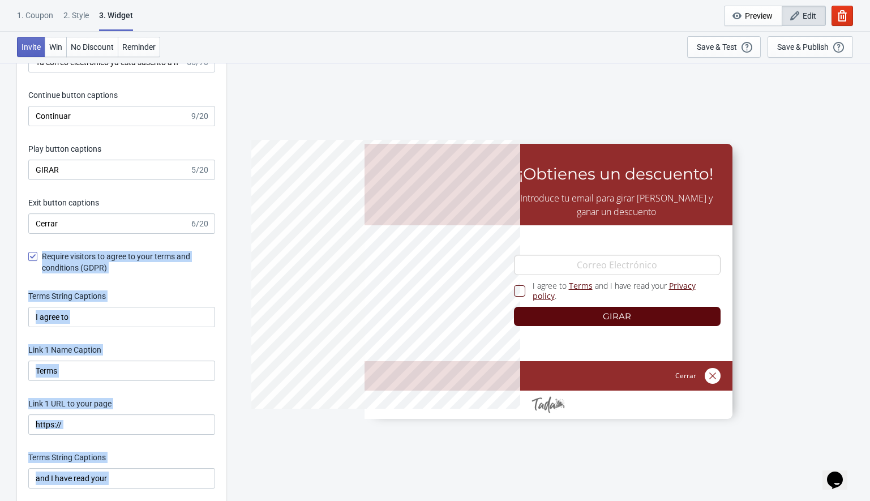
click at [87, 255] on span "Require visitors to agree to your terms and conditions (GDPR)" at bounding box center [128, 262] width 173 height 23
click at [29, 255] on input "Require visitors to agree to your terms and conditions (GDPR)" at bounding box center [28, 262] width 1 height 20
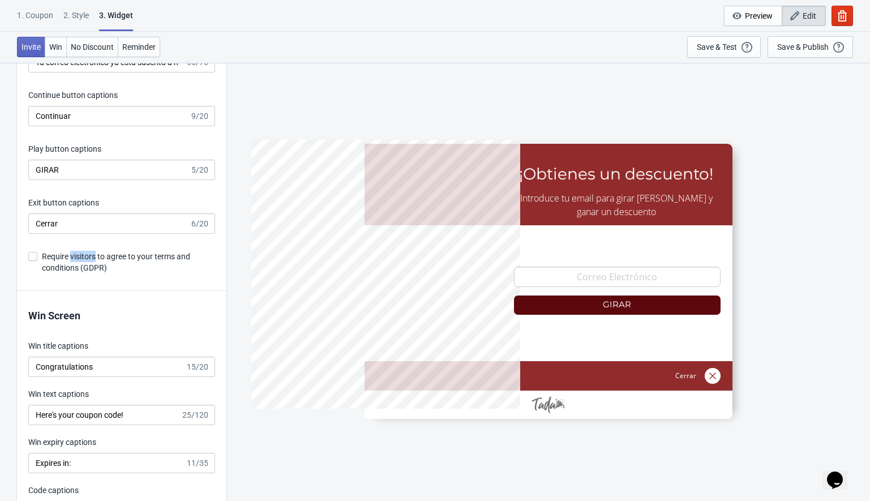
click at [87, 255] on span "Require visitors to agree to your terms and conditions (GDPR)" at bounding box center [128, 262] width 173 height 23
click at [29, 255] on input "Require visitors to agree to your terms and conditions (GDPR)" at bounding box center [28, 262] width 1 height 20
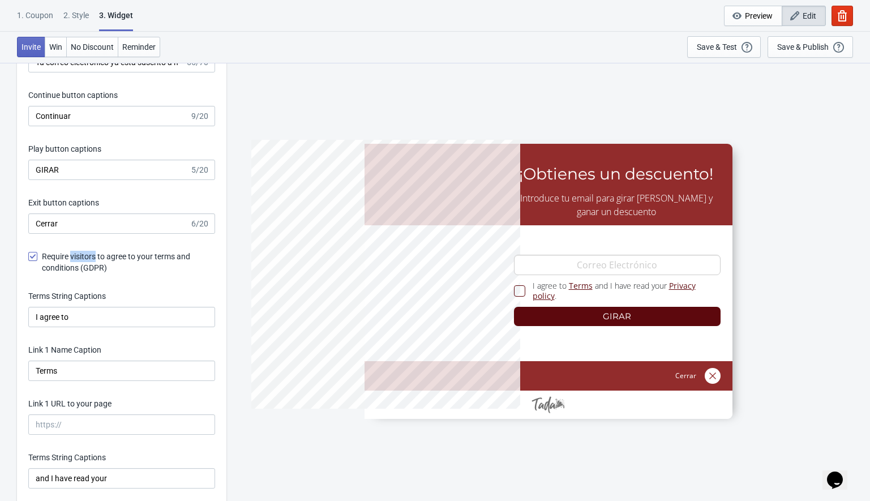
click at [87, 255] on span "Require visitors to agree to your terms and conditions (GDPR)" at bounding box center [128, 262] width 173 height 23
click at [29, 255] on input "Require visitors to agree to your terms and conditions (GDPR)" at bounding box center [28, 262] width 1 height 20
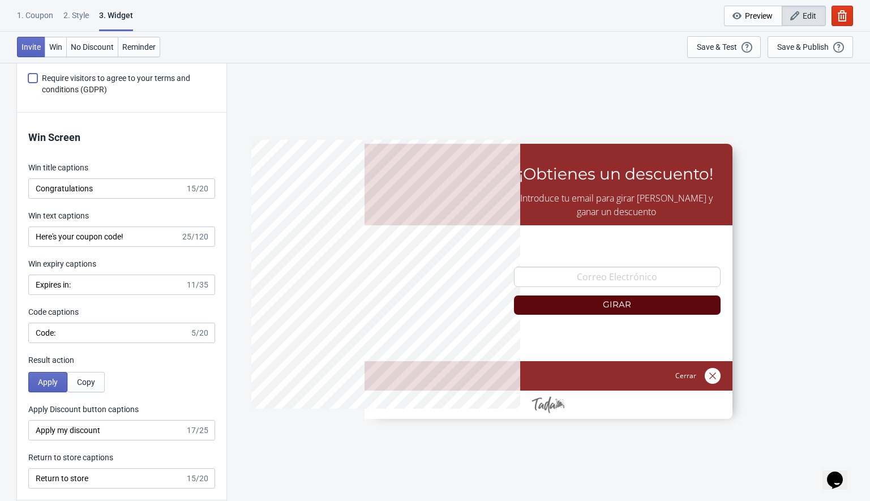
scroll to position [2019, 0]
click at [61, 156] on div "Win Screen Win title captions Congratulations 15/20 Win text captions Here's yo…" at bounding box center [121, 307] width 209 height 388
click at [71, 186] on input "Congratulations" at bounding box center [106, 188] width 157 height 20
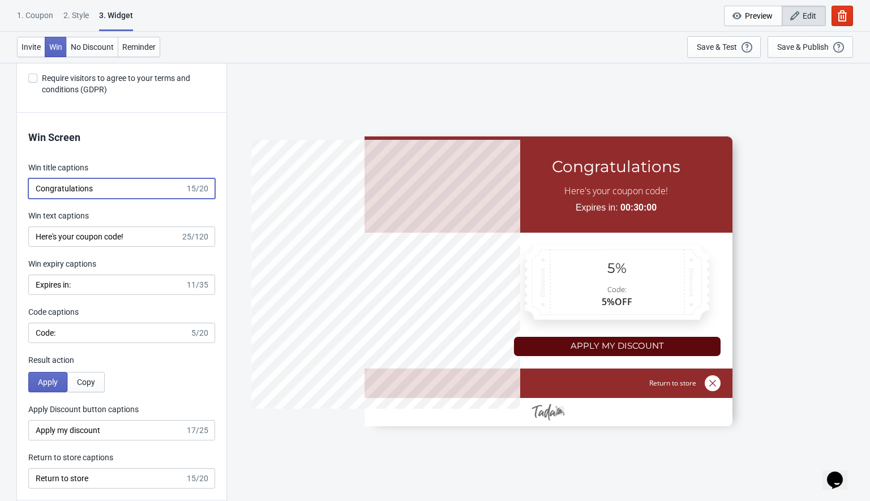
click at [81, 188] on input "Congratulations" at bounding box center [106, 188] width 157 height 20
click at [79, 237] on input "Here's your coupon code!" at bounding box center [104, 236] width 152 height 20
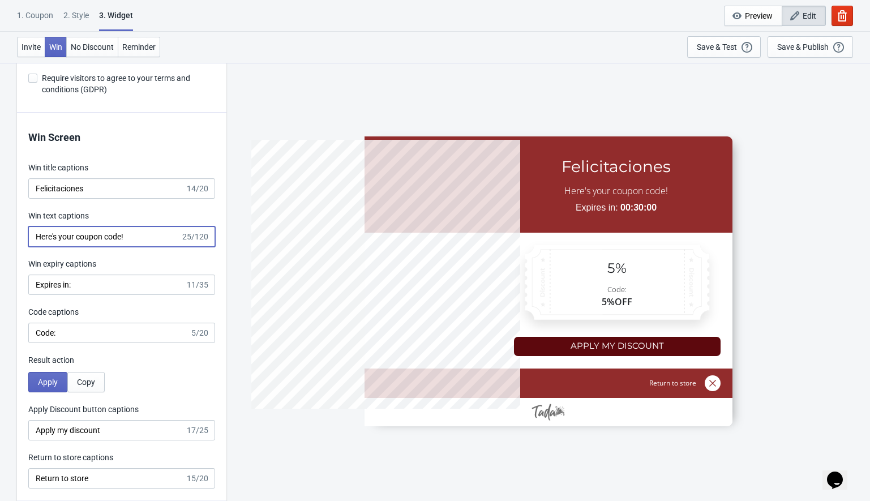
click at [79, 237] on input "Here's your coupon code!" at bounding box center [104, 236] width 152 height 20
paste input "¡Aquí está tu código de cupón!"
click at [44, 287] on input "Expires in:" at bounding box center [106, 284] width 157 height 20
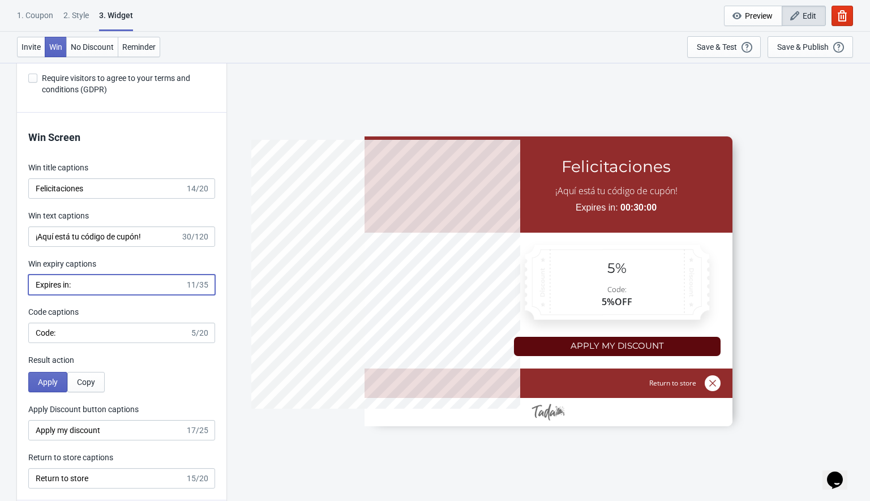
click at [44, 287] on input "Expires in:" at bounding box center [106, 284] width 157 height 20
paste input "Caduca e"
click at [54, 336] on input "Code:" at bounding box center [108, 332] width 161 height 20
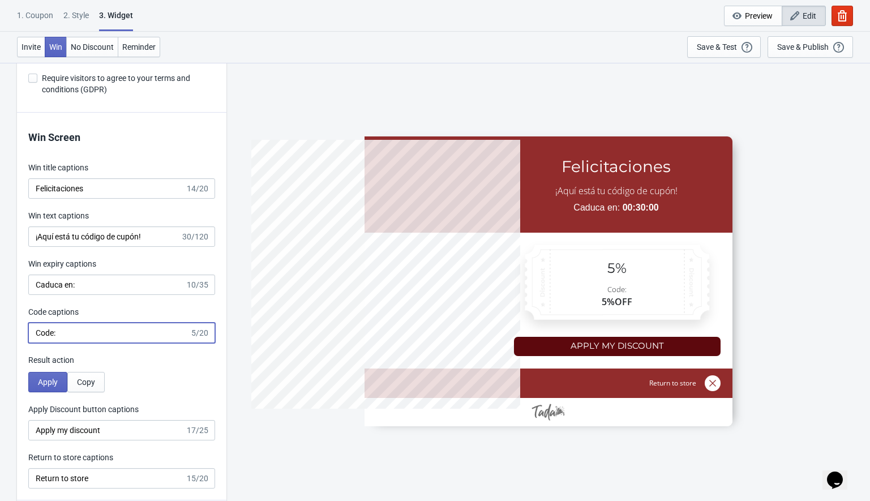
click at [54, 336] on input "Code:" at bounding box center [108, 332] width 161 height 20
click at [55, 334] on input "Code:" at bounding box center [108, 332] width 161 height 20
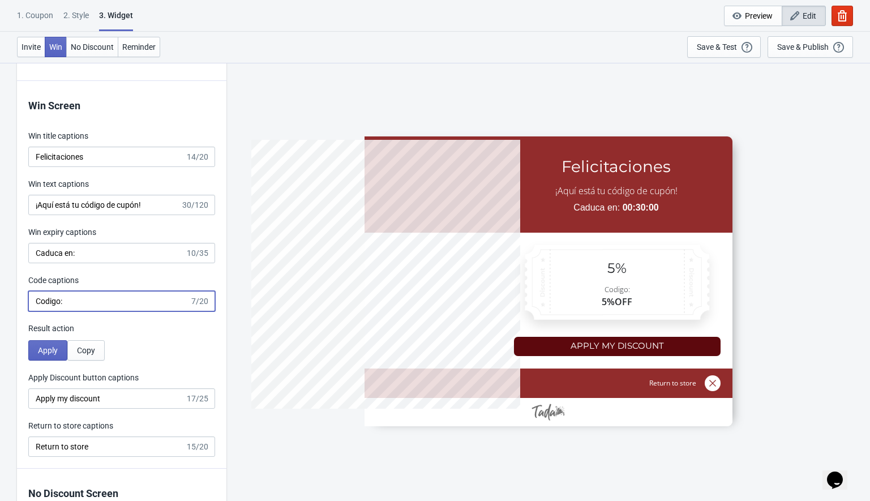
scroll to position [2080, 0]
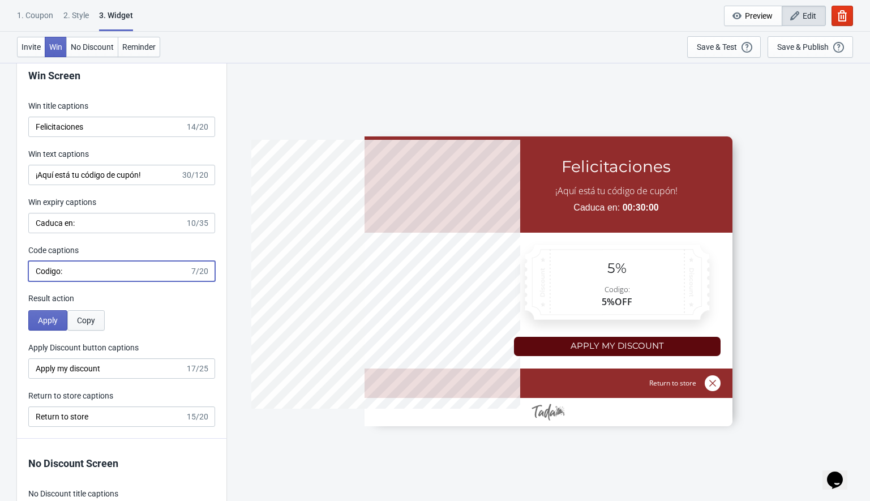
click at [80, 327] on button "Copy" at bounding box center [85, 320] width 37 height 20
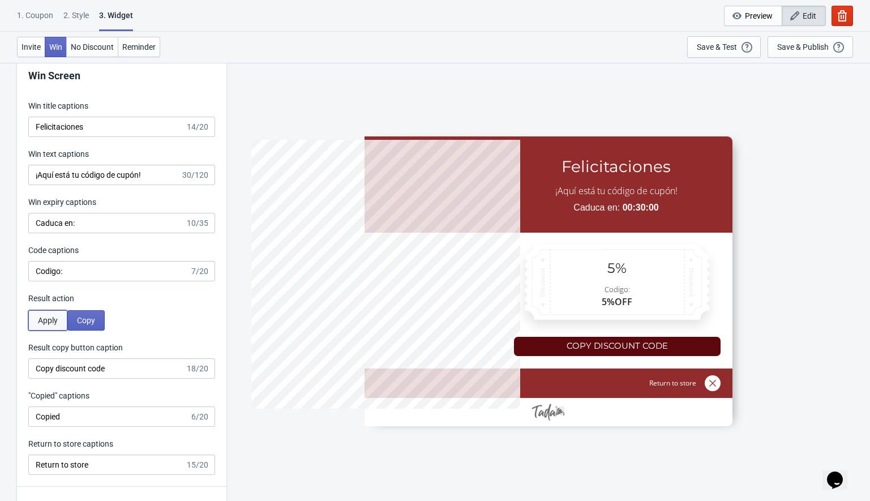
click at [45, 323] on span "Apply" at bounding box center [48, 320] width 20 height 9
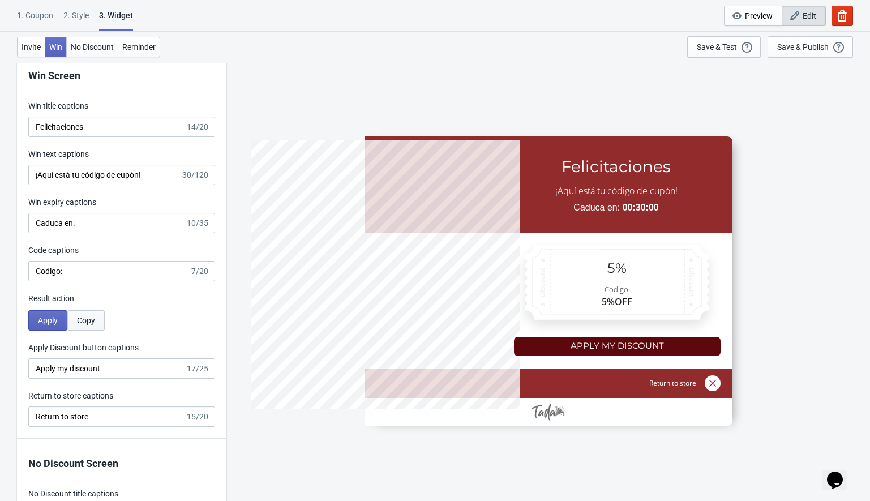
click at [86, 319] on span "Copy" at bounding box center [86, 320] width 18 height 9
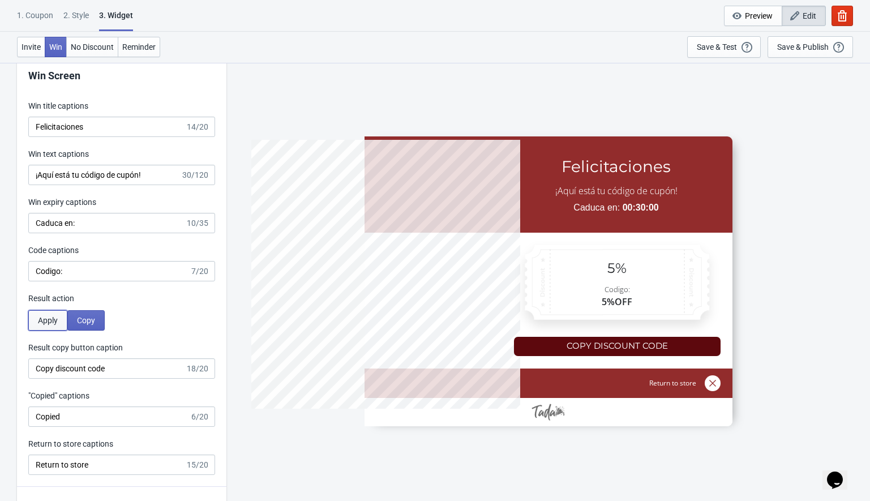
click at [49, 321] on span "Apply" at bounding box center [48, 320] width 20 height 9
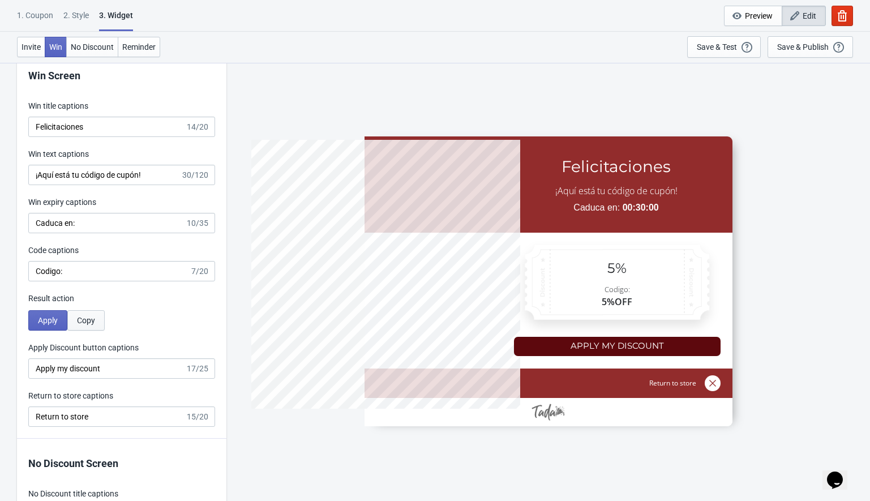
click at [81, 320] on span "Copy" at bounding box center [86, 320] width 18 height 9
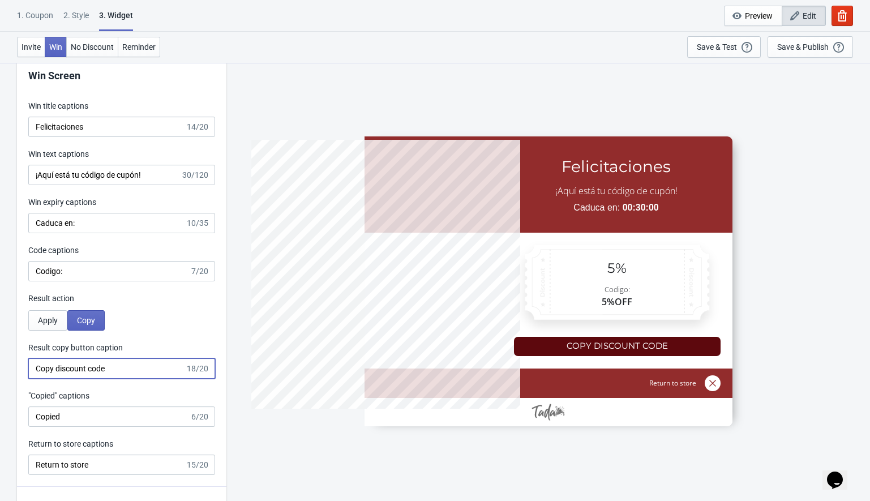
click at [104, 368] on input "Copy discount code" at bounding box center [106, 368] width 157 height 20
paste input "iar código de des"
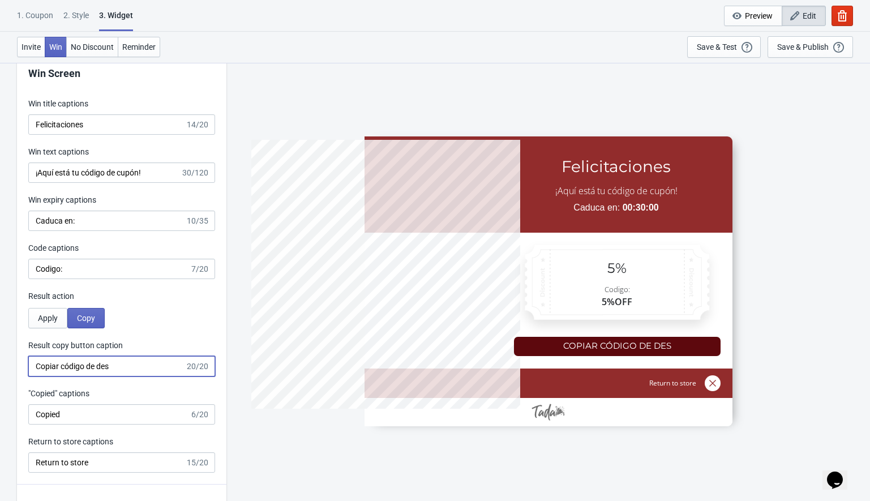
scroll to position [2083, 0]
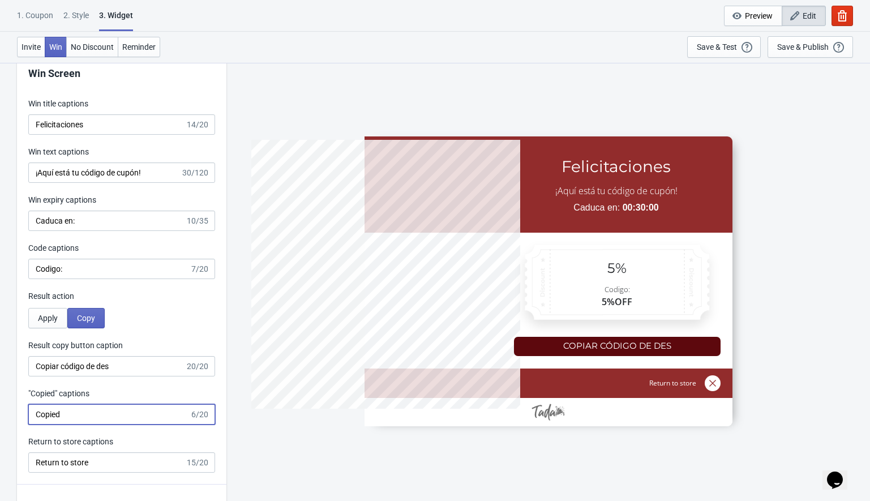
click at [66, 414] on input "Copied" at bounding box center [108, 414] width 161 height 20
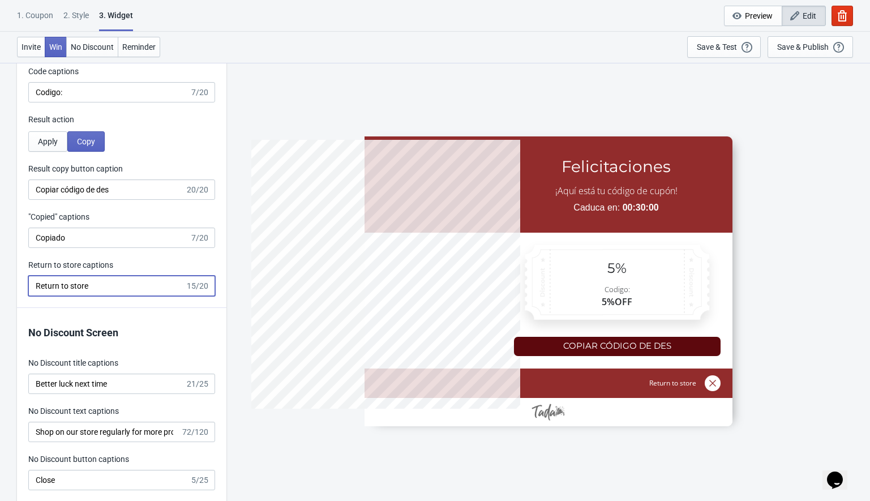
click at [73, 285] on input "Return to store" at bounding box center [106, 286] width 157 height 20
click at [91, 283] on input "Return to store" at bounding box center [106, 286] width 157 height 20
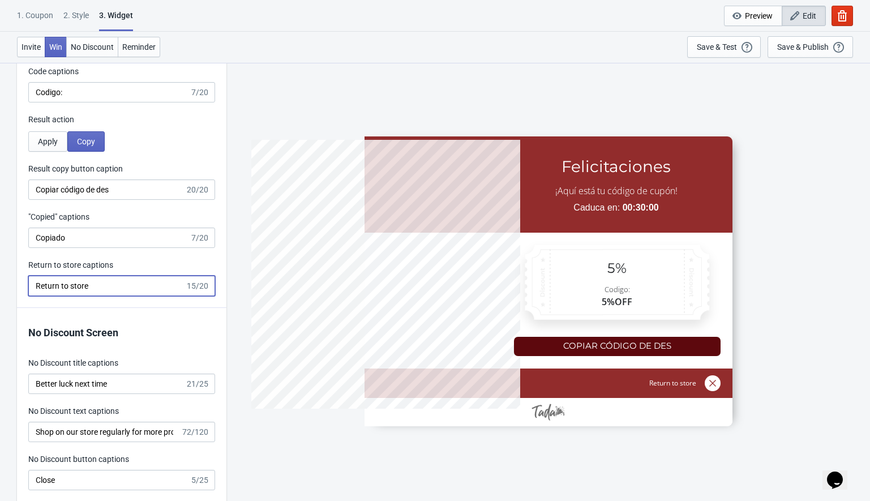
click at [91, 283] on input "Return to store" at bounding box center [106, 286] width 157 height 20
click at [76, 293] on input "Return to store" at bounding box center [106, 286] width 157 height 20
paste input "Volver a la tienda"
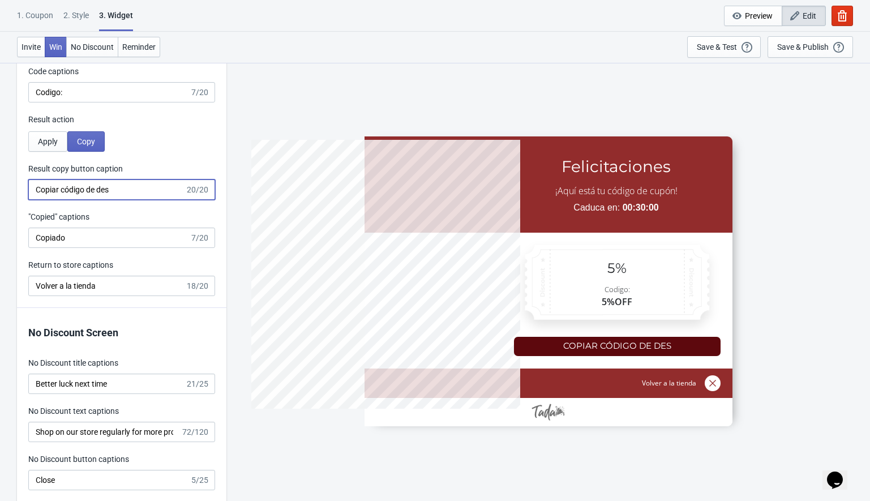
click at [124, 191] on input "Copiar código de des" at bounding box center [106, 189] width 157 height 20
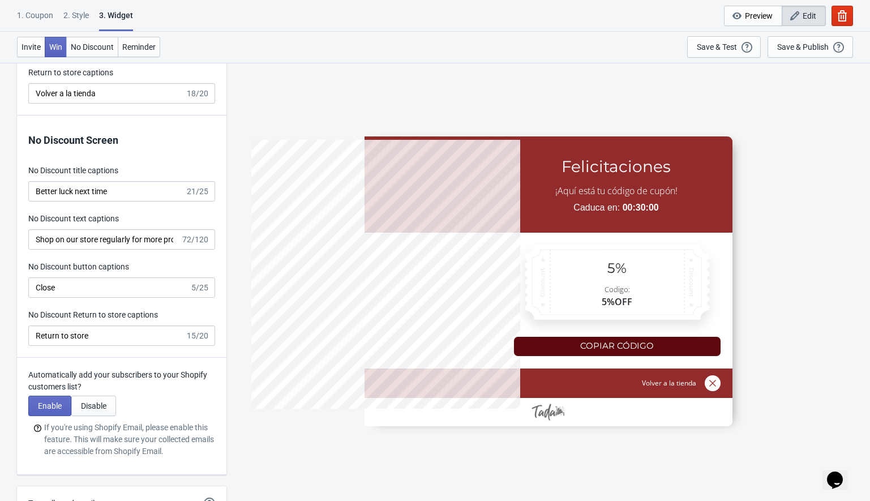
scroll to position [2451, 0]
click at [77, 187] on input "Better luck next time" at bounding box center [106, 192] width 157 height 20
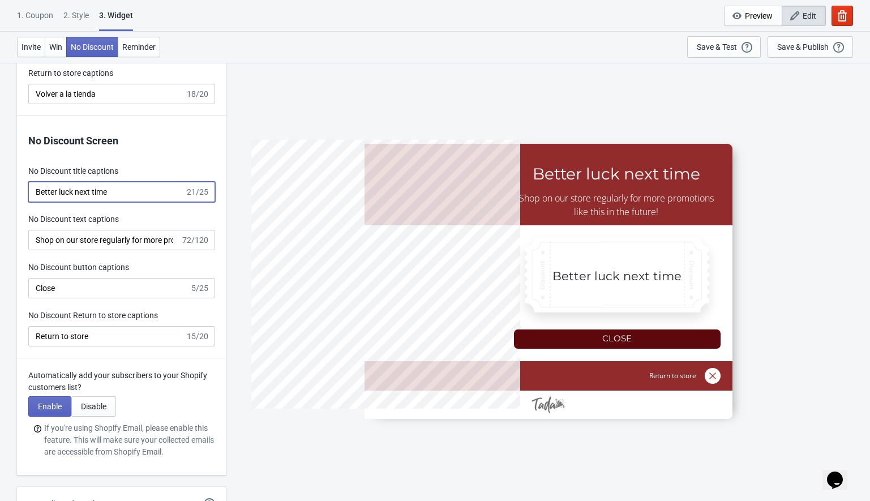
click at [77, 187] on input "Better luck next time" at bounding box center [106, 192] width 157 height 20
paste input "Más suerte la próxima vez"
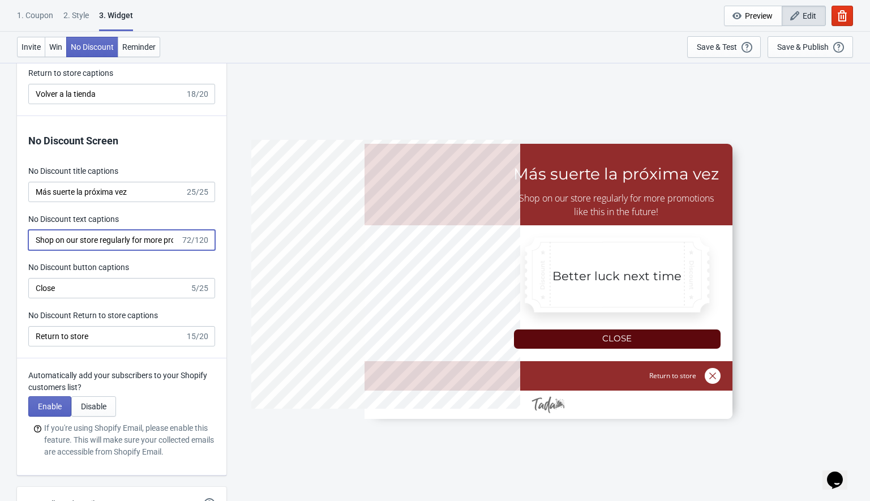
click at [93, 240] on input "Shop on our store regularly for more promotions like this in the future!" at bounding box center [104, 240] width 152 height 20
paste input "¡Compre en nuestra tienda regularmente para obtener más promociones como esta e…"
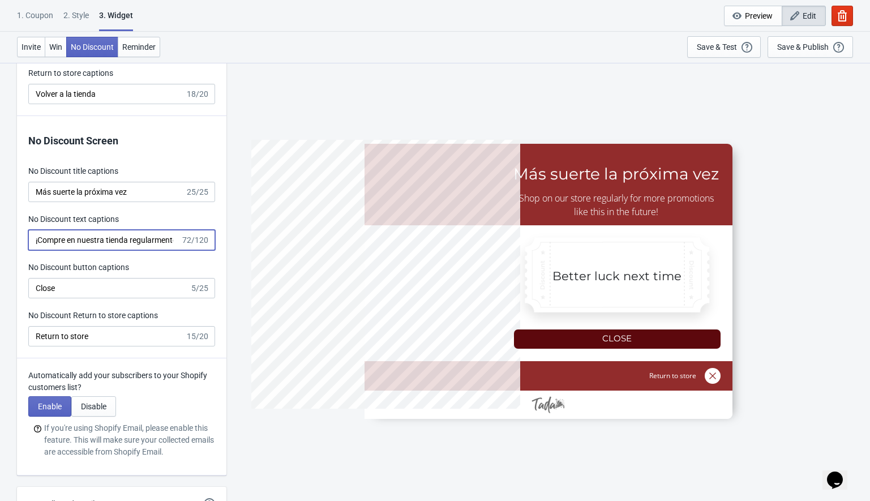
scroll to position [0, 210]
click at [50, 291] on input "Close" at bounding box center [108, 288] width 161 height 20
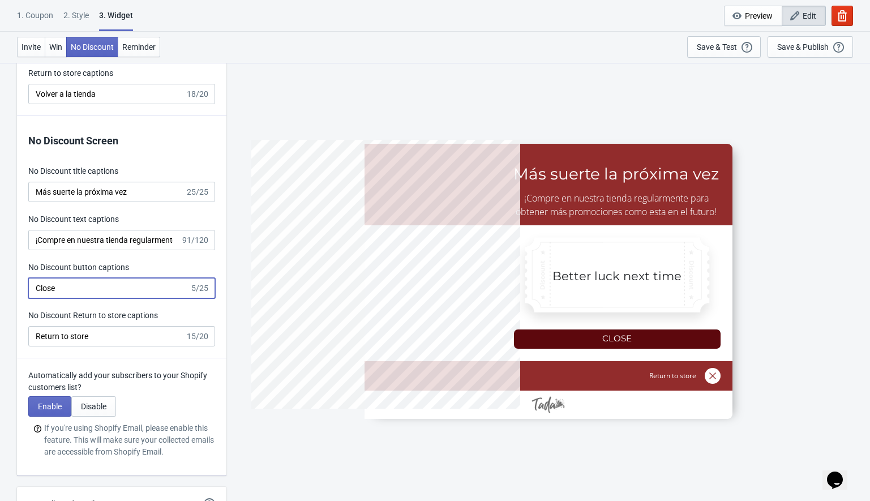
click at [50, 291] on input "Close" at bounding box center [108, 288] width 161 height 20
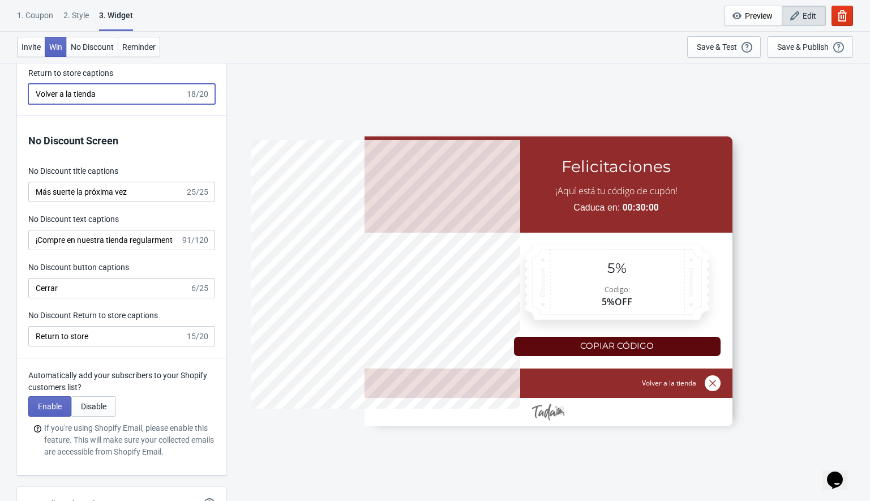
click at [65, 92] on input "Volver a la tienda" at bounding box center [106, 94] width 157 height 20
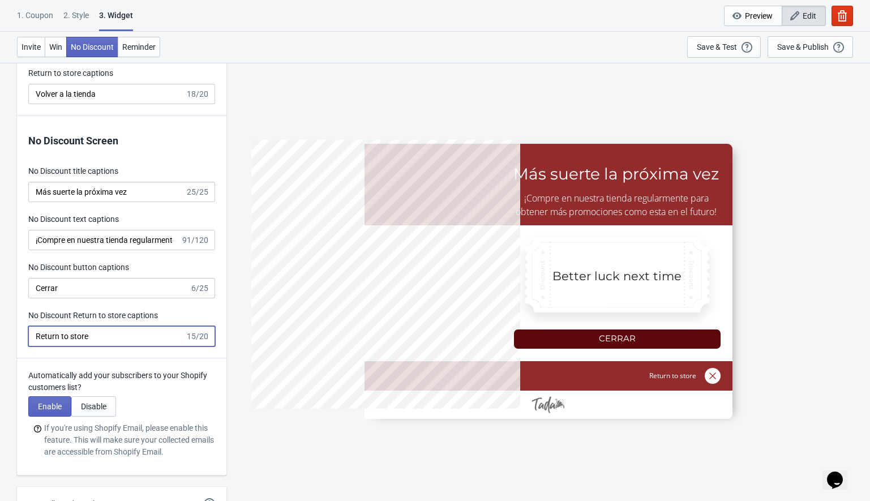
click at [102, 334] on input "Return to store" at bounding box center [106, 336] width 157 height 20
paste input "Volver a la tienda"
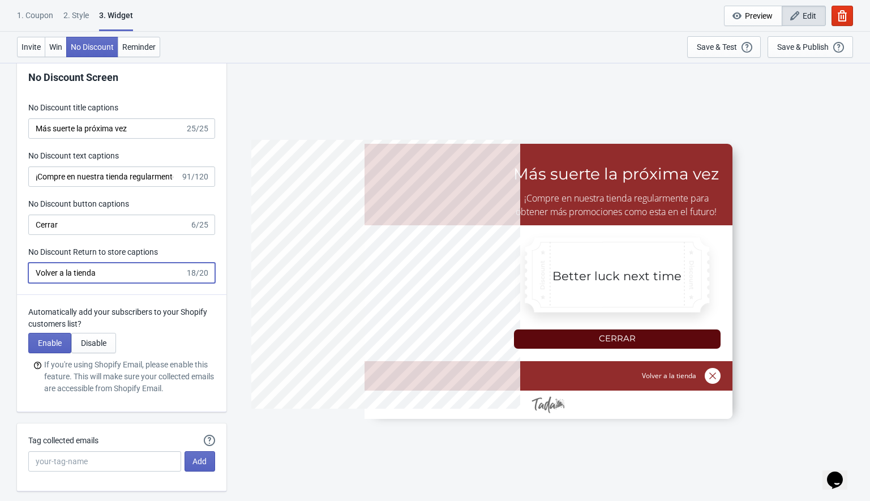
scroll to position [2515, 0]
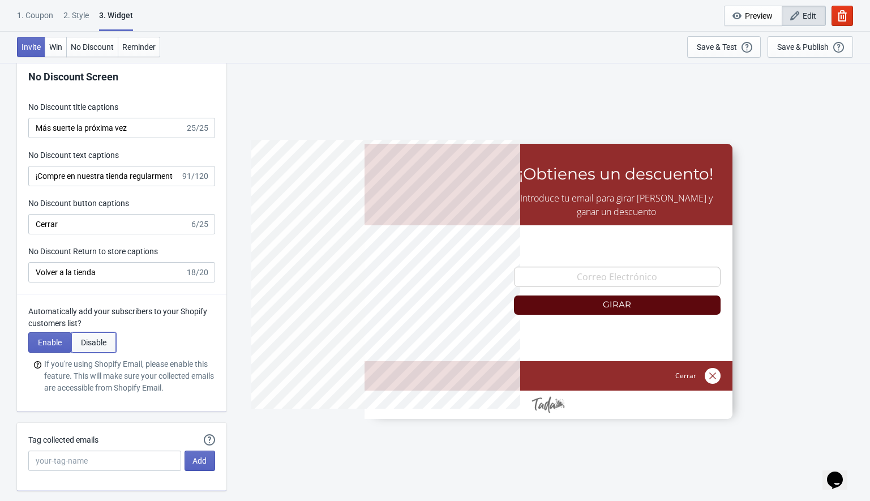
click at [100, 345] on span "Disable" at bounding box center [93, 342] width 25 height 9
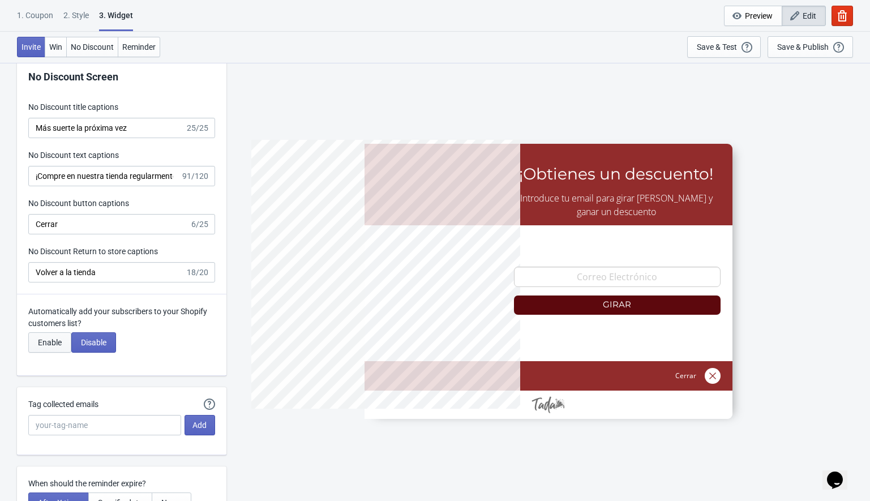
click at [45, 339] on span "Enable" at bounding box center [50, 342] width 24 height 9
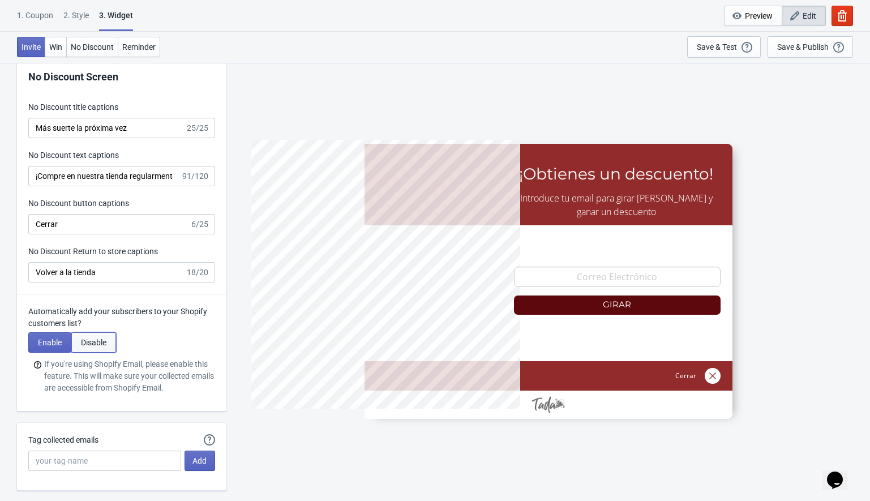
click at [98, 343] on span "Disable" at bounding box center [93, 342] width 25 height 9
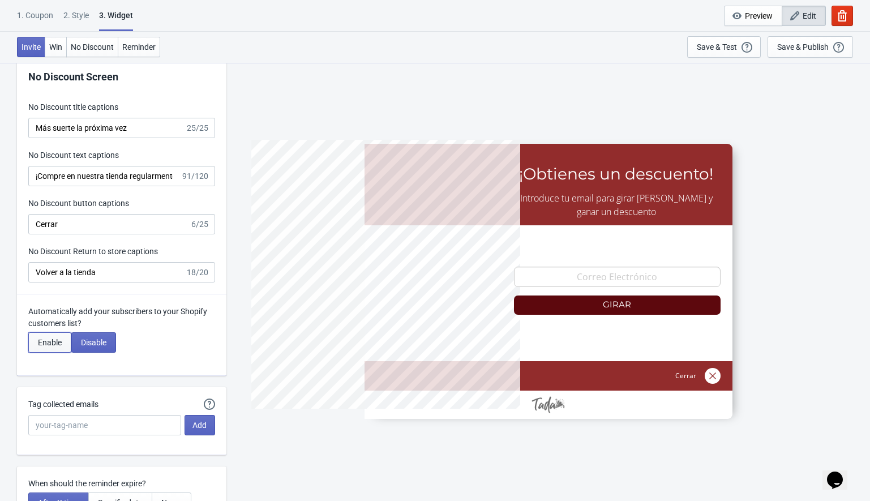
click at [57, 339] on span "Enable" at bounding box center [50, 342] width 24 height 9
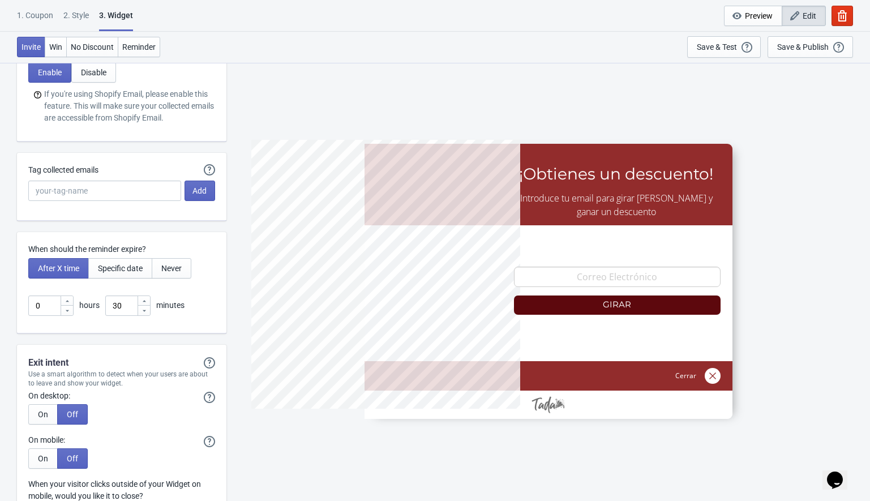
scroll to position [2785, 0]
click at [66, 188] on input "Tag collected emails" at bounding box center [104, 190] width 153 height 20
click at [200, 194] on span "Add" at bounding box center [199, 190] width 14 height 9
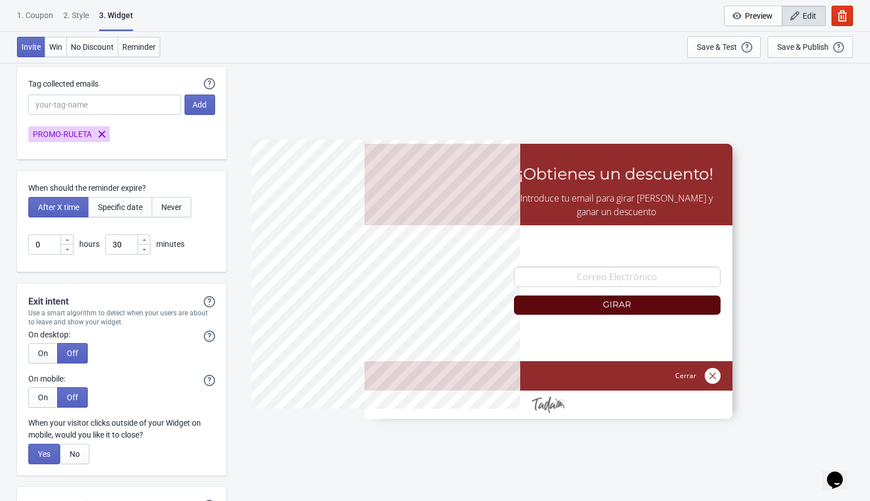
scroll to position [2871, 0]
drag, startPoint x: 27, startPoint y: 301, endPoint x: 152, endPoint y: 325, distance: 127.3
click at [152, 325] on div "Exit intent Exit intent will only show the Widget if it hasn't showed previousl…" at bounding box center [121, 379] width 209 height 192
copy div "Exit intent Exit intent will only show the Widget if it hasn't showed previousl…"
click at [45, 422] on p "When your visitor clicks outside of your Widget on mobile, would you like it to…" at bounding box center [121, 428] width 187 height 24
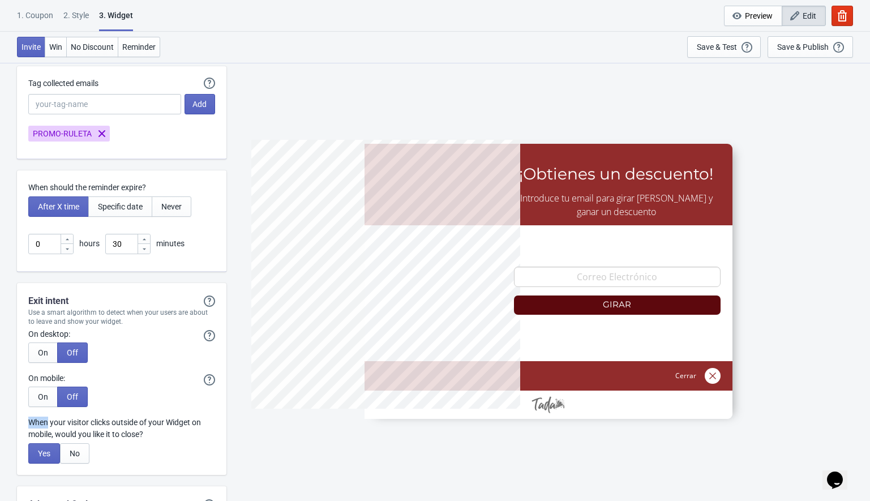
click at [45, 422] on p "When your visitor clicks outside of your Widget on mobile, would you like it to…" at bounding box center [121, 428] width 187 height 24
copy div "When your visitor clicks outside of your Widget on mobile, would you like it to…"
click at [81, 455] on button "No" at bounding box center [74, 453] width 29 height 20
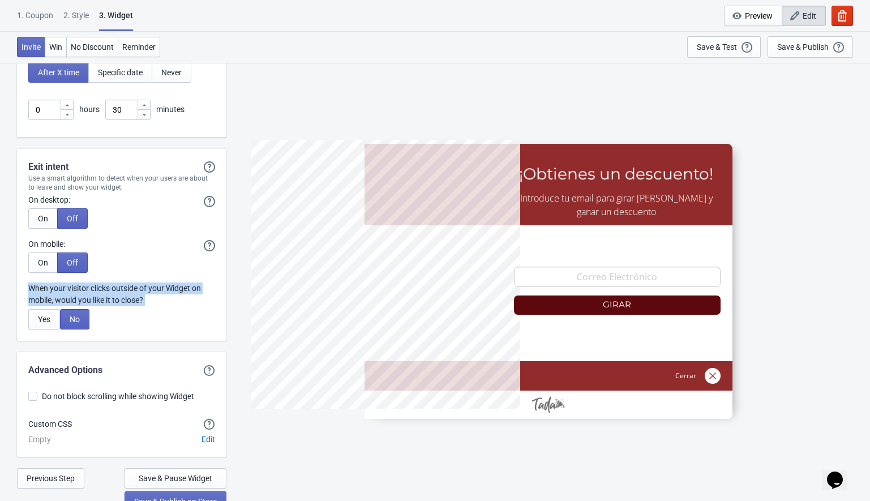
scroll to position [3016, 0]
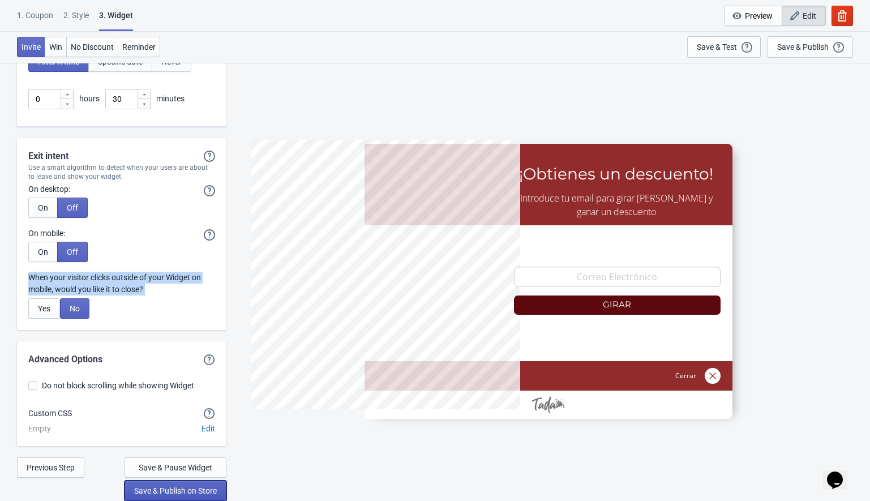
click at [170, 490] on span "Save & Publish on Store" at bounding box center [175, 490] width 83 height 9
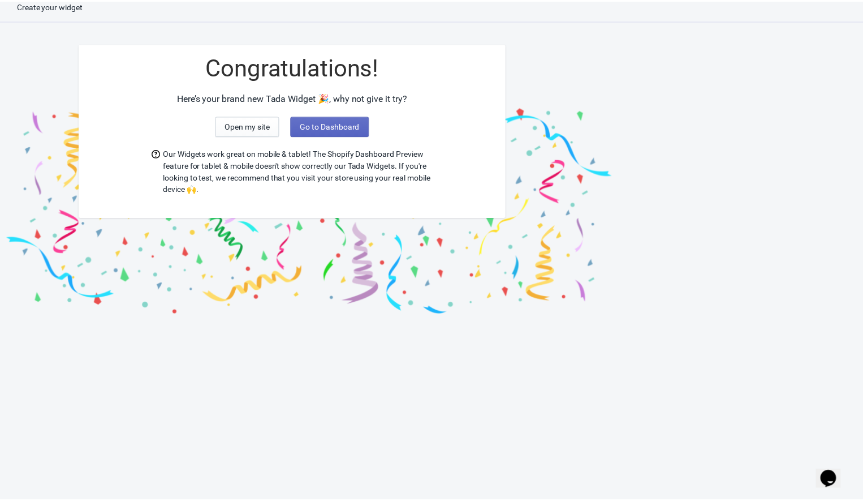
scroll to position [11, 0]
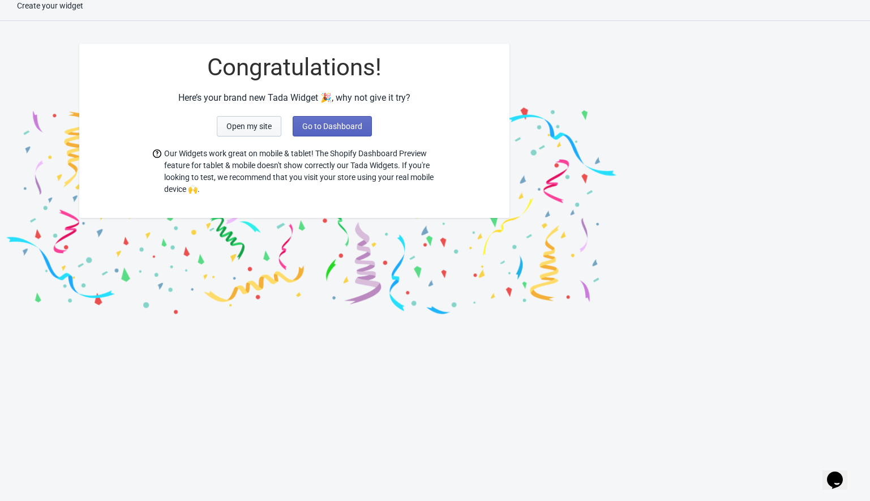
click at [242, 126] on span "Open my site" at bounding box center [248, 126] width 45 height 9
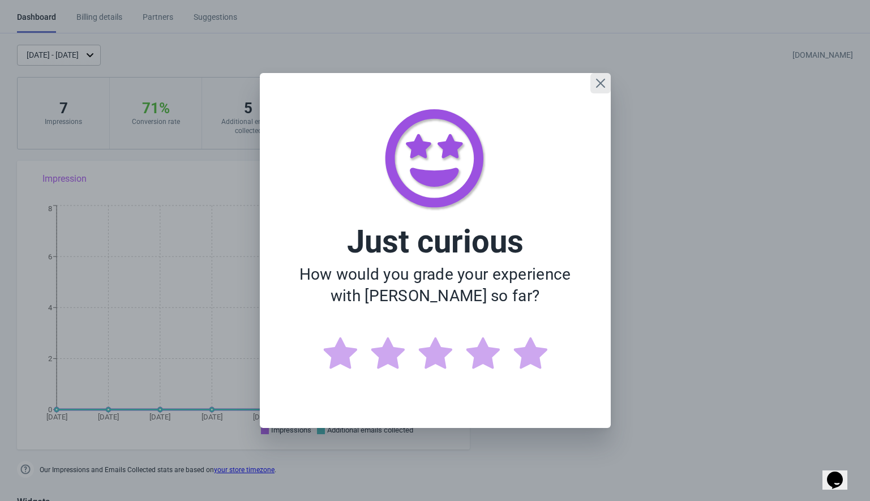
click at [597, 83] on icon "Close" at bounding box center [600, 83] width 11 height 11
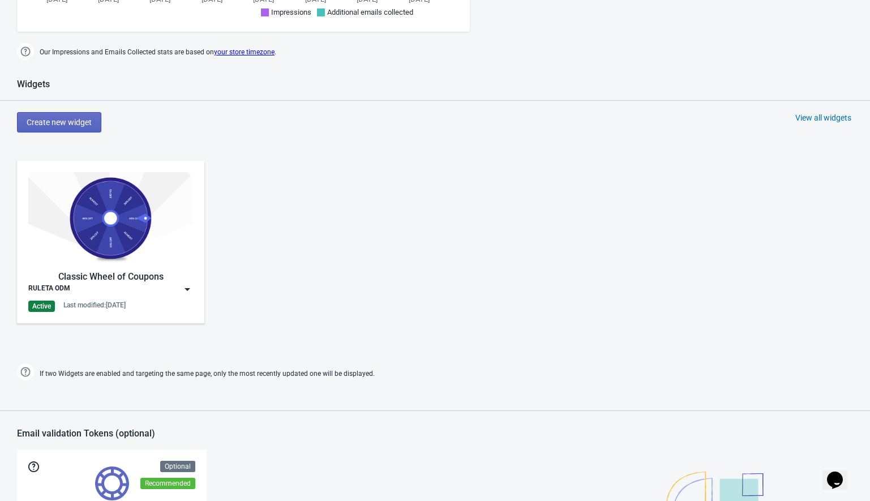
scroll to position [372, 0]
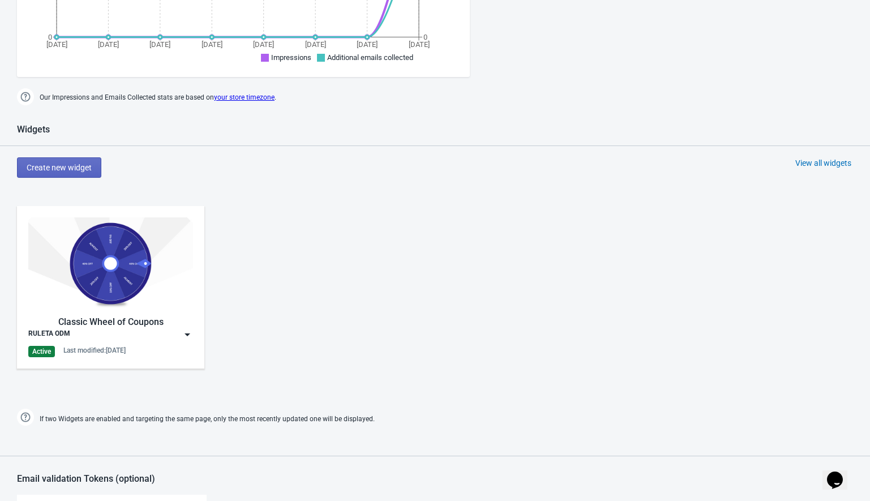
click at [121, 272] on img at bounding box center [110, 263] width 165 height 92
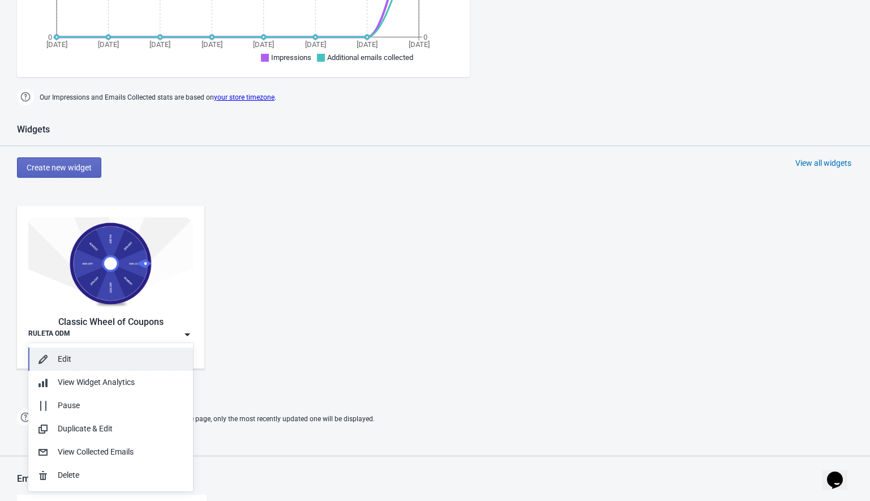
click at [72, 358] on div "Edit" at bounding box center [121, 359] width 126 height 12
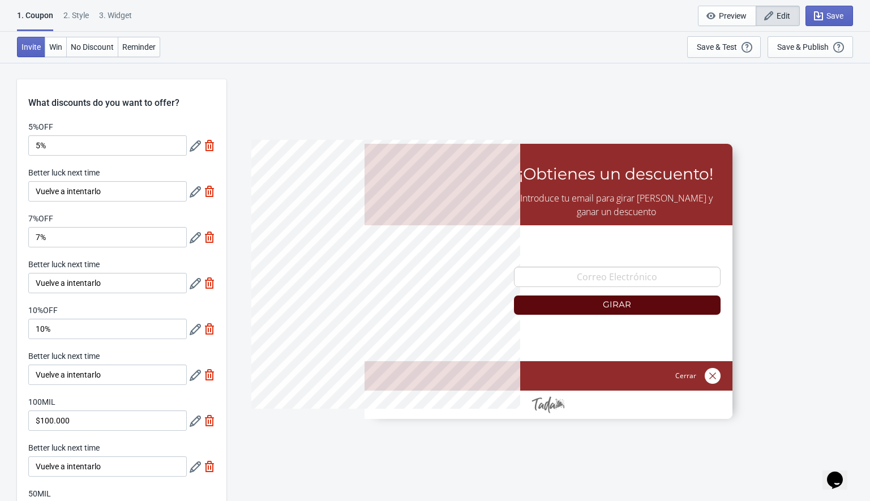
click at [80, 15] on div "2 . Style" at bounding box center [75, 20] width 25 height 20
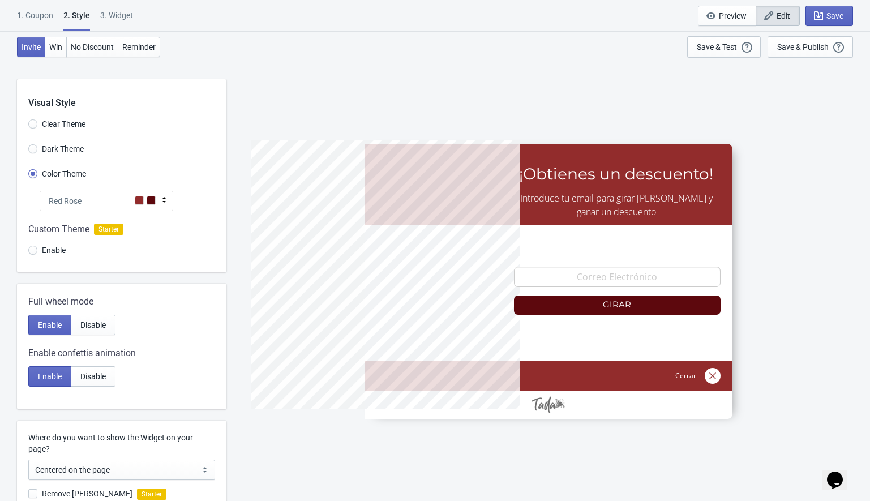
click at [118, 16] on div "3. Widget" at bounding box center [116, 20] width 33 height 20
select select "once"
select select "1"
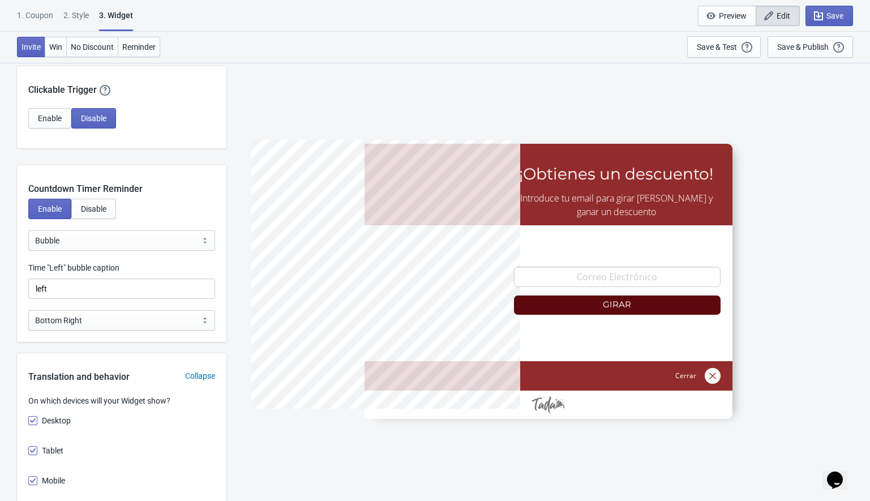
scroll to position [1968, 0]
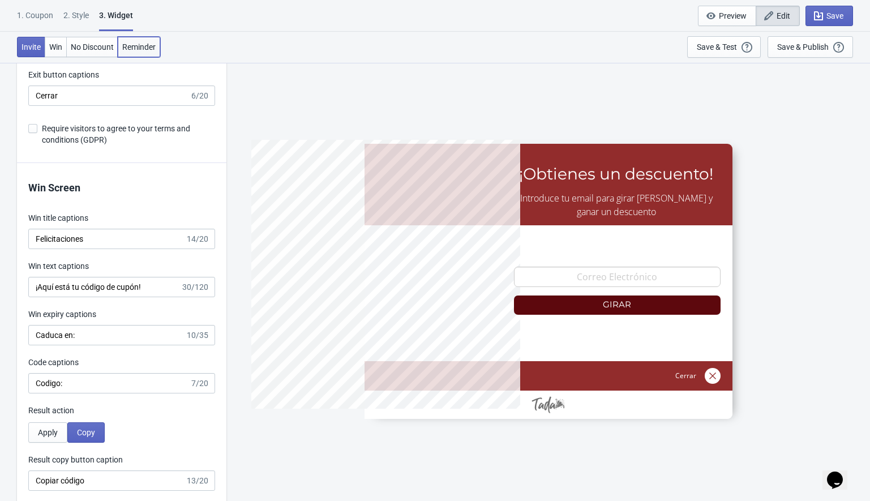
click at [140, 45] on span "Reminder" at bounding box center [138, 46] width 33 height 9
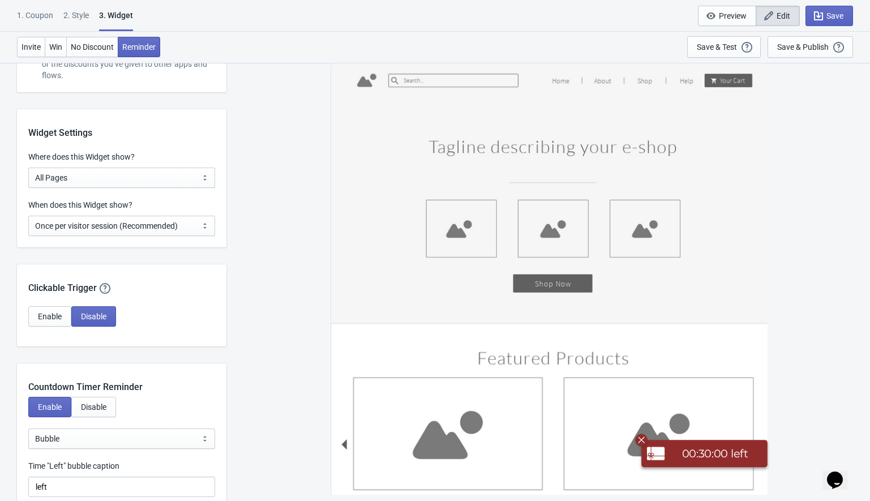
scroll to position [1032, 0]
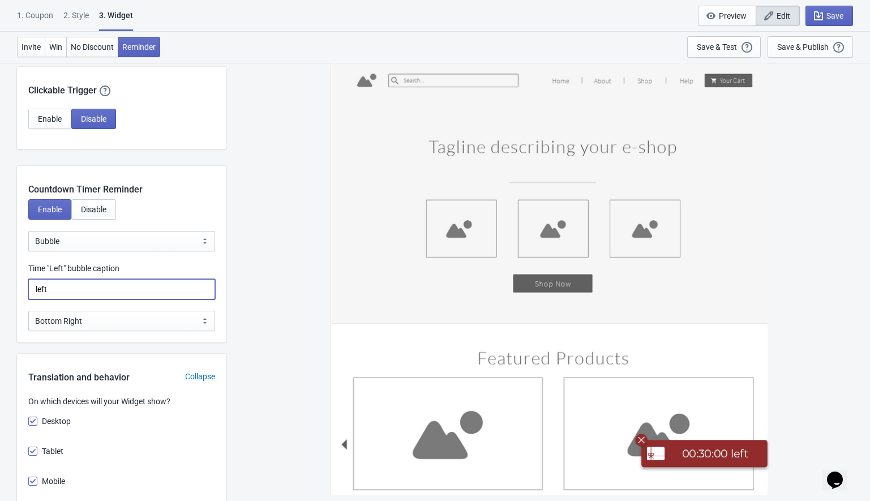
click at [59, 291] on input "left" at bounding box center [121, 289] width 187 height 20
click at [57, 288] on input "CUPON" at bounding box center [121, 289] width 187 height 20
paste input "cupón"
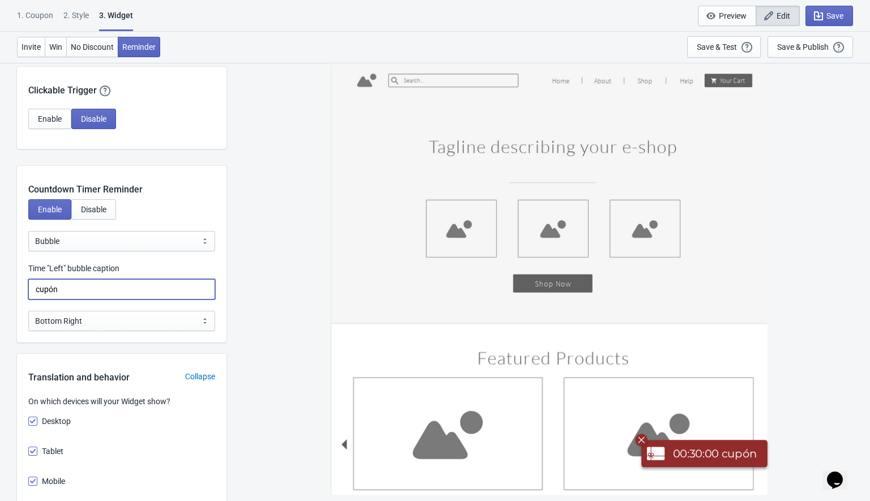
click at [38, 291] on input "cupón" at bounding box center [121, 289] width 187 height 20
type input "Cupón"
click at [165, 266] on div "Time "Left" bubble caption" at bounding box center [121, 270] width 187 height 14
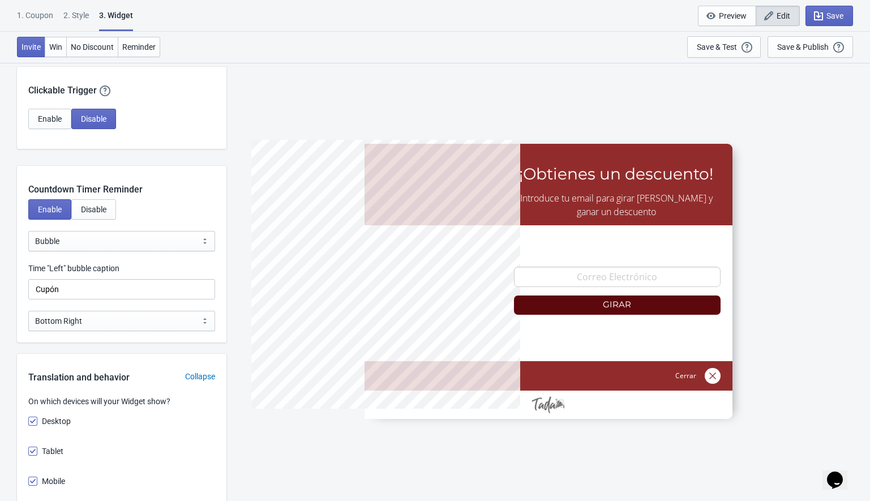
click at [153, 266] on div "Time "Left" bubble caption" at bounding box center [121, 270] width 187 height 14
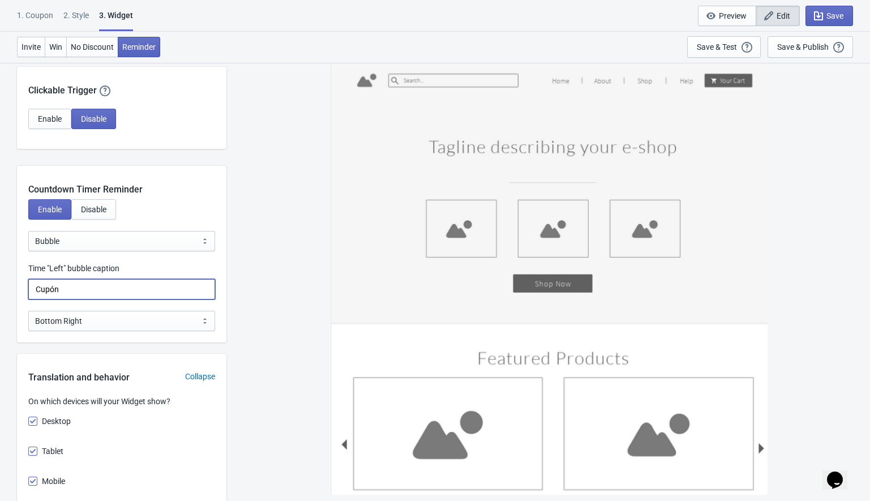
click at [112, 295] on input "Cupón" at bounding box center [121, 289] width 187 height 20
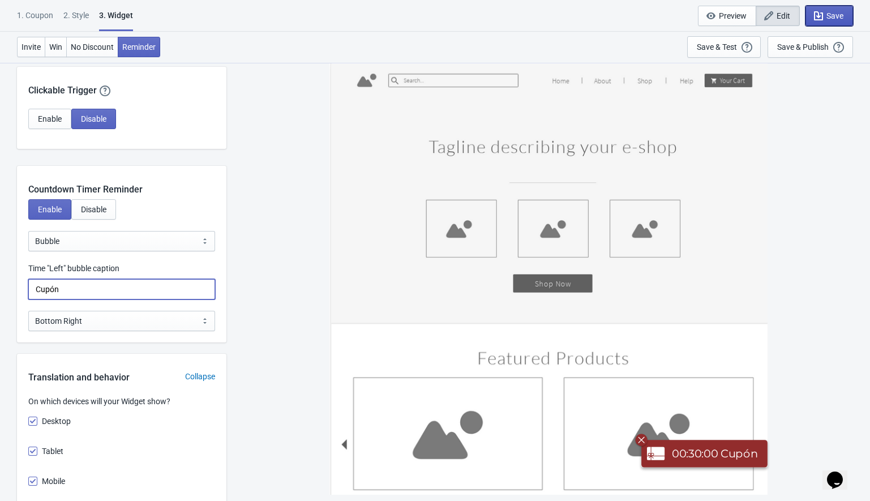
click at [821, 15] on icon "button" at bounding box center [818, 15] width 9 height 9
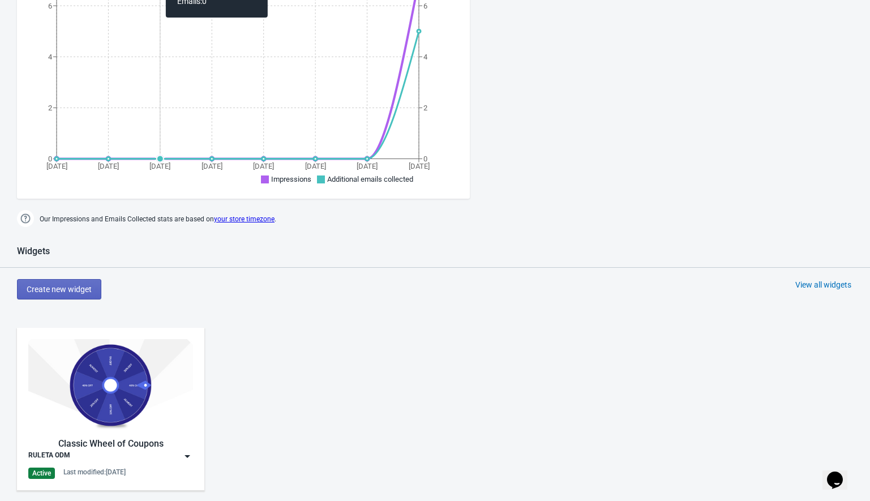
scroll to position [270, 0]
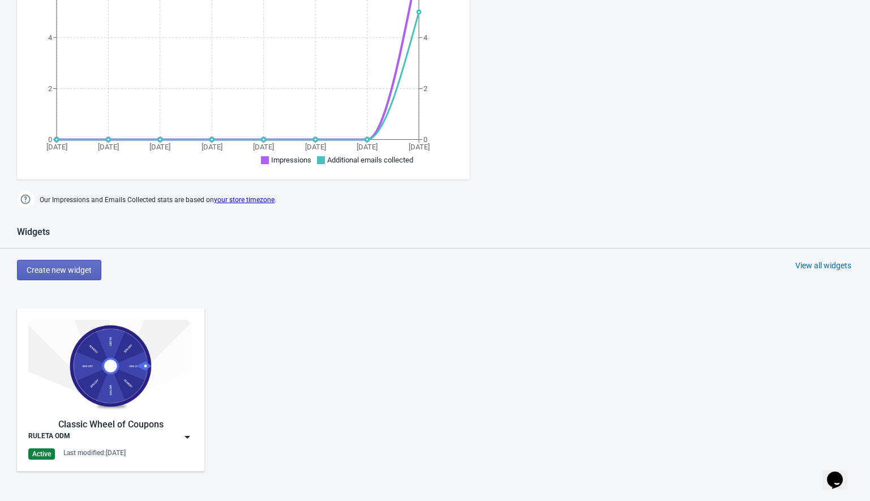
click at [187, 437] on img at bounding box center [187, 436] width 11 height 11
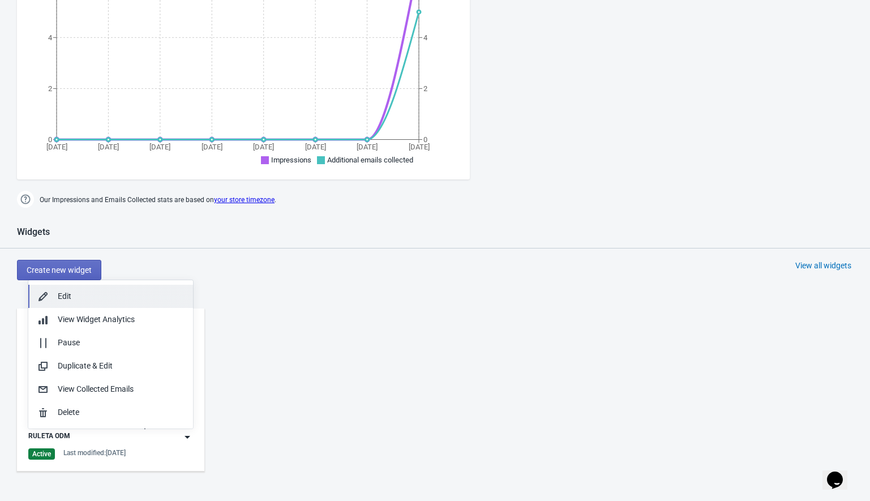
click at [81, 293] on div "Edit" at bounding box center [121, 296] width 126 height 12
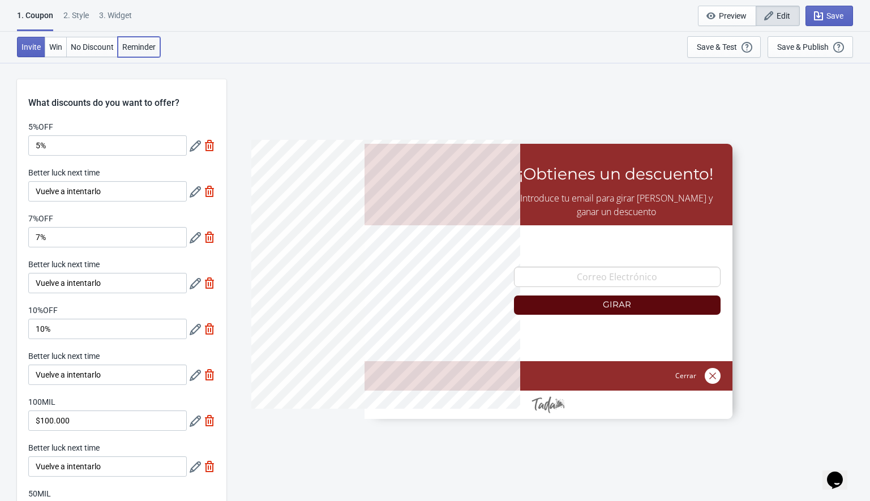
click at [154, 49] on span "Reminder" at bounding box center [138, 46] width 33 height 9
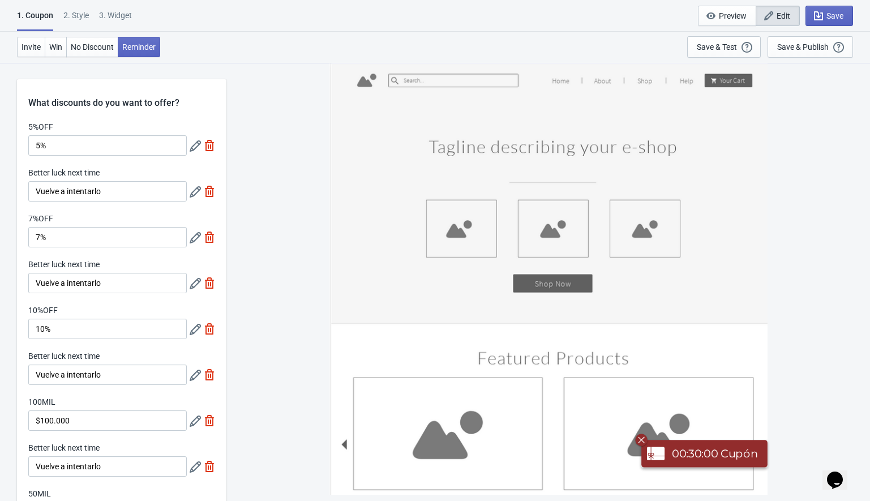
click at [122, 17] on div "3. Widget" at bounding box center [115, 20] width 33 height 20
select select "once"
select select "1"
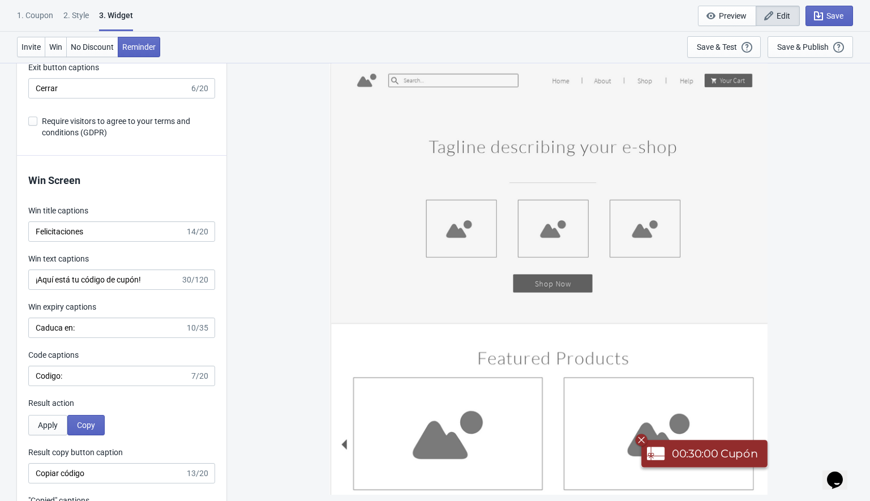
scroll to position [2133, 0]
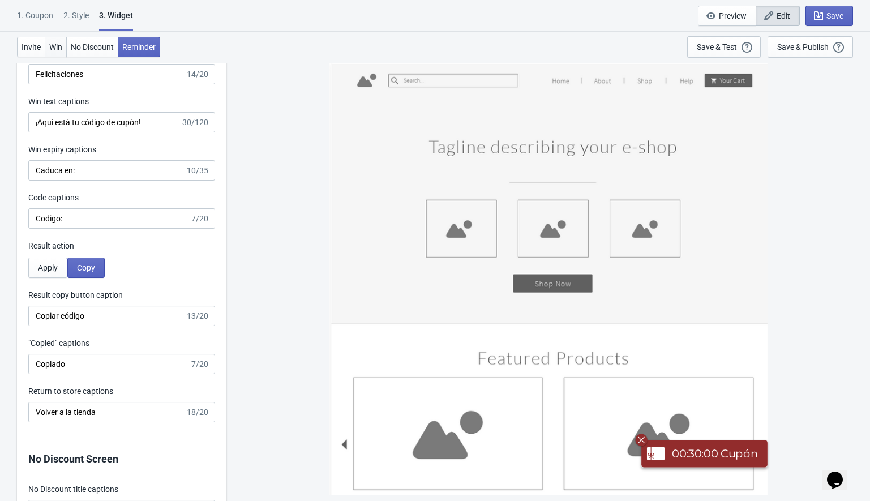
click at [59, 47] on span "Win" at bounding box center [55, 46] width 13 height 9
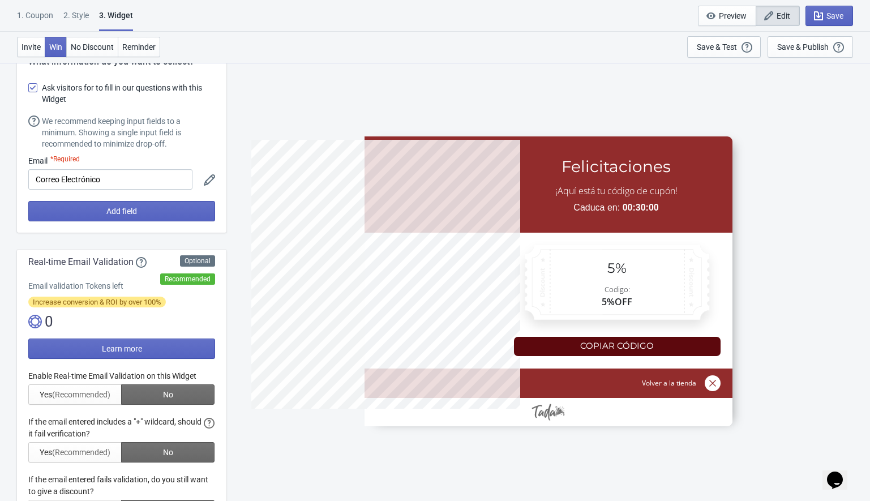
scroll to position [0, 0]
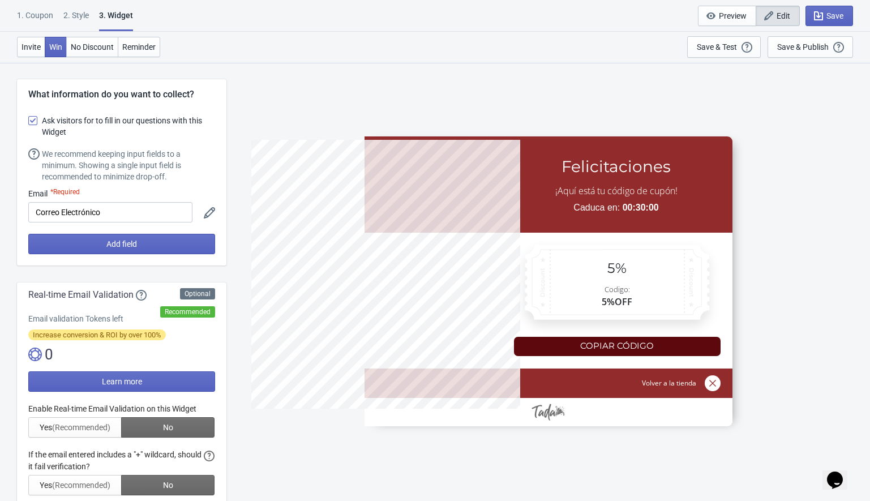
click at [79, 12] on div "2 . Style" at bounding box center [75, 20] width 25 height 20
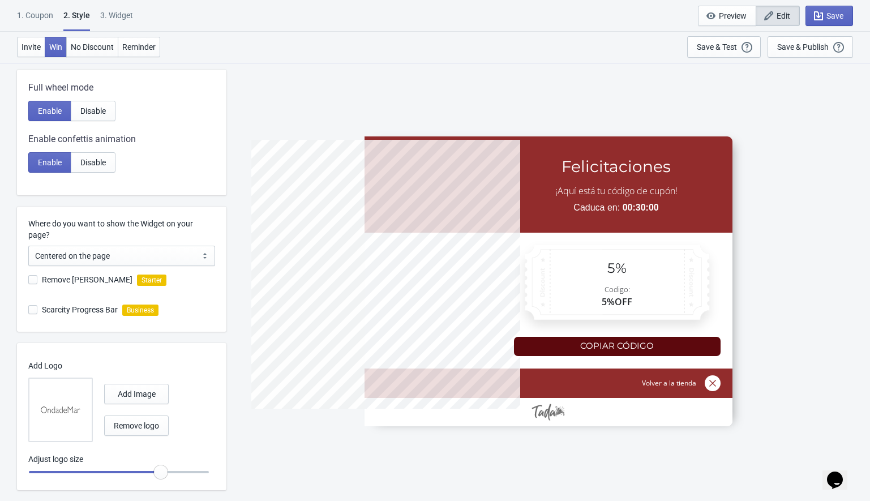
scroll to position [235, 0]
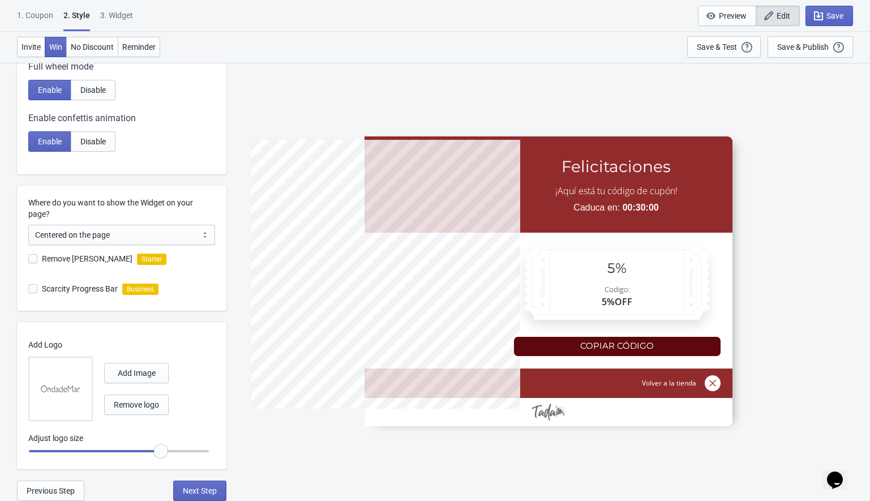
click at [119, 16] on div "3. Widget" at bounding box center [116, 20] width 33 height 20
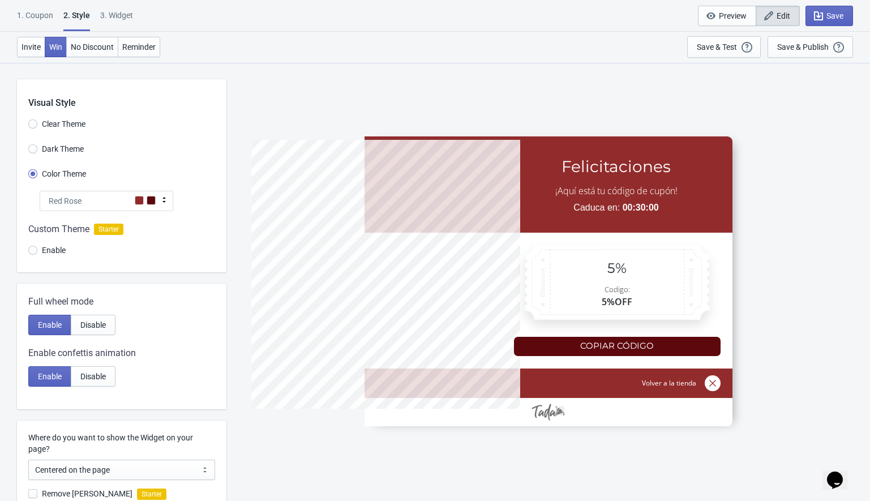
select select "once"
select select "1"
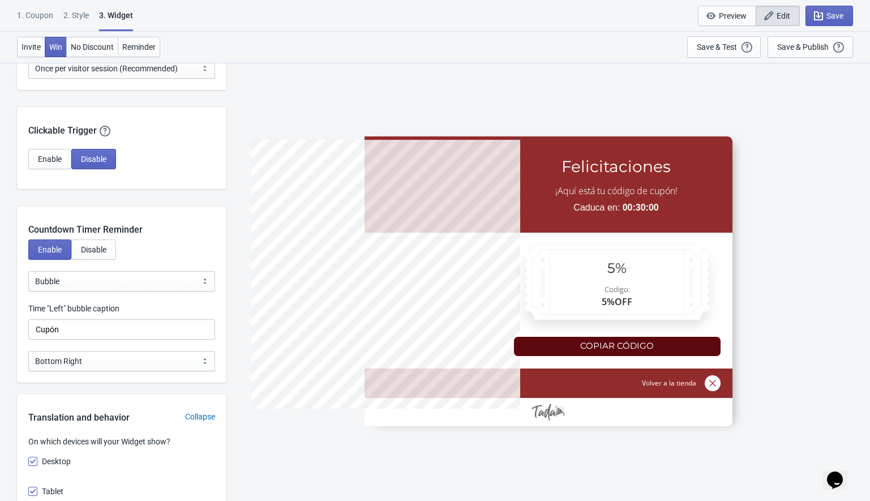
scroll to position [996, 0]
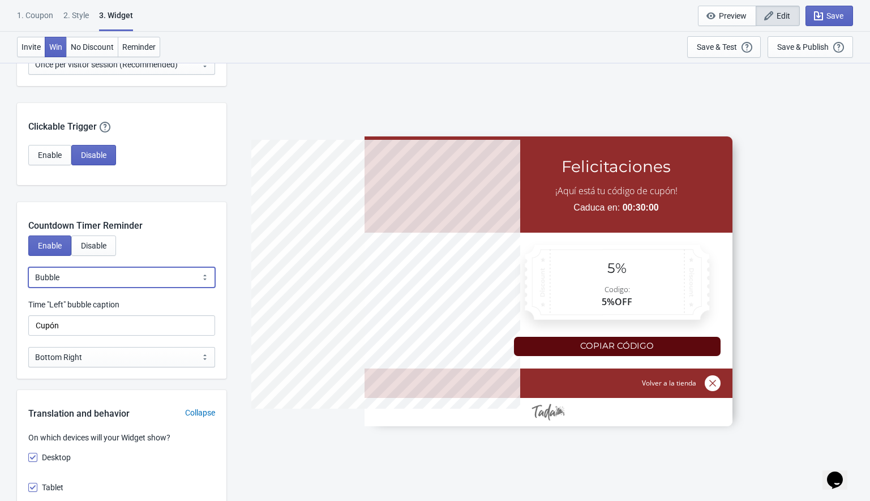
click at [70, 283] on select "Bubble Sticky Bar" at bounding box center [121, 277] width 187 height 20
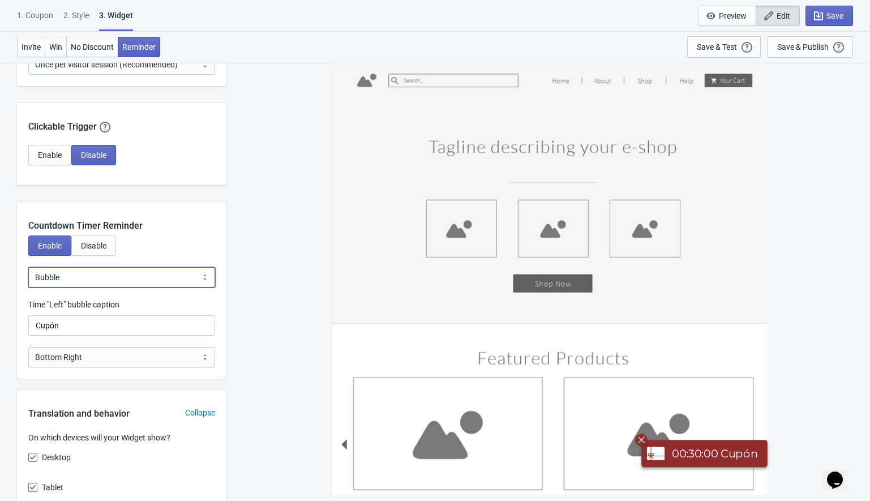
select select "1"
click at [28, 267] on select "Bubble Sticky Bar" at bounding box center [121, 277] width 187 height 20
type input ", Valid for"
select select "0"
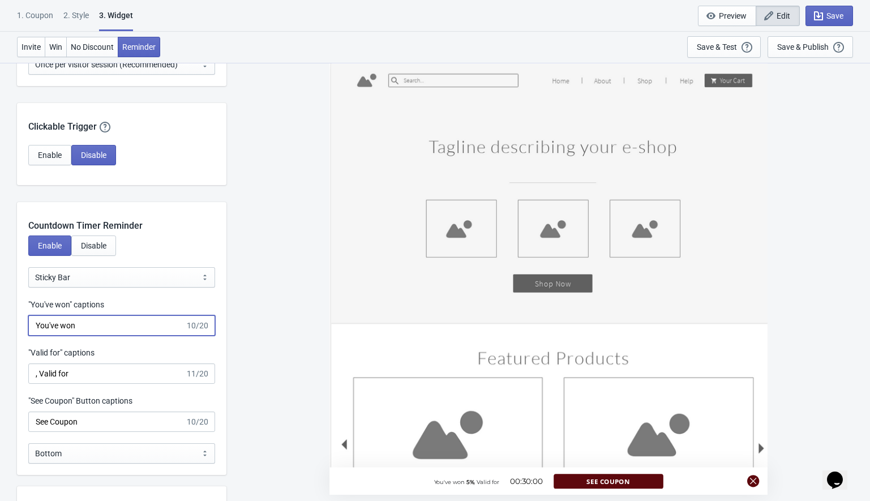
click at [72, 325] on input "You've won" at bounding box center [106, 325] width 157 height 20
paste input "has ganado"
type input "has ganado"
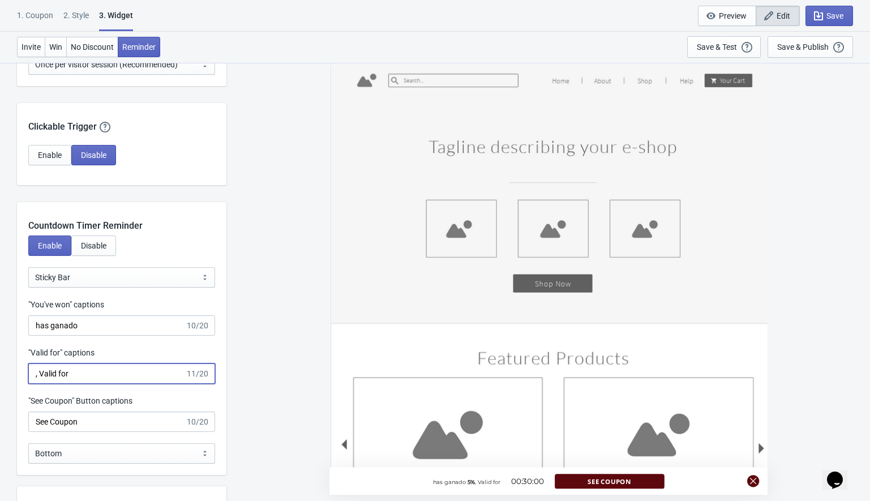
drag, startPoint x: 40, startPoint y: 375, endPoint x: 76, endPoint y: 374, distance: 35.7
click at [76, 374] on input ", Valid for" at bounding box center [106, 373] width 157 height 20
click at [75, 375] on input ", Valid for" at bounding box center [106, 373] width 157 height 20
type input ", Valido por"
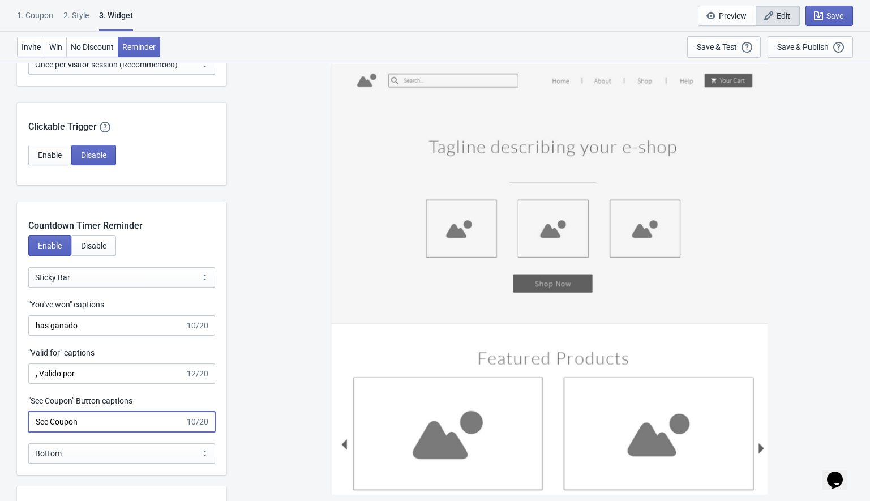
click at [52, 422] on input "See Coupon" at bounding box center [106, 421] width 157 height 20
type input "v"
click at [66, 424] on input "Ver Cupon" at bounding box center [108, 421] width 161 height 20
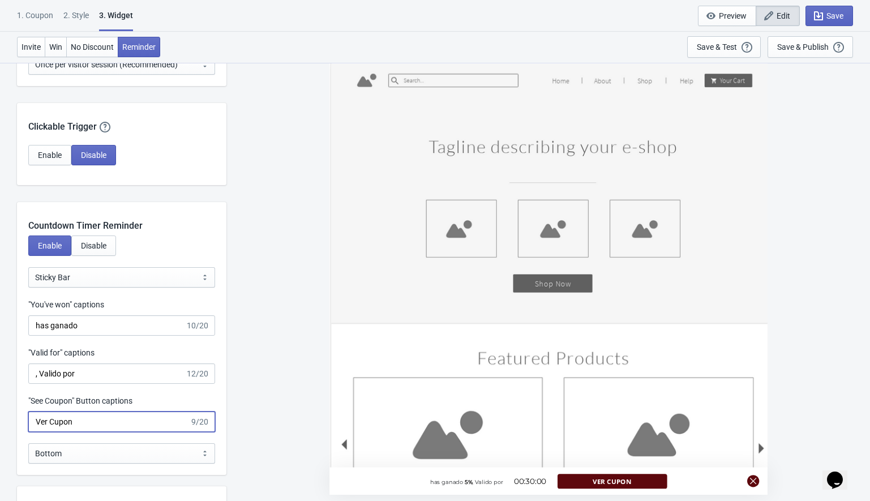
click at [66, 424] on input "Ver Cupon" at bounding box center [108, 421] width 161 height 20
paste input "cupó"
click at [53, 424] on input "Ver cupón" at bounding box center [108, 421] width 161 height 20
type input "Ver Cupón"
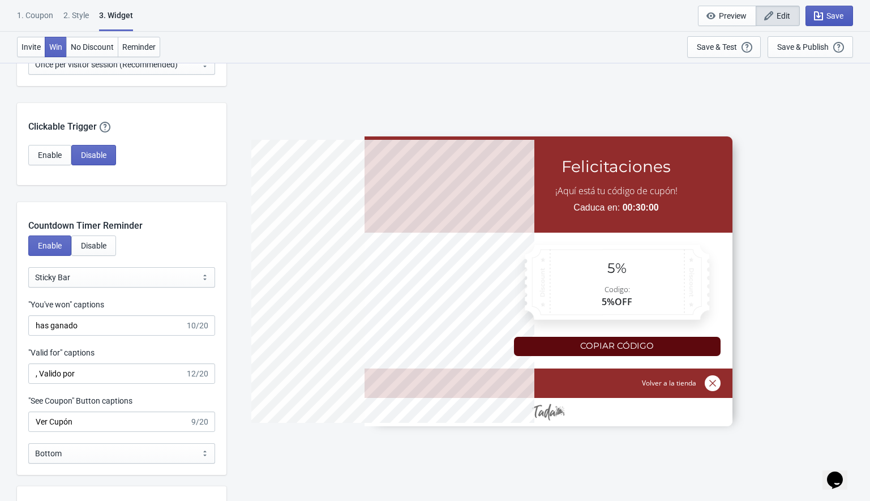
click at [823, 15] on span "Save" at bounding box center [829, 15] width 28 height 11
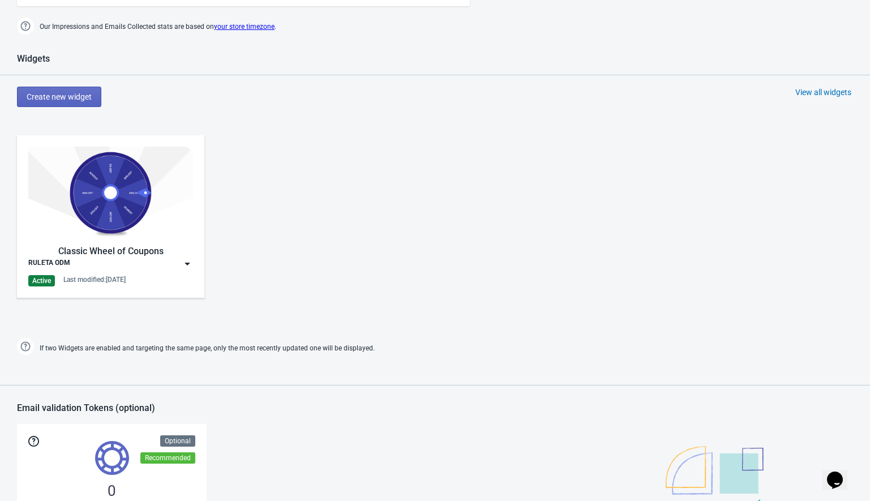
scroll to position [443, 0]
click at [186, 266] on img at bounding box center [187, 263] width 11 height 11
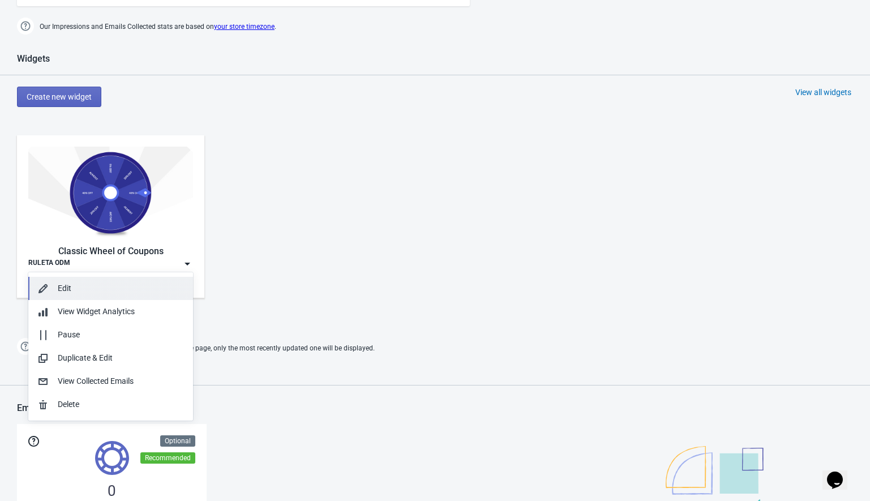
click at [125, 282] on div "Edit" at bounding box center [121, 288] width 126 height 12
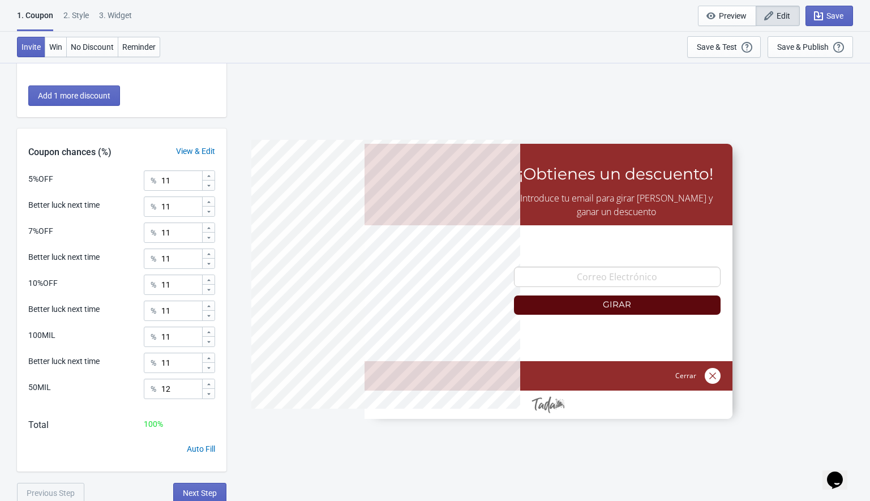
scroll to position [459, 0]
click at [191, 493] on span "Next Step" at bounding box center [200, 492] width 34 height 9
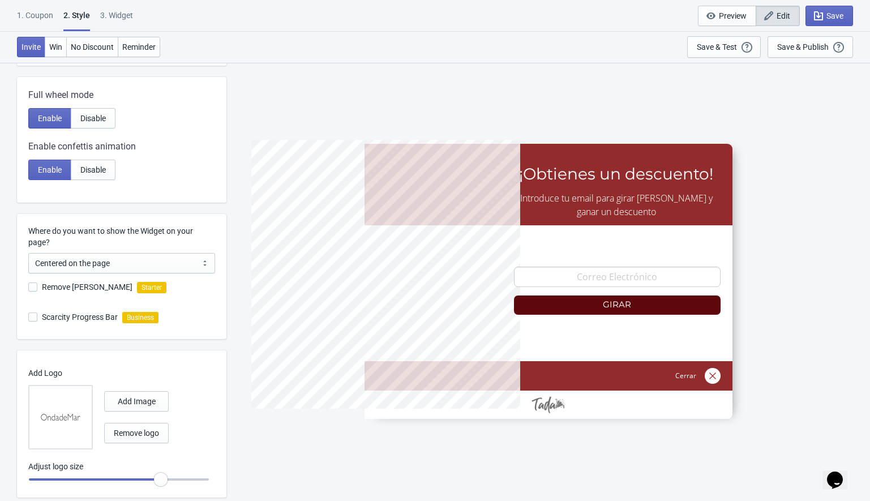
scroll to position [235, 0]
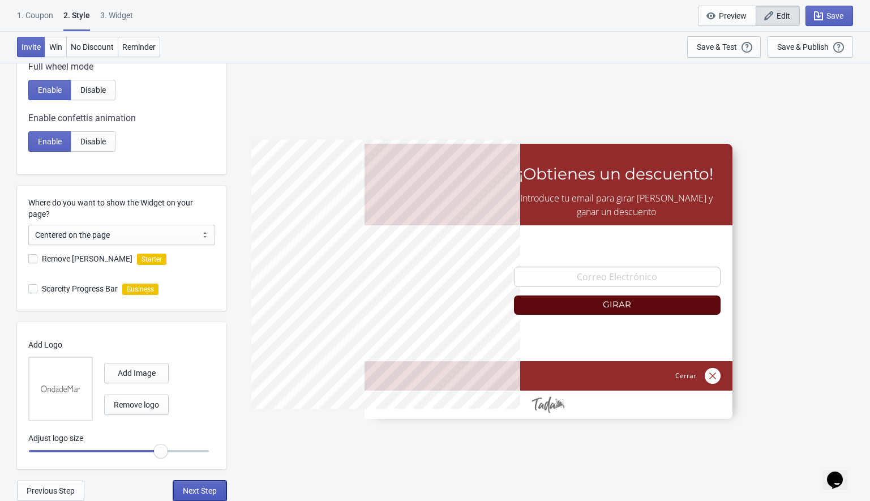
click at [192, 496] on button "Next Step" at bounding box center [199, 490] width 53 height 20
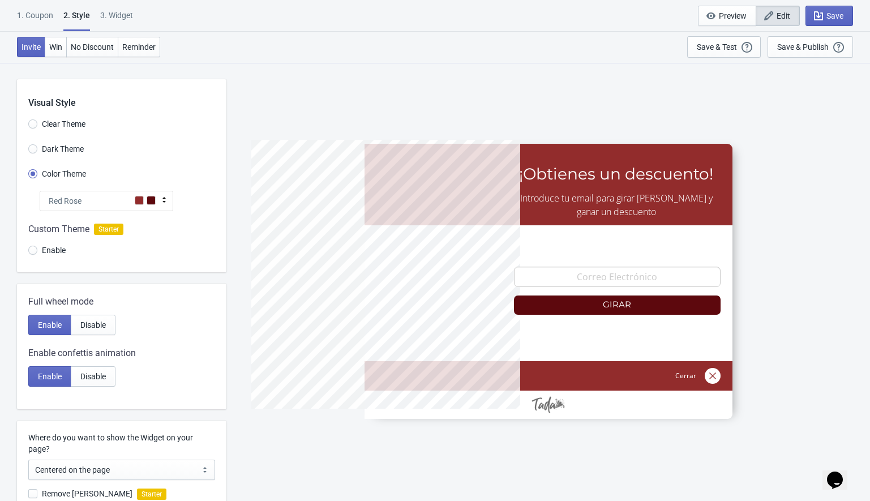
select select "once"
select select "1"
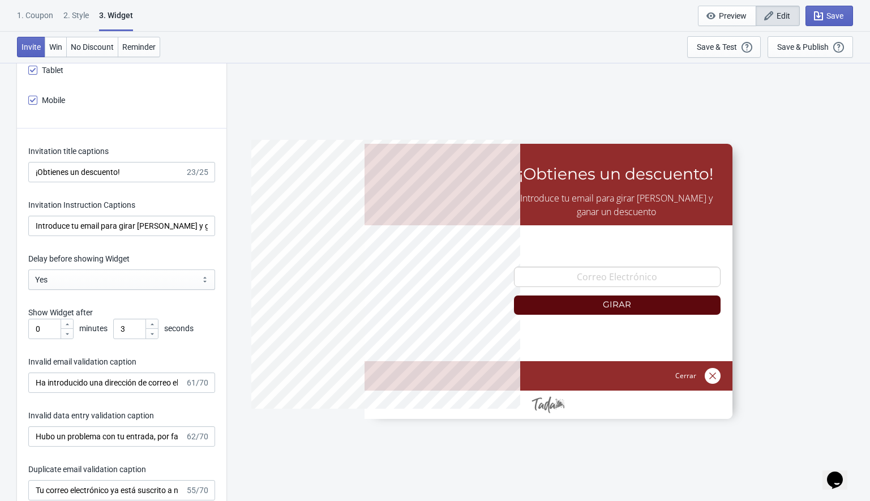
scroll to position [1526, 0]
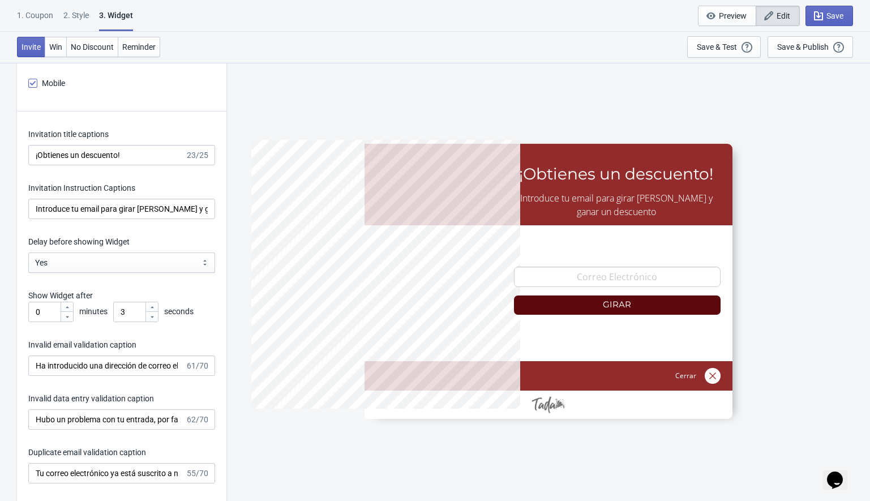
click at [151, 316] on icon at bounding box center [151, 317] width 3 height 2
click at [153, 318] on icon at bounding box center [152, 316] width 7 height 7
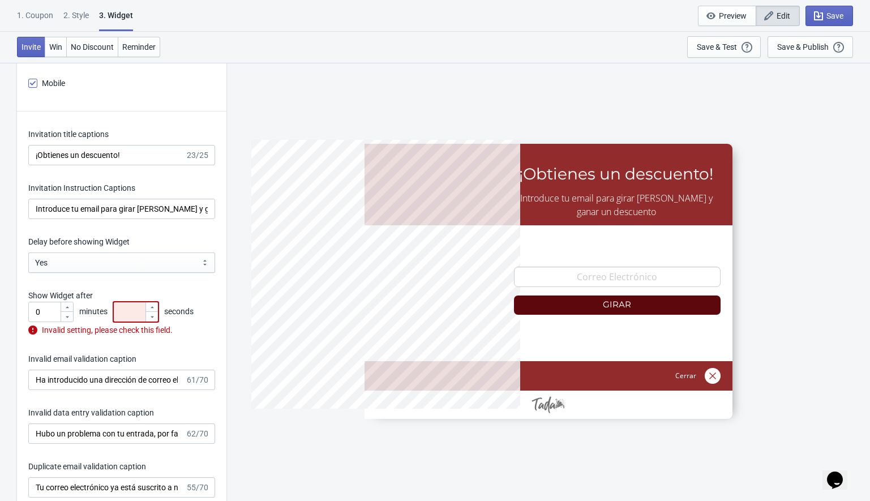
type input "1"
type input "2"
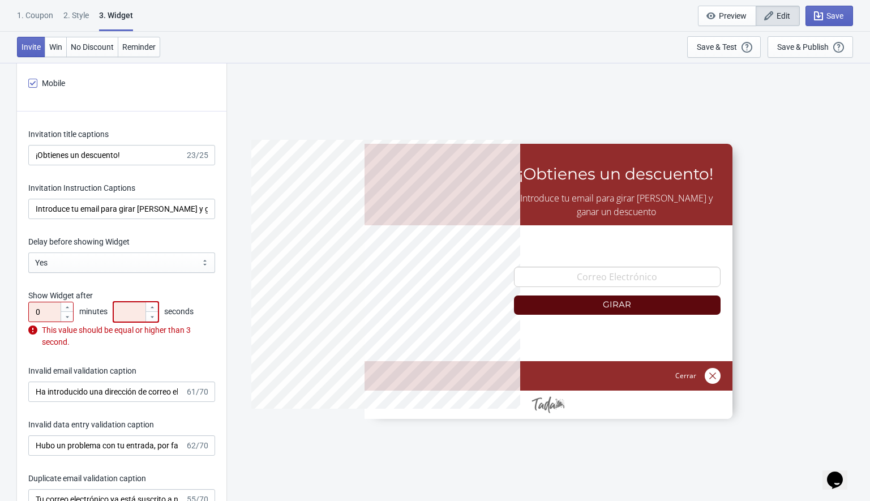
type input "3"
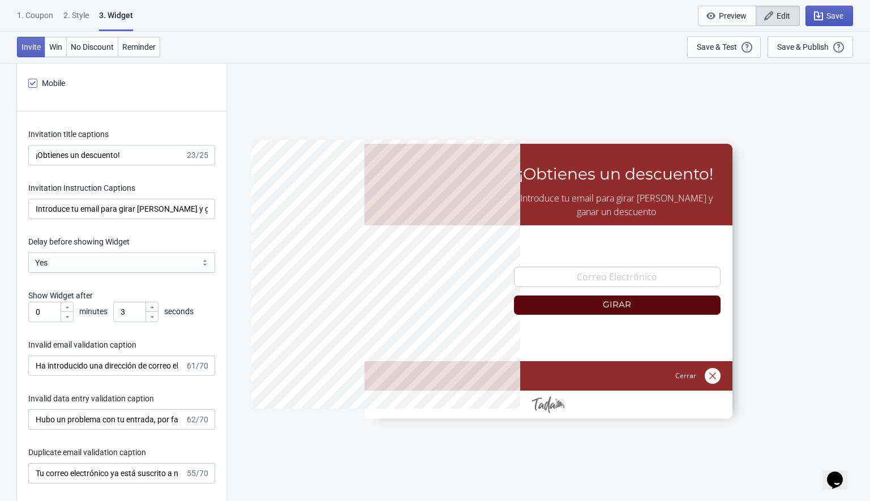
click at [815, 18] on icon "button" at bounding box center [817, 15] width 11 height 11
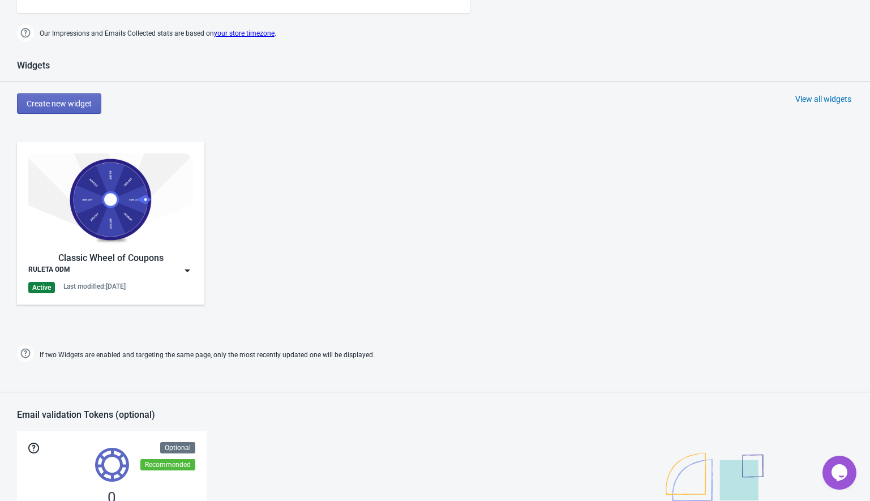
scroll to position [436, 0]
click at [187, 270] on img at bounding box center [187, 270] width 11 height 11
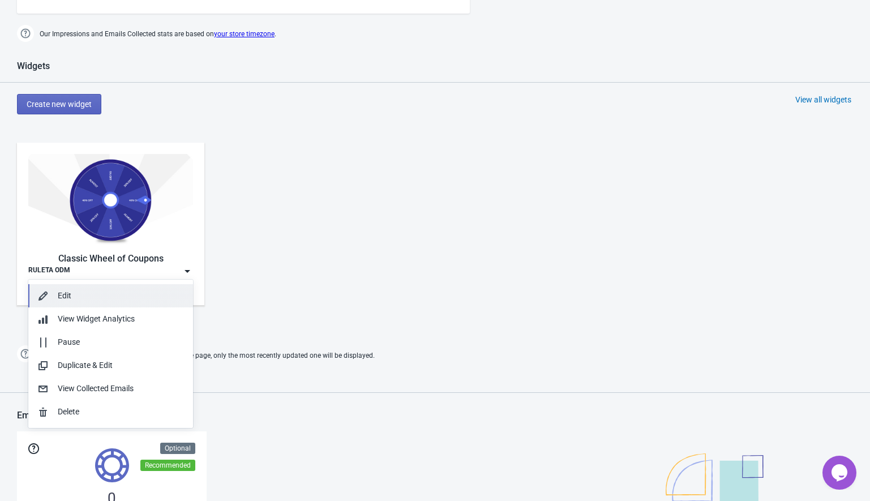
click at [73, 296] on div "Edit" at bounding box center [121, 296] width 126 height 12
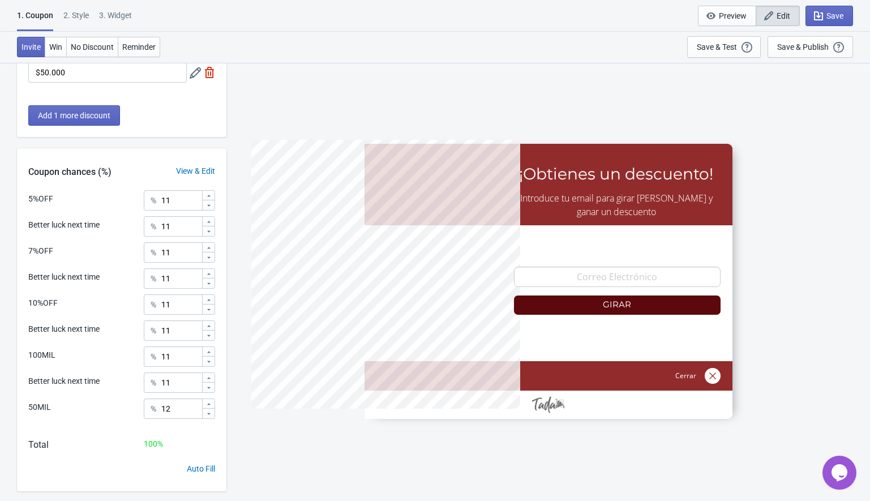
scroll to position [462, 0]
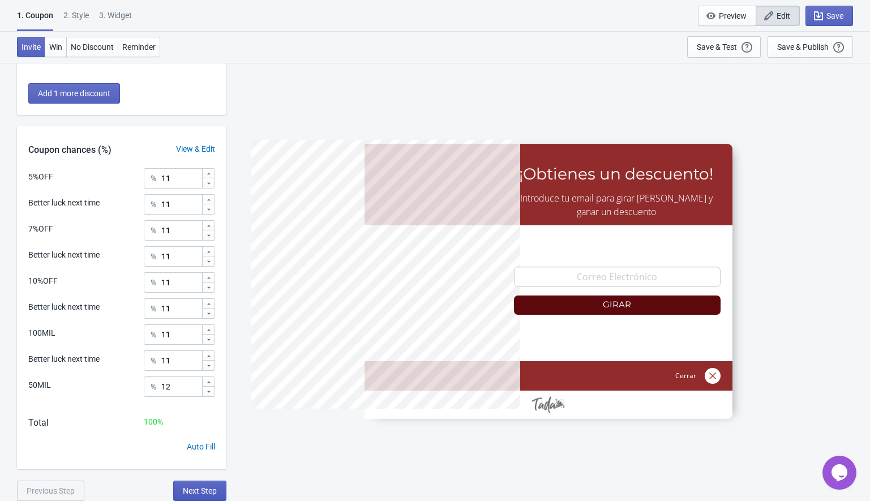
click at [196, 491] on span "Next Step" at bounding box center [200, 490] width 34 height 9
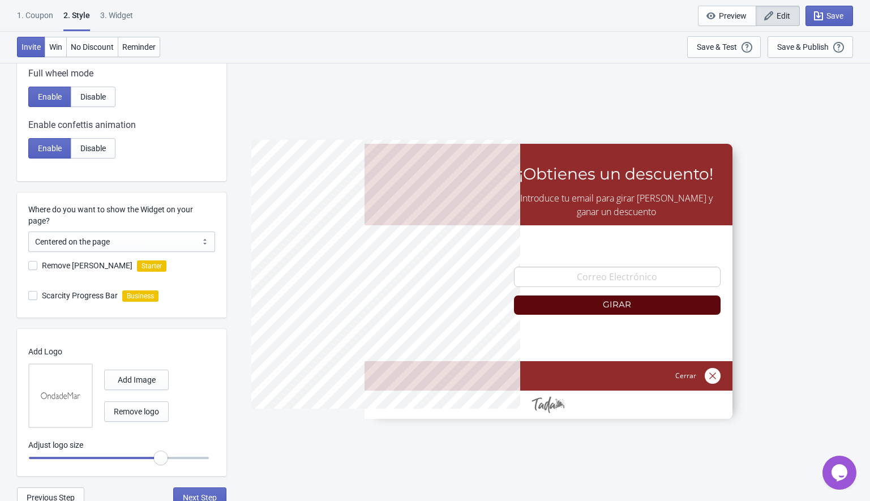
scroll to position [235, 0]
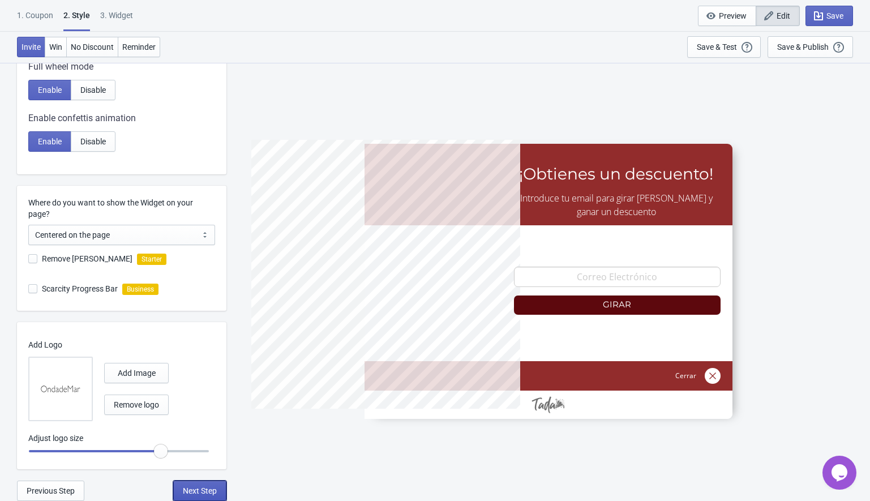
click at [206, 489] on span "Next Step" at bounding box center [200, 490] width 34 height 9
select select "once"
select select "1"
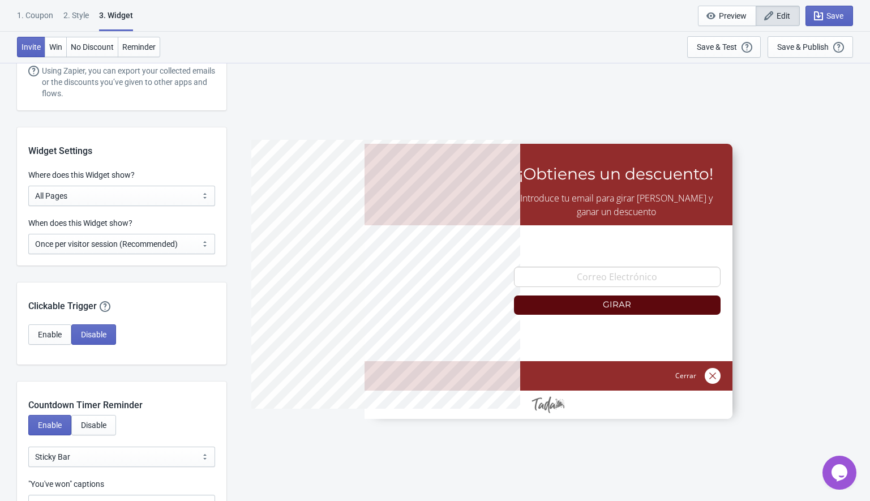
scroll to position [895, 0]
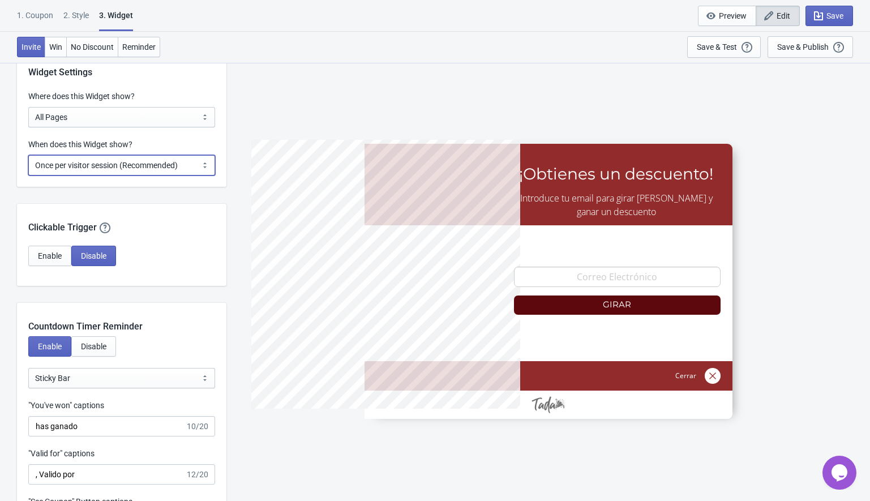
click at [117, 163] on select "Every new visit of page Once every period of time Once per visitor session (Rec…" at bounding box center [121, 165] width 187 height 20
click at [80, 170] on select "Every new visit of page Once every period of time Once per visitor session (Rec…" at bounding box center [121, 165] width 187 height 20
click at [93, 144] on label "When does this Widget show?" at bounding box center [80, 144] width 104 height 11
click at [93, 155] on select "Every new visit of page Once every period of time Once per visitor session (Rec…" at bounding box center [121, 165] width 187 height 20
click at [93, 144] on label "When does this Widget show?" at bounding box center [80, 144] width 104 height 11
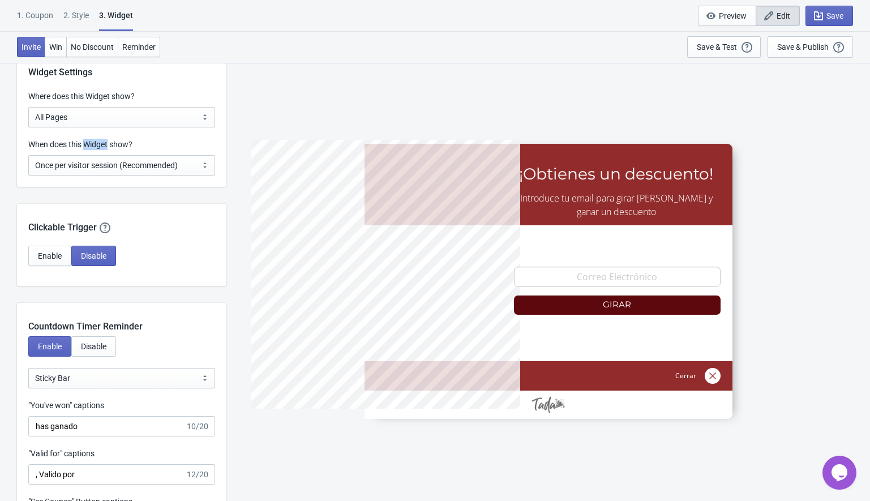
click at [93, 155] on select "Every new visit of page Once every period of time Once per visitor session (Rec…" at bounding box center [121, 165] width 187 height 20
click at [93, 144] on label "When does this Widget show?" at bounding box center [80, 144] width 104 height 11
click at [93, 155] on select "Every new visit of page Once every period of time Once per visitor session (Rec…" at bounding box center [121, 165] width 187 height 20
click at [178, 147] on div "When does this Widget show?" at bounding box center [121, 146] width 187 height 14
click at [70, 165] on select "Every new visit of page Once every period of time Once per visitor session (Rec…" at bounding box center [121, 165] width 187 height 20
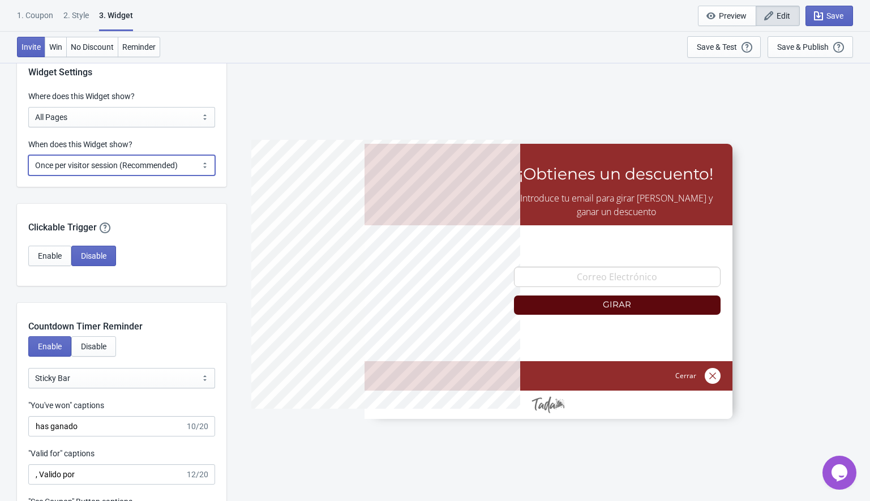
select select "every"
click at [28, 155] on select "Every new visit of page Once every period of time Once per visitor session (Rec…" at bounding box center [121, 165] width 187 height 20
click at [814, 15] on icon "button" at bounding box center [817, 15] width 11 height 11
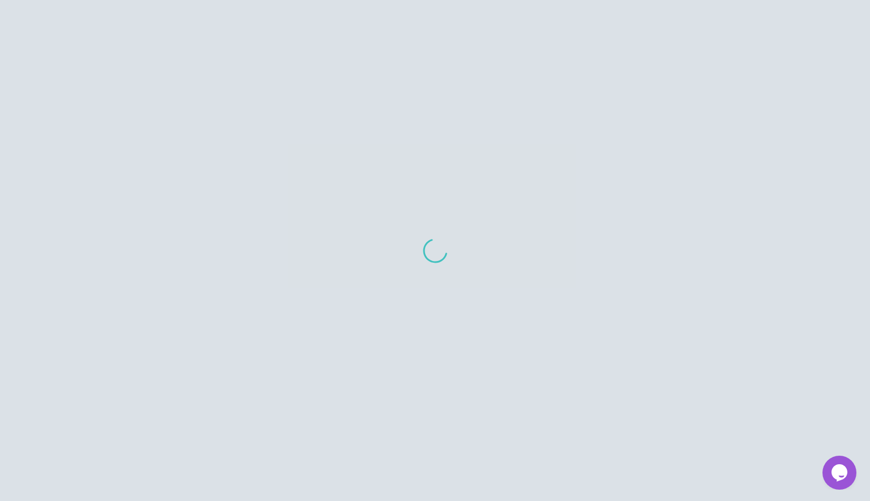
scroll to position [699, 0]
